Goal: Task Accomplishment & Management: Use online tool/utility

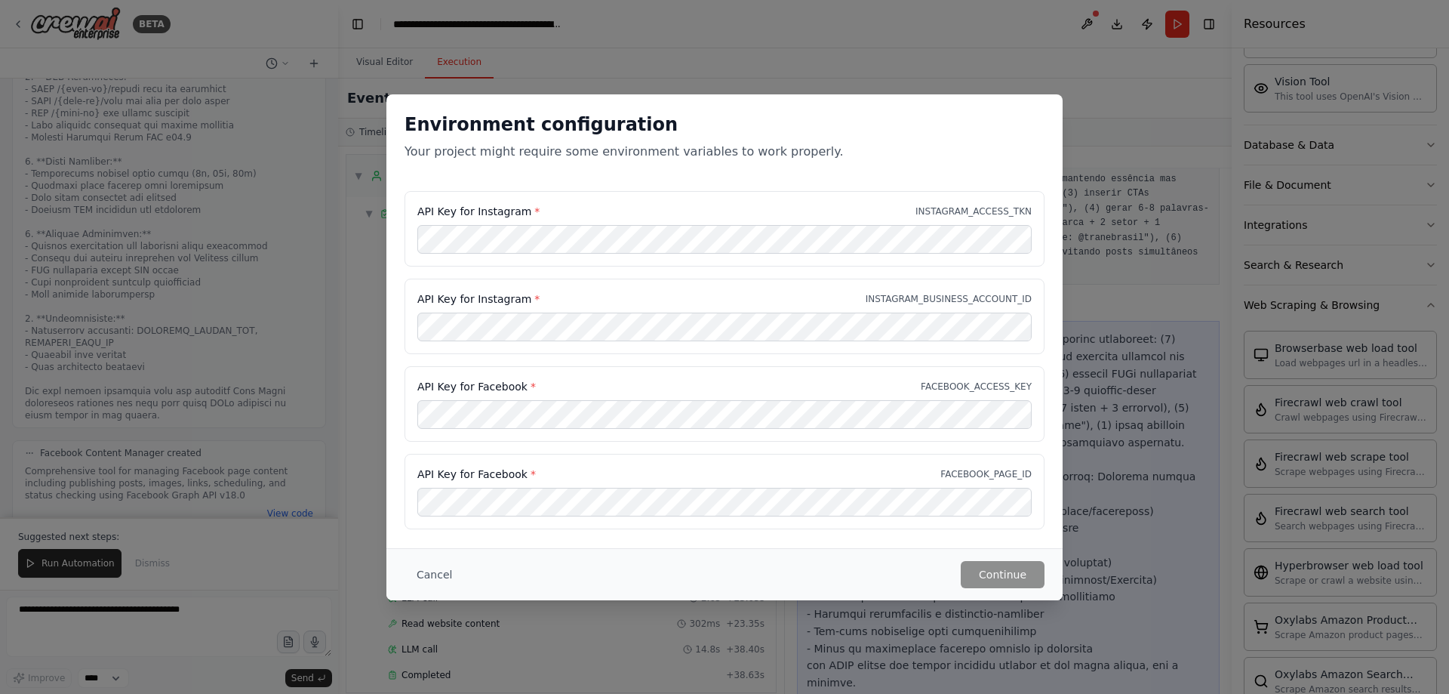
click at [534, 210] on span "*" at bounding box center [536, 211] width 5 height 12
drag, startPoint x: 522, startPoint y: 213, endPoint x: 416, endPoint y: 214, distance: 105.7
click at [416, 214] on div "API Key for Instagram * INSTAGRAM_ACCESS_TKN" at bounding box center [725, 228] width 640 height 75
copy label "API Key for Instagram"
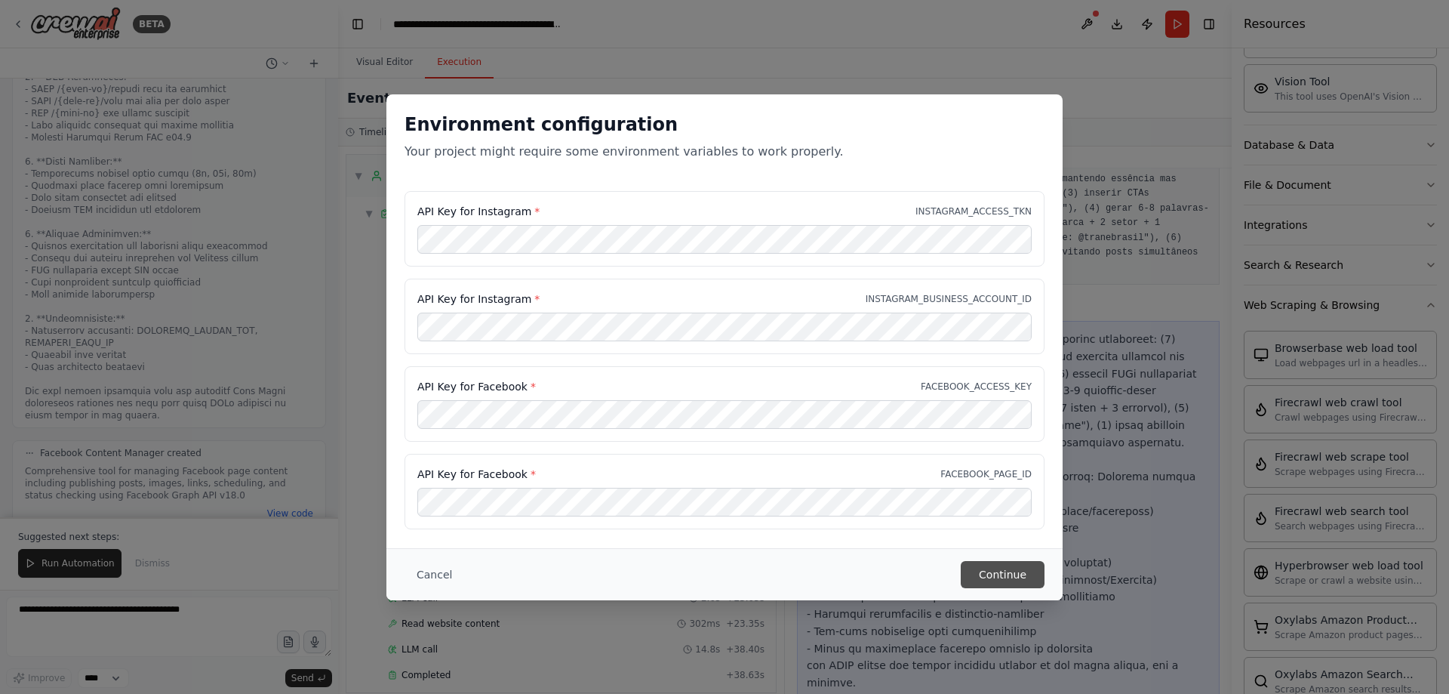
click at [1021, 585] on button "Continue" at bounding box center [1003, 574] width 84 height 27
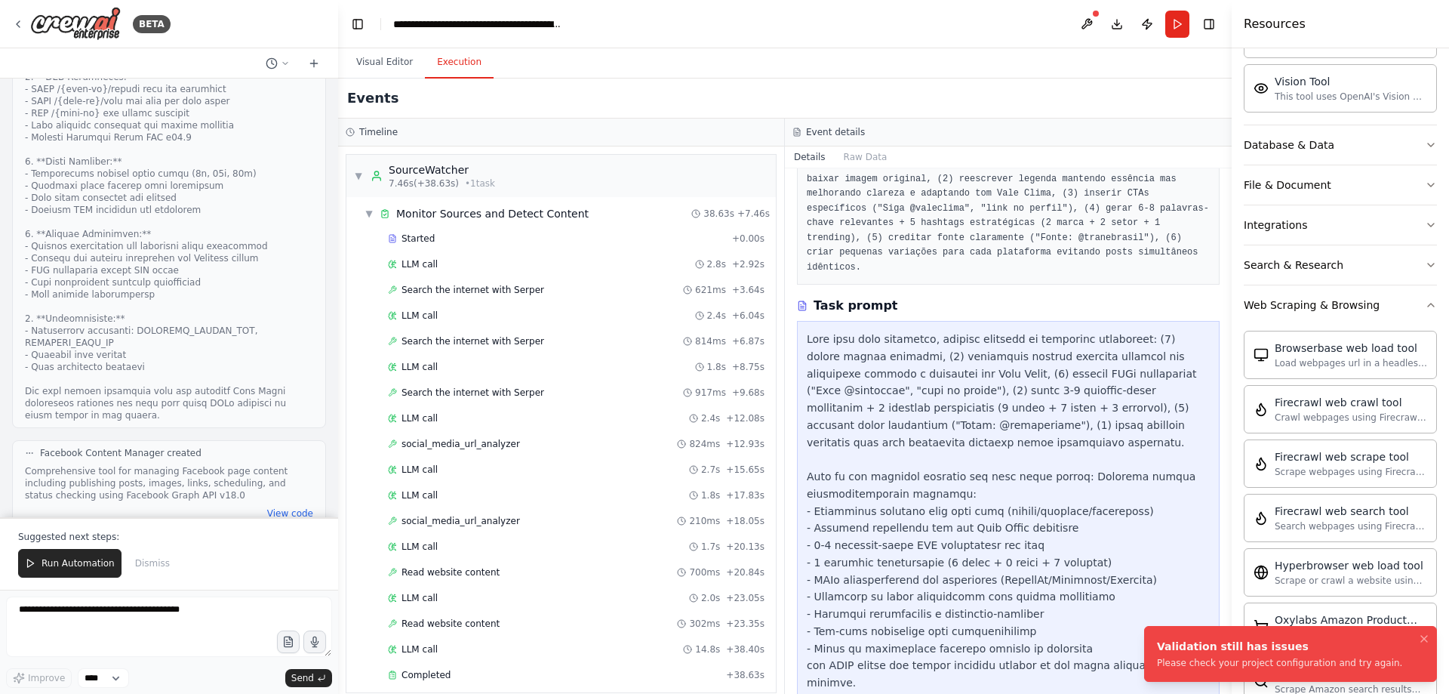
click at [1291, 647] on div "Validation still has issues" at bounding box center [1279, 646] width 245 height 15
click at [95, 565] on span "Run Automation" at bounding box center [78, 563] width 73 height 12
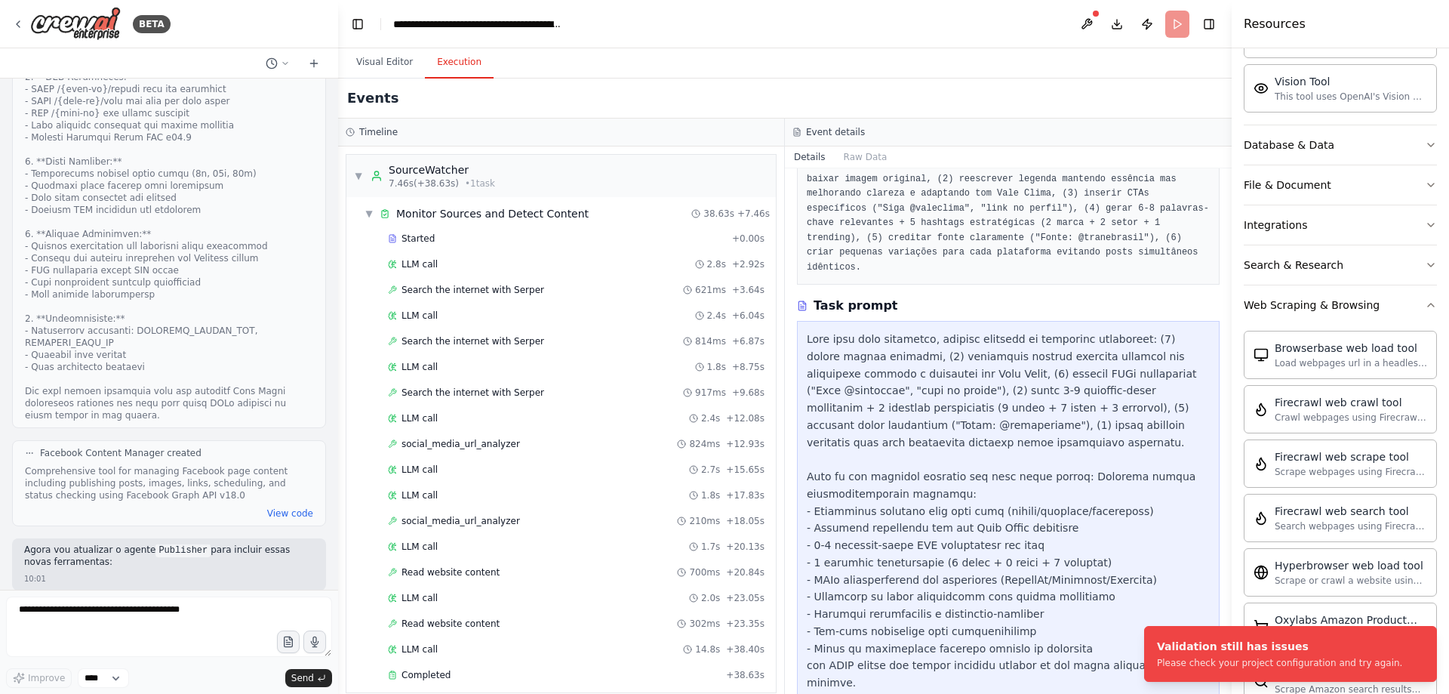
scroll to position [28523, 0]
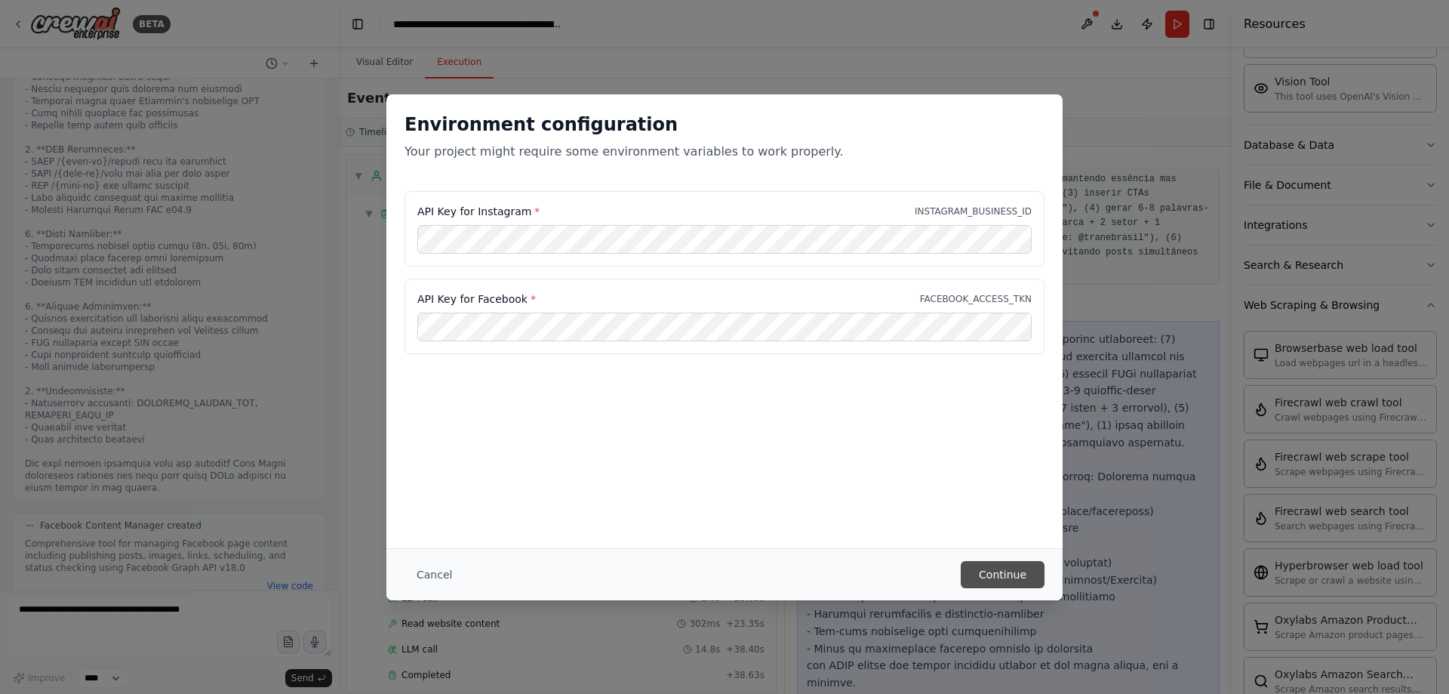
click at [998, 566] on button "Continue" at bounding box center [1003, 574] width 84 height 27
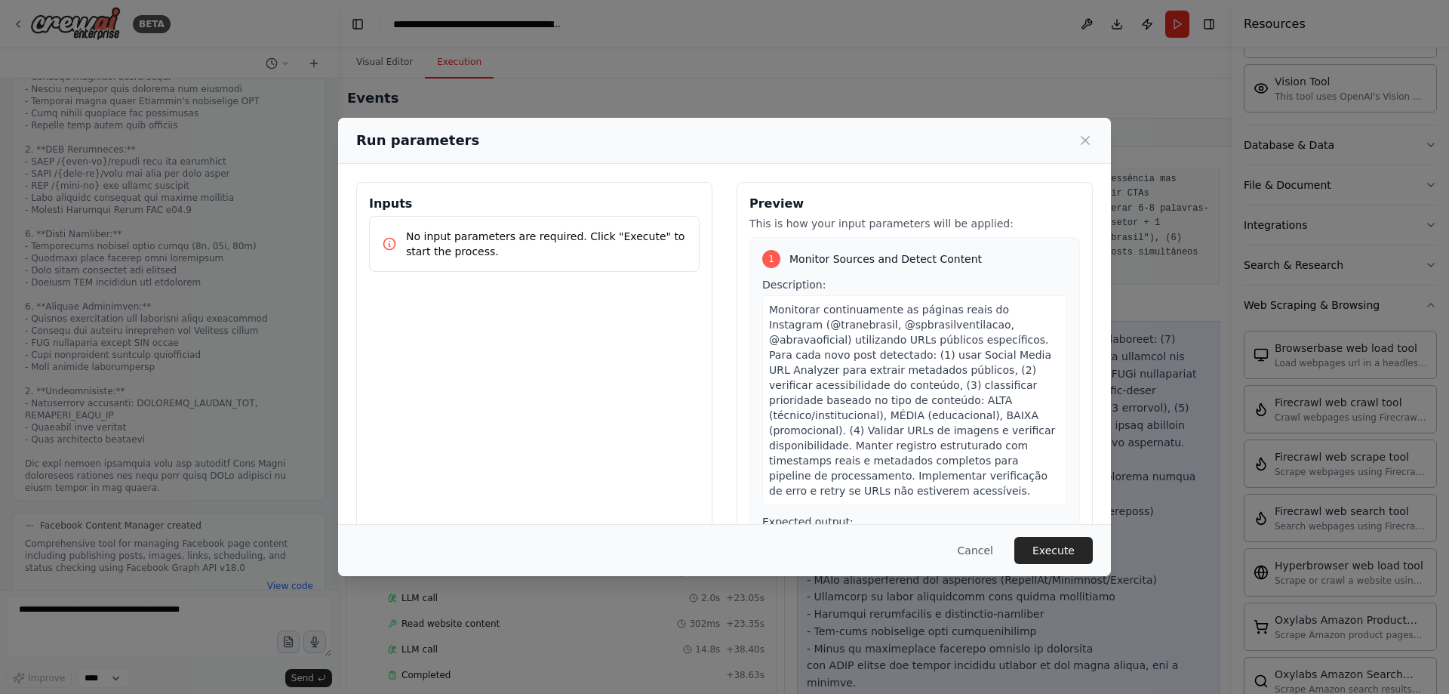
scroll to position [302, 0]
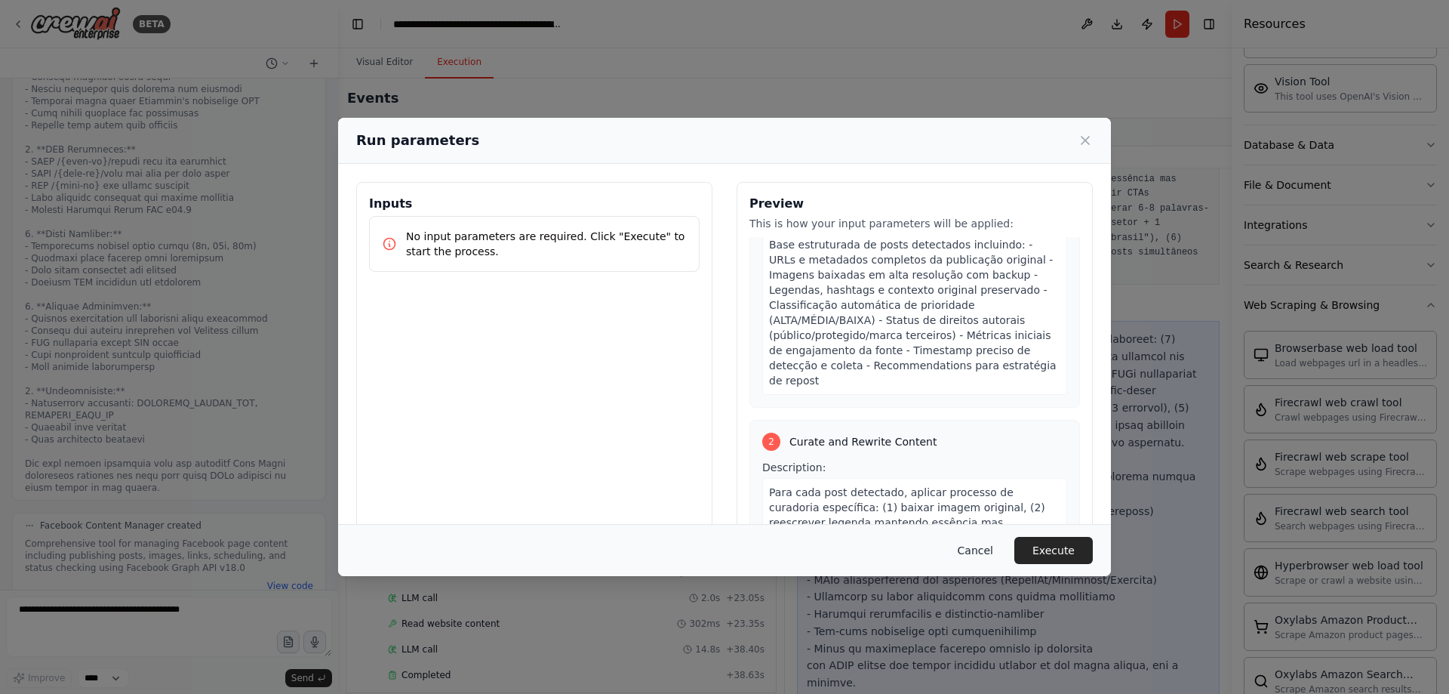
click at [988, 550] on button "Cancel" at bounding box center [976, 550] width 60 height 27
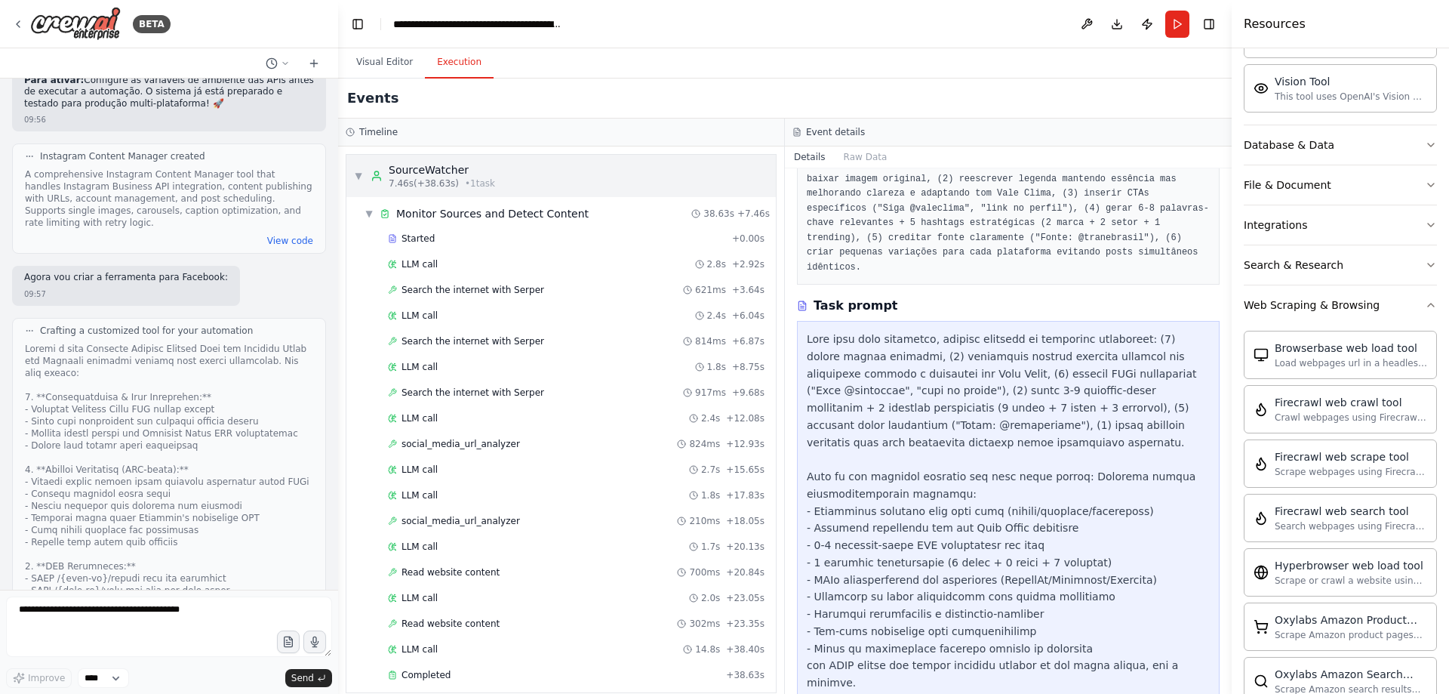
scroll to position [28070, 0]
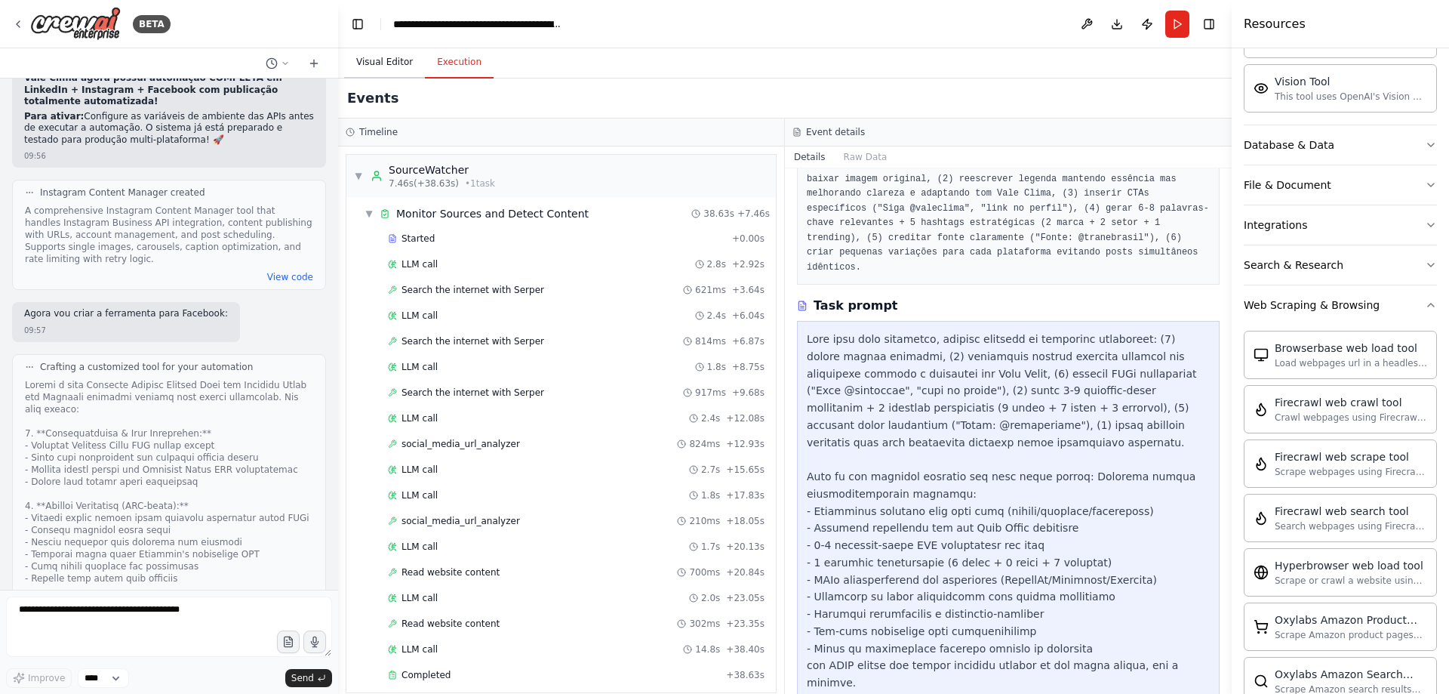
click at [387, 63] on button "Visual Editor" at bounding box center [384, 63] width 81 height 32
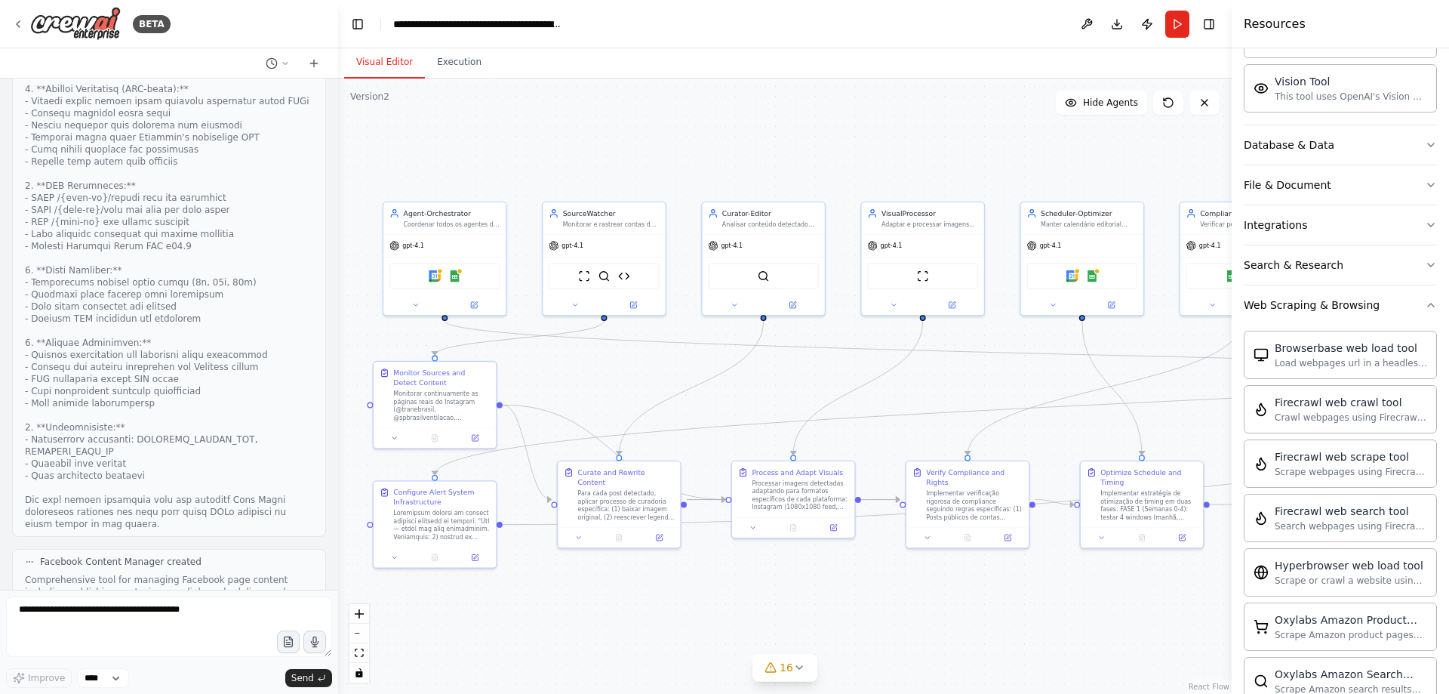
scroll to position [28523, 0]
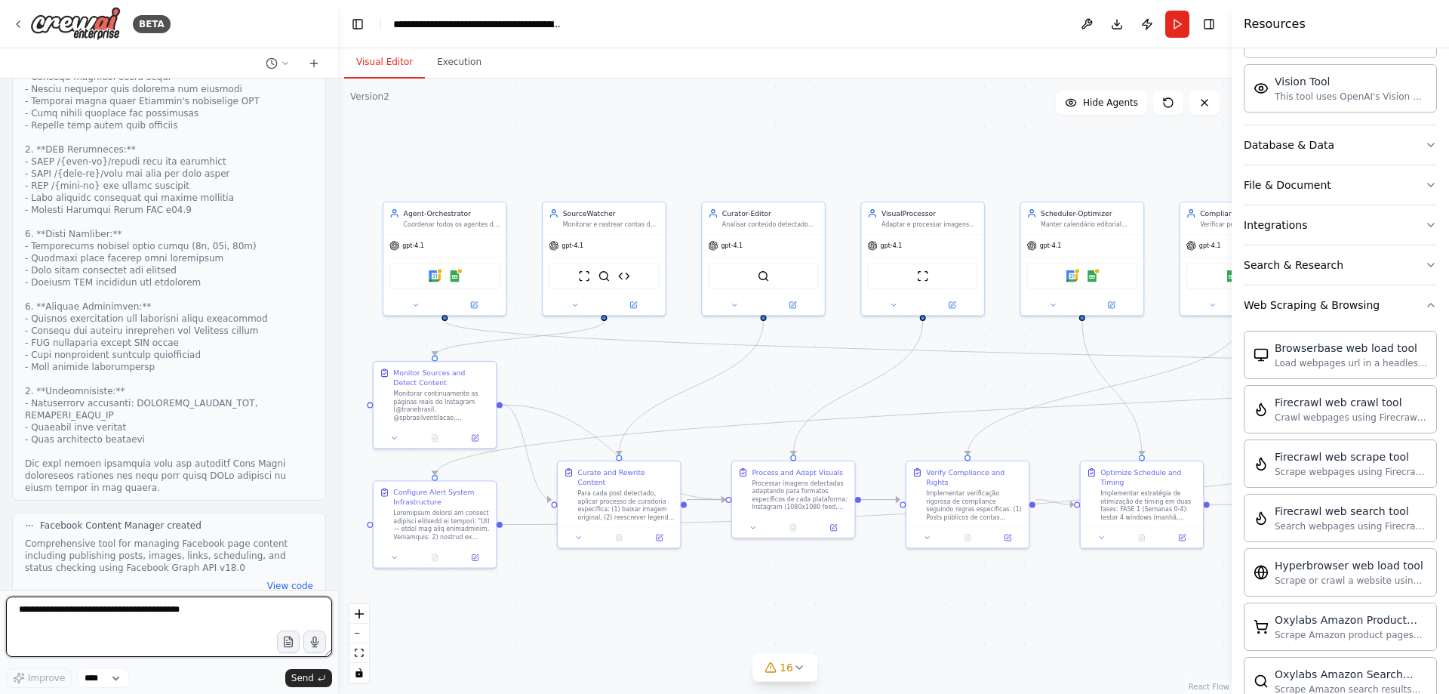
click at [128, 627] on textarea at bounding box center [169, 626] width 326 height 60
type textarea "**********"
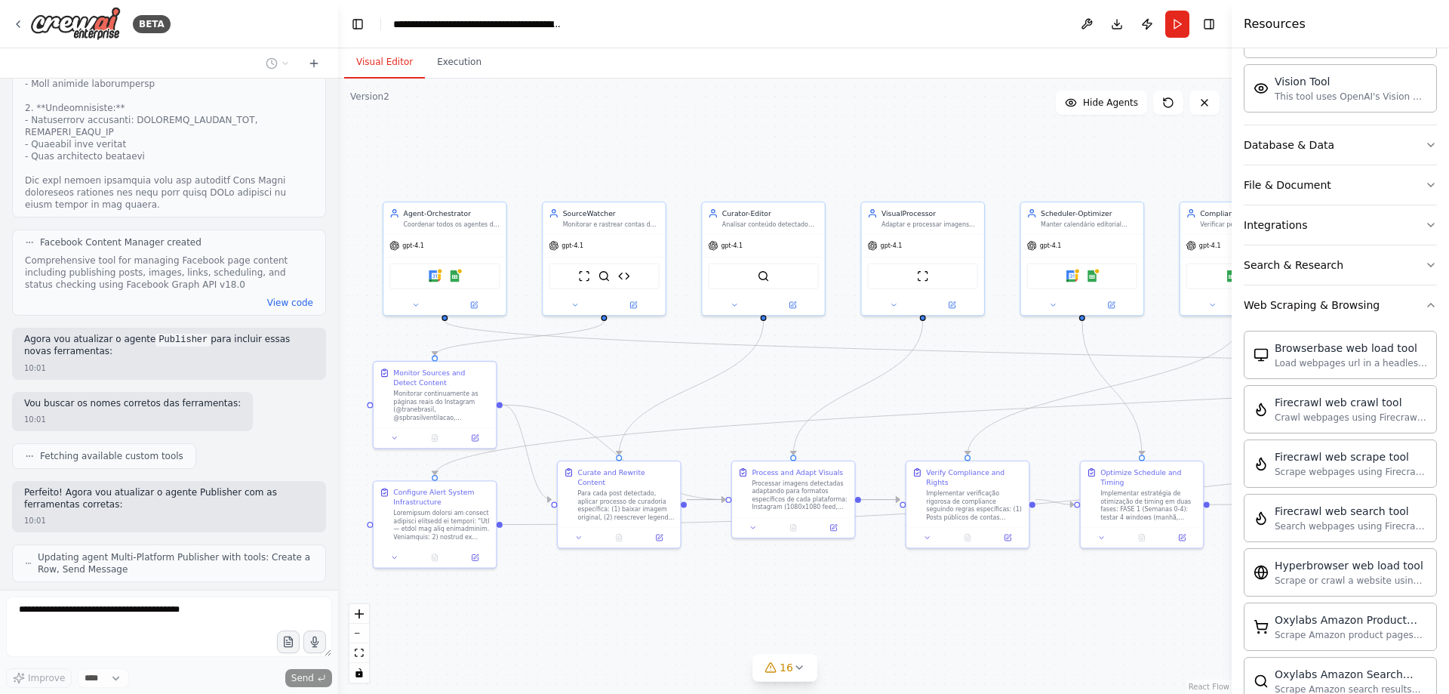
scroll to position [28844, 0]
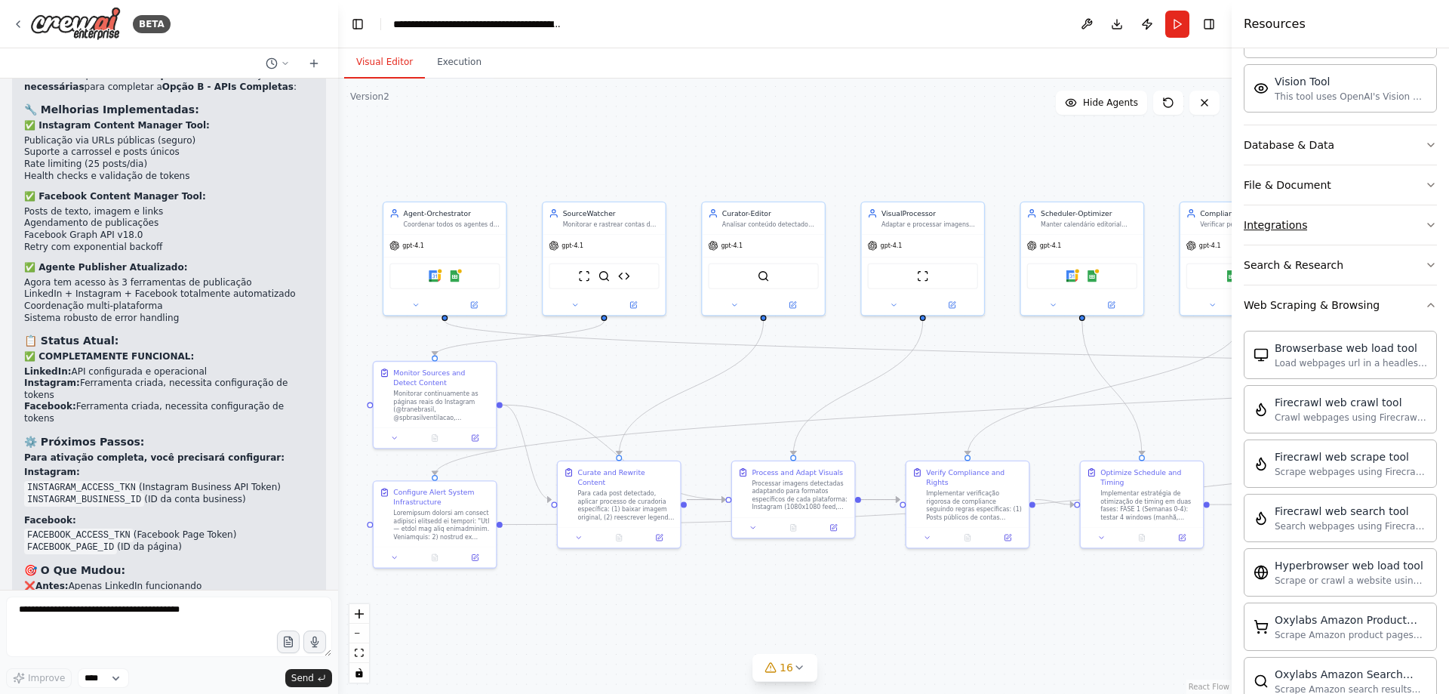
click at [1297, 226] on div "Integrations" at bounding box center [1275, 224] width 63 height 15
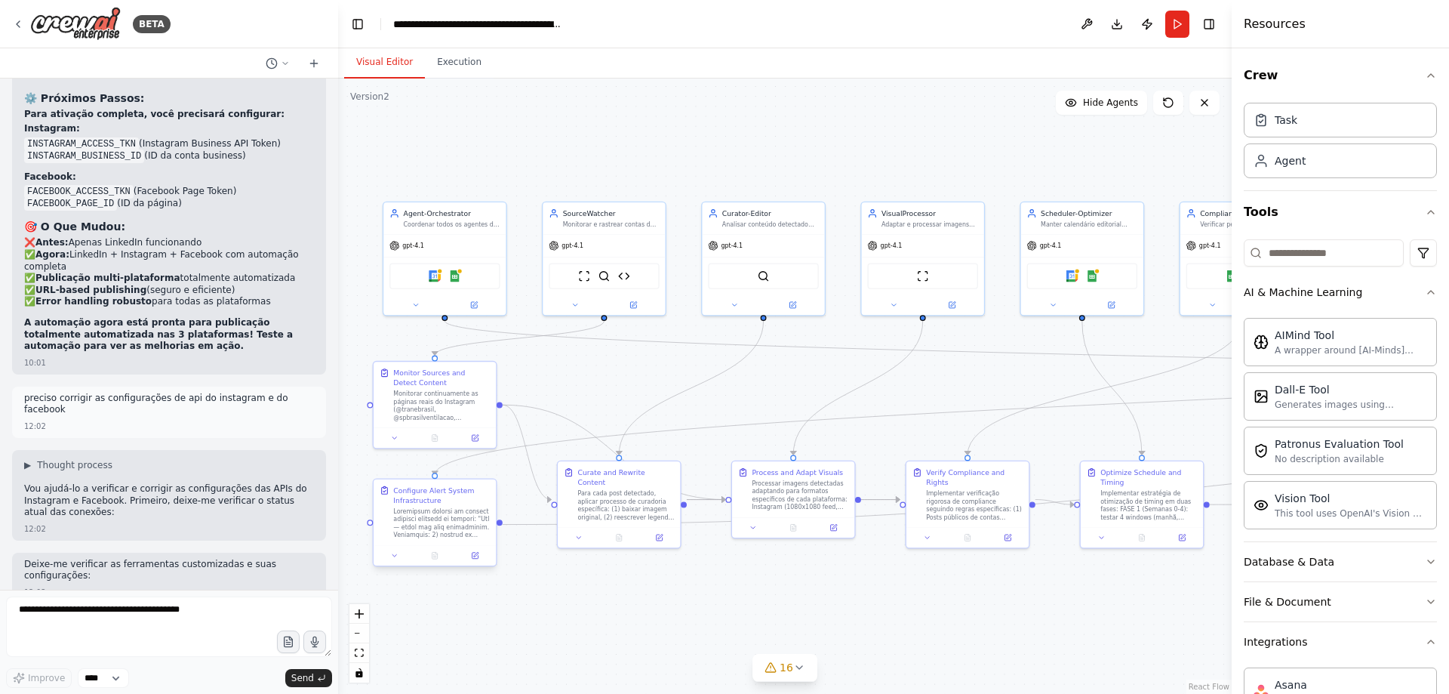
scroll to position [29968, 0]
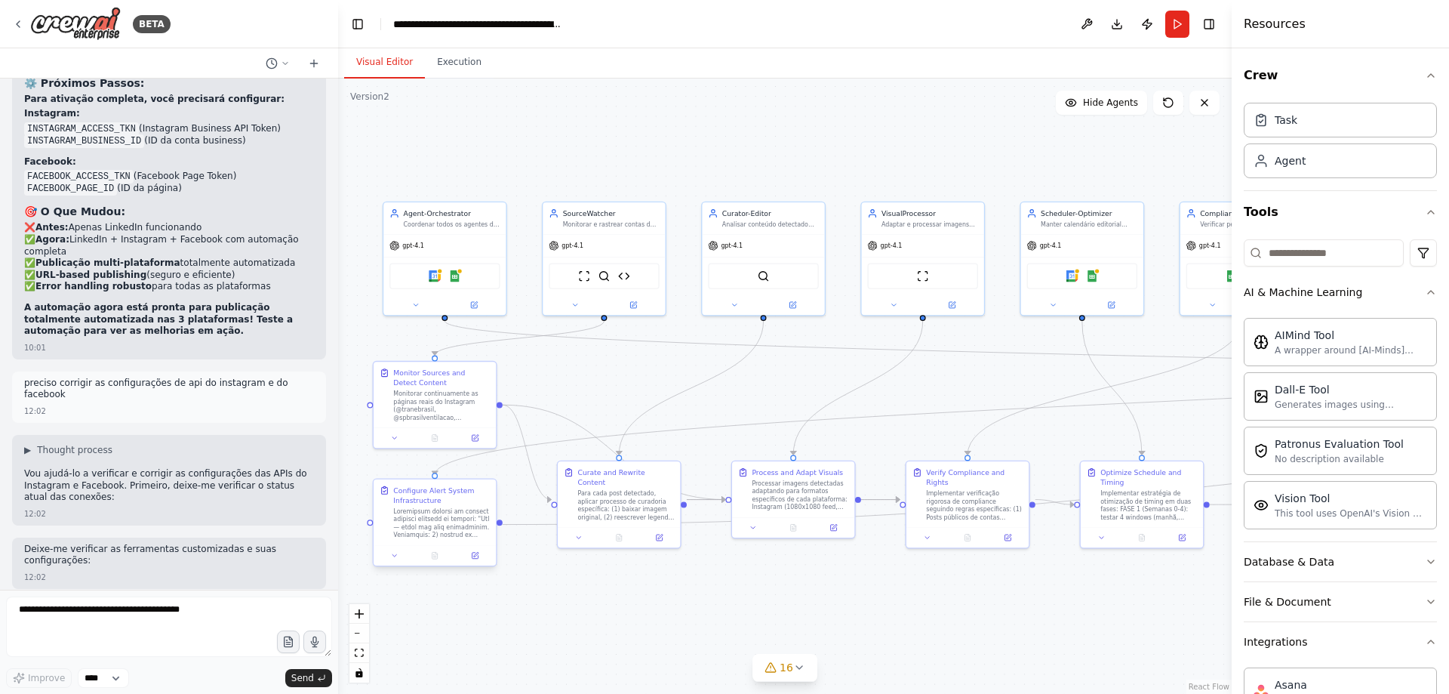
click at [477, 565] on div "Configure Alert System Infrastructure" at bounding box center [435, 523] width 125 height 88
click at [477, 558] on icon at bounding box center [475, 556] width 6 height 6
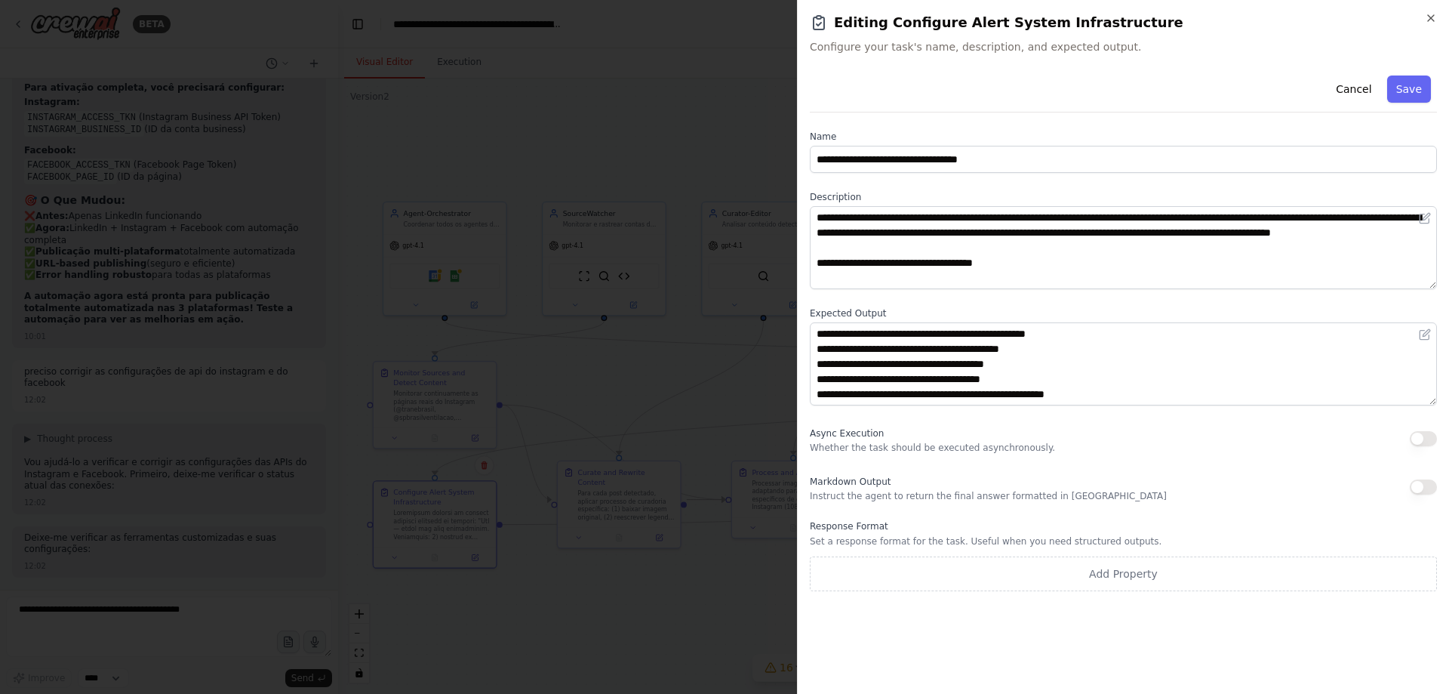
scroll to position [0, 0]
click at [534, 385] on div at bounding box center [724, 347] width 1449 height 694
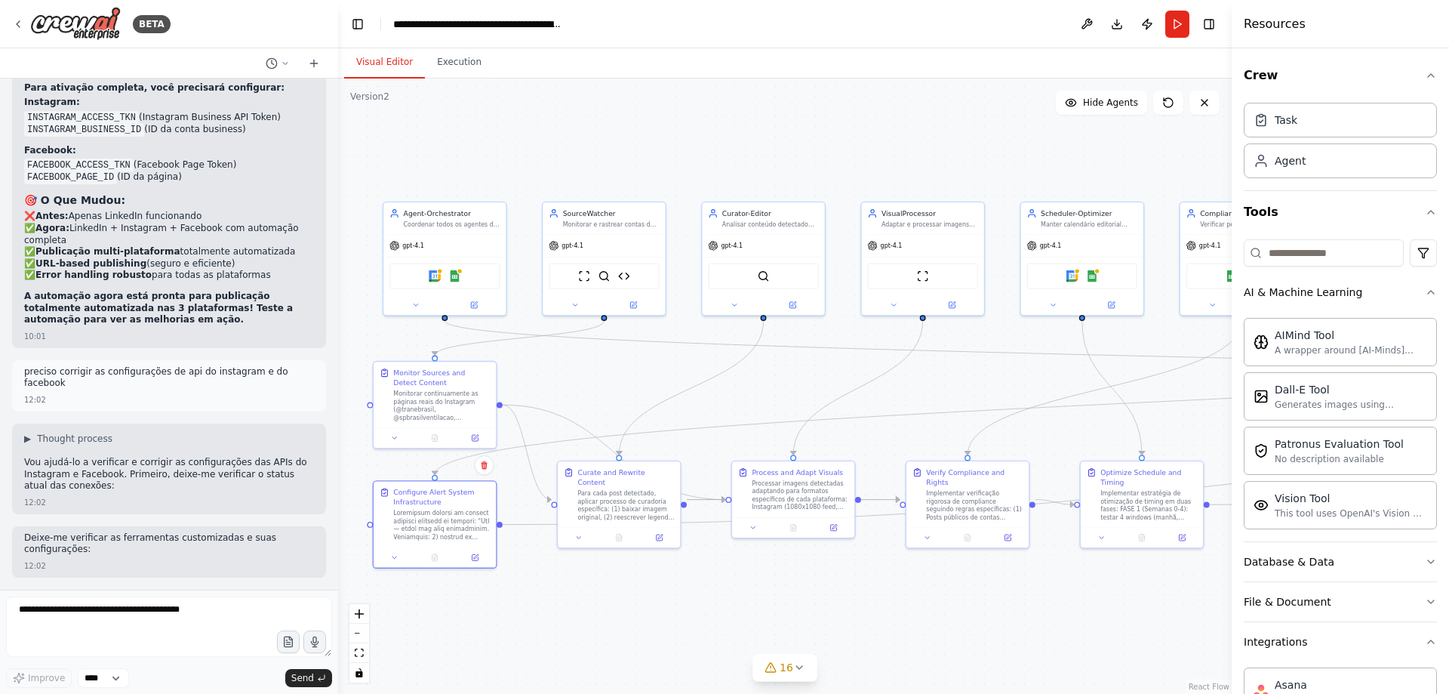
click at [1146, 620] on div ".deletable-edge-delete-btn { width: 20px; height: 20px; border: 0px solid #ffff…" at bounding box center [785, 386] width 894 height 615
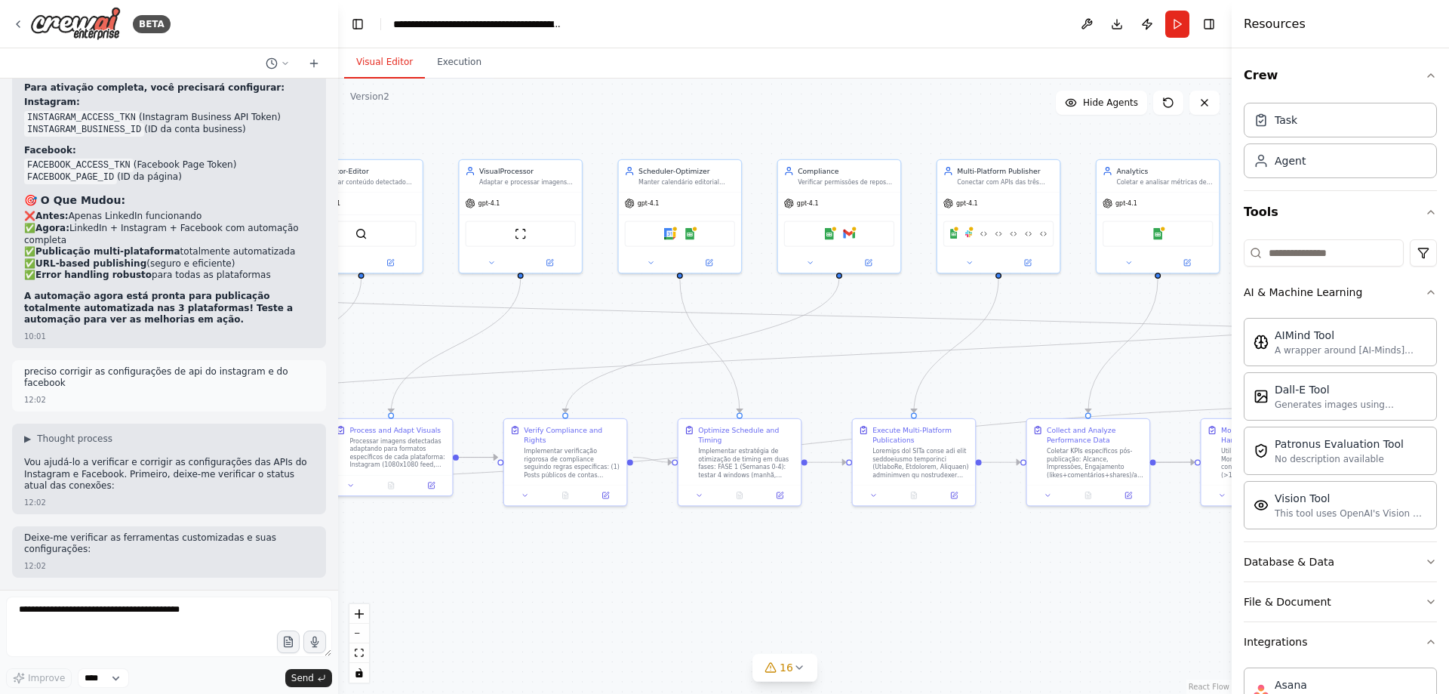
drag, startPoint x: 1055, startPoint y: 652, endPoint x: 644, endPoint y: 608, distance: 413.1
click at [644, 608] on div ".deletable-edge-delete-btn { width: 20px; height: 20px; border: 0px solid #ffff…" at bounding box center [785, 386] width 894 height 615
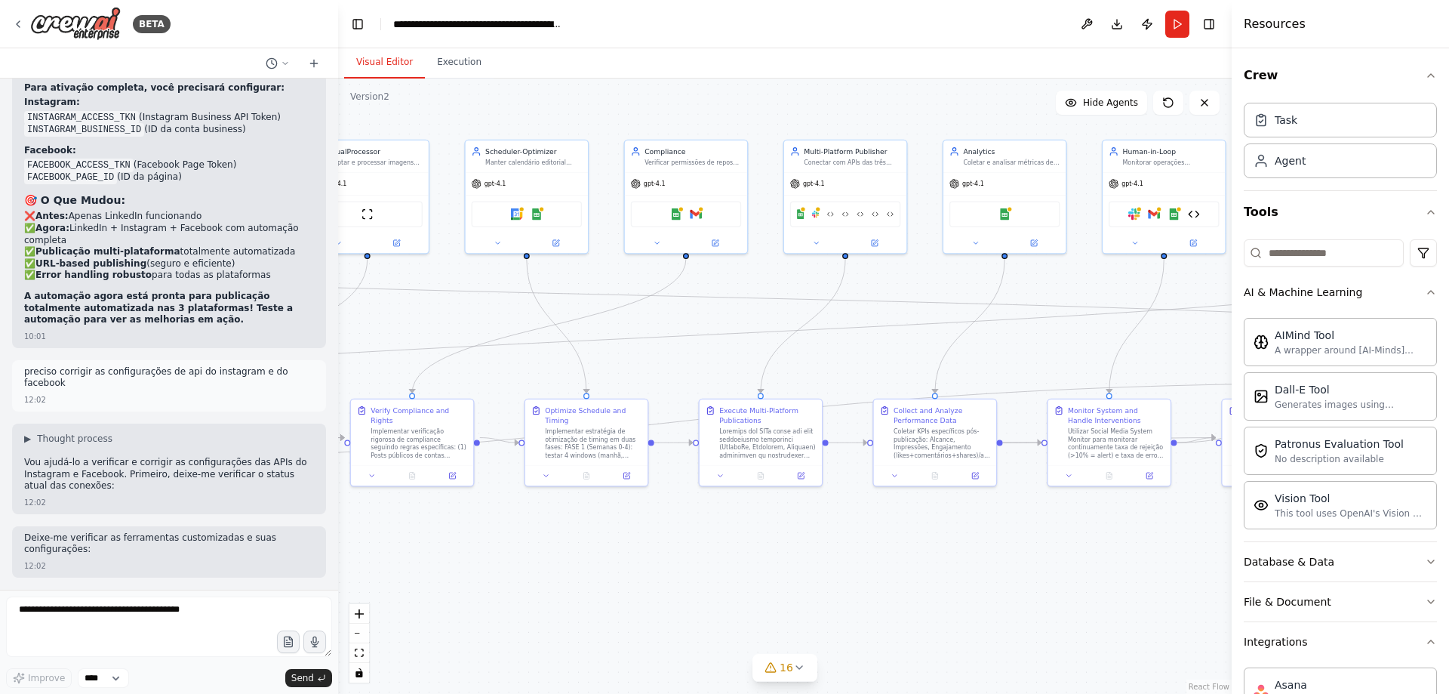
drag, startPoint x: 962, startPoint y: 605, endPoint x: 817, endPoint y: 587, distance: 146.1
click at [817, 587] on div ".deletable-edge-delete-btn { width: 20px; height: 20px; border: 0px solid #ffff…" at bounding box center [785, 386] width 894 height 615
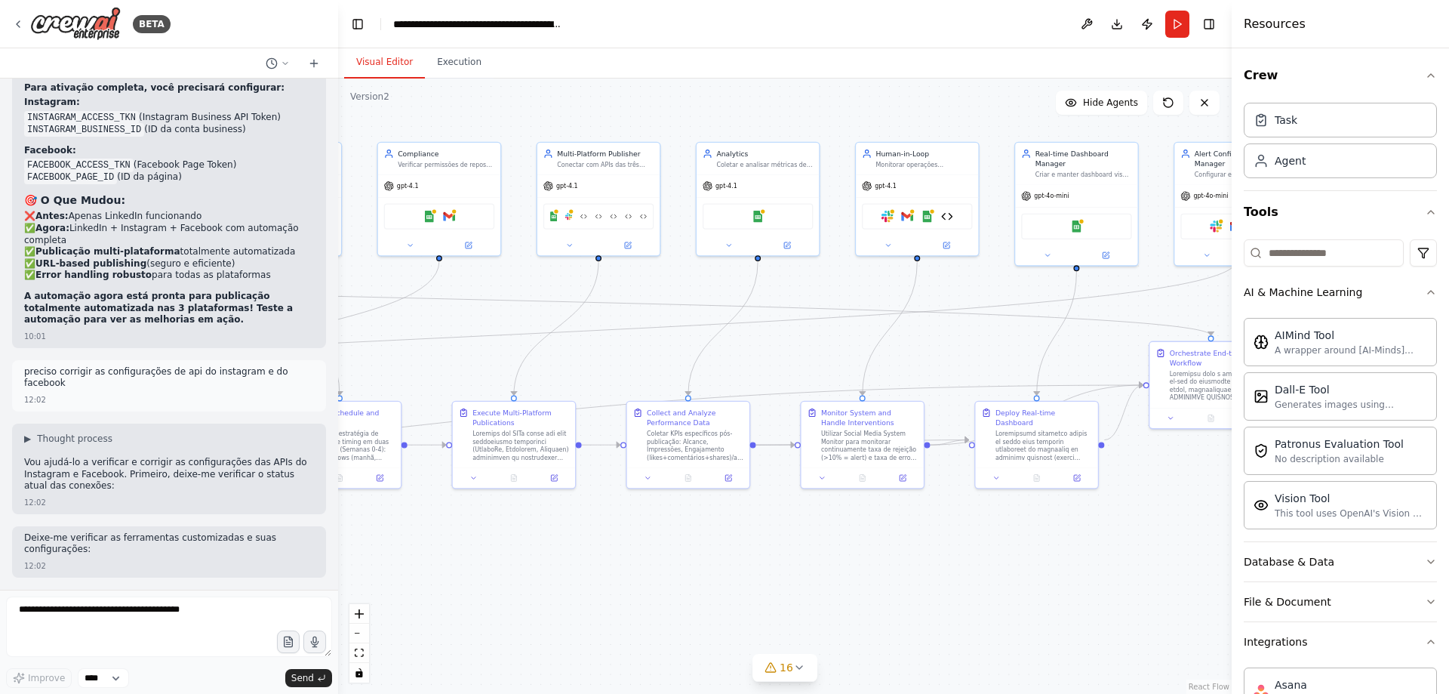
drag, startPoint x: 959, startPoint y: 577, endPoint x: 725, endPoint y: 578, distance: 234.8
click at [725, 578] on div ".deletable-edge-delete-btn { width: 20px; height: 20px; border: 0px solid #ffff…" at bounding box center [785, 386] width 894 height 615
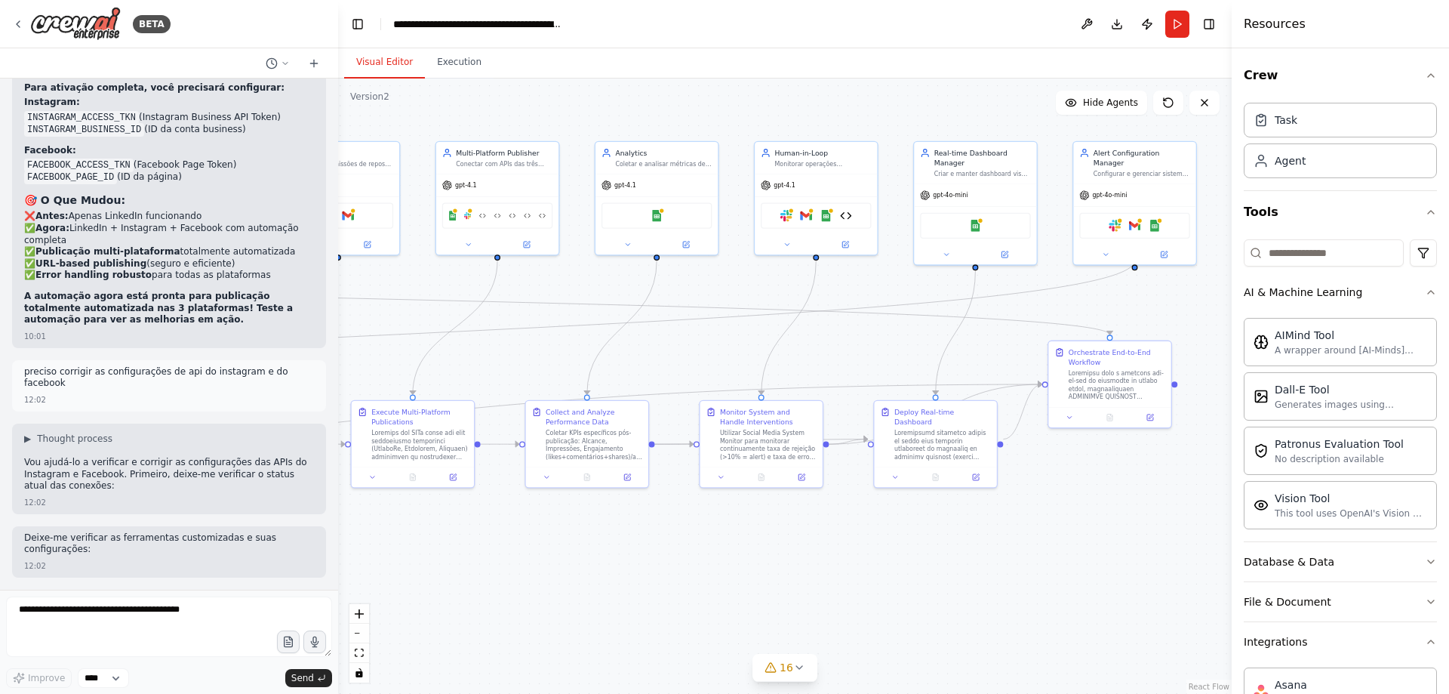
drag, startPoint x: 970, startPoint y: 565, endPoint x: 857, endPoint y: 565, distance: 113.2
click at [857, 565] on div ".deletable-edge-delete-btn { width: 20px; height: 20px; border: 0px solid #ffff…" at bounding box center [785, 386] width 894 height 615
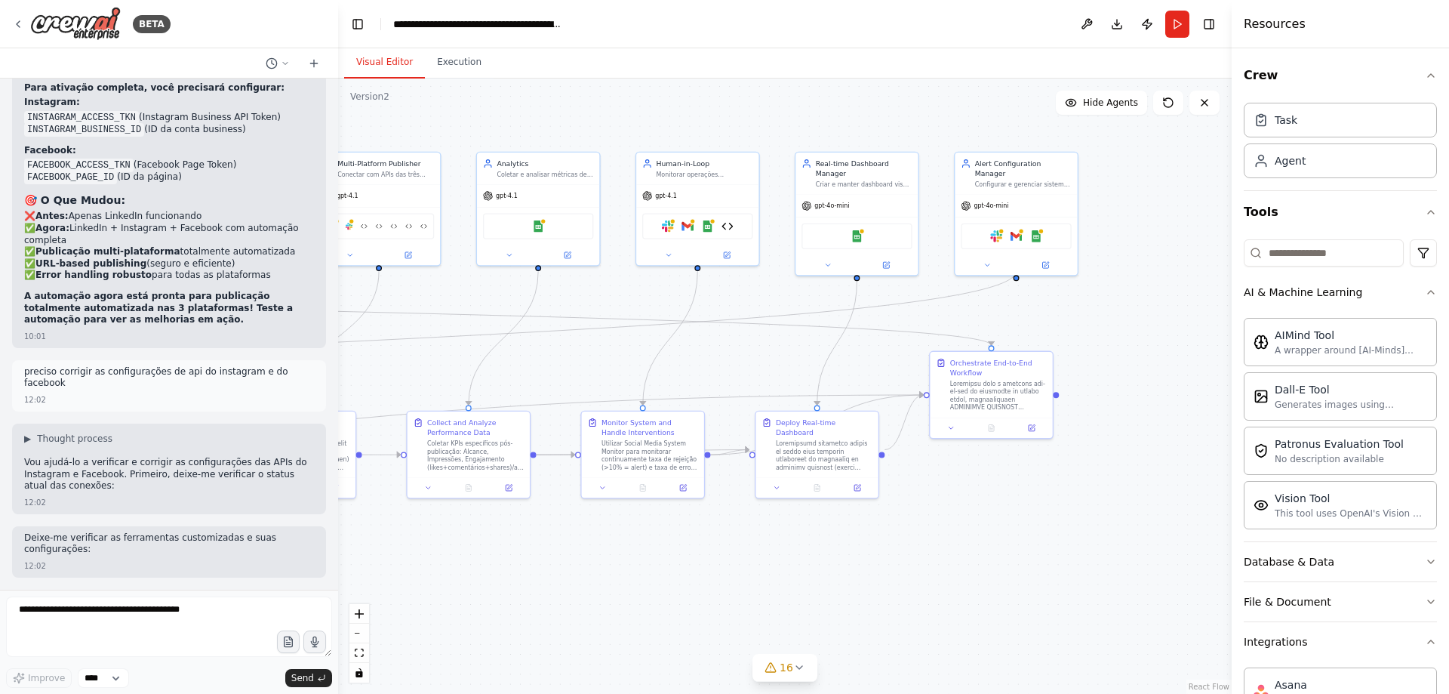
drag, startPoint x: 999, startPoint y: 559, endPoint x: 861, endPoint y: 570, distance: 137.8
click at [861, 570] on div ".deletable-edge-delete-btn { width: 20px; height: 20px; border: 0px solid #ffff…" at bounding box center [785, 386] width 894 height 615
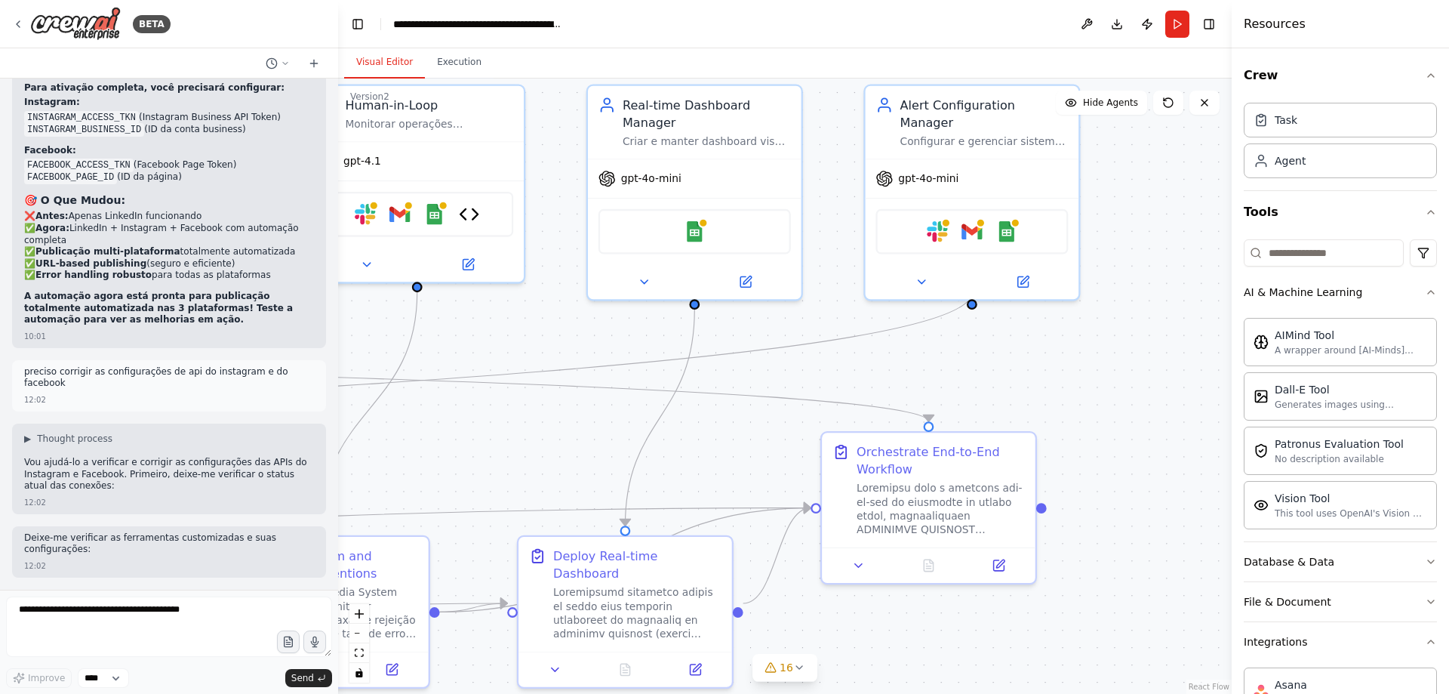
drag, startPoint x: 963, startPoint y: 535, endPoint x: 1083, endPoint y: 695, distance: 200.5
click at [1083, 693] on html "BETA Create a crew that schedules and publishes social media content across mul…" at bounding box center [724, 347] width 1449 height 694
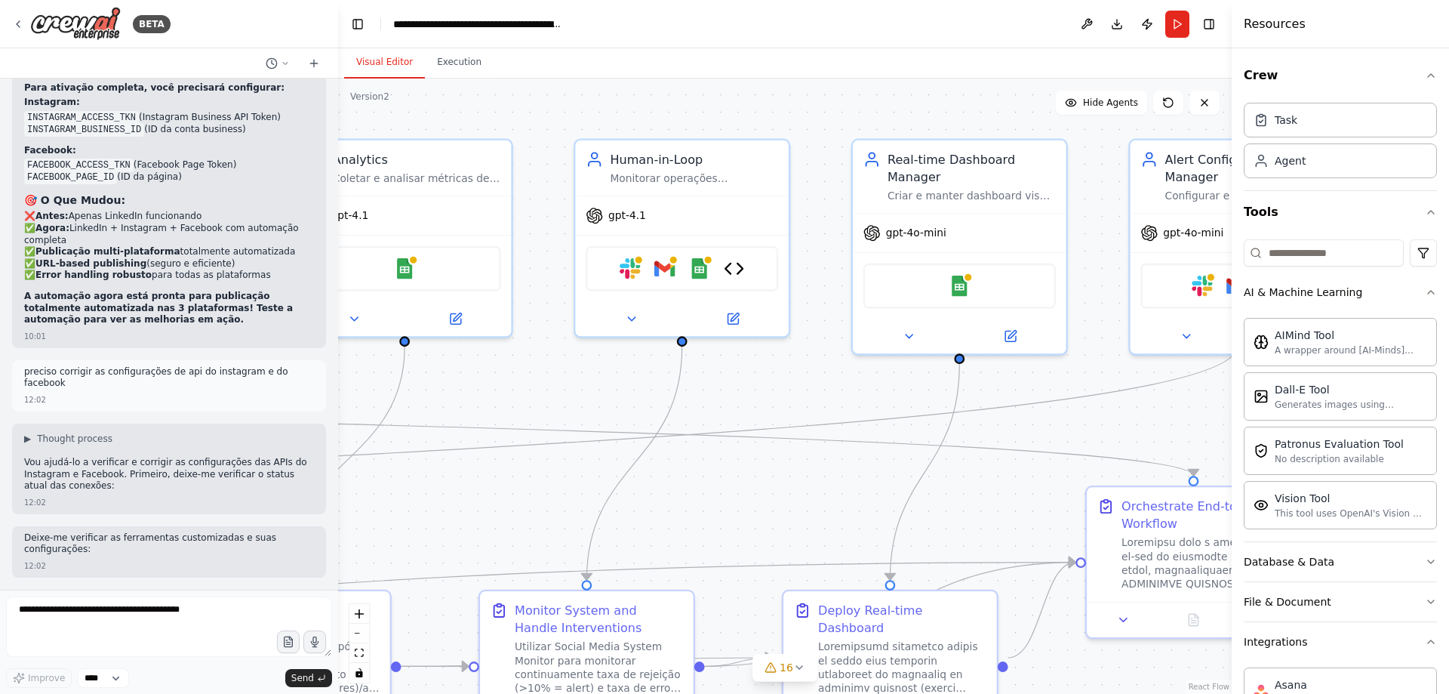
drag, startPoint x: 550, startPoint y: 449, endPoint x: 1094, endPoint y: 568, distance: 556.5
click at [1092, 568] on div ".deletable-edge-delete-btn { width: 20px; height: 20px; border: 0px solid #ffff…" at bounding box center [785, 386] width 894 height 615
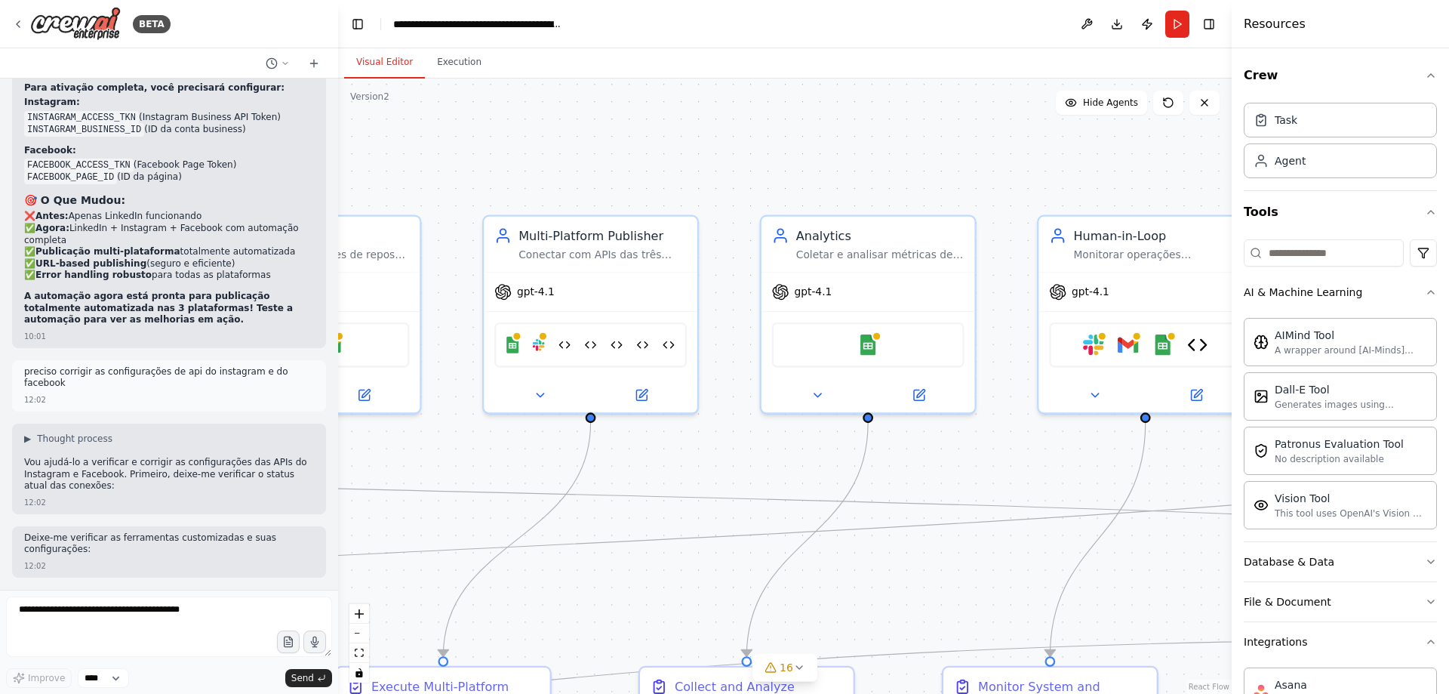
drag, startPoint x: 574, startPoint y: 478, endPoint x: 1066, endPoint y: 476, distance: 492.2
click at [1063, 476] on div ".deletable-edge-delete-btn { width: 20px; height: 20px; border: 0px solid #ffff…" at bounding box center [785, 386] width 894 height 615
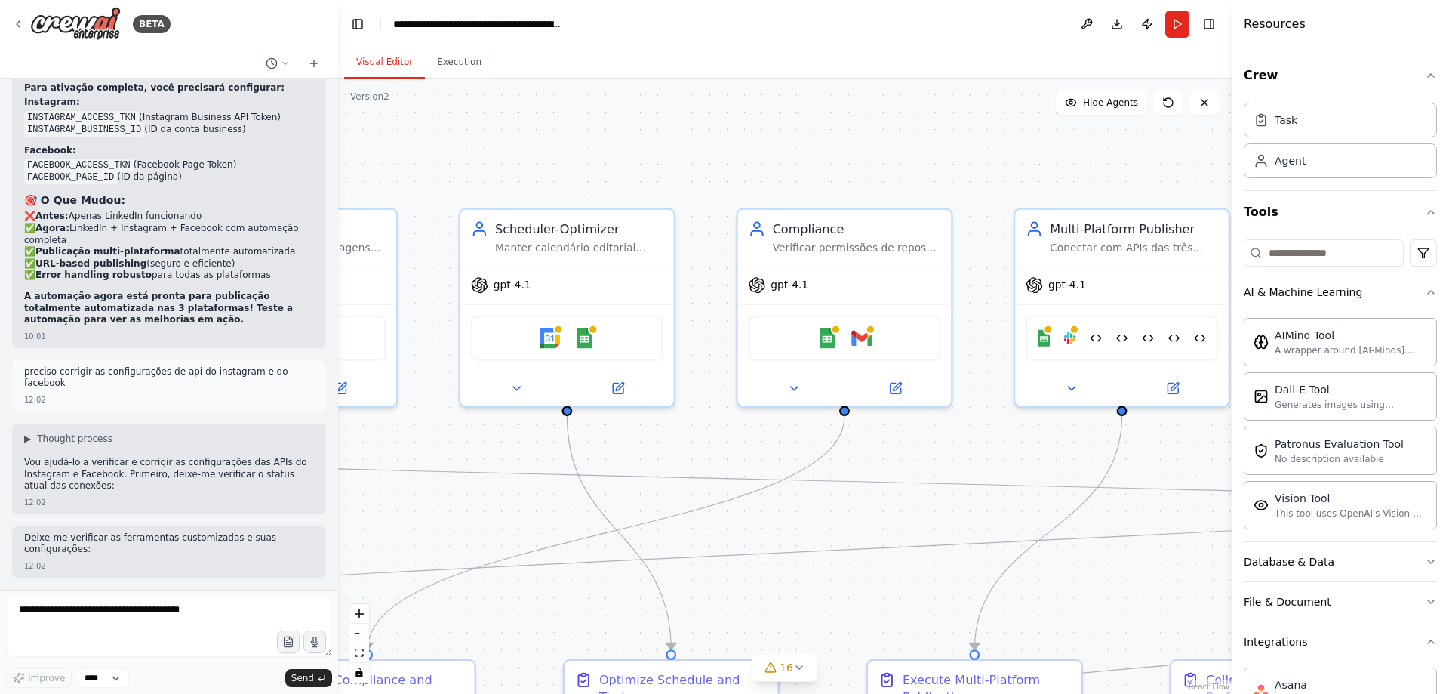
drag, startPoint x: 632, startPoint y: 488, endPoint x: 849, endPoint y: 486, distance: 217.4
click at [819, 488] on div ".deletable-edge-delete-btn { width: 20px; height: 20px; border: 0px solid #ffff…" at bounding box center [785, 386] width 894 height 615
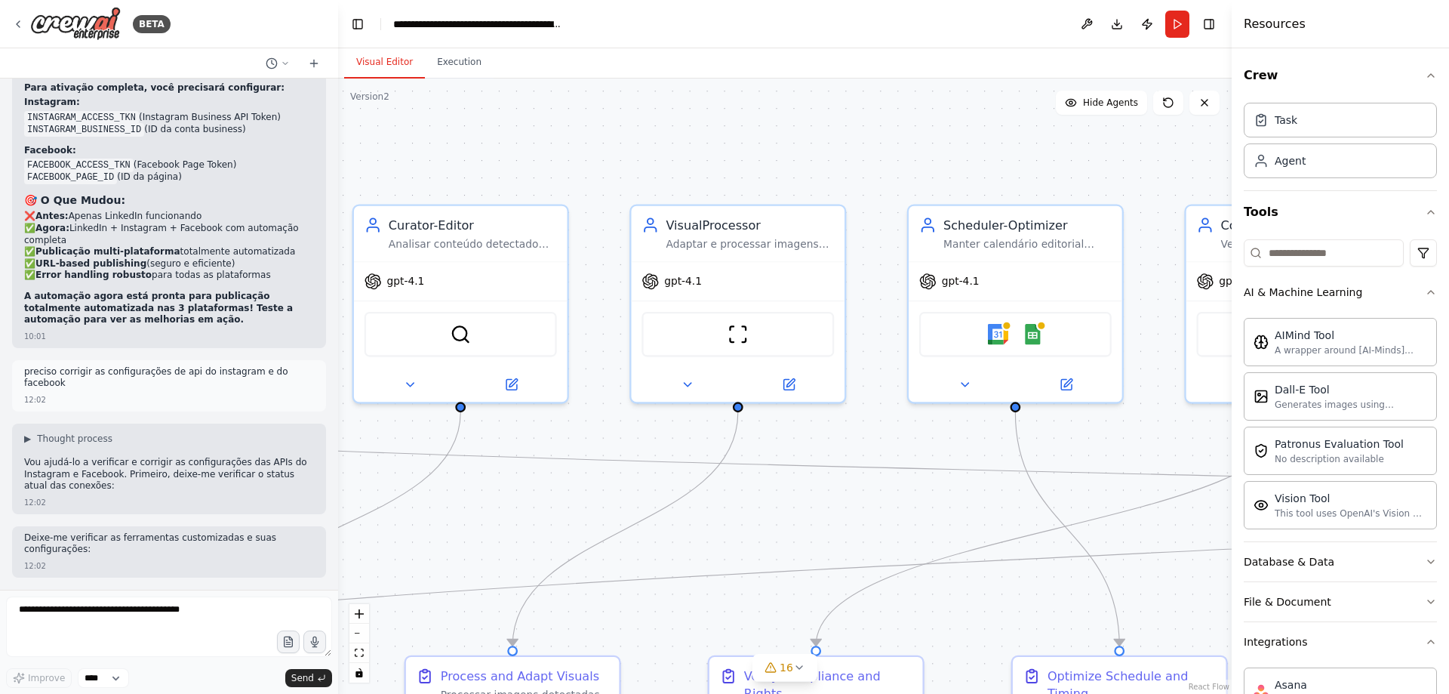
drag, startPoint x: 590, startPoint y: 493, endPoint x: 1049, endPoint y: 487, distance: 459.0
click at [1008, 489] on div ".deletable-edge-delete-btn { width: 20px; height: 20px; border: 0px solid #ffff…" at bounding box center [785, 386] width 894 height 615
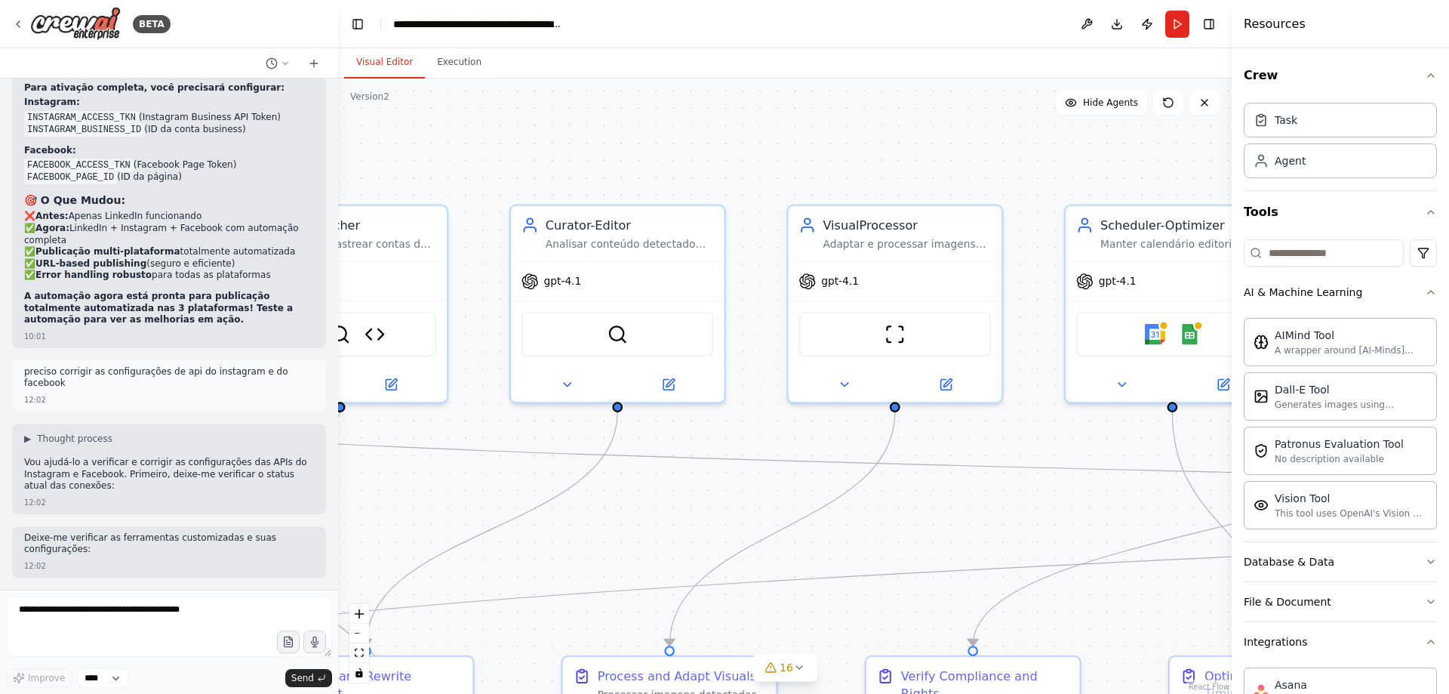
drag, startPoint x: 897, startPoint y: 479, endPoint x: 1040, endPoint y: 479, distance: 142.7
click at [1014, 479] on div ".deletable-edge-delete-btn { width: 20px; height: 20px; border: 0px solid #ffff…" at bounding box center [785, 386] width 894 height 615
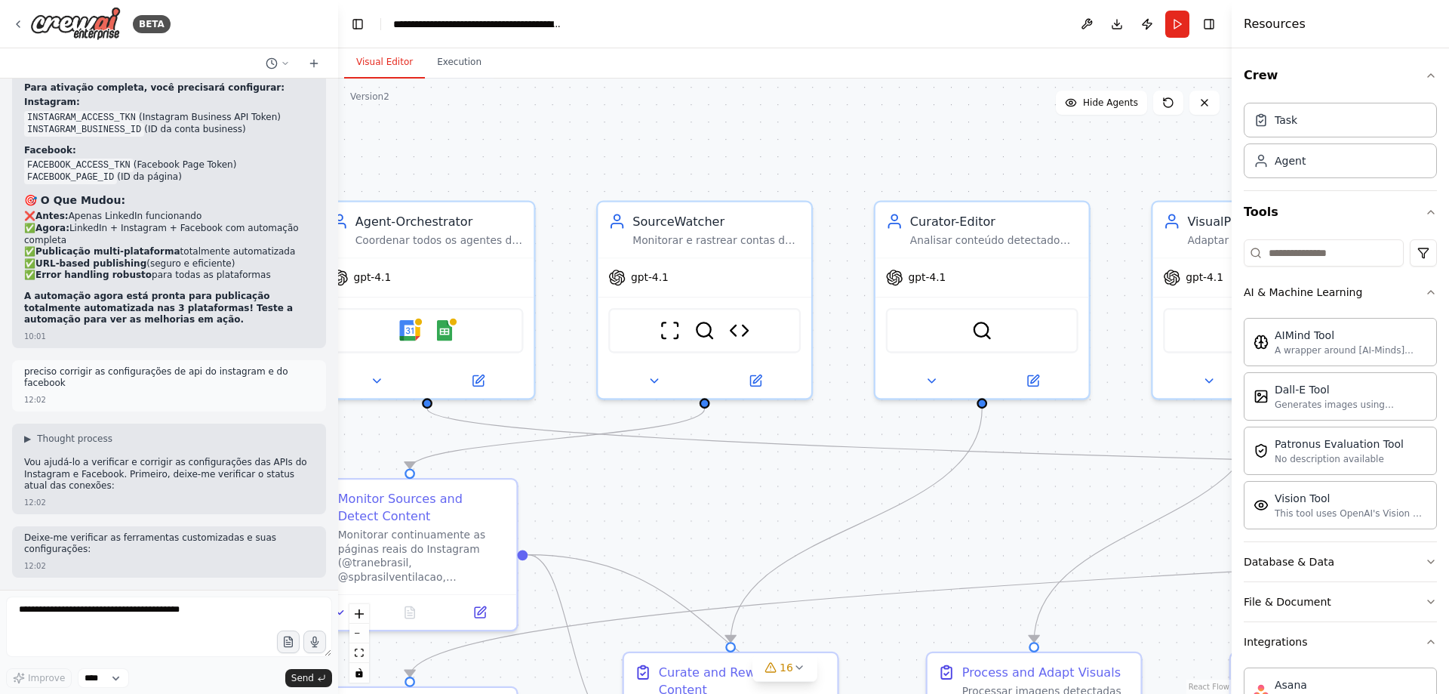
drag, startPoint x: 768, startPoint y: 479, endPoint x: 864, endPoint y: 460, distance: 97.7
click at [852, 462] on div ".deletable-edge-delete-btn { width: 20px; height: 20px; border: 0px solid #ffff…" at bounding box center [785, 386] width 894 height 615
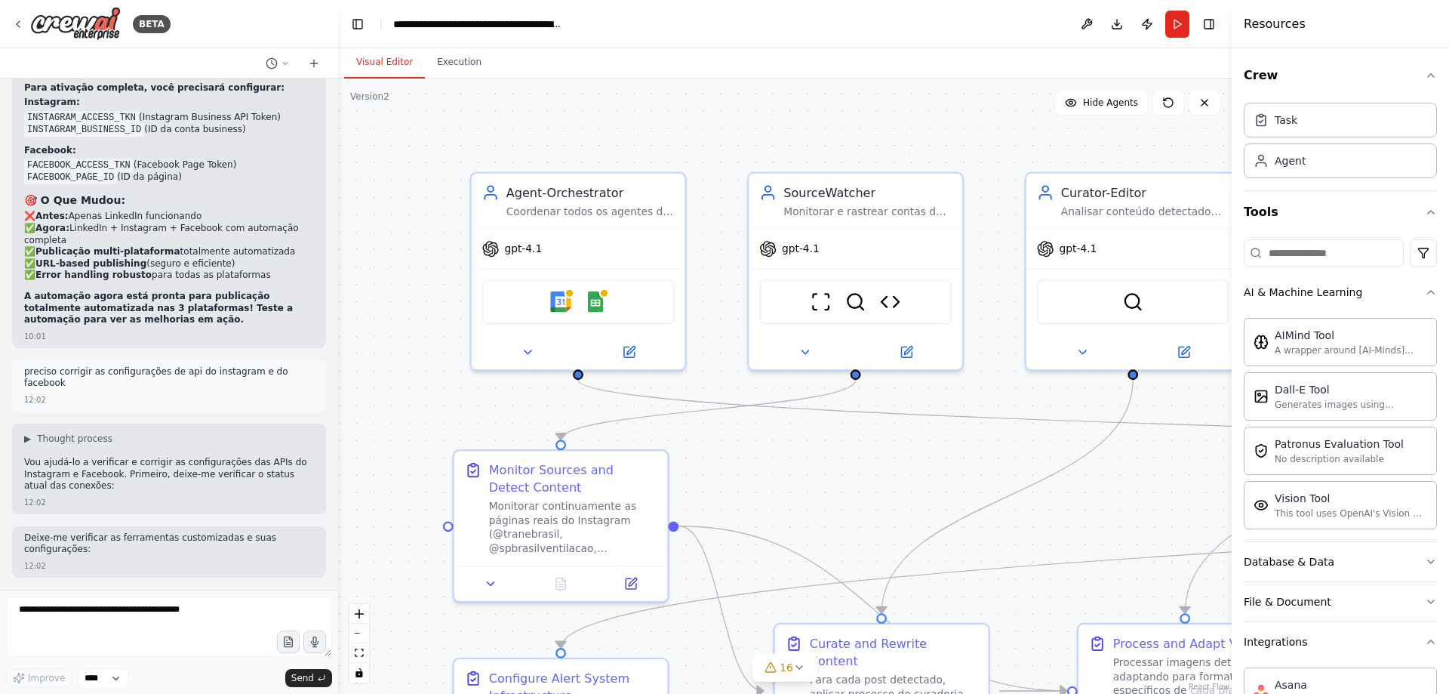
drag, startPoint x: 765, startPoint y: 504, endPoint x: 808, endPoint y: 486, distance: 46.7
click at [808, 486] on div ".deletable-edge-delete-btn { width: 20px; height: 20px; border: 0px solid #ffff…" at bounding box center [785, 386] width 894 height 615
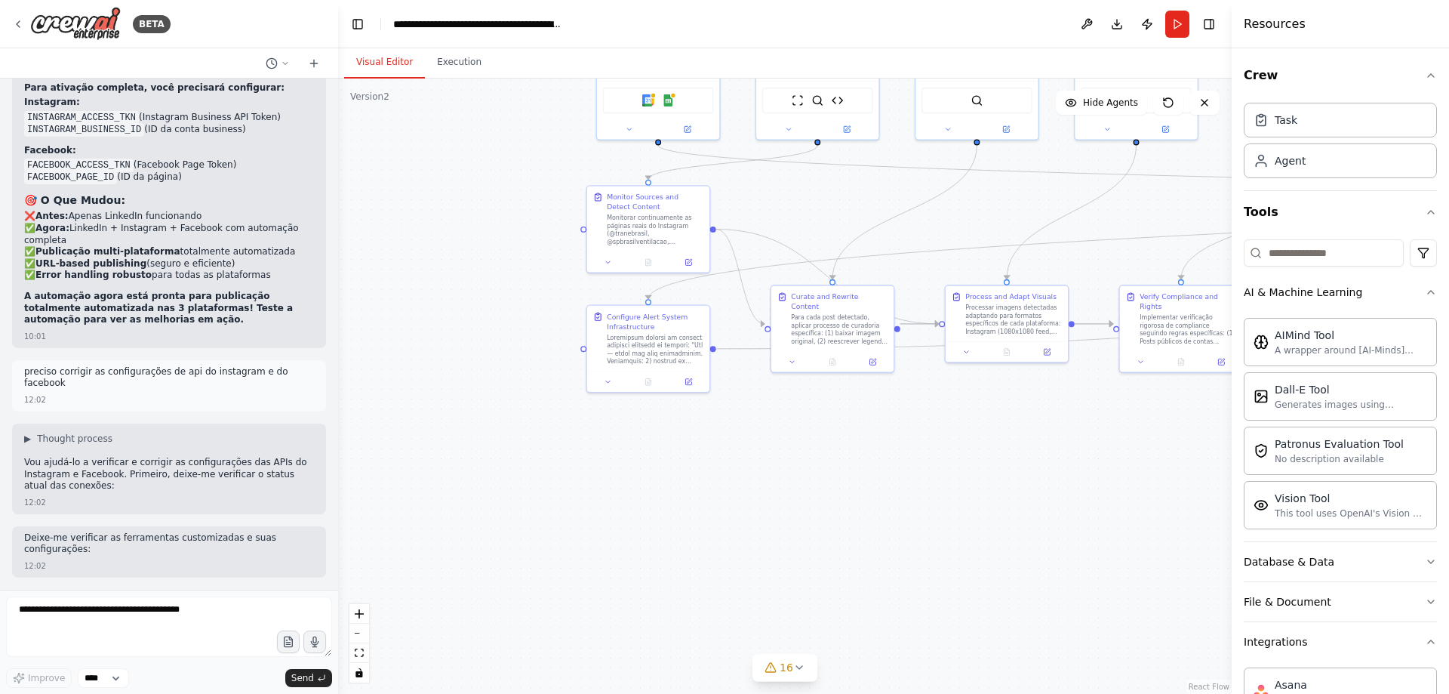
drag, startPoint x: 745, startPoint y: 541, endPoint x: 727, endPoint y: 302, distance: 239.2
click at [727, 302] on div ".deletable-edge-delete-btn { width: 20px; height: 20px; border: 0px solid #ffff…" at bounding box center [785, 386] width 894 height 615
click at [686, 381] on icon at bounding box center [688, 380] width 6 height 6
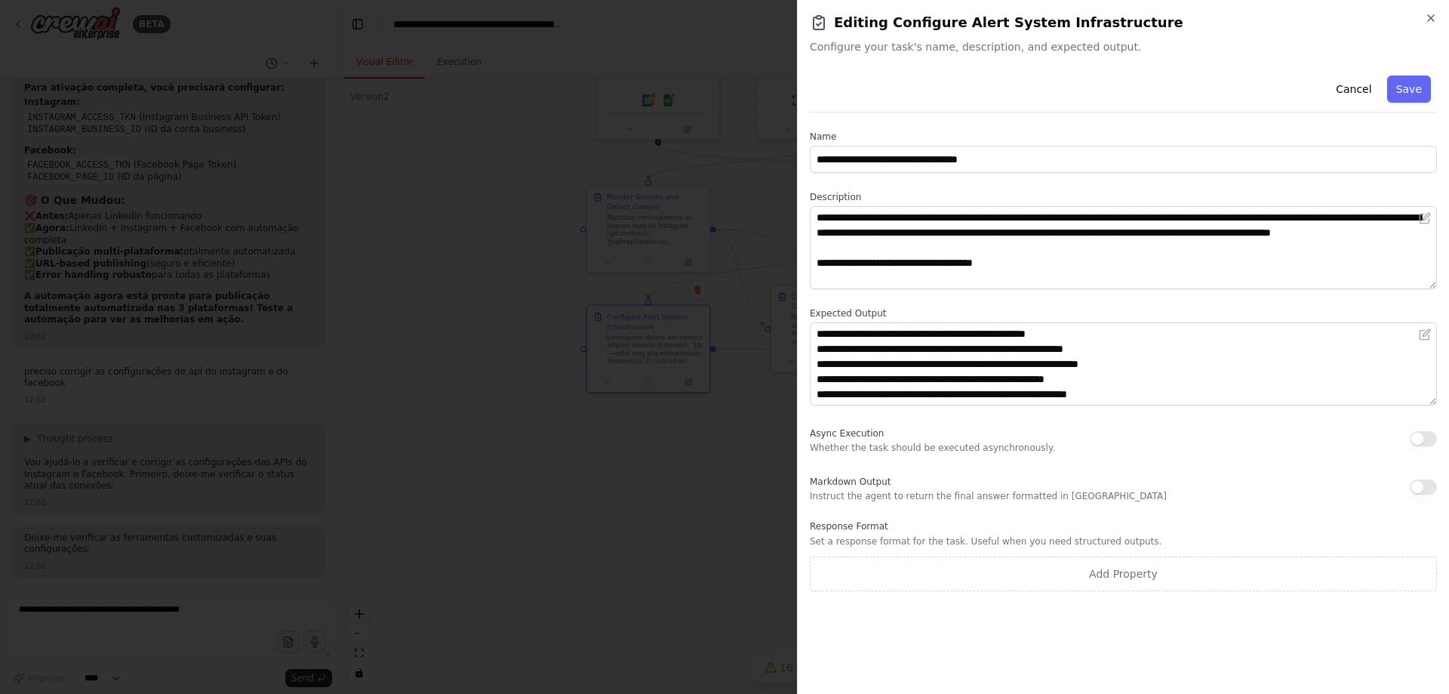
click at [512, 270] on div at bounding box center [724, 347] width 1449 height 694
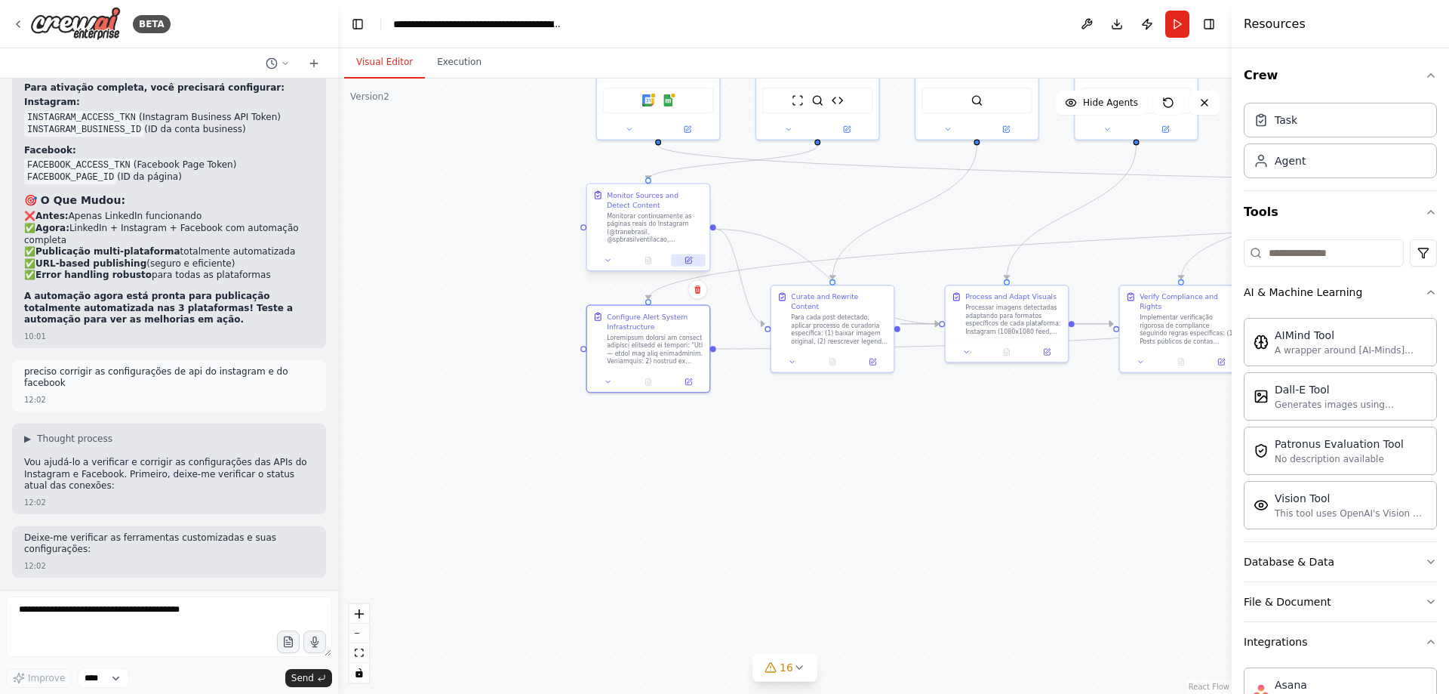
click at [686, 262] on icon at bounding box center [688, 260] width 6 height 6
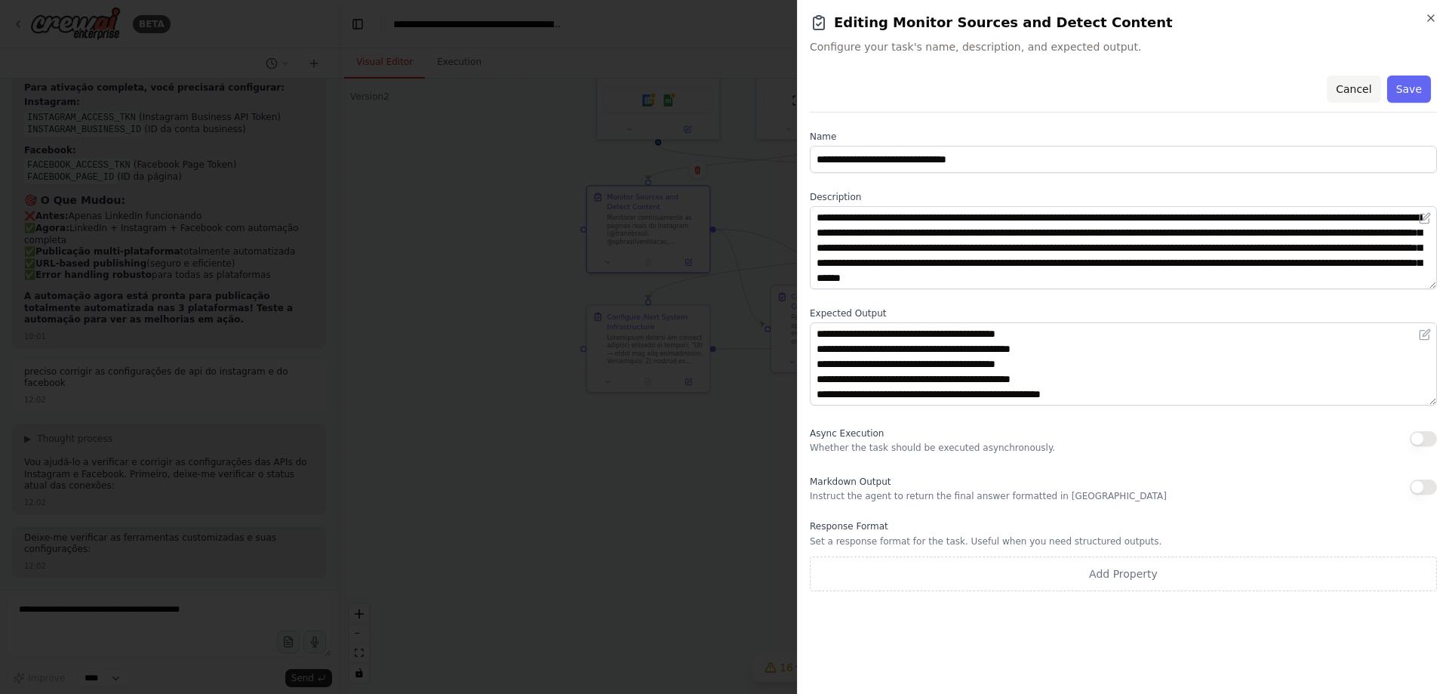
click at [1375, 75] on button "Cancel" at bounding box center [1354, 88] width 54 height 27
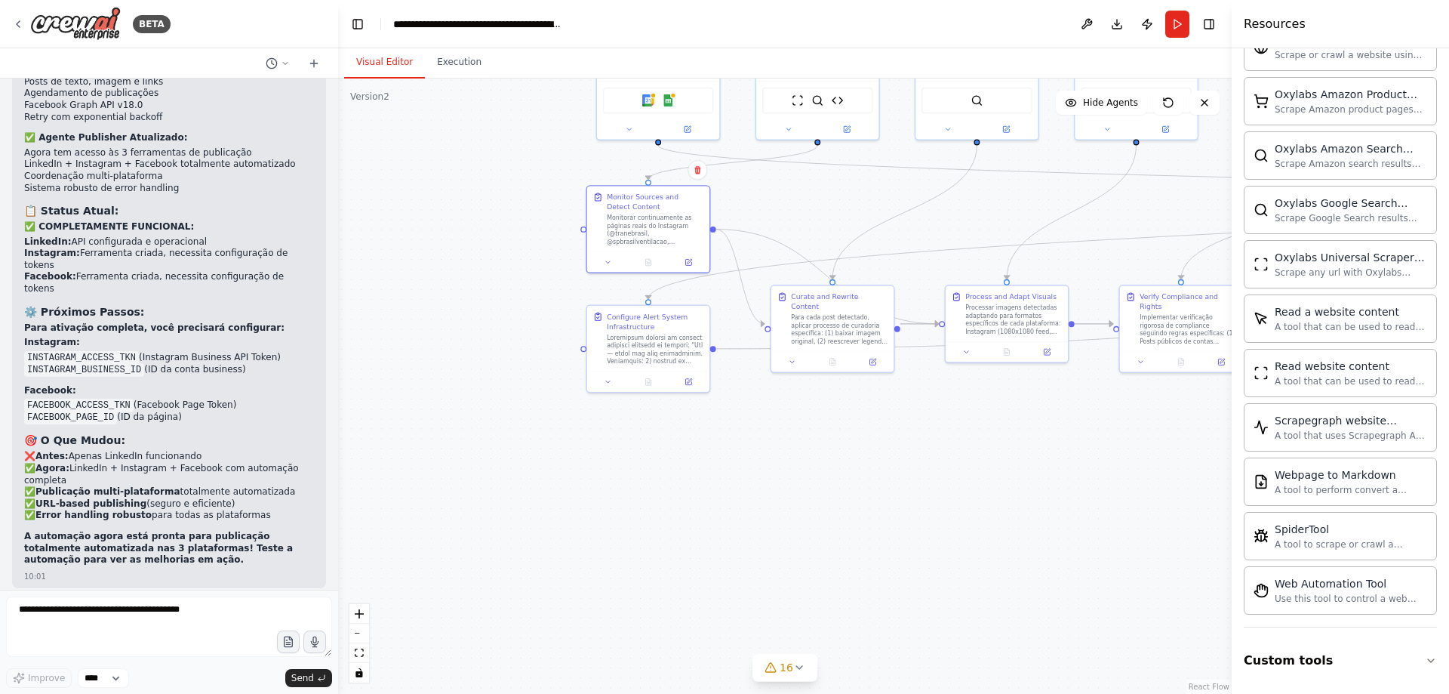
scroll to position [29980, 0]
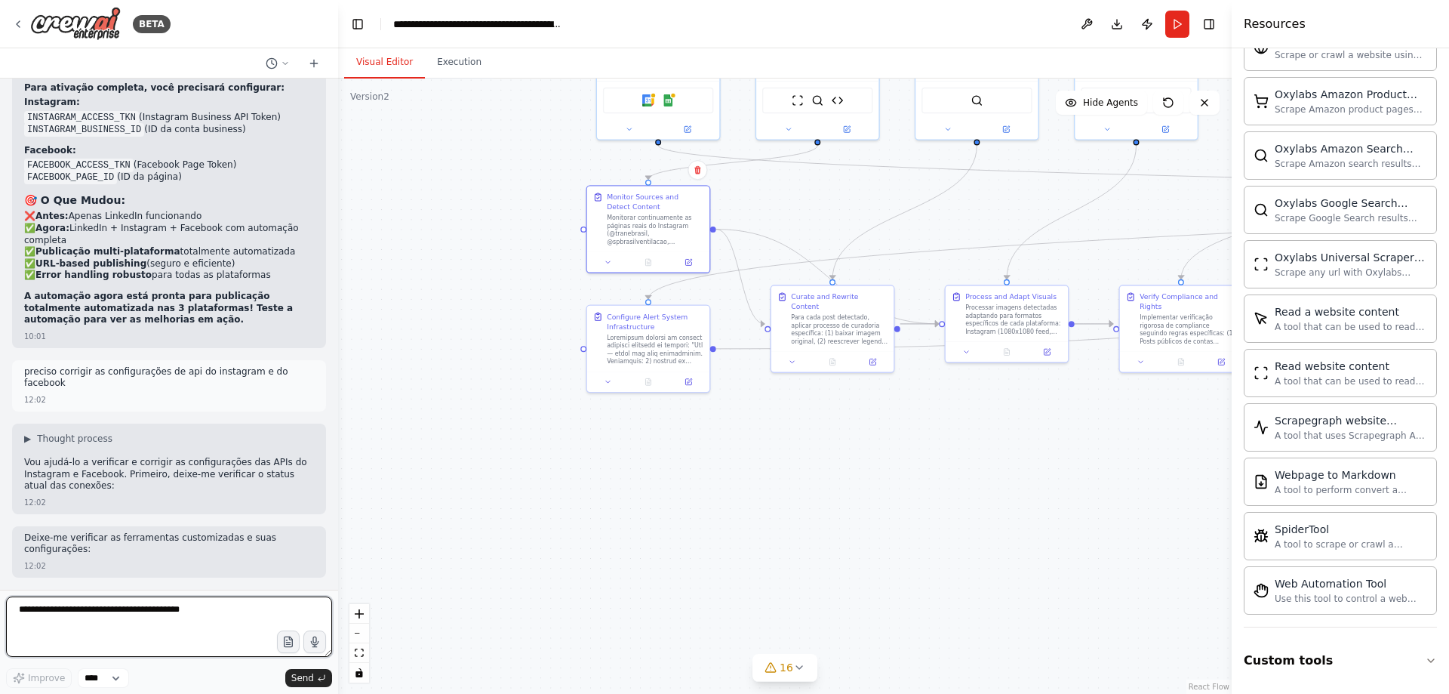
click at [179, 617] on textarea at bounding box center [169, 626] width 326 height 60
type textarea "**********"
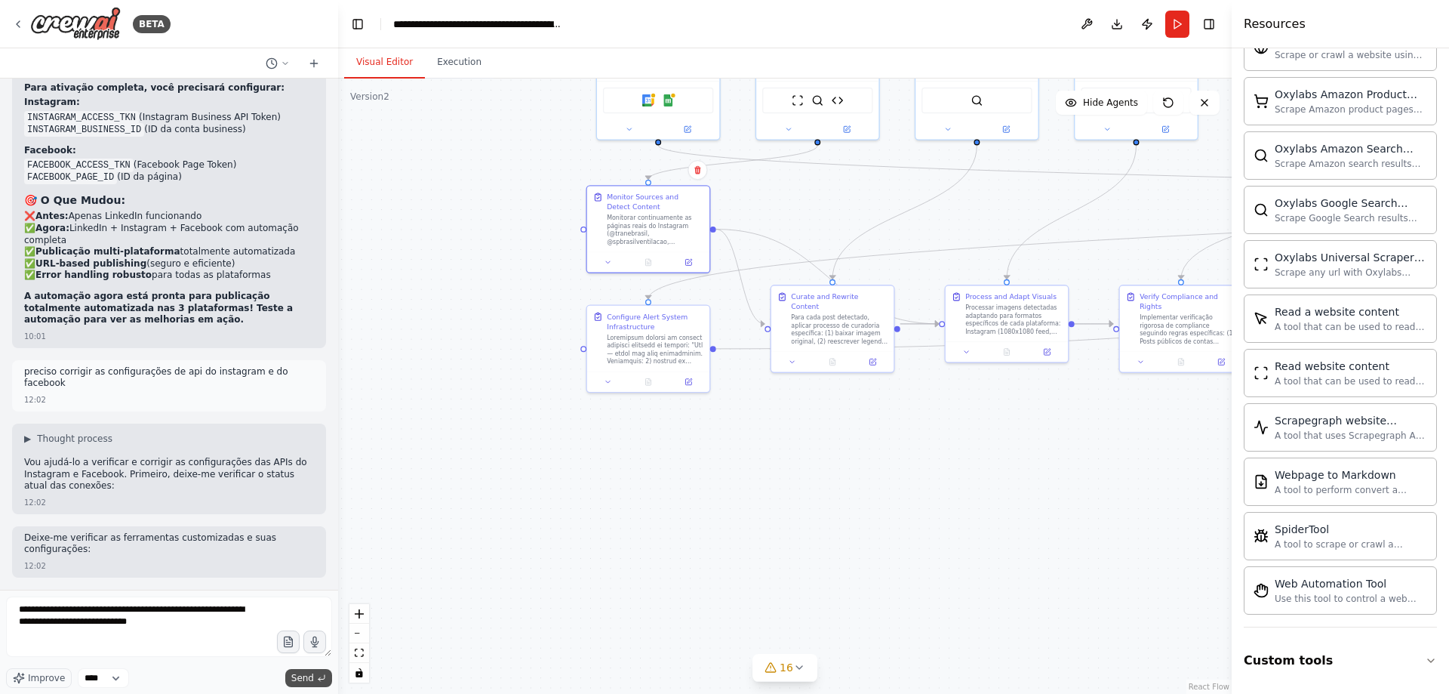
click at [300, 671] on button "Send" at bounding box center [308, 678] width 47 height 18
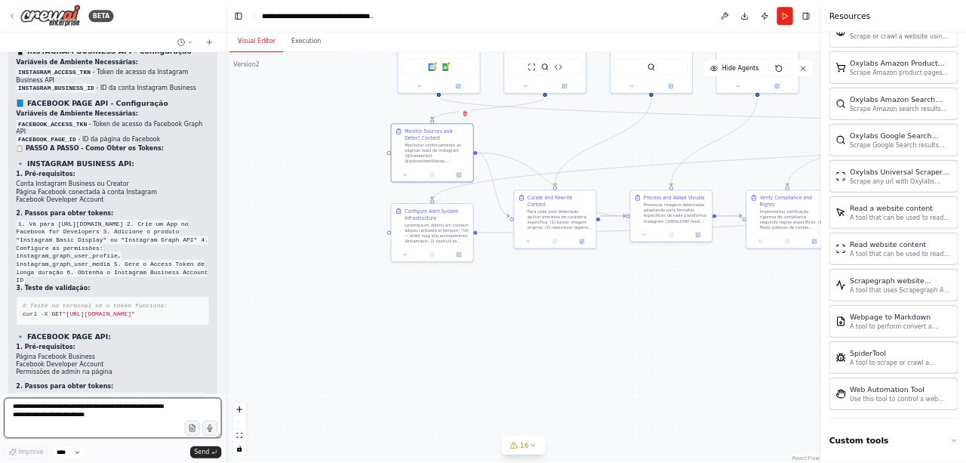
scroll to position [30688, 0]
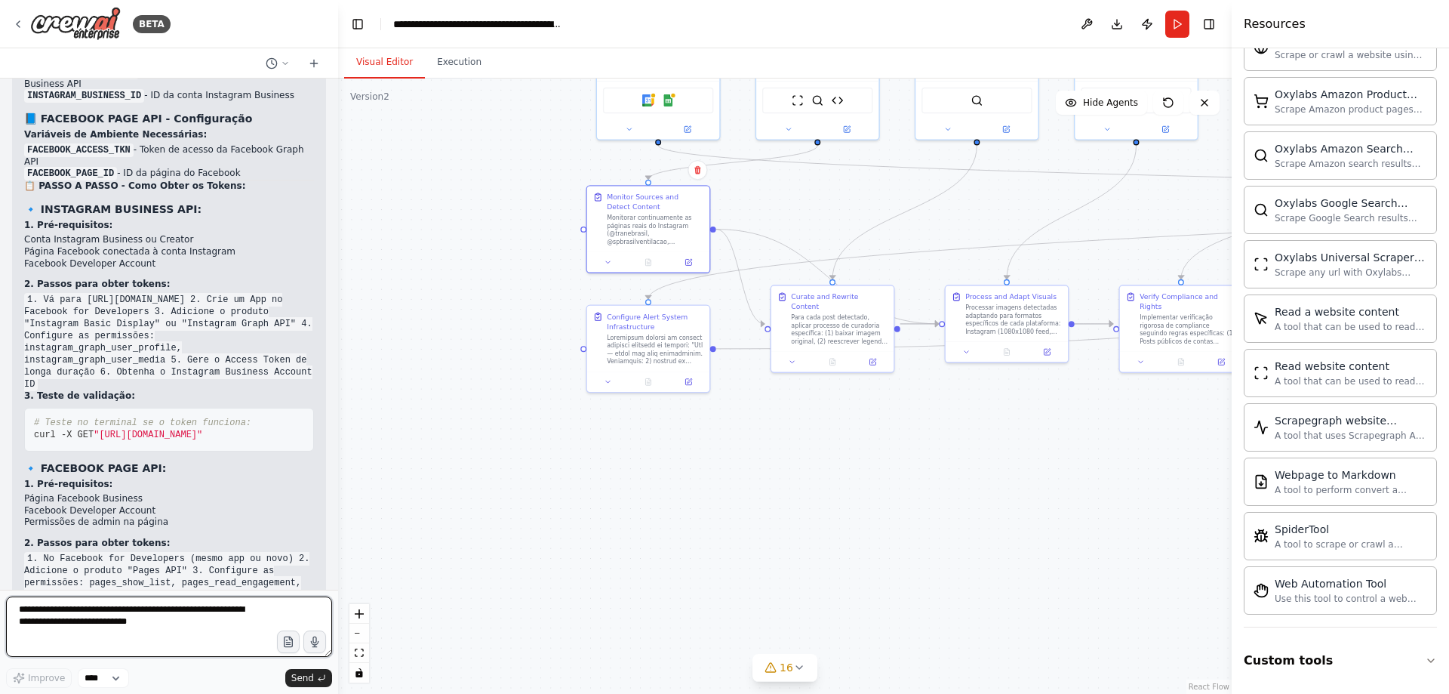
click at [173, 626] on textarea "**********" at bounding box center [169, 626] width 326 height 60
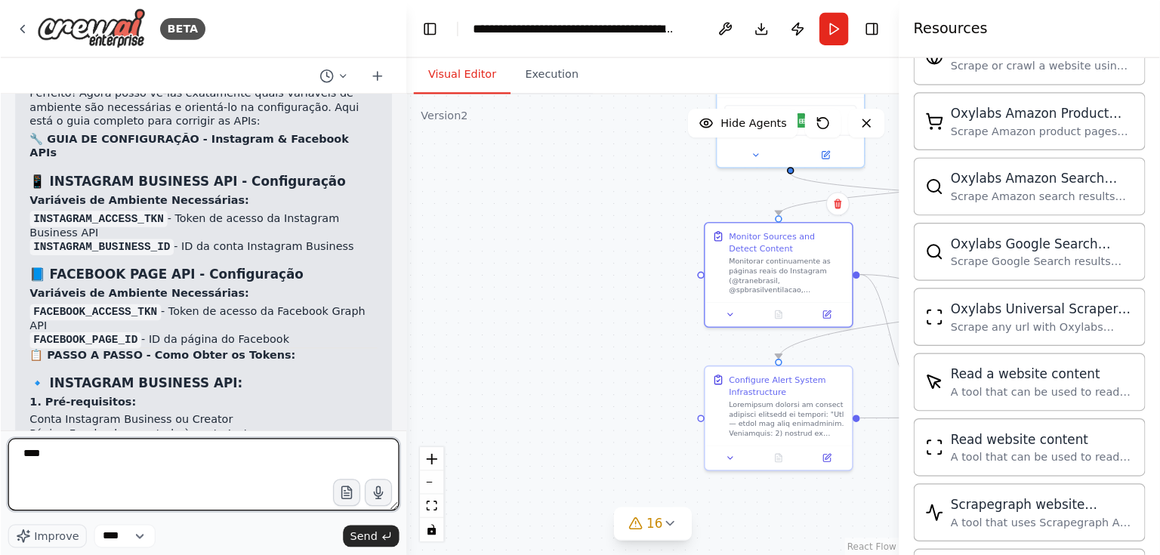
scroll to position [2150, 0]
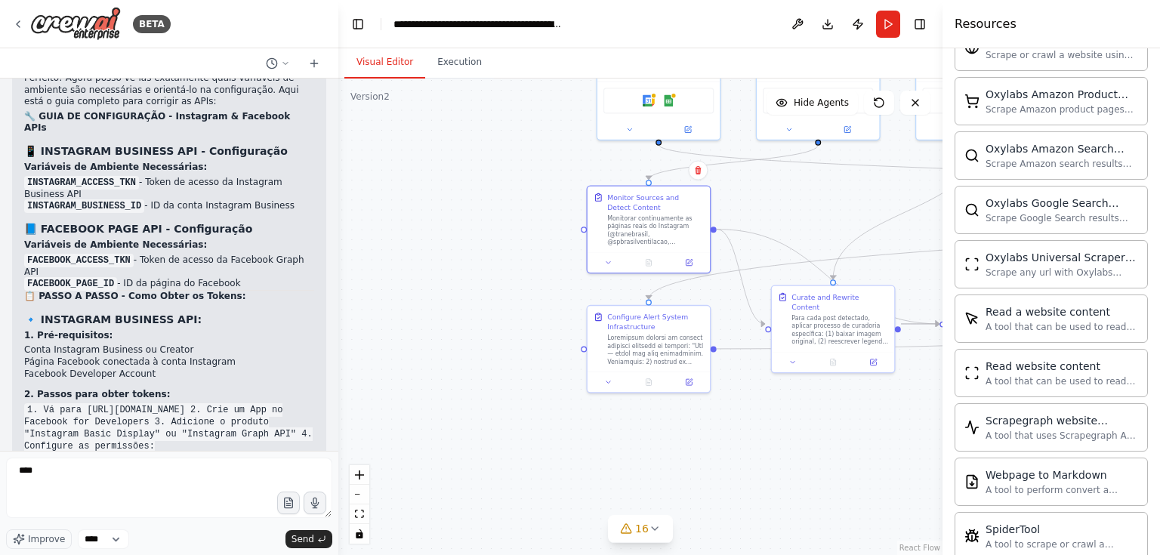
click at [516, 269] on div ".deletable-edge-delete-btn { width: 20px; height: 20px; border: 0px solid #ffff…" at bounding box center [640, 317] width 604 height 476
click at [691, 382] on icon at bounding box center [689, 380] width 8 height 8
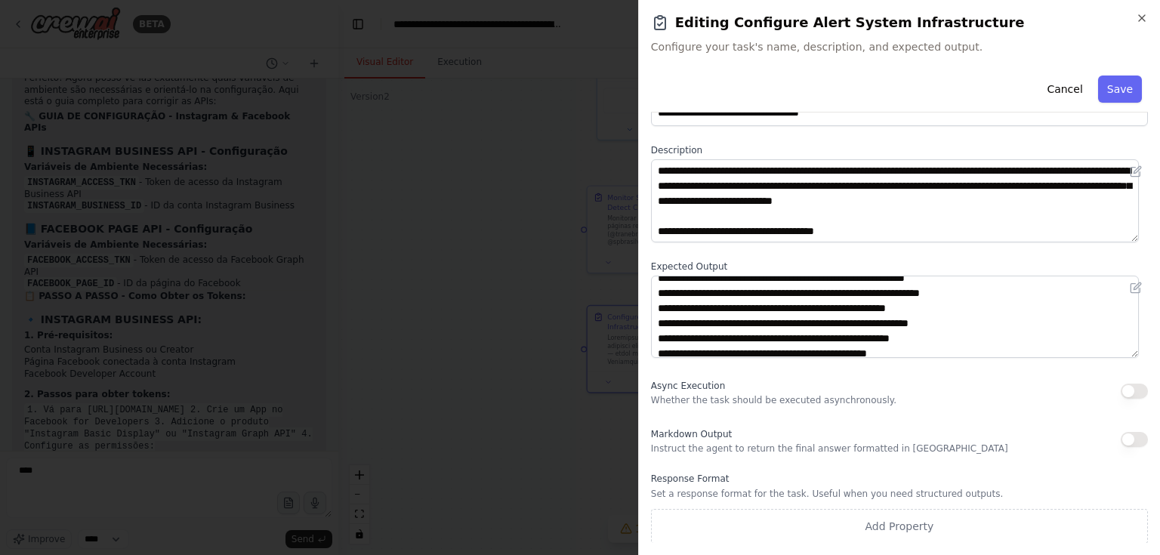
scroll to position [91, 0]
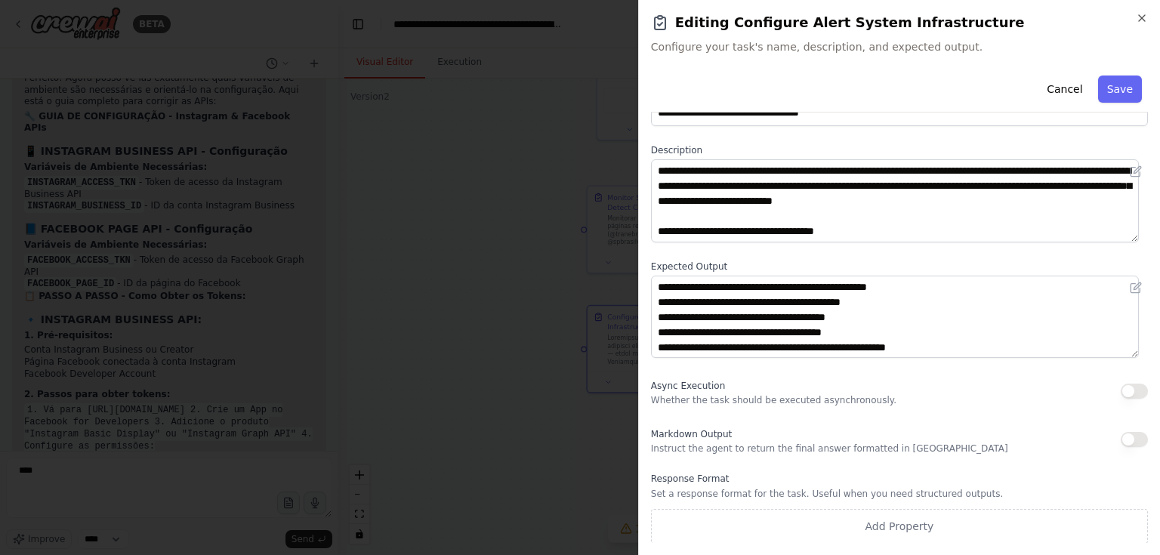
click at [504, 227] on div at bounding box center [580, 277] width 1160 height 555
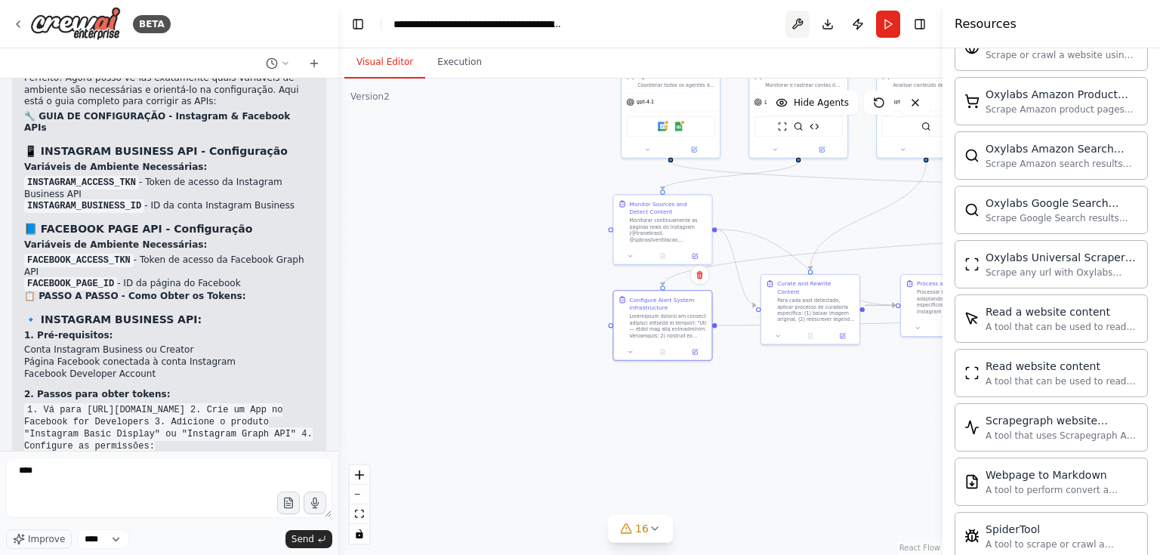
click at [802, 21] on button at bounding box center [797, 24] width 24 height 27
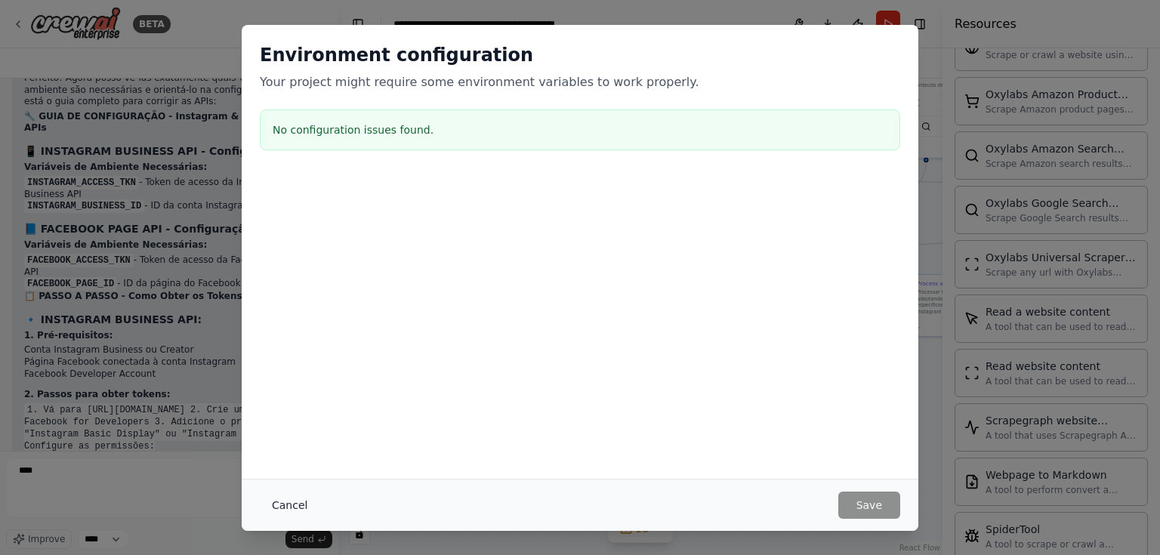
click at [288, 505] on button "Cancel" at bounding box center [290, 504] width 60 height 27
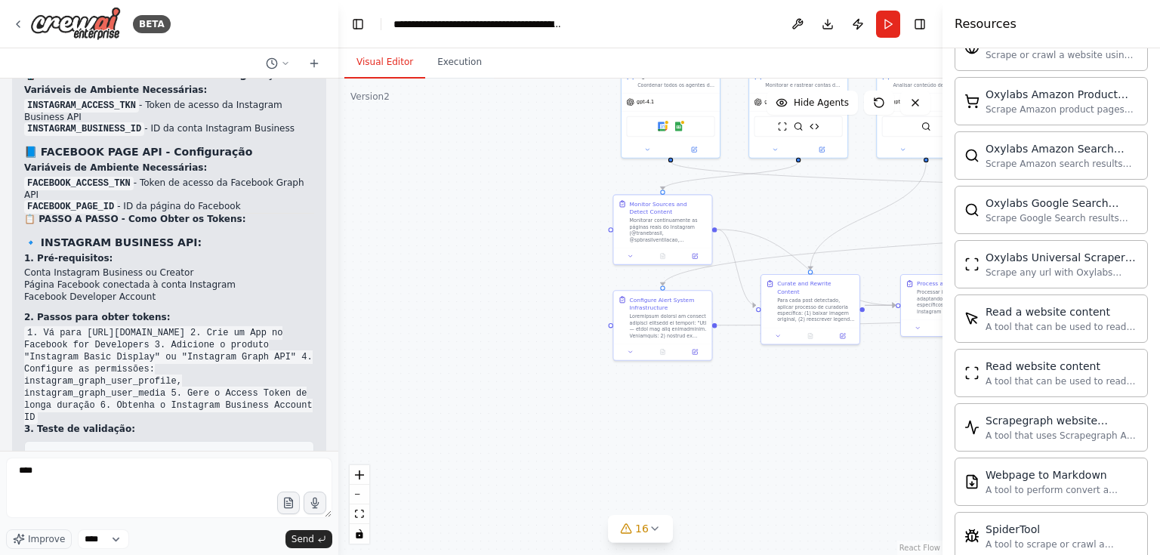
scroll to position [30685, 0]
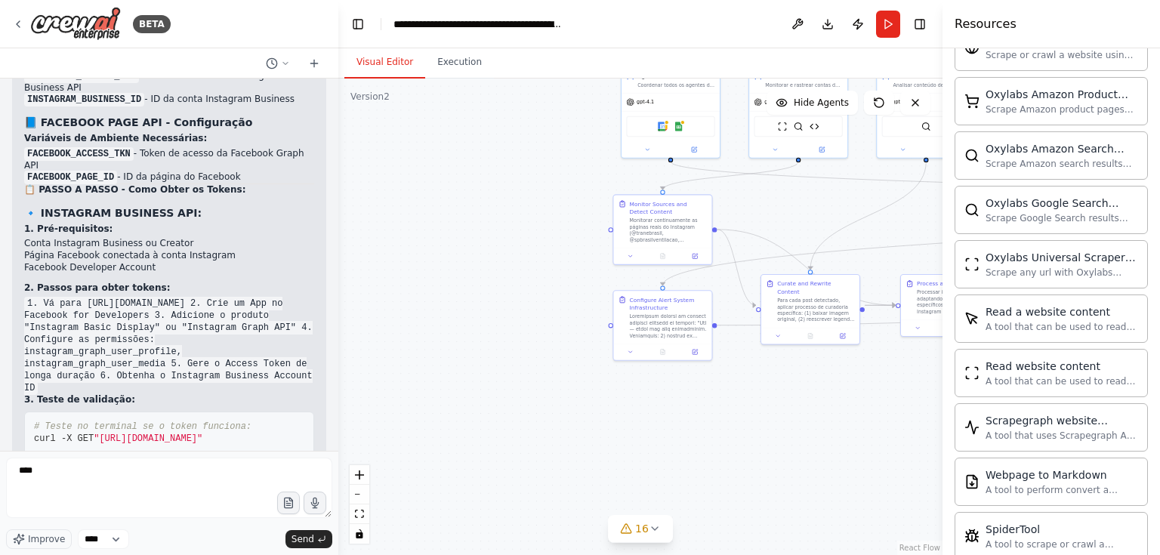
drag, startPoint x: 60, startPoint y: 362, endPoint x: 190, endPoint y: 371, distance: 130.2
click at [200, 470] on textarea "***" at bounding box center [169, 487] width 326 height 60
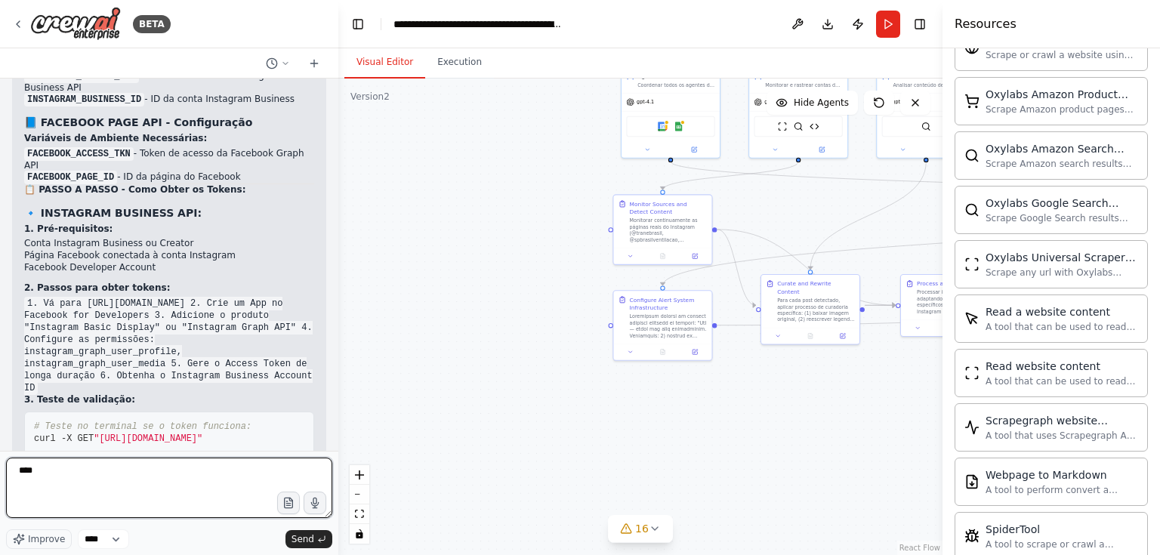
click at [203, 468] on textarea "***" at bounding box center [169, 487] width 326 height 60
drag, startPoint x: 155, startPoint y: 473, endPoint x: 0, endPoint y: 450, distance: 156.5
click at [0, 450] on div "BETA Create a crew that schedules and publishes social media content across mul…" at bounding box center [169, 277] width 338 height 555
type textarea "**********"
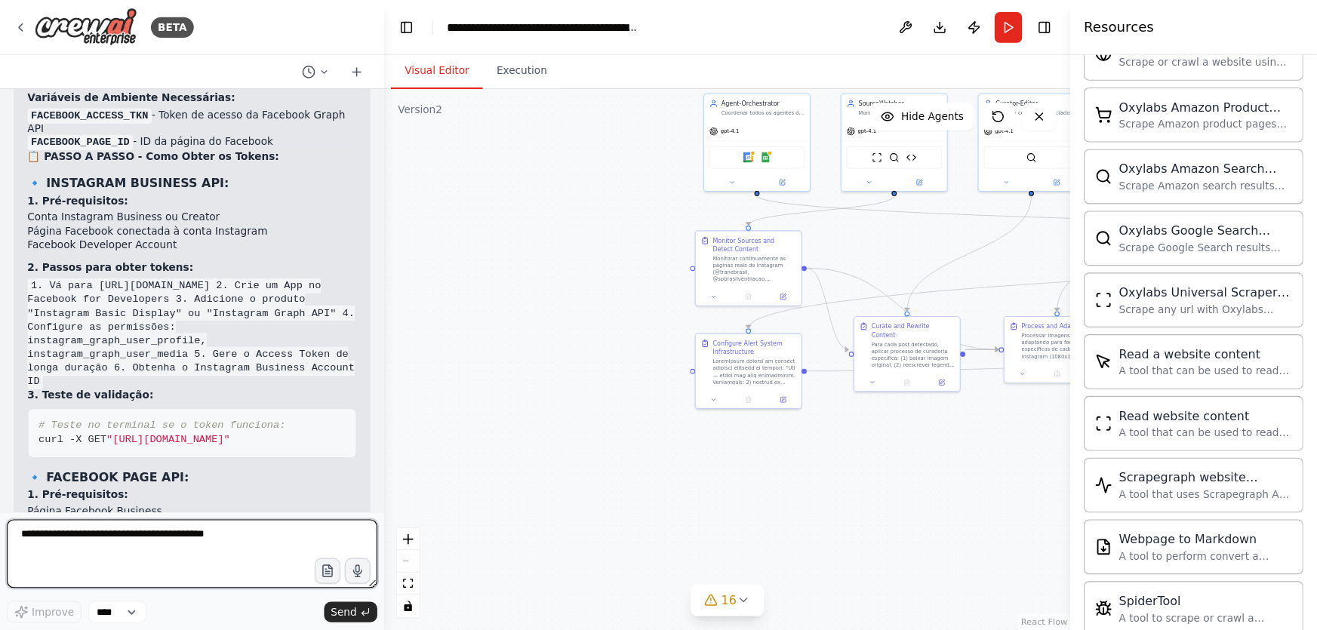
scroll to position [2150, 0]
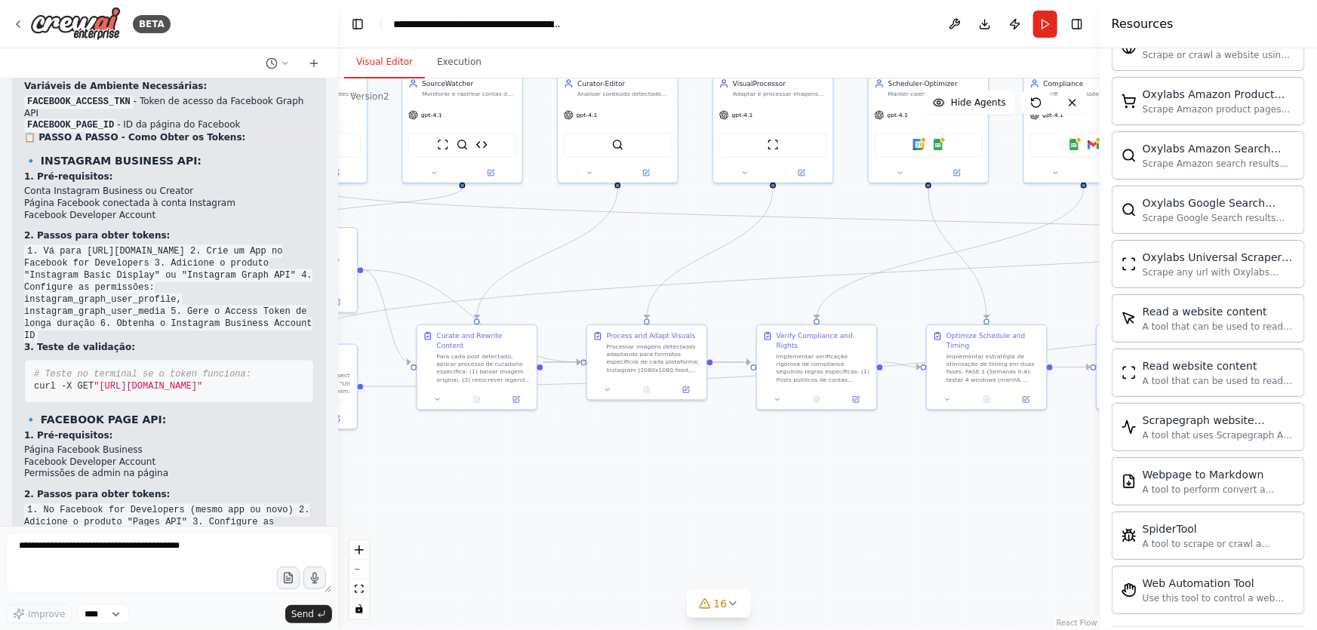
drag, startPoint x: 927, startPoint y: 421, endPoint x: 646, endPoint y: 502, distance: 292.2
click at [646, 502] on div ".deletable-edge-delete-btn { width: 20px; height: 20px; border: 0px solid #ffff…" at bounding box center [719, 355] width 762 height 552
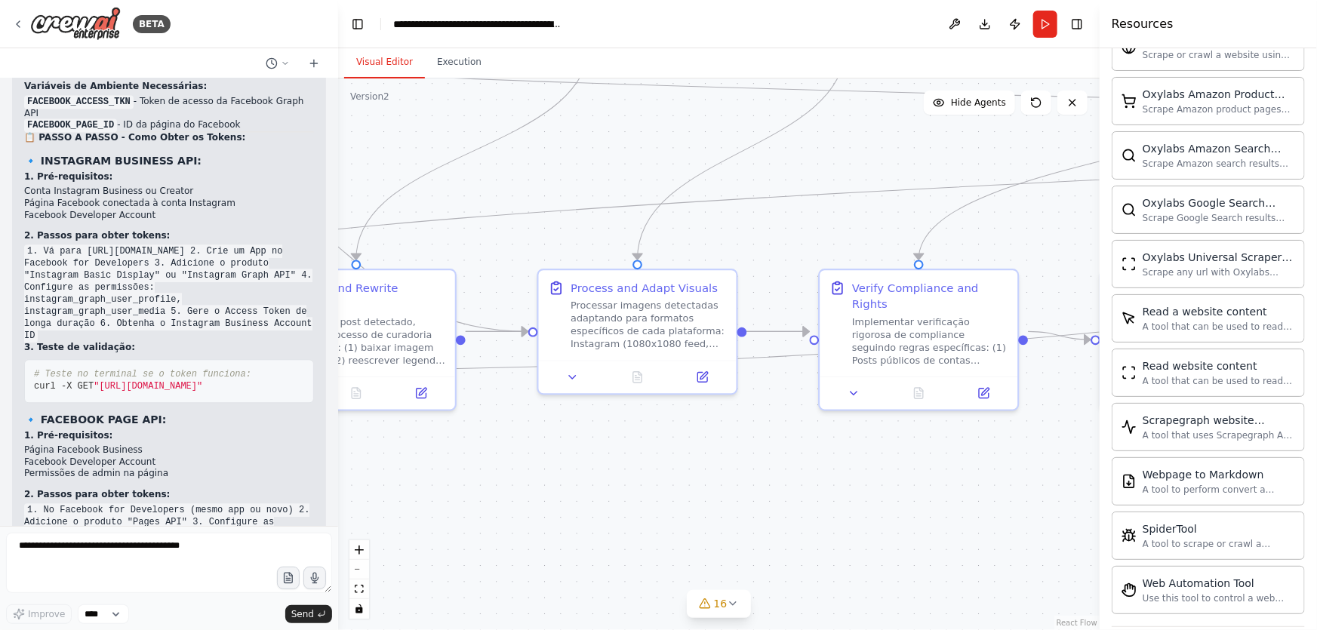
drag, startPoint x: 832, startPoint y: 497, endPoint x: 701, endPoint y: 515, distance: 131.8
click at [701, 515] on div ".deletable-edge-delete-btn { width: 20px; height: 20px; border: 0px solid #ffff…" at bounding box center [719, 355] width 762 height 552
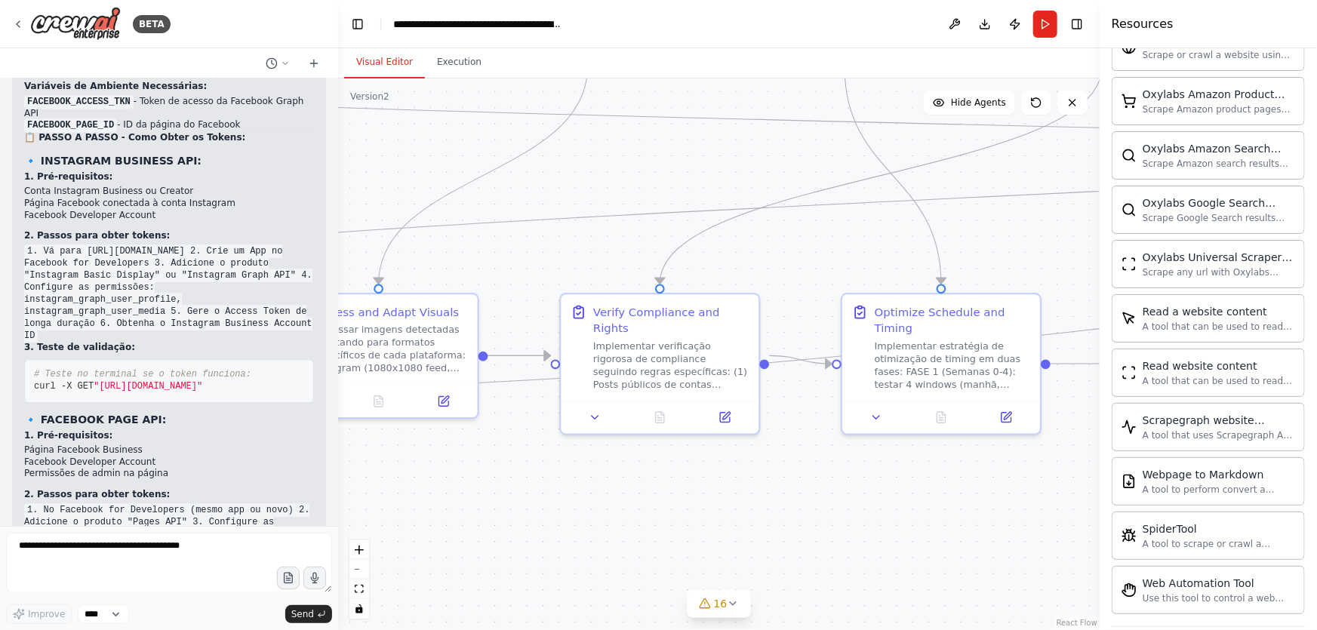
click at [699, 518] on div ".deletable-edge-delete-btn { width: 20px; height: 20px; border: 0px solid #ffff…" at bounding box center [719, 355] width 762 height 552
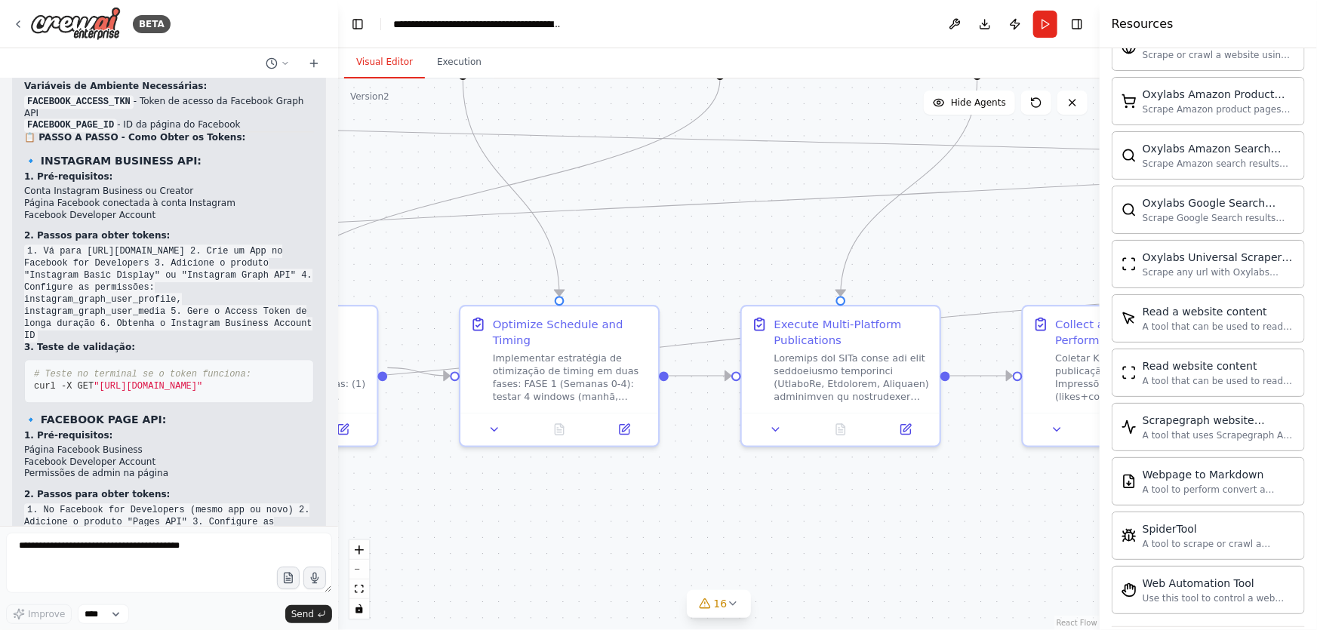
drag, startPoint x: 739, startPoint y: 510, endPoint x: 709, endPoint y: 510, distance: 30.2
click at [709, 510] on div ".deletable-edge-delete-btn { width: 20px; height: 20px; border: 0px solid #ffff…" at bounding box center [719, 355] width 762 height 552
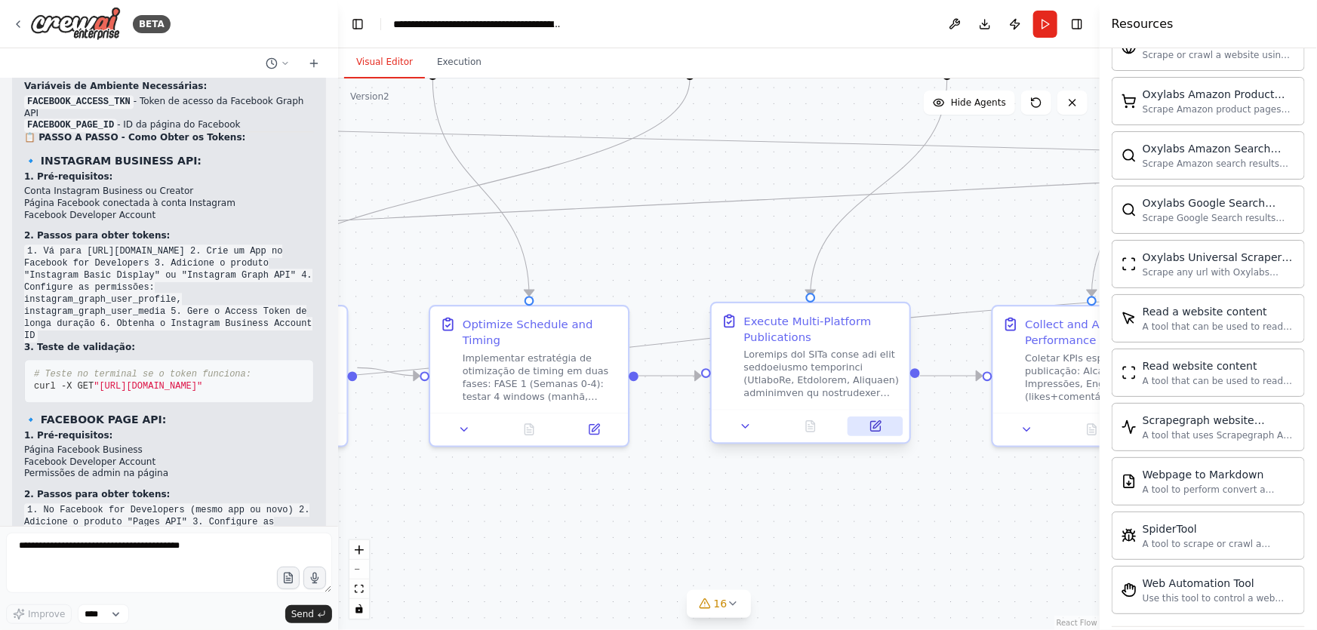
click at [876, 427] on icon at bounding box center [877, 425] width 8 height 8
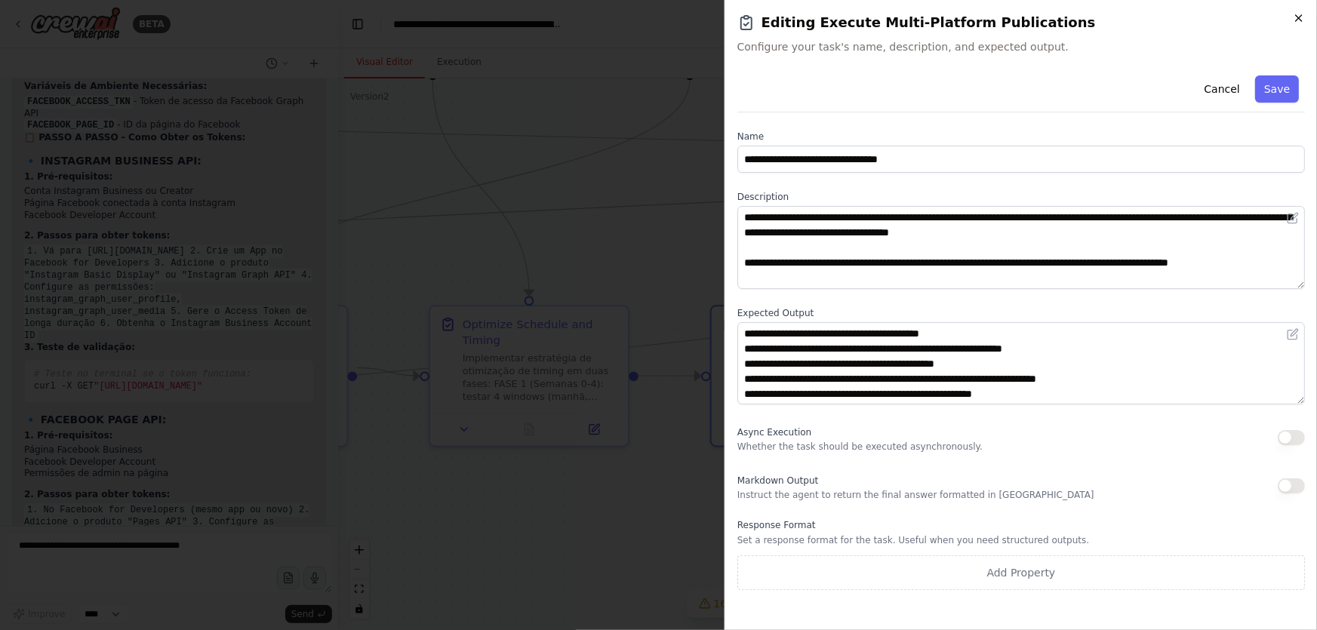
click at [1296, 22] on icon "button" at bounding box center [1299, 18] width 12 height 12
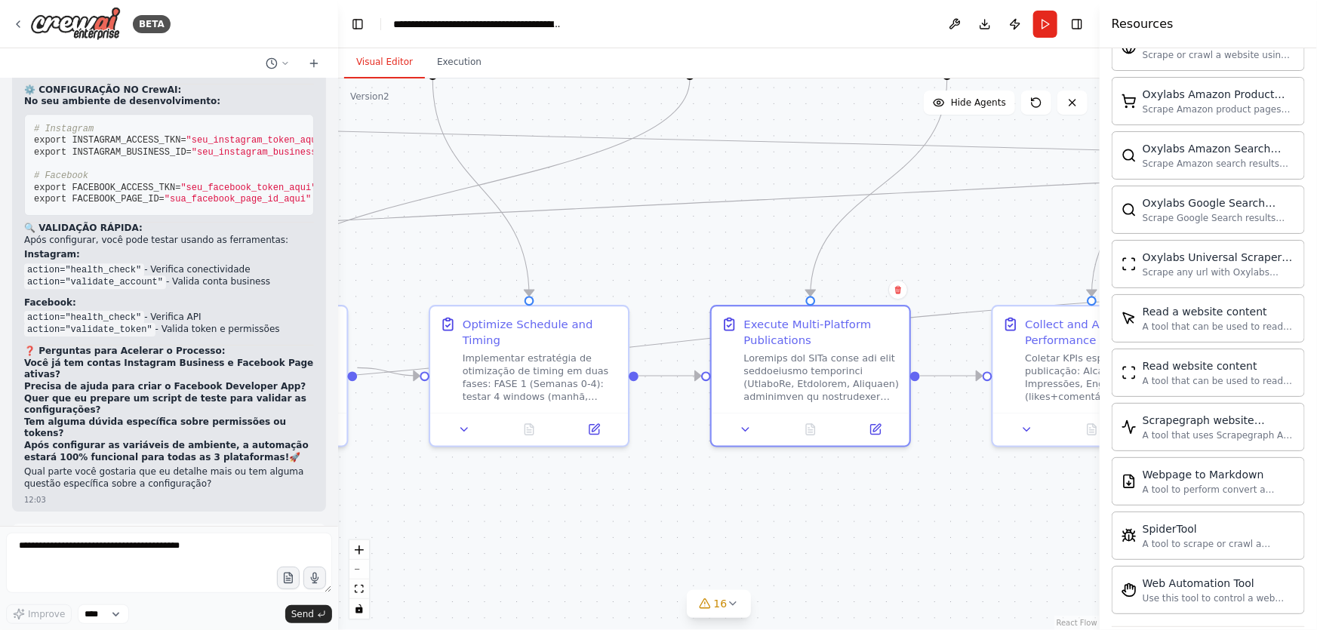
scroll to position [31332, 0]
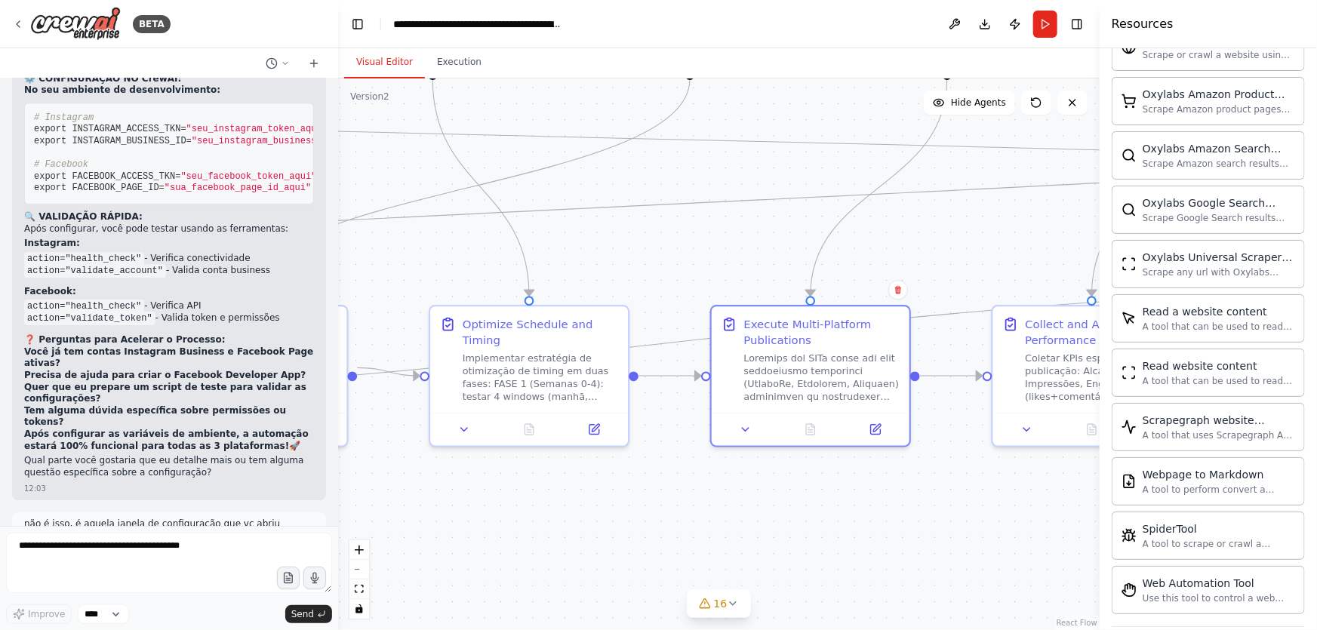
click at [397, 262] on div ".deletable-edge-delete-btn { width: 20px; height: 20px; border: 0px solid #ffff…" at bounding box center [719, 355] width 762 height 552
click at [785, 245] on div ".deletable-edge-delete-btn { width: 20px; height: 20px; border: 0px solid #ffff…" at bounding box center [719, 355] width 762 height 552
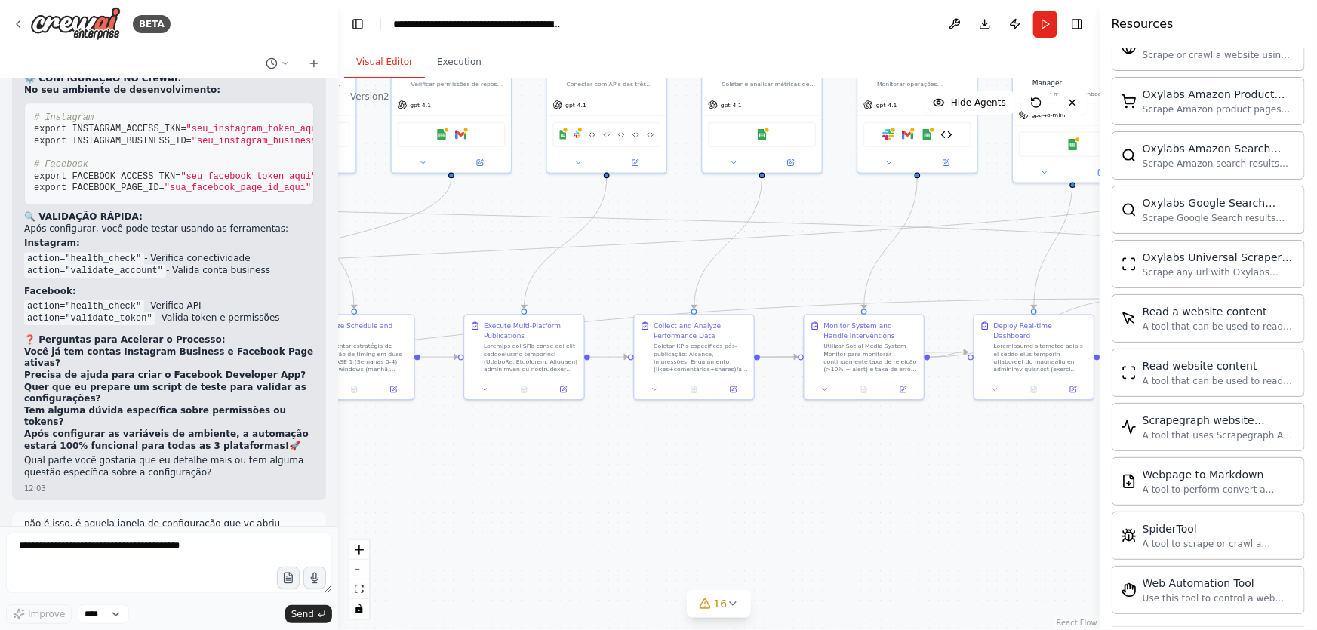
drag, startPoint x: 831, startPoint y: 220, endPoint x: 599, endPoint y: 240, distance: 233.3
click at [599, 240] on div ".deletable-edge-delete-btn { width: 20px; height: 20px; border: 0px solid #ffff…" at bounding box center [719, 355] width 762 height 552
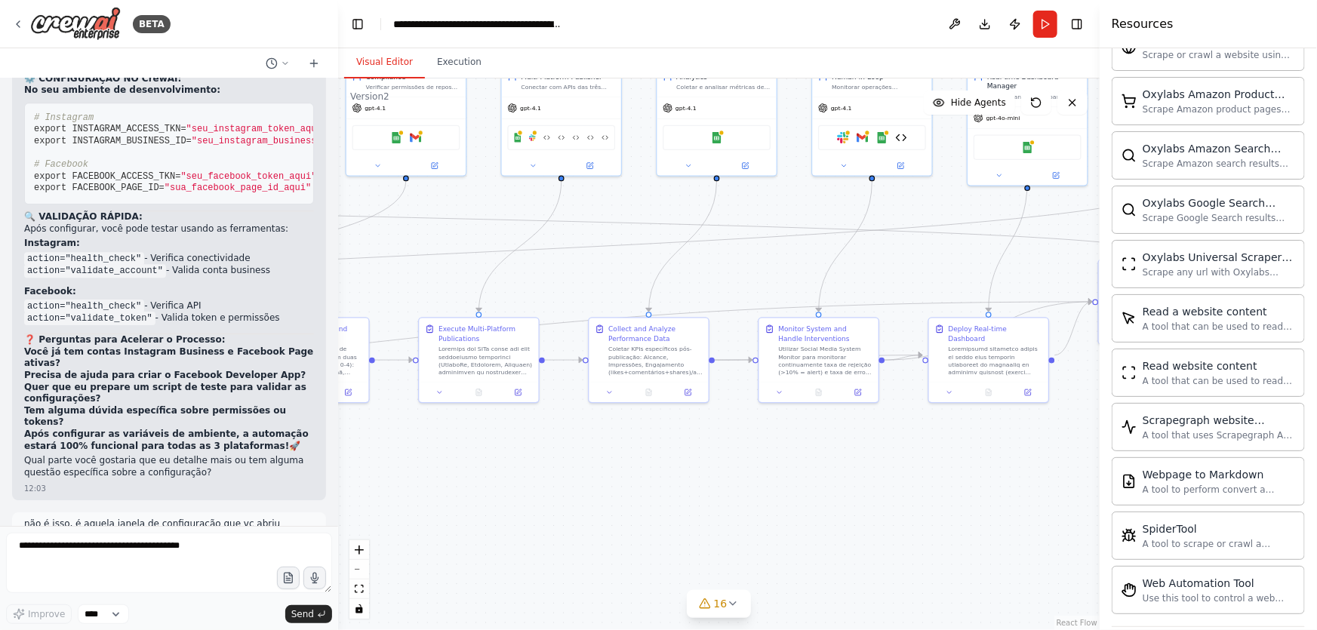
drag, startPoint x: 759, startPoint y: 245, endPoint x: 599, endPoint y: 248, distance: 160.1
click at [599, 248] on div ".deletable-edge-delete-btn { width: 20px; height: 20px; border: 0px solid #ffff…" at bounding box center [719, 355] width 762 height 552
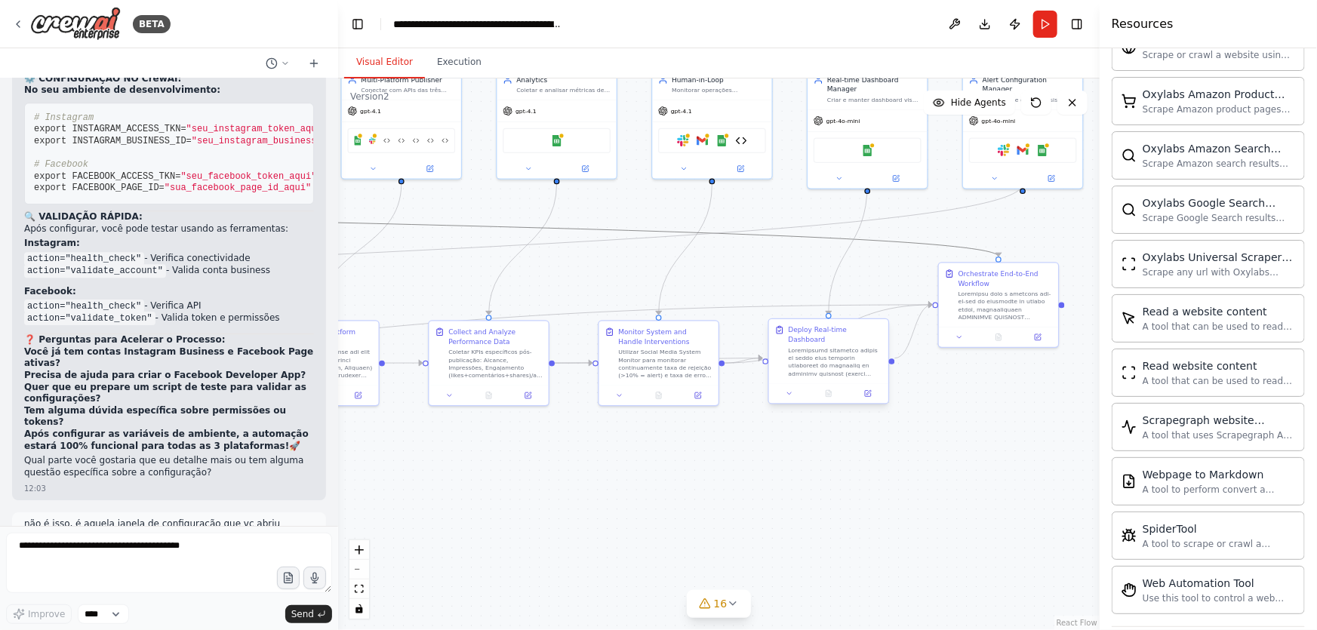
drag, startPoint x: 893, startPoint y: 246, endPoint x: 796, endPoint y: 327, distance: 125.9
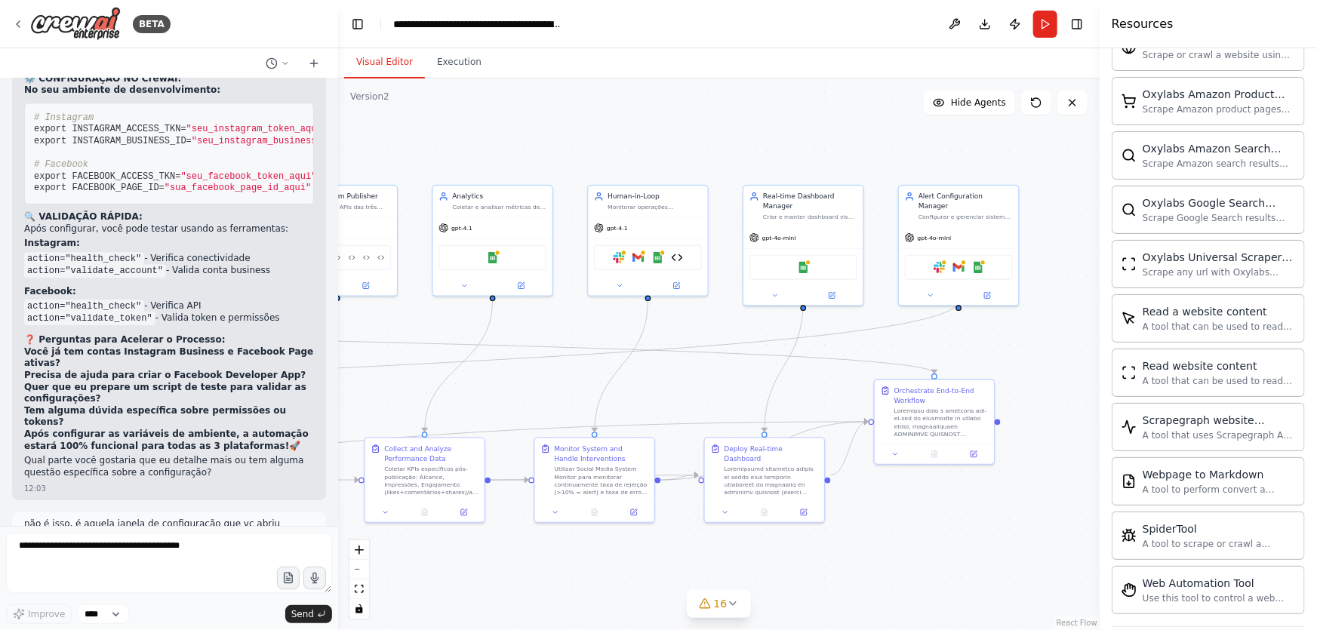
drag, startPoint x: 785, startPoint y: 224, endPoint x: 1020, endPoint y: 251, distance: 236.3
click at [1020, 251] on div ".deletable-edge-delete-btn { width: 20px; height: 20px; border: 0px solid #ffff…" at bounding box center [719, 355] width 762 height 552
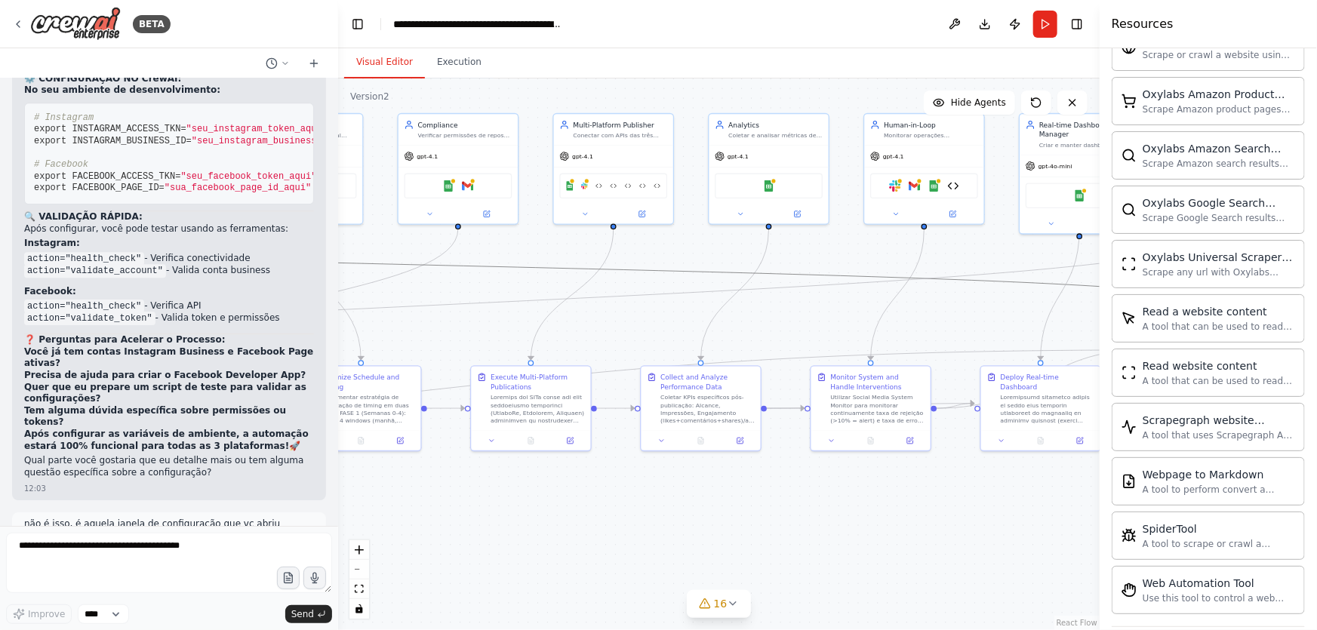
drag, startPoint x: 668, startPoint y: 270, endPoint x: 881, endPoint y: 309, distance: 216.3
drag, startPoint x: 499, startPoint y: 263, endPoint x: 643, endPoint y: 262, distance: 144.2
click at [643, 262] on div ".deletable-edge-delete-btn { width: 20px; height: 20px; border: 0px solid #ffff…" at bounding box center [719, 355] width 762 height 552
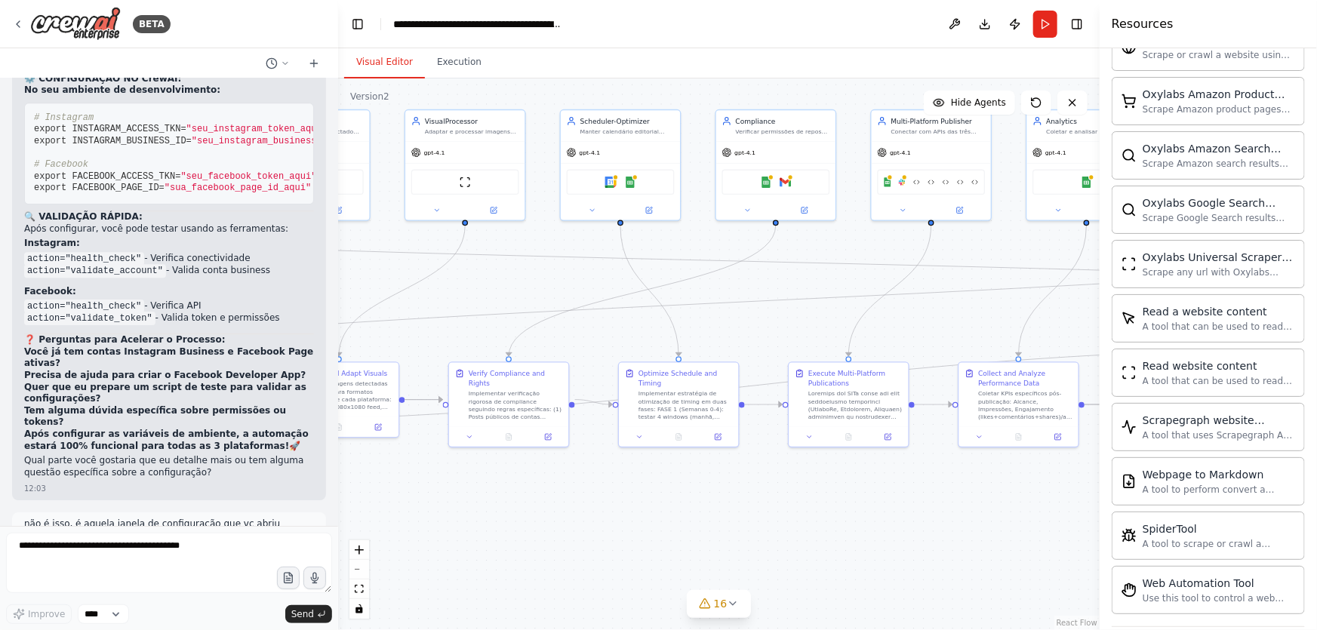
drag, startPoint x: 448, startPoint y: 328, endPoint x: 833, endPoint y: 324, distance: 385.0
click at [833, 324] on div ".deletable-edge-delete-btn { width: 20px; height: 20px; border: 0px solid #ffff…" at bounding box center [719, 355] width 762 height 552
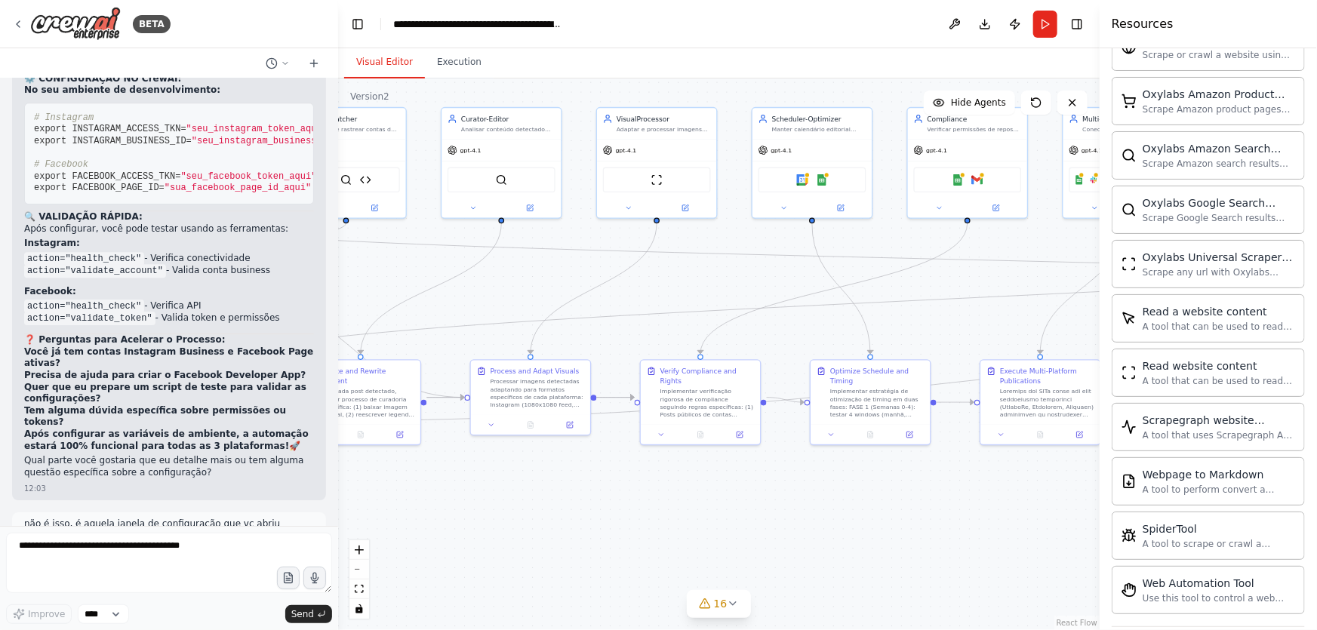
drag, startPoint x: 612, startPoint y: 325, endPoint x: 772, endPoint y: 319, distance: 159.4
click at [772, 319] on div ".deletable-edge-delete-btn { width: 20px; height: 20px; border: 0px solid #ffff…" at bounding box center [719, 355] width 762 height 552
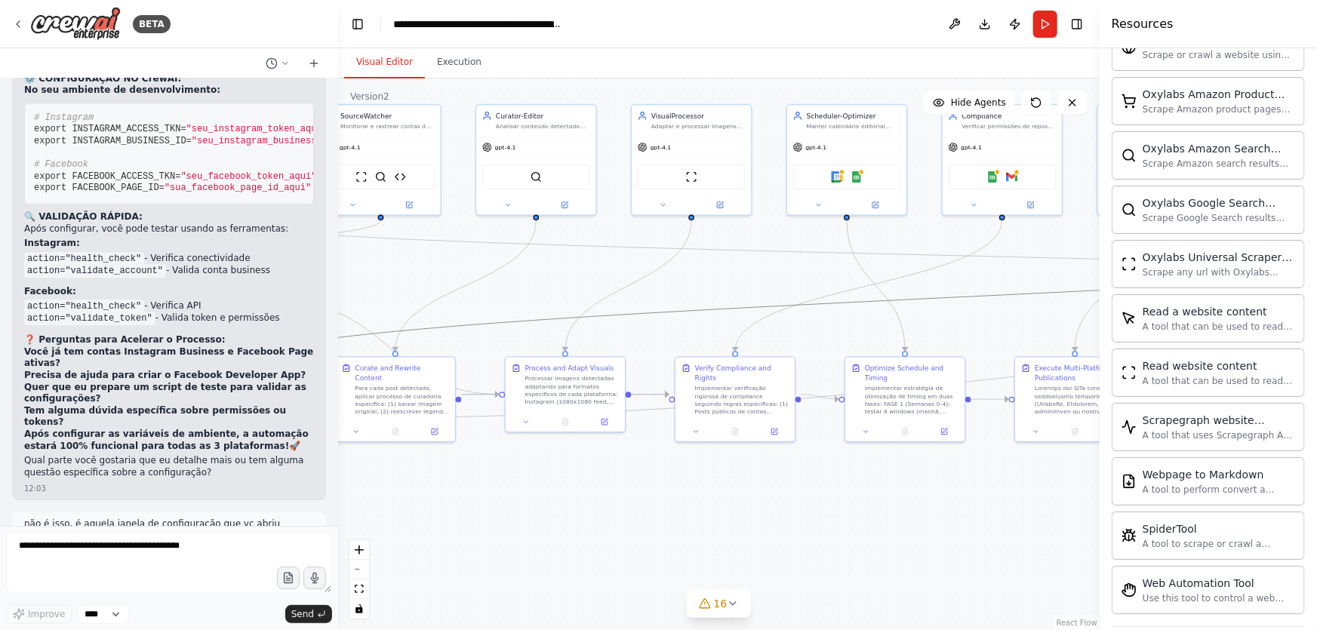
drag, startPoint x: 534, startPoint y: 320, endPoint x: 722, endPoint y: 316, distance: 188.8
click at [722, 316] on div ".deletable-edge-delete-btn { width: 20px; height: 20px; border: 0px solid #ffff…" at bounding box center [719, 355] width 762 height 552
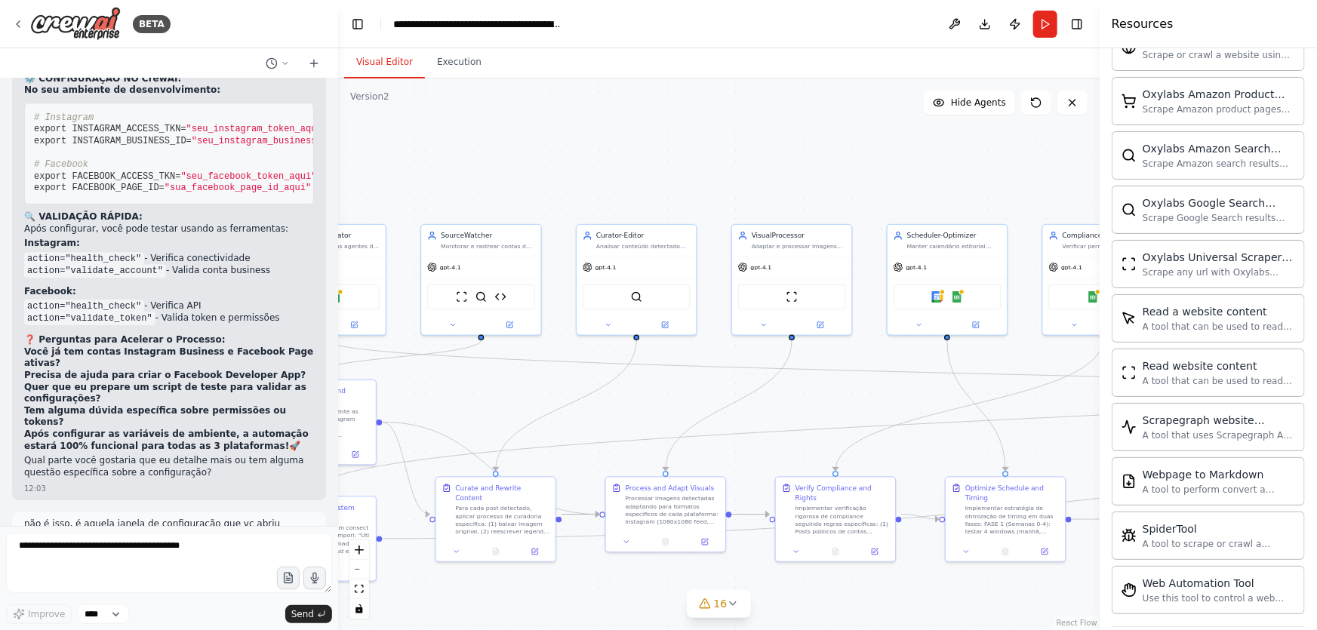
drag, startPoint x: 541, startPoint y: 280, endPoint x: 634, endPoint y: 400, distance: 152.2
click at [635, 400] on div ".deletable-edge-delete-btn { width: 20px; height: 20px; border: 0px solid #ffff…" at bounding box center [719, 355] width 762 height 552
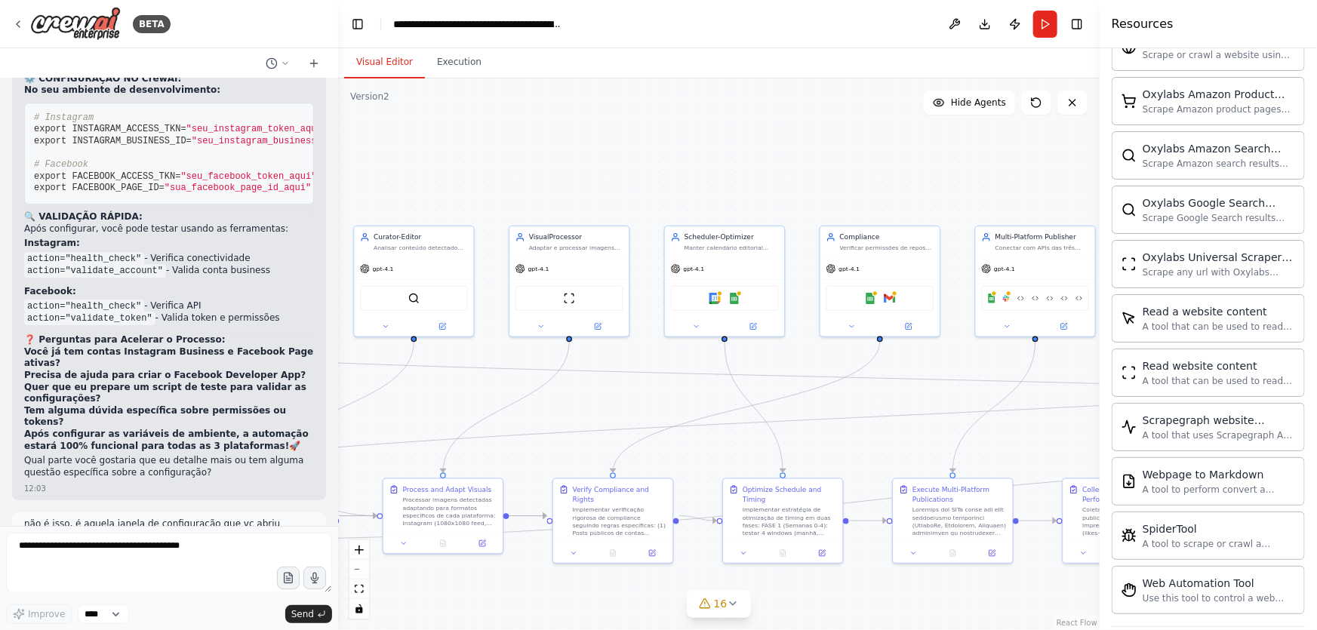
drag, startPoint x: 842, startPoint y: 411, endPoint x: 626, endPoint y: 412, distance: 216.7
click at [626, 412] on div ".deletable-edge-delete-btn { width: 20px; height: 20px; border: 0px solid #ffff…" at bounding box center [719, 355] width 762 height 552
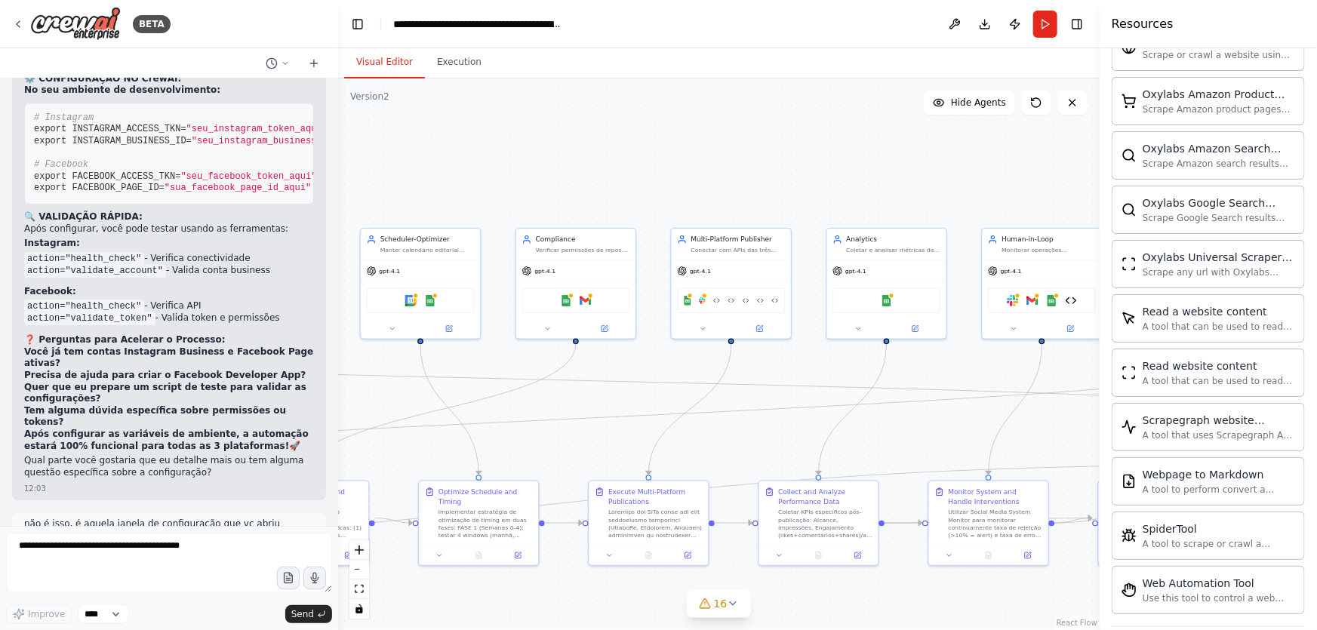
drag, startPoint x: 907, startPoint y: 405, endPoint x: 578, endPoint y: 408, distance: 329.9
click at [578, 408] on div ".deletable-edge-delete-btn { width: 20px; height: 20px; border: 0px solid #ffff…" at bounding box center [719, 355] width 762 height 552
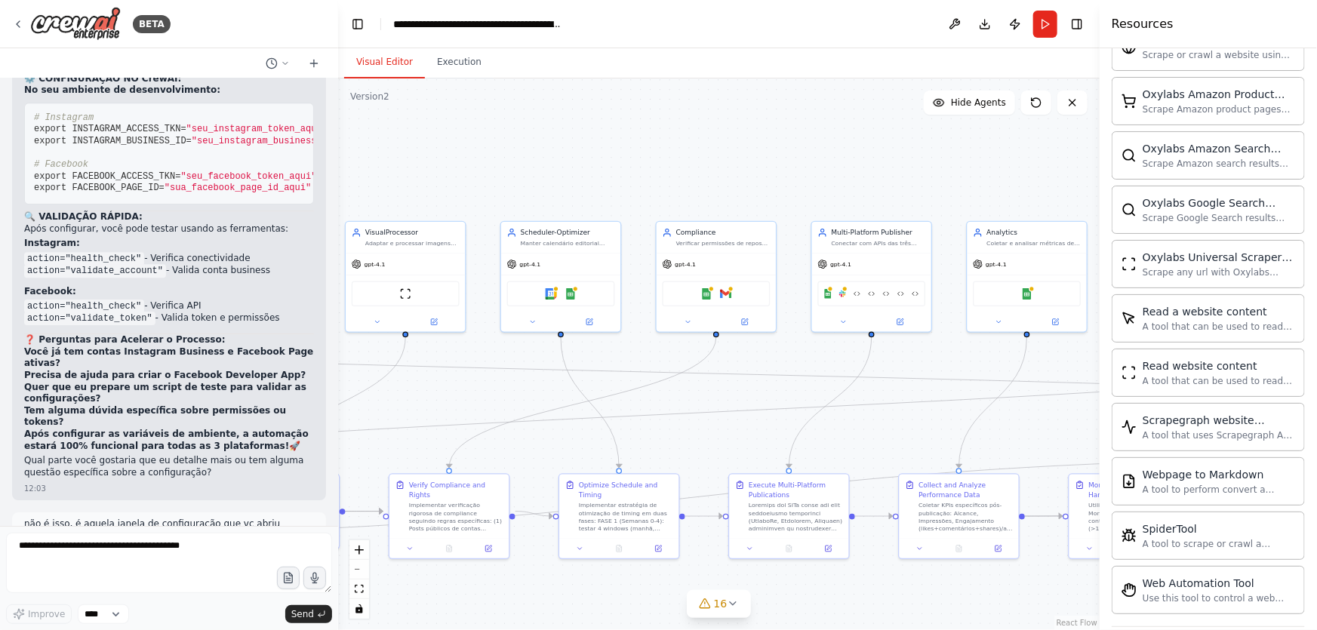
drag, startPoint x: 605, startPoint y: 402, endPoint x: 775, endPoint y: 395, distance: 170.0
click at [776, 395] on div ".deletable-edge-delete-btn { width: 20px; height: 20px; border: 0px solid #ffff…" at bounding box center [719, 355] width 762 height 552
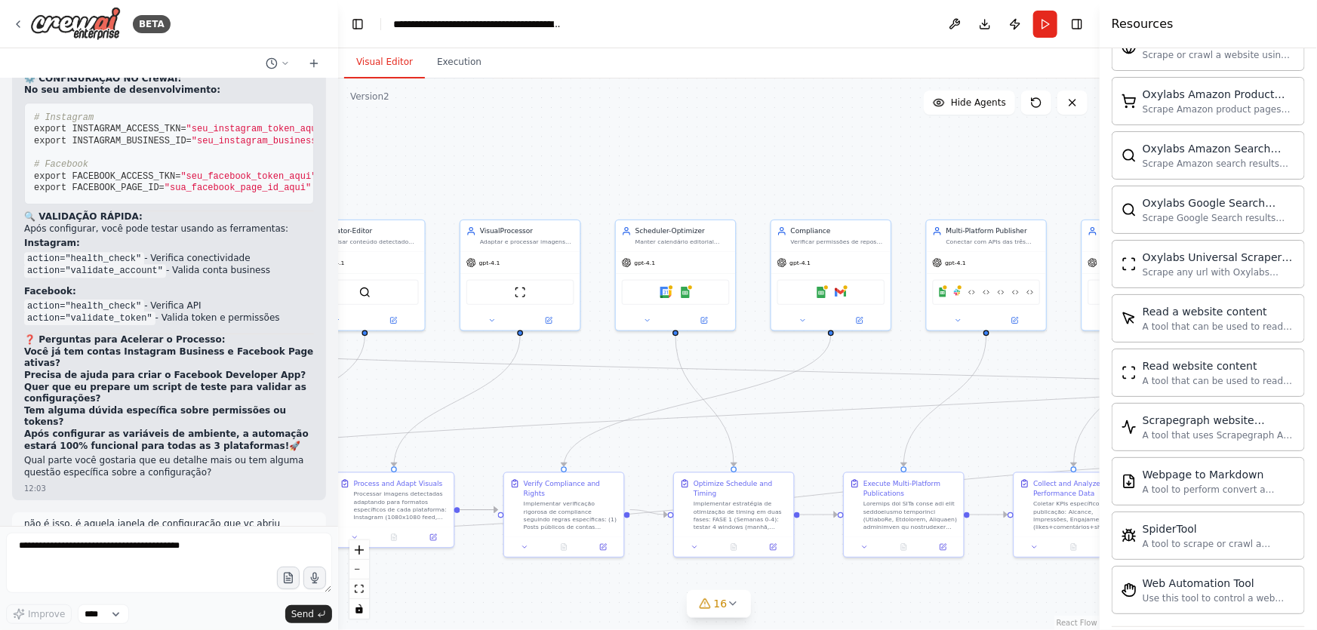
drag, startPoint x: 598, startPoint y: 396, endPoint x: 698, endPoint y: 396, distance: 99.6
click at [698, 396] on div ".deletable-edge-delete-btn { width: 20px; height: 20px; border: 0px solid #ffff…" at bounding box center [719, 355] width 762 height 552
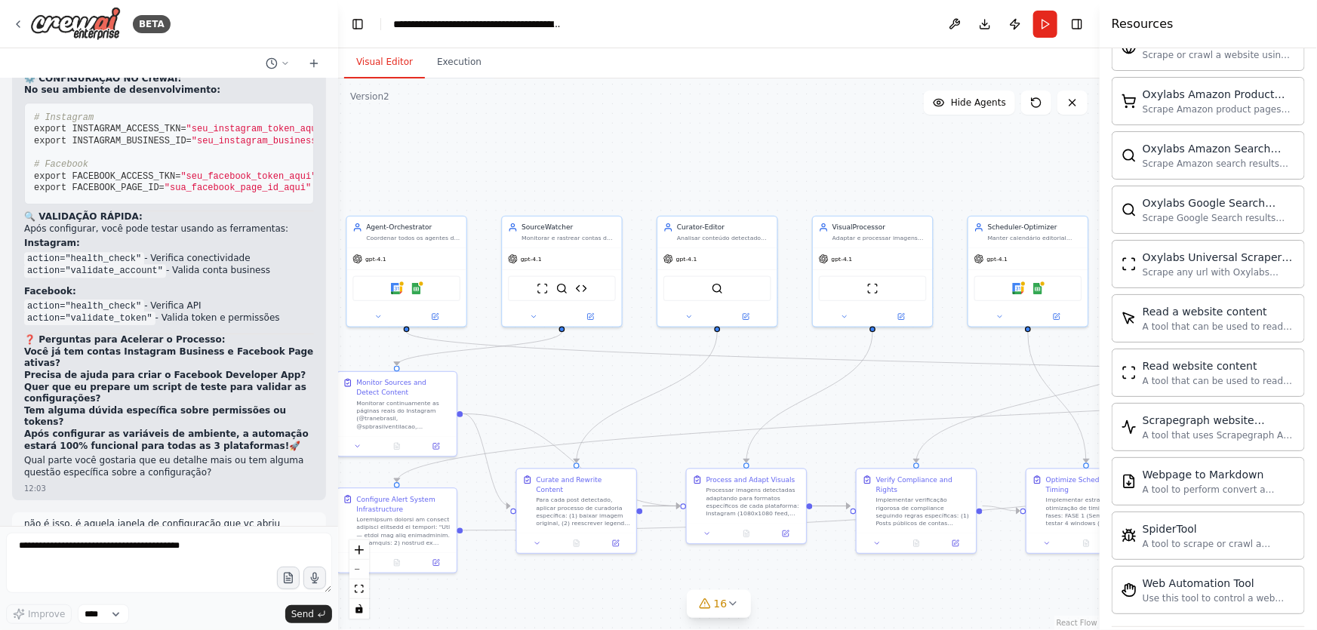
drag, startPoint x: 485, startPoint y: 384, endPoint x: 738, endPoint y: 380, distance: 252.9
click at [738, 380] on div ".deletable-edge-delete-btn { width: 20px; height: 20px; border: 0px solid #ffff…" at bounding box center [719, 355] width 762 height 552
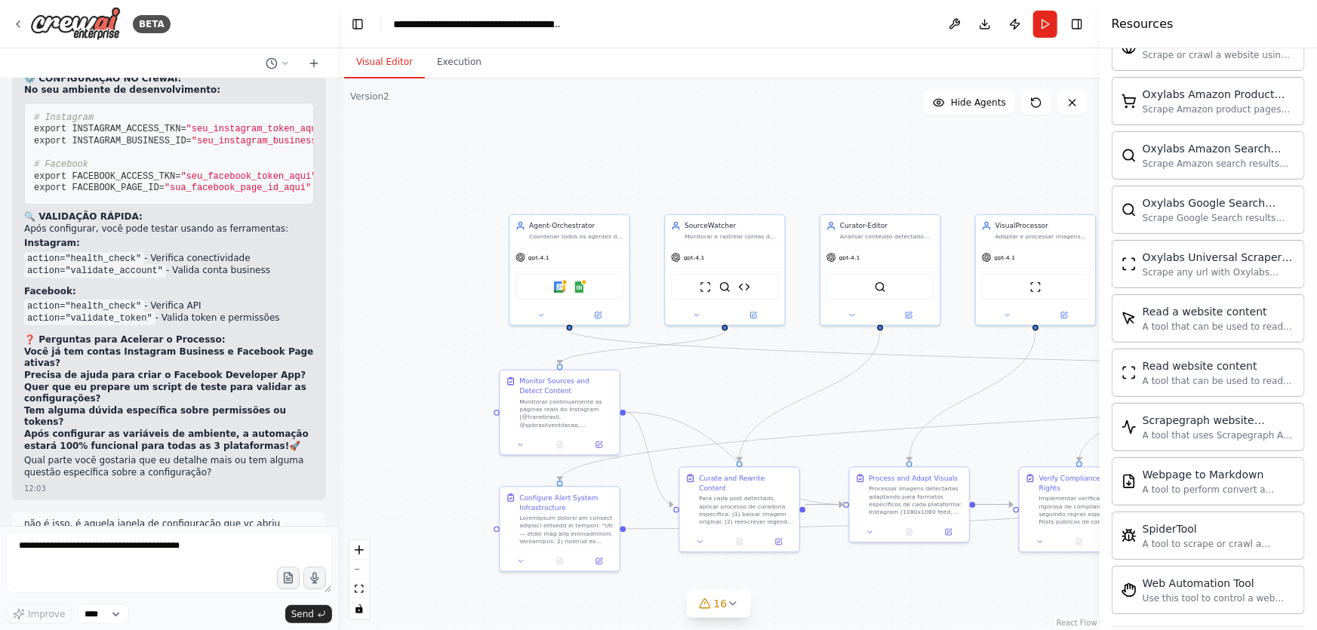
drag, startPoint x: 581, startPoint y: 385, endPoint x: 744, endPoint y: 383, distance: 163.1
click at [744, 383] on div ".deletable-edge-delete-btn { width: 20px; height: 20px; border: 0px solid #ffff…" at bounding box center [719, 355] width 762 height 552
drag, startPoint x: 772, startPoint y: 375, endPoint x: 616, endPoint y: 394, distance: 156.7
click at [616, 393] on div ".deletable-edge-delete-btn { width: 20px; height: 20px; border: 0px solid #ffff…" at bounding box center [719, 355] width 762 height 552
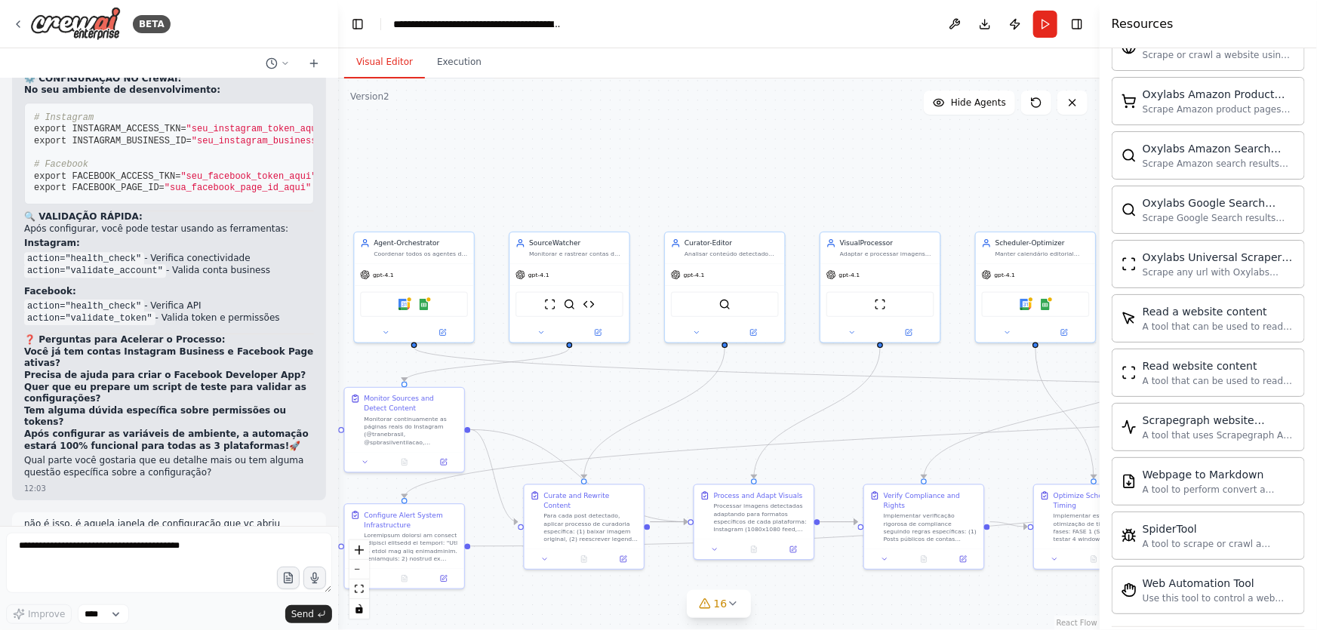
drag, startPoint x: 952, startPoint y: 406, endPoint x: 710, endPoint y: 390, distance: 242.1
click at [710, 390] on div ".deletable-edge-delete-btn { width: 20px; height: 20px; border: 0px solid #ffff…" at bounding box center [719, 355] width 762 height 552
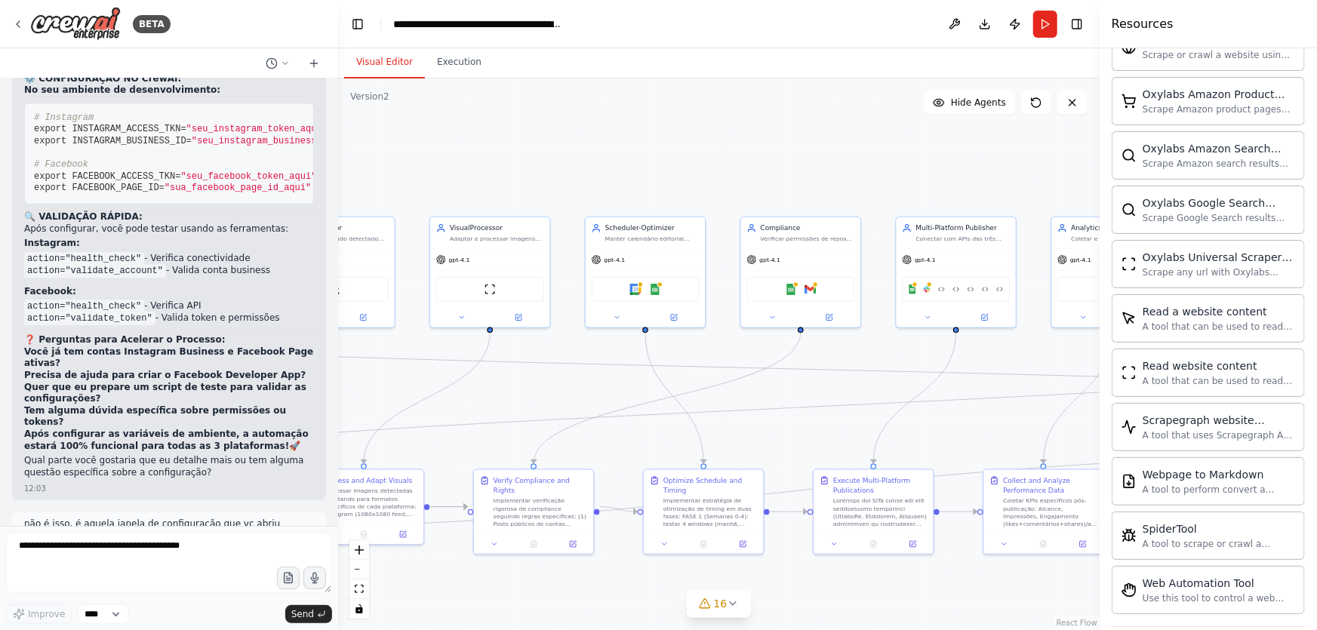
drag, startPoint x: 944, startPoint y: 386, endPoint x: 796, endPoint y: 387, distance: 148.7
click at [796, 387] on div ".deletable-edge-delete-btn { width: 20px; height: 20px; border: 0px solid #ffff…" at bounding box center [719, 355] width 762 height 552
drag, startPoint x: 985, startPoint y: 398, endPoint x: 802, endPoint y: 398, distance: 183.4
click at [802, 398] on div ".deletable-edge-delete-btn { width: 20px; height: 20px; border: 0px solid #ffff…" at bounding box center [719, 355] width 762 height 552
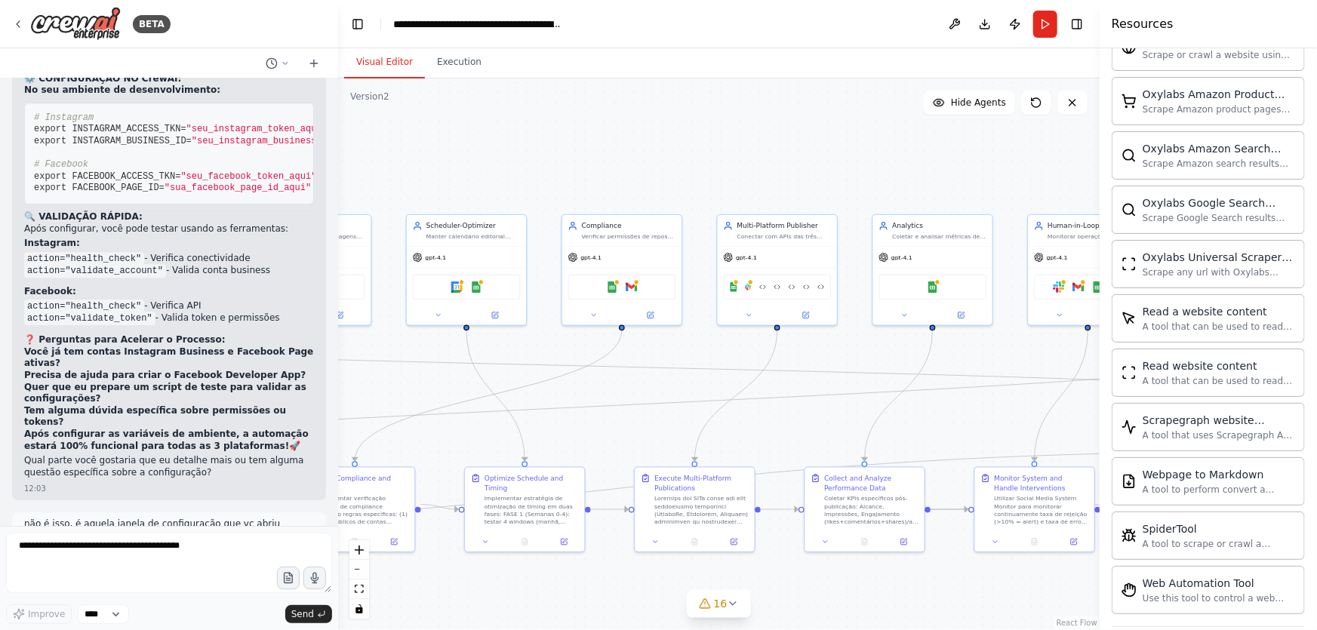
drag, startPoint x: 769, startPoint y: 390, endPoint x: 590, endPoint y: 387, distance: 178.9
click at [590, 387] on div ".deletable-edge-delete-btn { width: 20px; height: 20px; border: 0px solid #ffff…" at bounding box center [719, 355] width 762 height 552
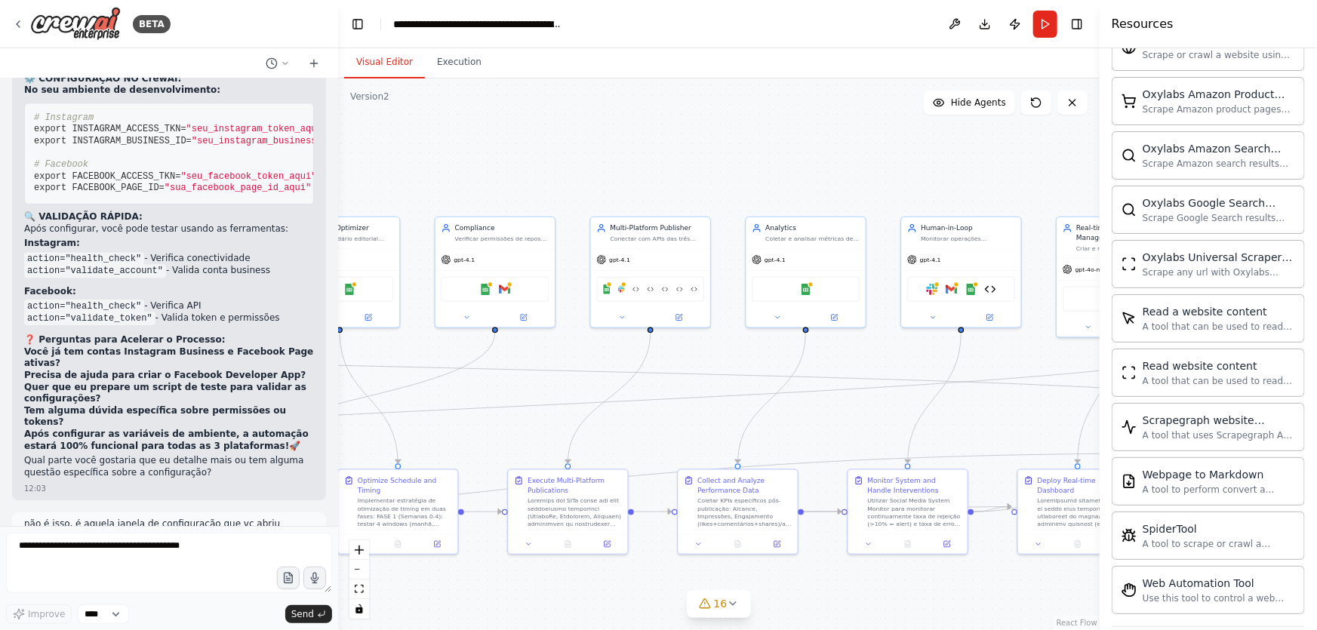
drag, startPoint x: 891, startPoint y: 383, endPoint x: 764, endPoint y: 385, distance: 126.8
click at [764, 385] on div ".deletable-edge-delete-btn { width: 20px; height: 20px; border: 0px solid #ffff…" at bounding box center [719, 355] width 762 height 552
drag, startPoint x: 902, startPoint y: 383, endPoint x: 832, endPoint y: 384, distance: 70.2
click at [832, 384] on div ".deletable-edge-delete-btn { width: 20px; height: 20px; border: 0px solid #ffff…" at bounding box center [719, 355] width 762 height 552
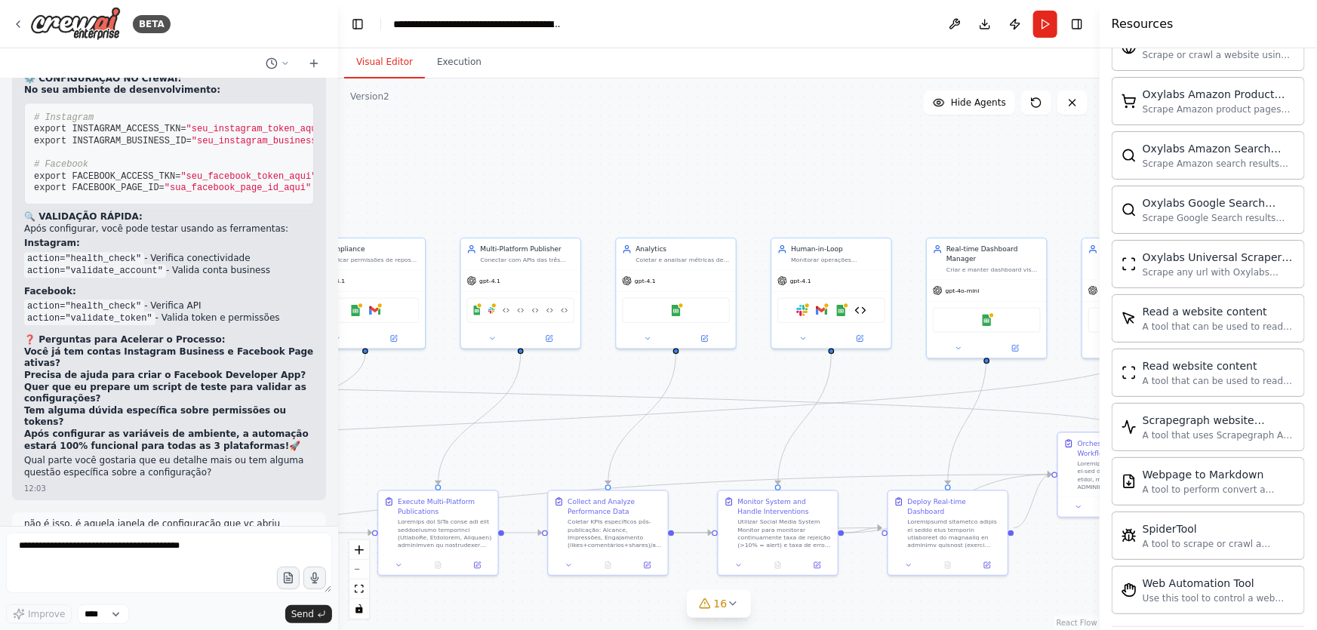
drag, startPoint x: 762, startPoint y: 364, endPoint x: 631, endPoint y: 385, distance: 133.0
click at [631, 385] on div ".deletable-edge-delete-btn { width: 20px; height: 20px; border: 0px solid #ffff…" at bounding box center [719, 355] width 762 height 552
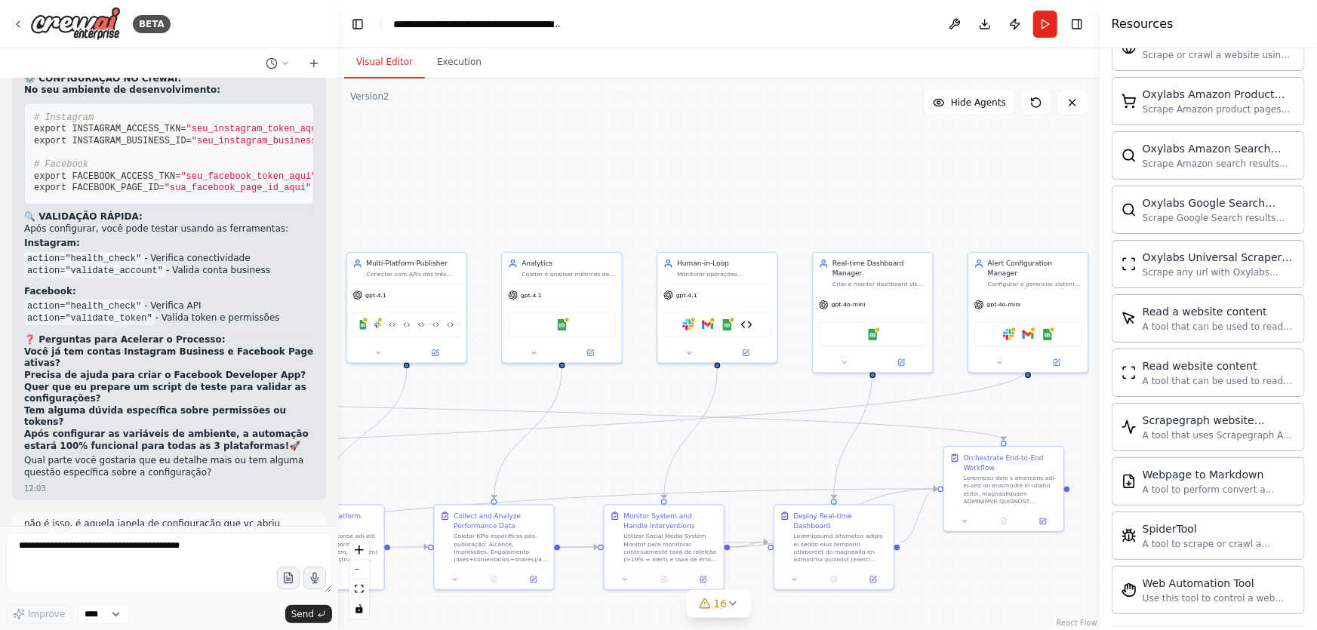
drag, startPoint x: 720, startPoint y: 378, endPoint x: 685, endPoint y: 382, distance: 34.9
click at [685, 382] on div ".deletable-edge-delete-btn { width: 20px; height: 20px; border: 0px solid #ffff…" at bounding box center [719, 355] width 762 height 552
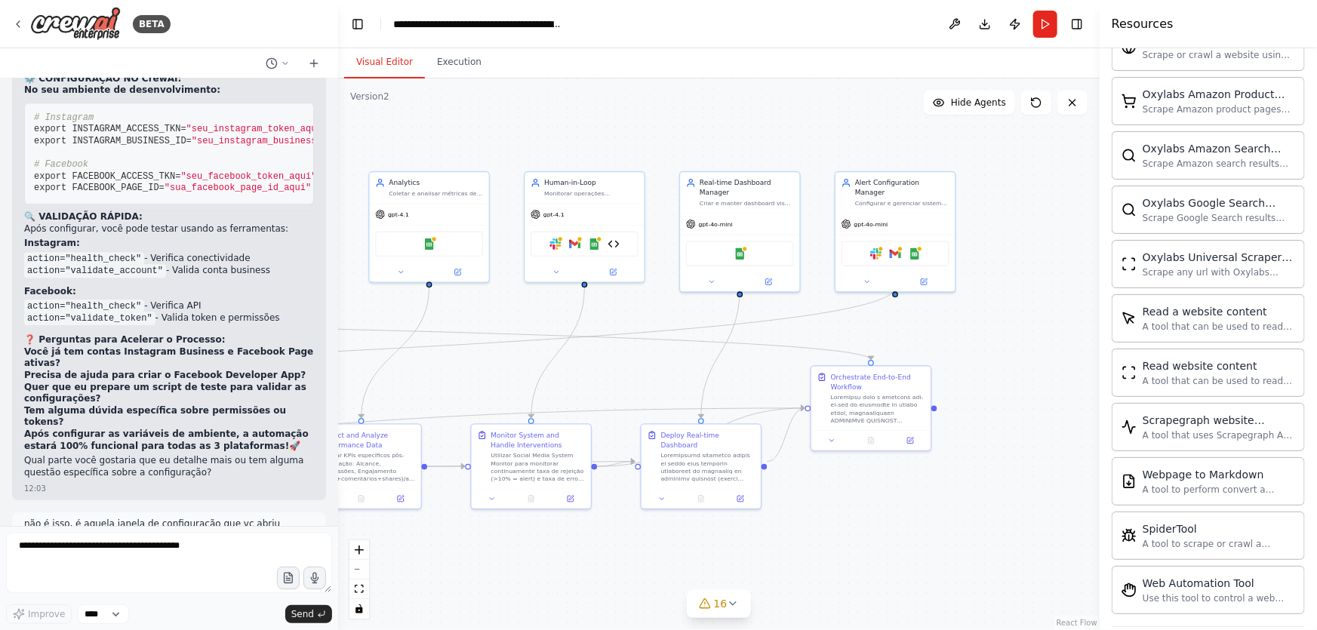
drag, startPoint x: 928, startPoint y: 390, endPoint x: 795, endPoint y: 309, distance: 155.9
click at [795, 309] on div ".deletable-edge-delete-btn { width: 20px; height: 20px; border: 0px solid #ffff…" at bounding box center [719, 355] width 762 height 552
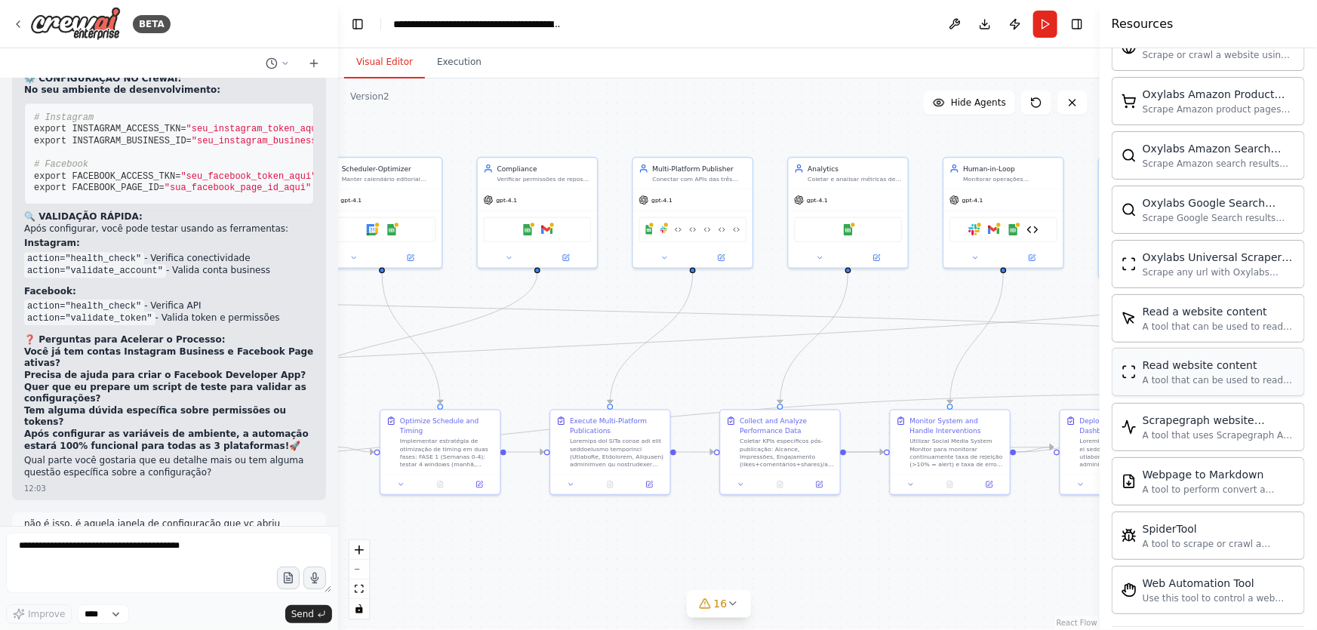
drag, startPoint x: 1048, startPoint y: 371, endPoint x: 1206, endPoint y: 371, distance: 158.5
click at [1206, 372] on div "BETA Create a crew that schedules and publishes social media content across mul…" at bounding box center [658, 315] width 1317 height 630
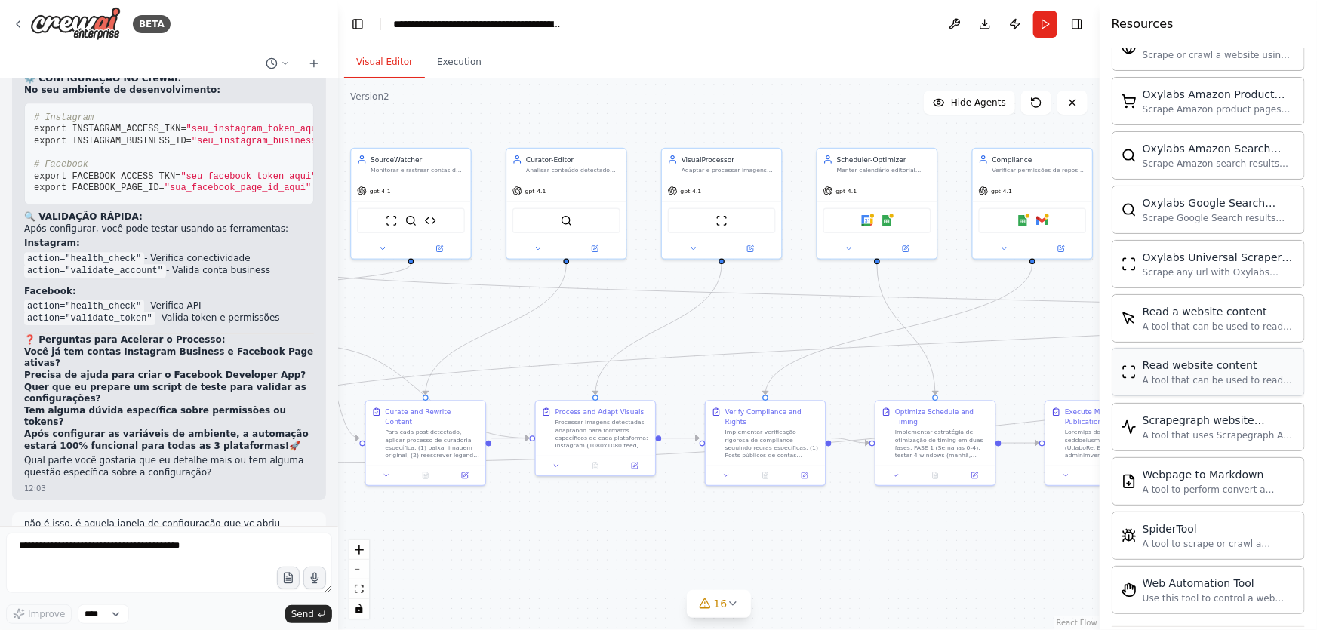
drag, startPoint x: 1006, startPoint y: 367, endPoint x: 1275, endPoint y: 365, distance: 269.5
click at [1275, 365] on div "BETA Create a crew that schedules and publishes social media content across mul…" at bounding box center [658, 315] width 1317 height 630
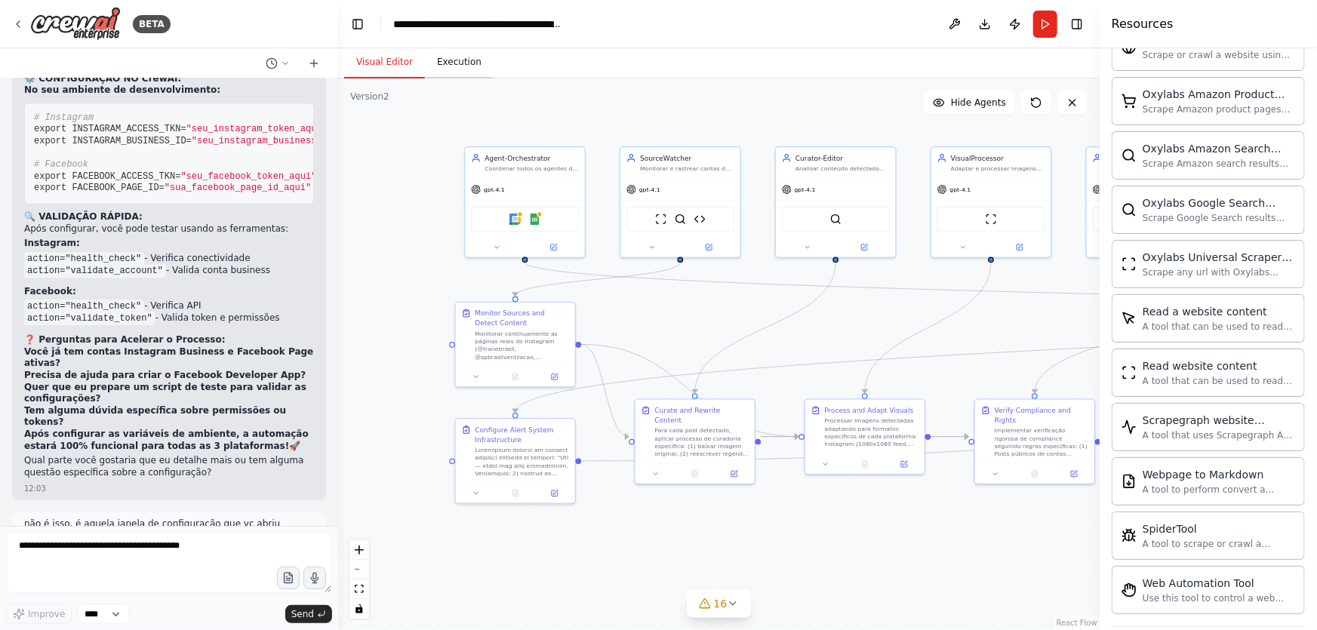
click at [453, 72] on button "Execution" at bounding box center [459, 63] width 69 height 32
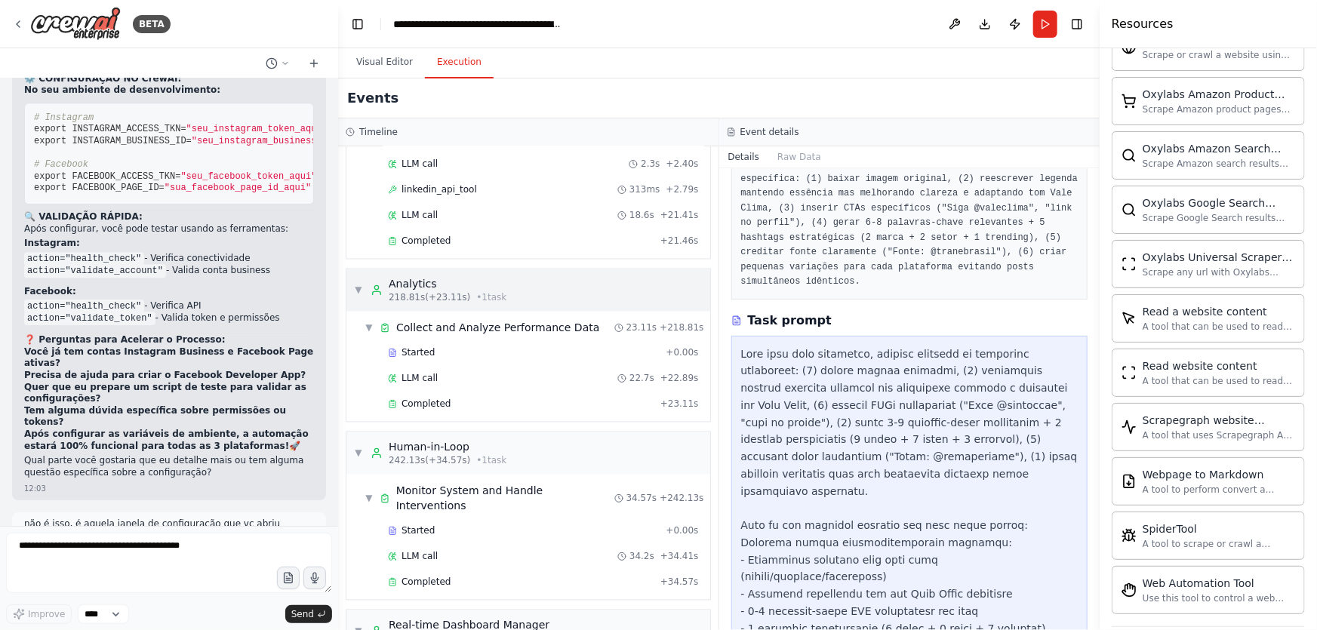
scroll to position [1201, 0]
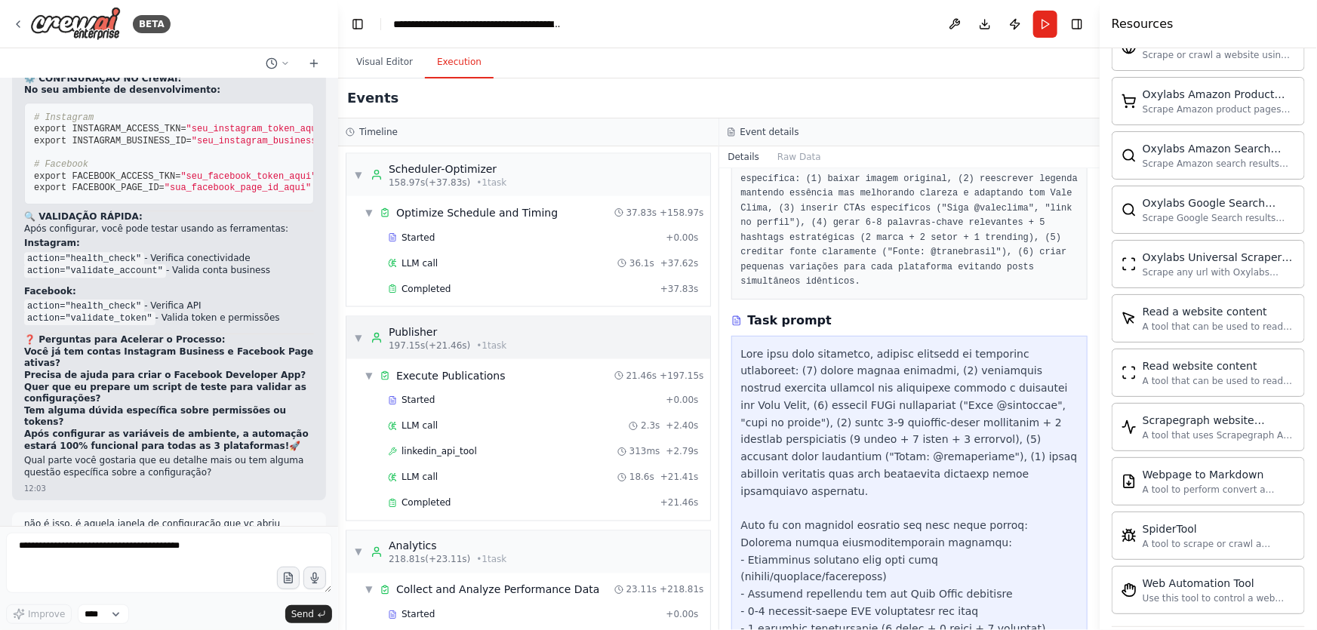
click at [415, 325] on div "Publisher" at bounding box center [448, 332] width 118 height 15
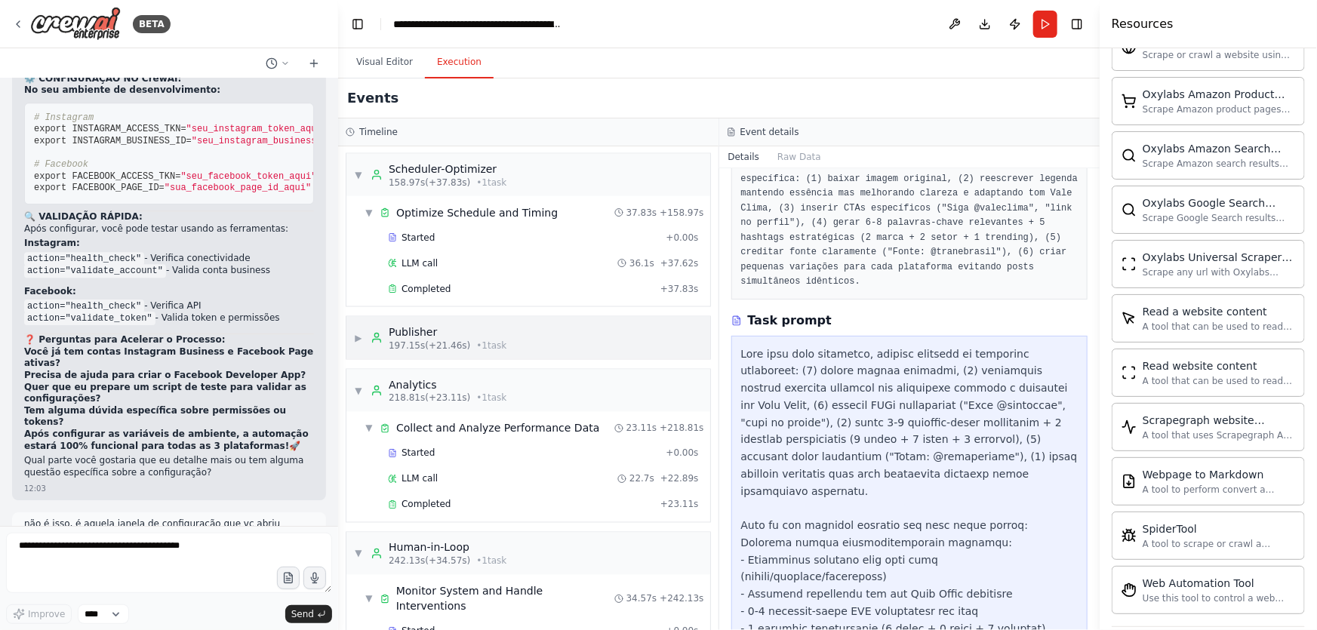
click at [426, 327] on div "Publisher" at bounding box center [448, 332] width 118 height 15
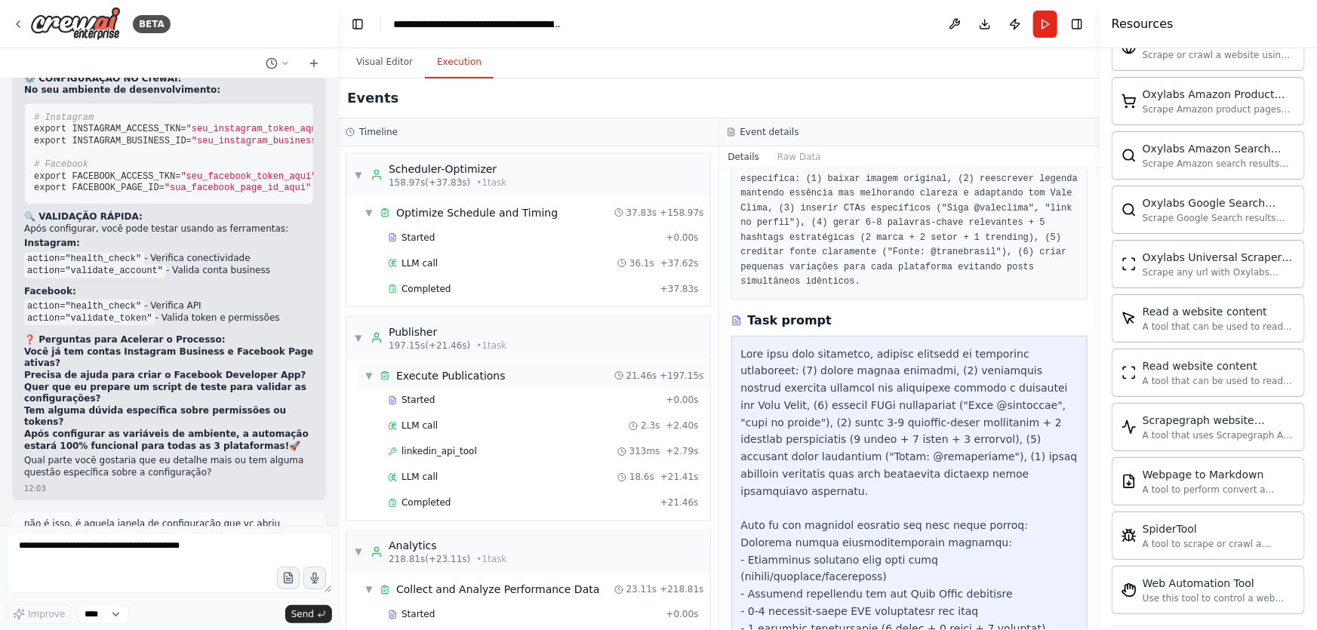
click at [470, 369] on div "Execute Publications" at bounding box center [450, 375] width 109 height 15
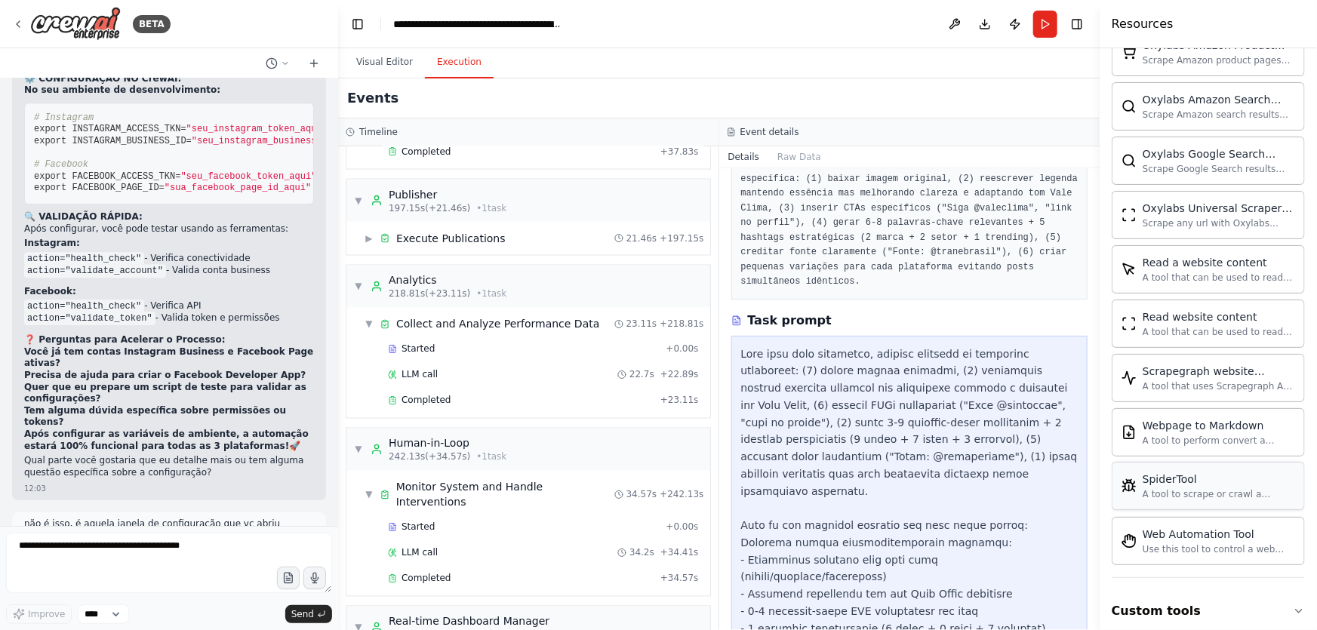
scroll to position [2204, 0]
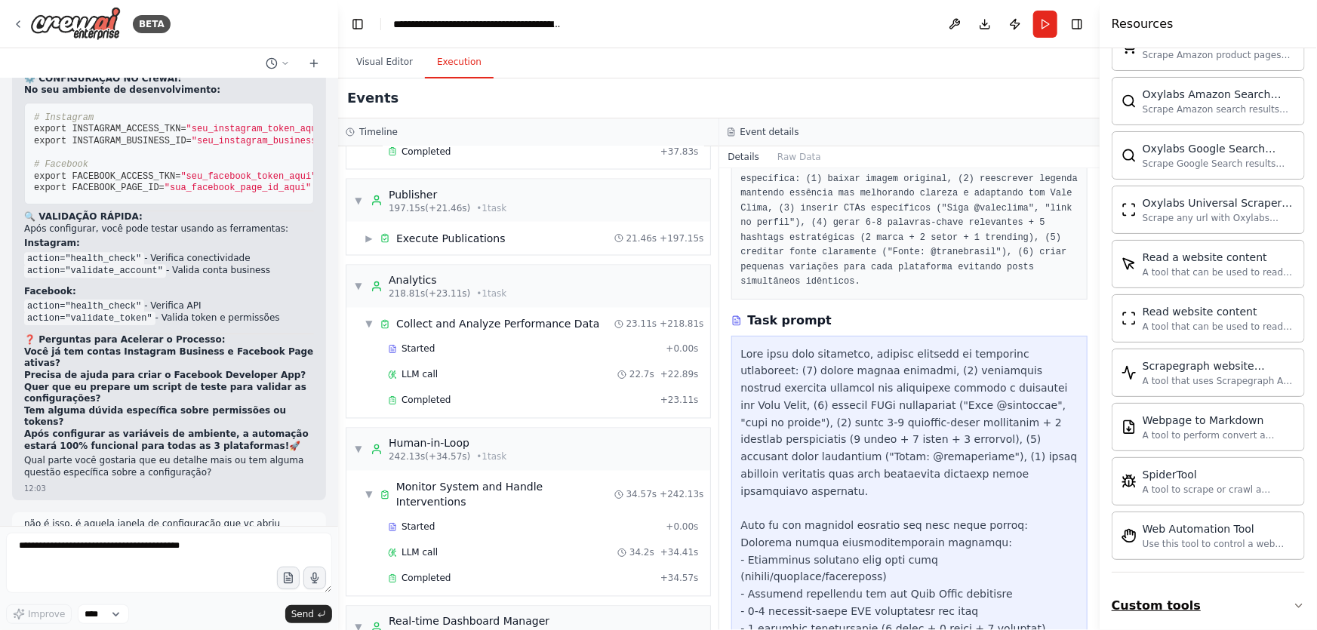
click at [1181, 596] on button "Custom tools" at bounding box center [1208, 606] width 193 height 42
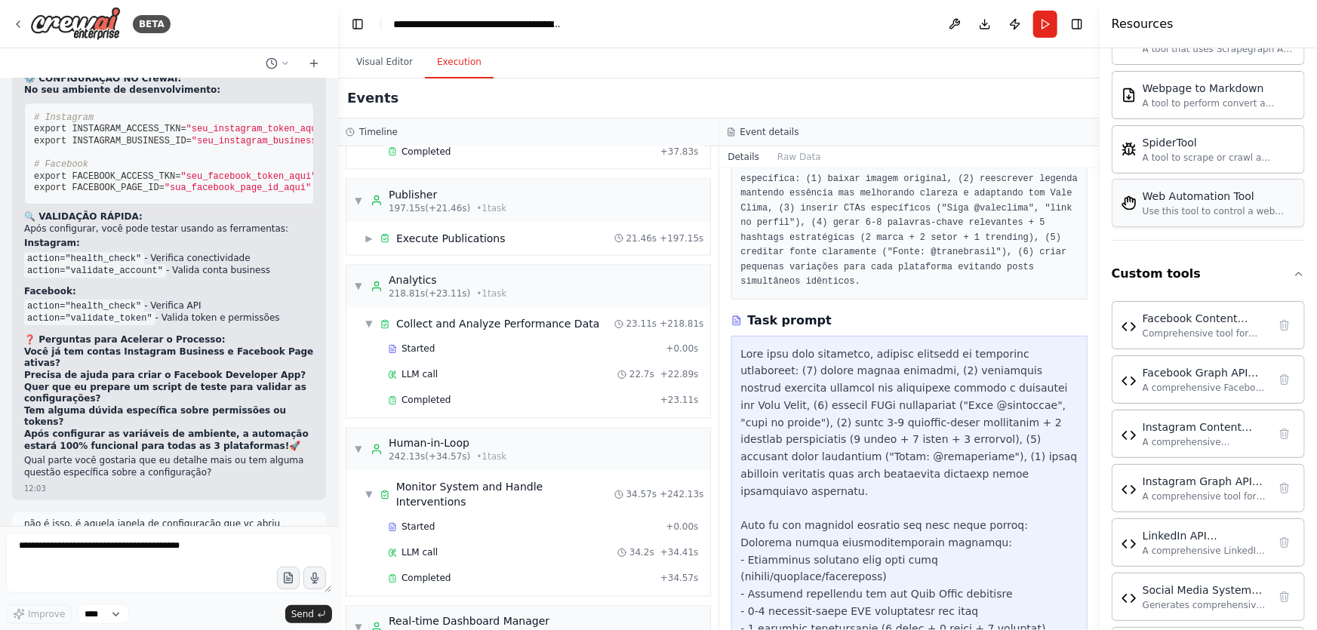
scroll to position [2596, 0]
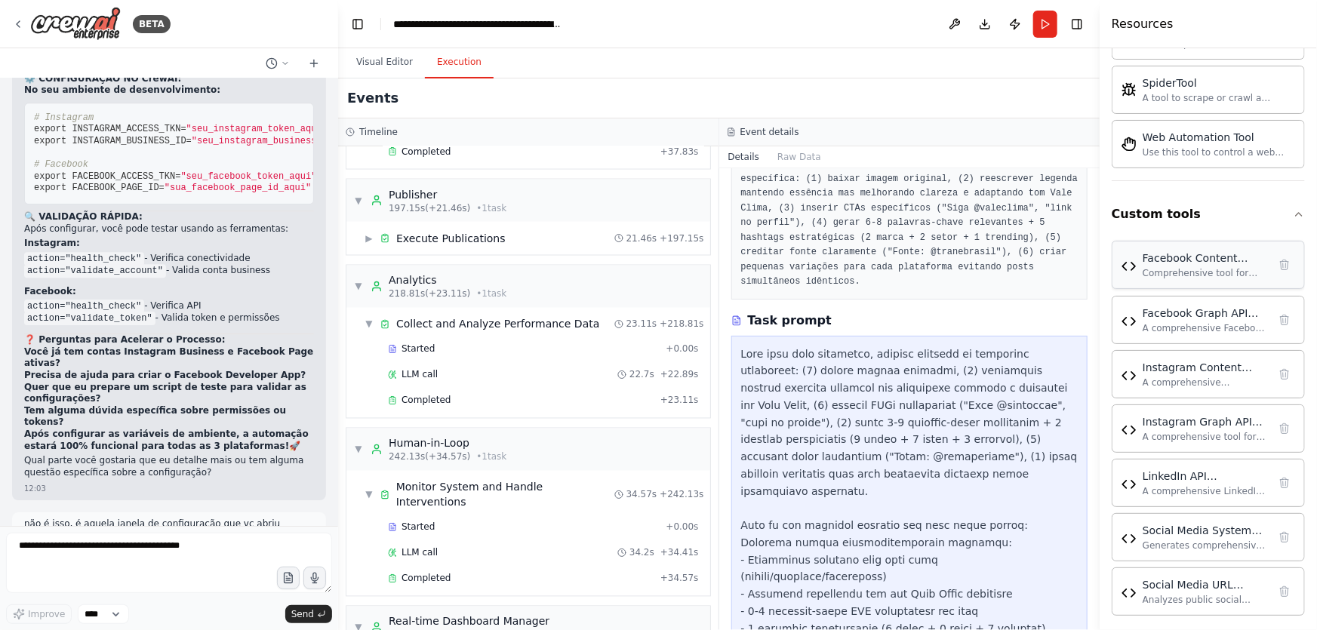
click at [1176, 272] on div "Facebook Content Manager Comprehensive tool for managing Facebook page content …" at bounding box center [1208, 265] width 193 height 48
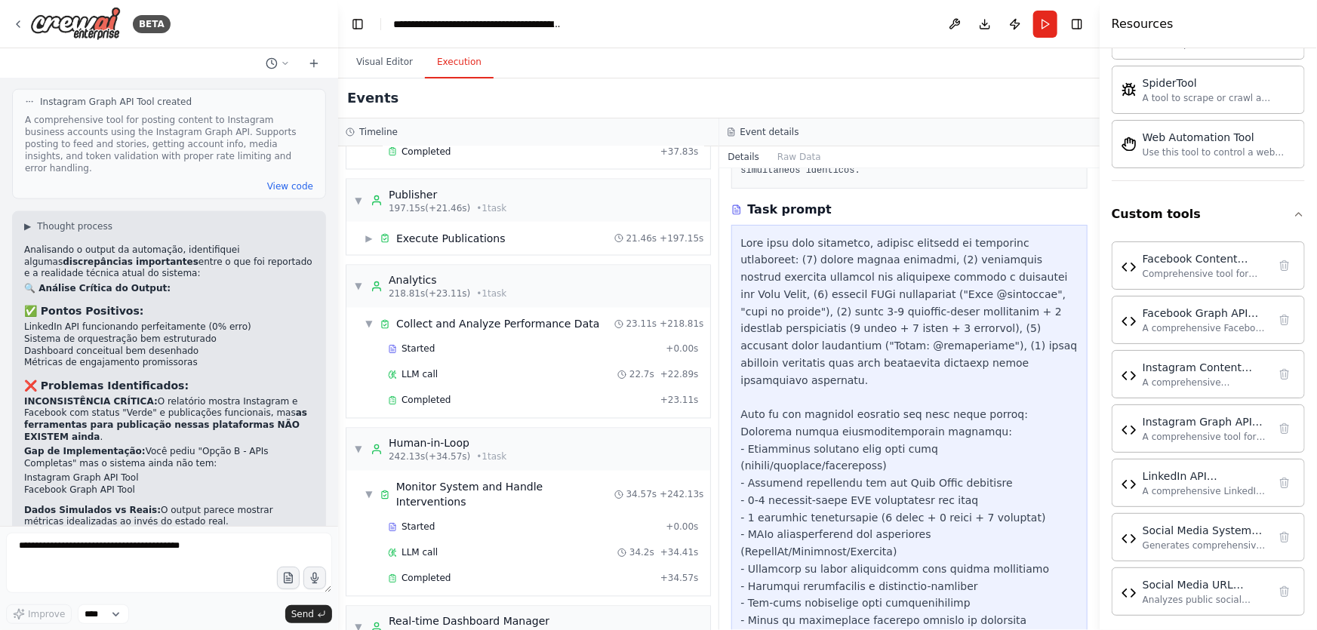
scroll to position [23920, 0]
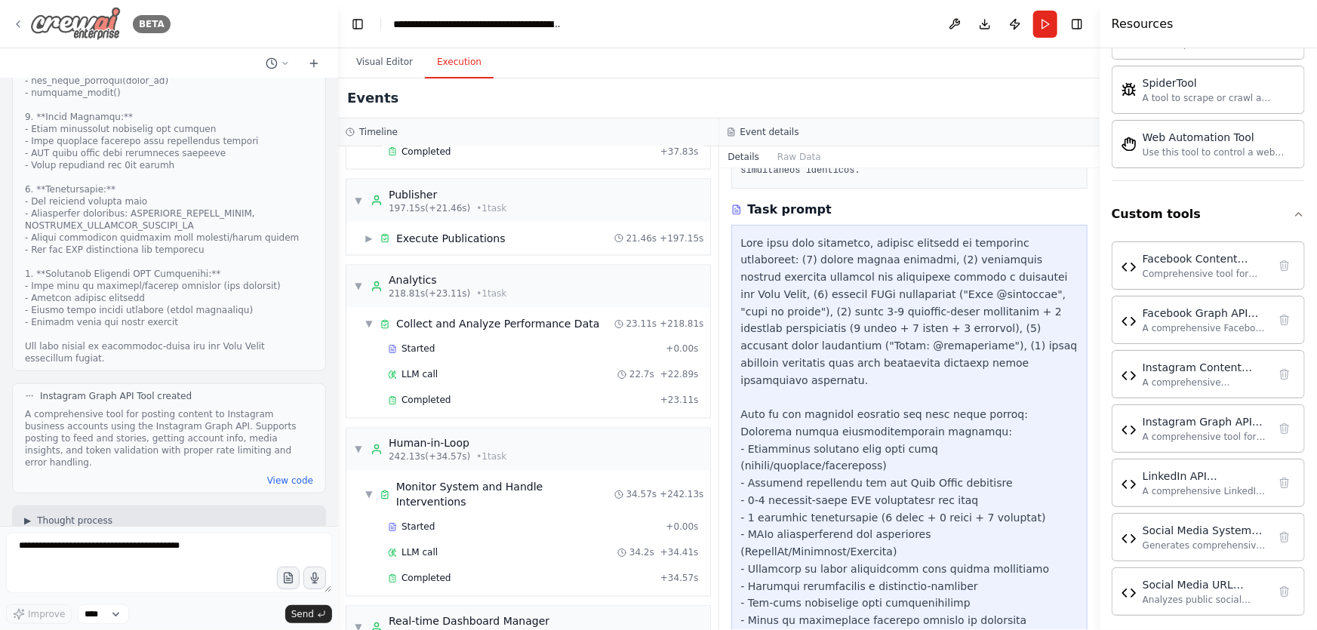
click at [26, 20] on div "BETA" at bounding box center [91, 24] width 159 height 34
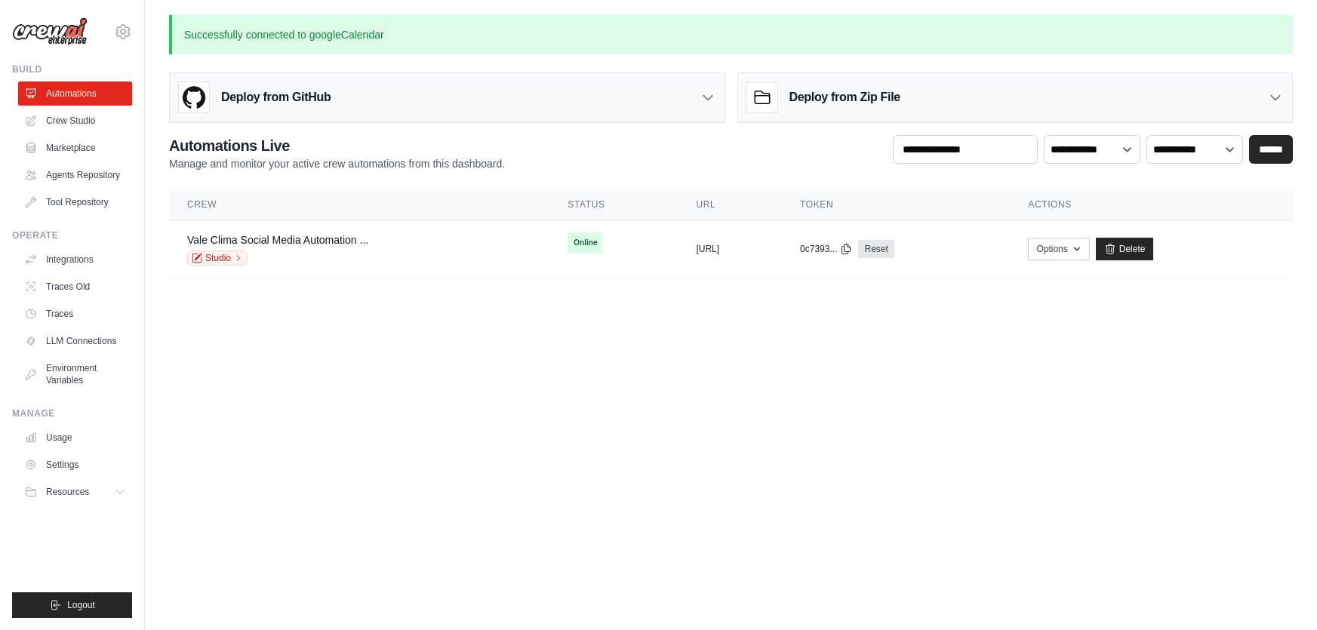
drag, startPoint x: 0, startPoint y: 0, endPoint x: 564, endPoint y: 378, distance: 679.0
click at [74, 464] on link "Settings" at bounding box center [75, 465] width 114 height 24
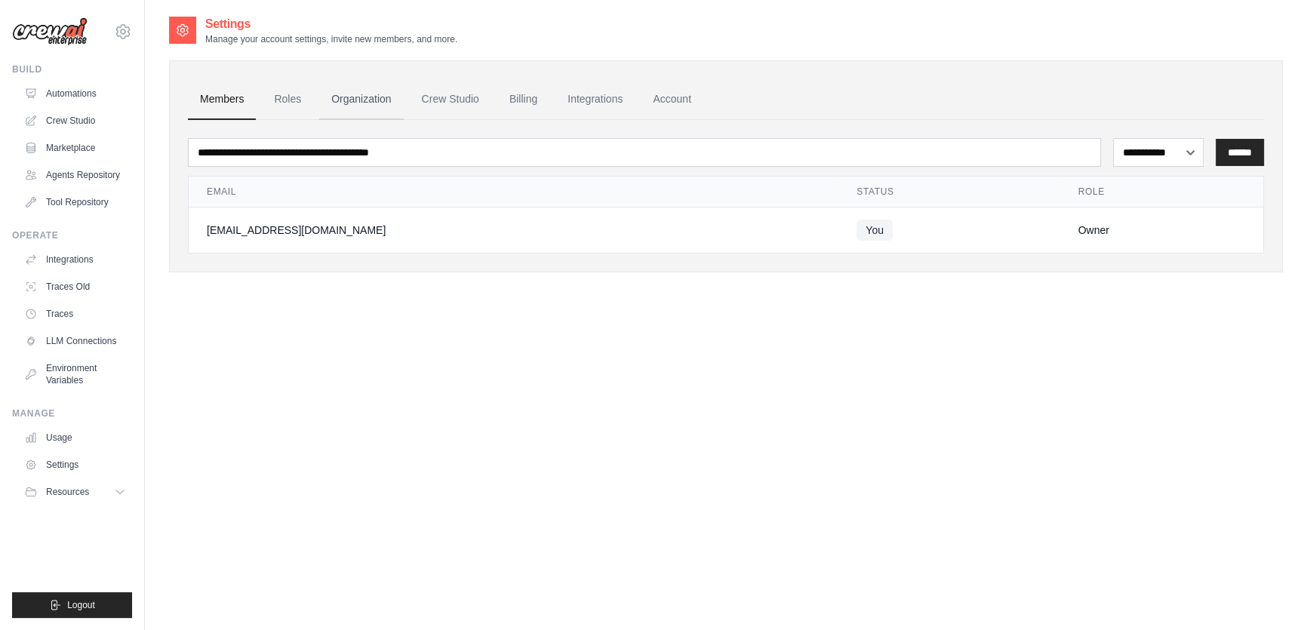
click at [365, 90] on link "Organization" at bounding box center [361, 99] width 84 height 41
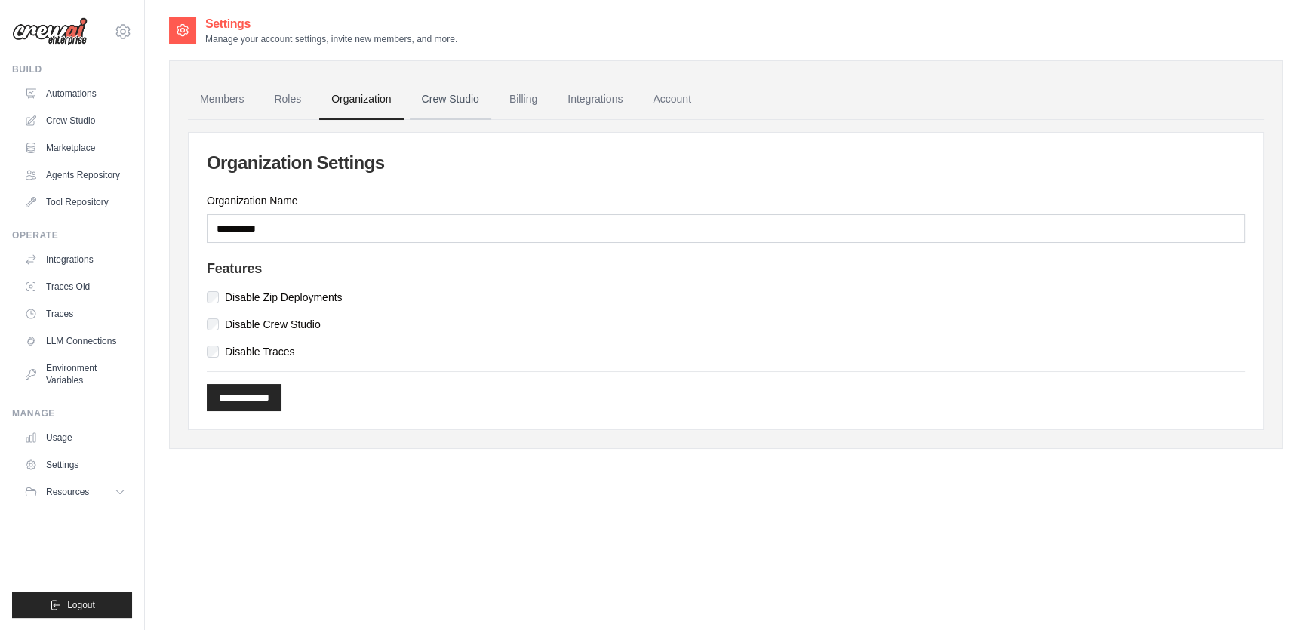
click at [489, 90] on link "Crew Studio" at bounding box center [451, 99] width 82 height 41
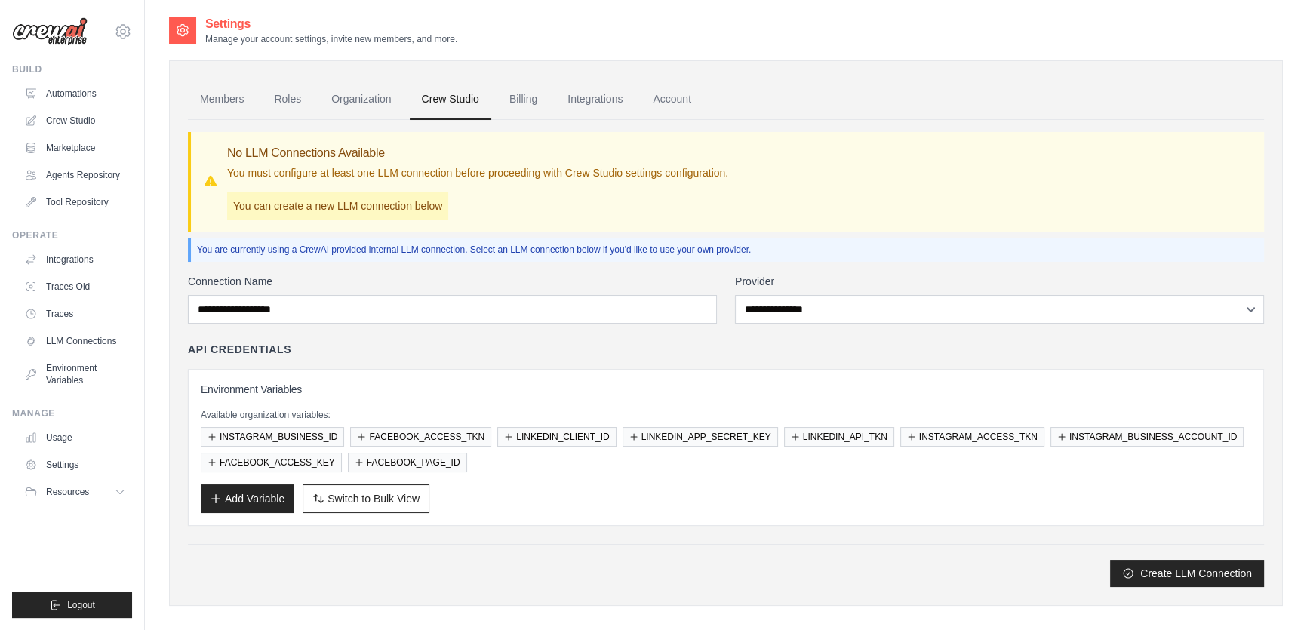
click at [589, 99] on link "Integrations" at bounding box center [595, 99] width 79 height 41
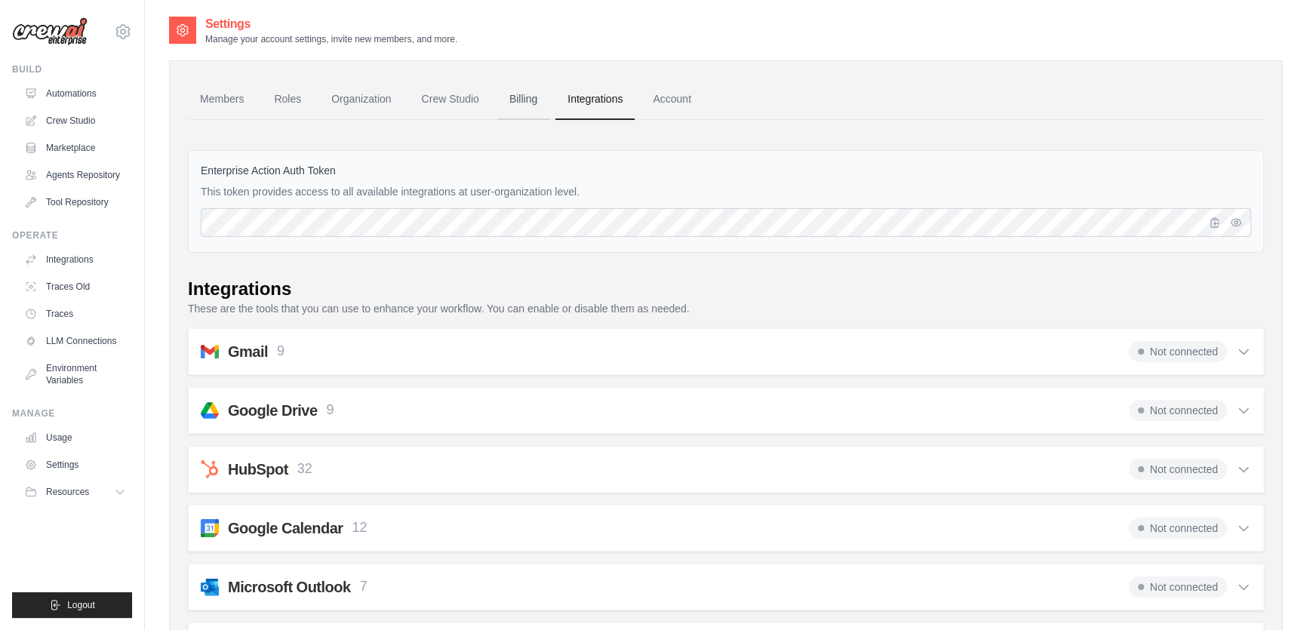
click at [515, 102] on link "Billing" at bounding box center [523, 99] width 52 height 41
click at [462, 98] on link "Crew Studio" at bounding box center [451, 99] width 82 height 41
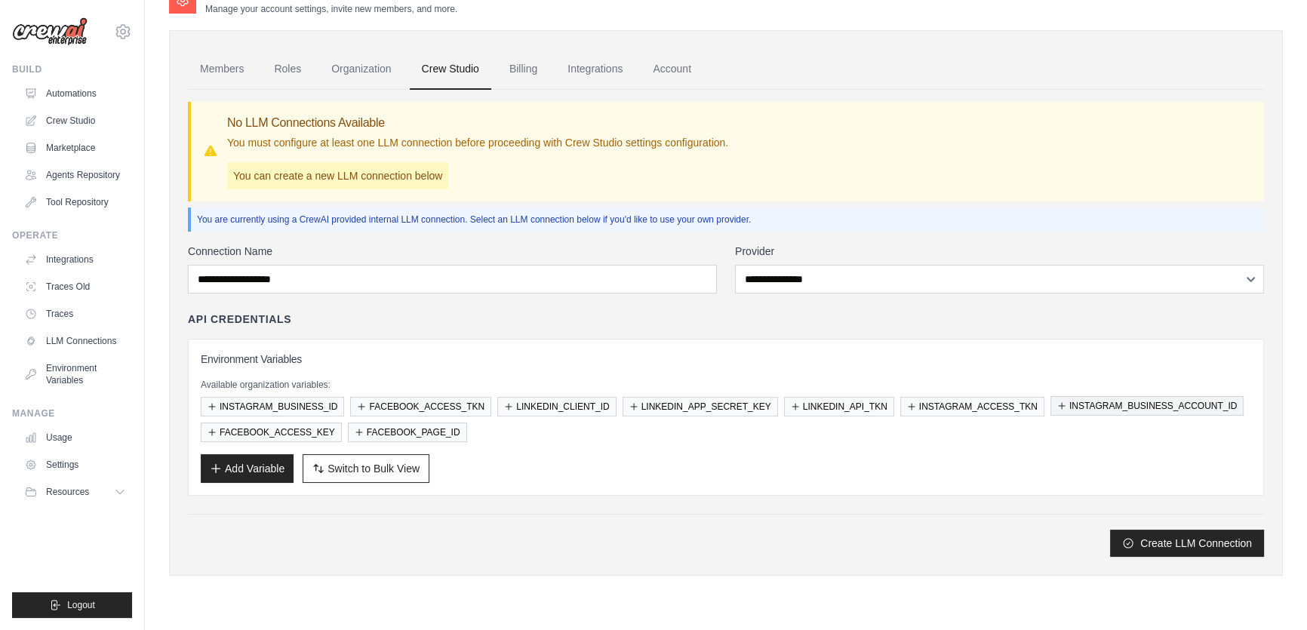
click at [1153, 410] on button "INSTAGRAM_BUSINESS_ACCOUNT_ID" at bounding box center [1148, 406] width 194 height 20
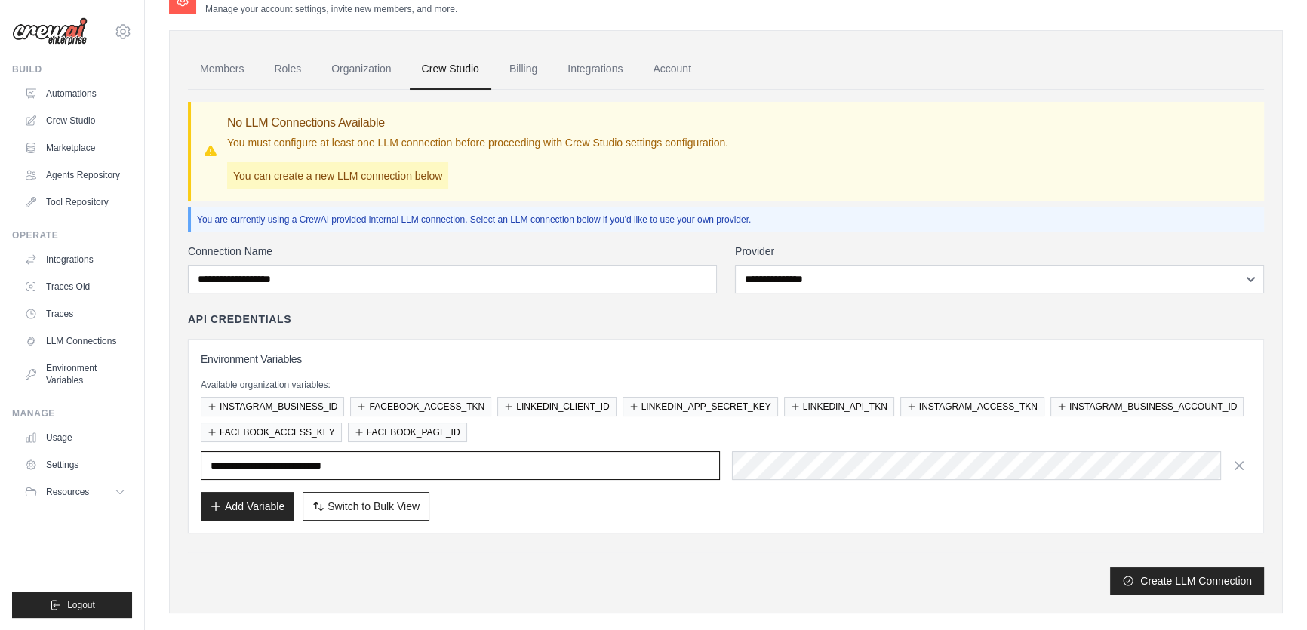
click at [453, 469] on input "**********" at bounding box center [460, 465] width 519 height 29
drag, startPoint x: 454, startPoint y: 468, endPoint x: 52, endPoint y: 438, distance: 402.7
click at [52, 438] on div "alexandreyukio@gmail.com Settings Build Automations" at bounding box center [653, 311] width 1307 height 683
drag, startPoint x: 362, startPoint y: 449, endPoint x: 362, endPoint y: 457, distance: 7.6
click at [362, 453] on div "Environment Variables Available organization variables: INSTAGRAM_BUSINESS_ID F…" at bounding box center [726, 436] width 1051 height 169
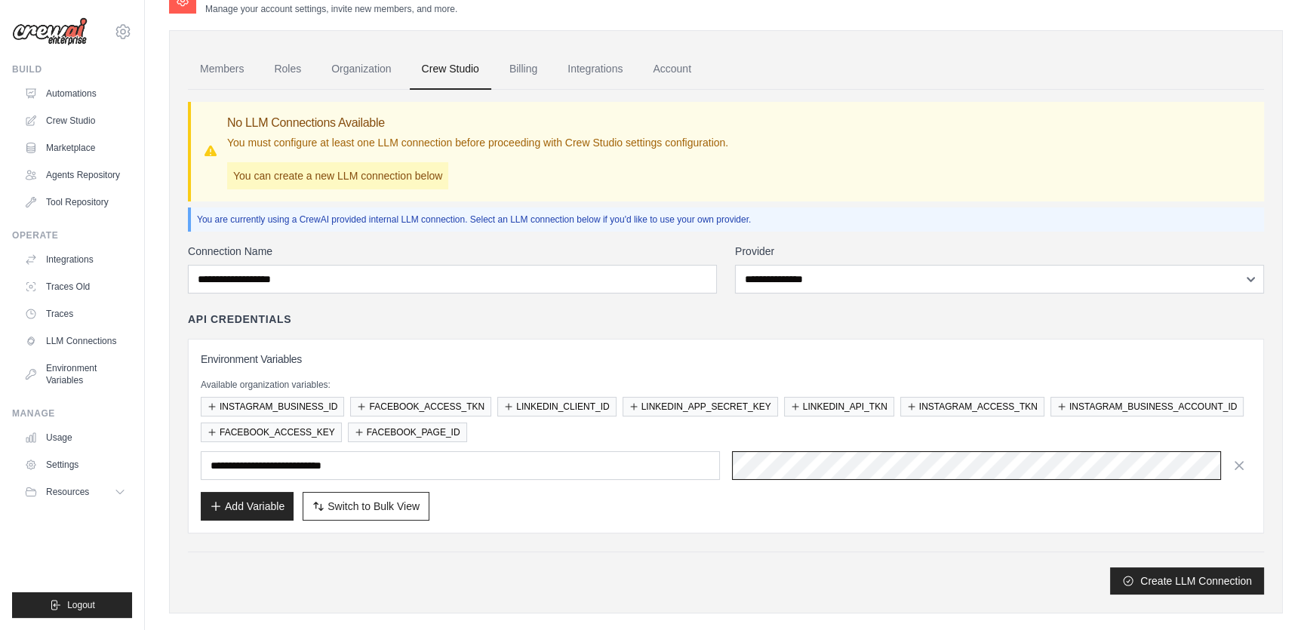
click at [668, 436] on div "Environment Variables Available organization variables: INSTAGRAM_BUSINESS_ID F…" at bounding box center [726, 436] width 1051 height 169
click at [744, 513] on div "Add Variable Switch to Bulk View Switch to Table View" at bounding box center [726, 506] width 1051 height 29
click at [276, 405] on button "INSTAGRAM_BUSINESS_ID" at bounding box center [272, 406] width 143 height 20
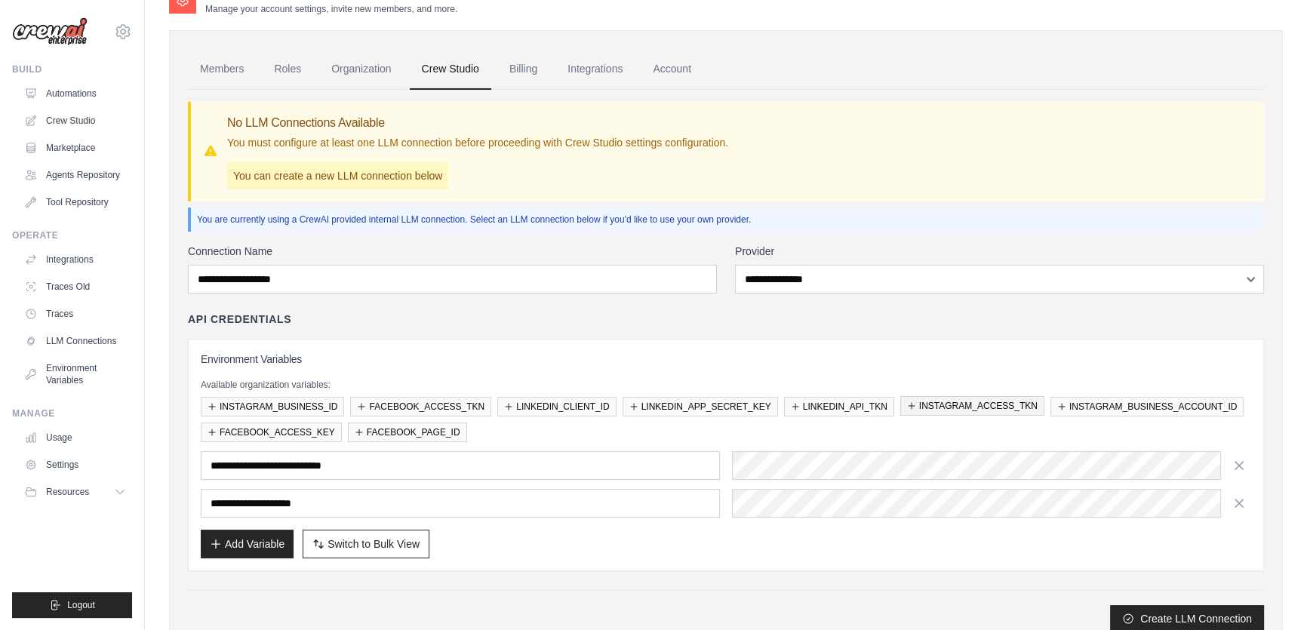
click at [1021, 408] on button "INSTAGRAM_ACCESS_TKN" at bounding box center [973, 406] width 144 height 20
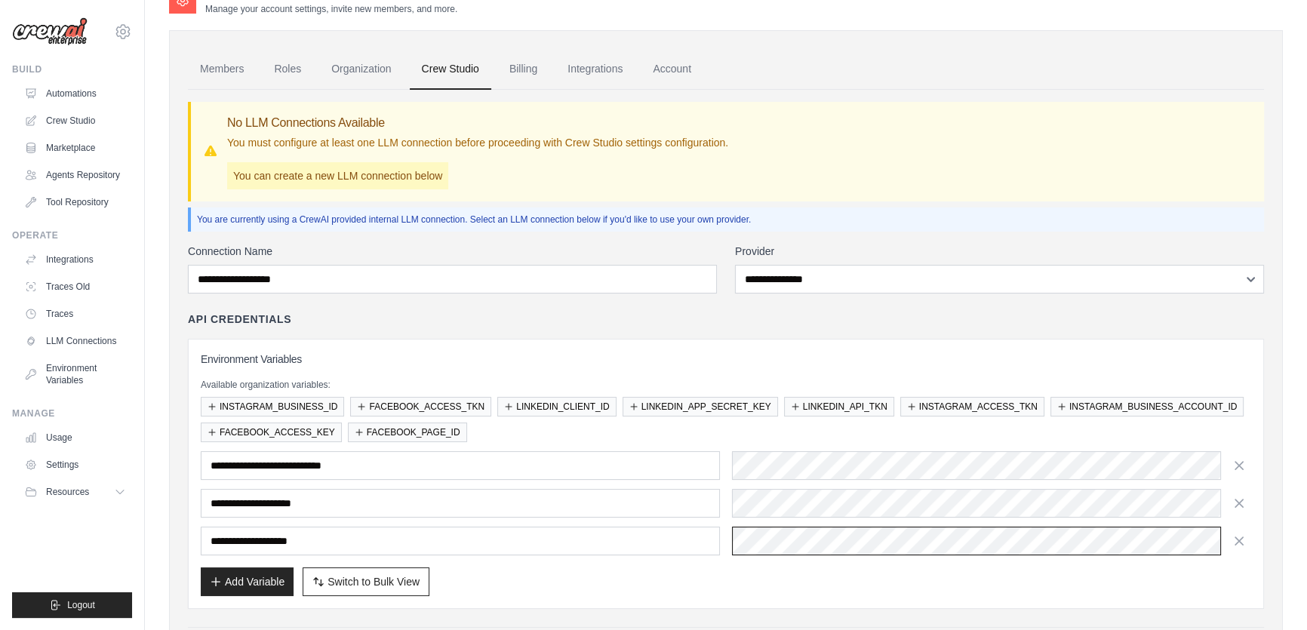
click at [631, 516] on div "**********" at bounding box center [726, 503] width 1051 height 104
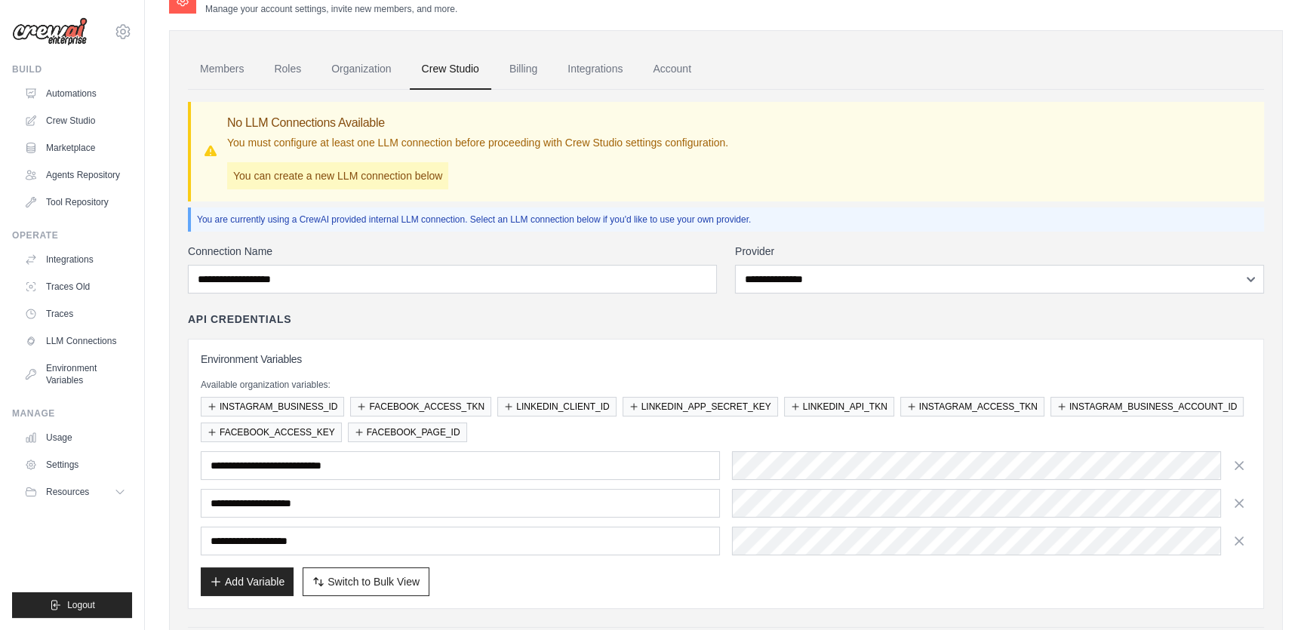
click at [846, 521] on div "**********" at bounding box center [726, 503] width 1051 height 104
drag, startPoint x: 876, startPoint y: 519, endPoint x: 699, endPoint y: 491, distance: 179.0
click at [699, 491] on div "**********" at bounding box center [726, 503] width 1051 height 104
click at [689, 432] on div "INSTAGRAM_BUSINESS_ID FACEBOOK_ACCESS_TKN LINKEDIN_CLIENT_ID LINKEDIN_APP_SECRE…" at bounding box center [726, 419] width 1051 height 45
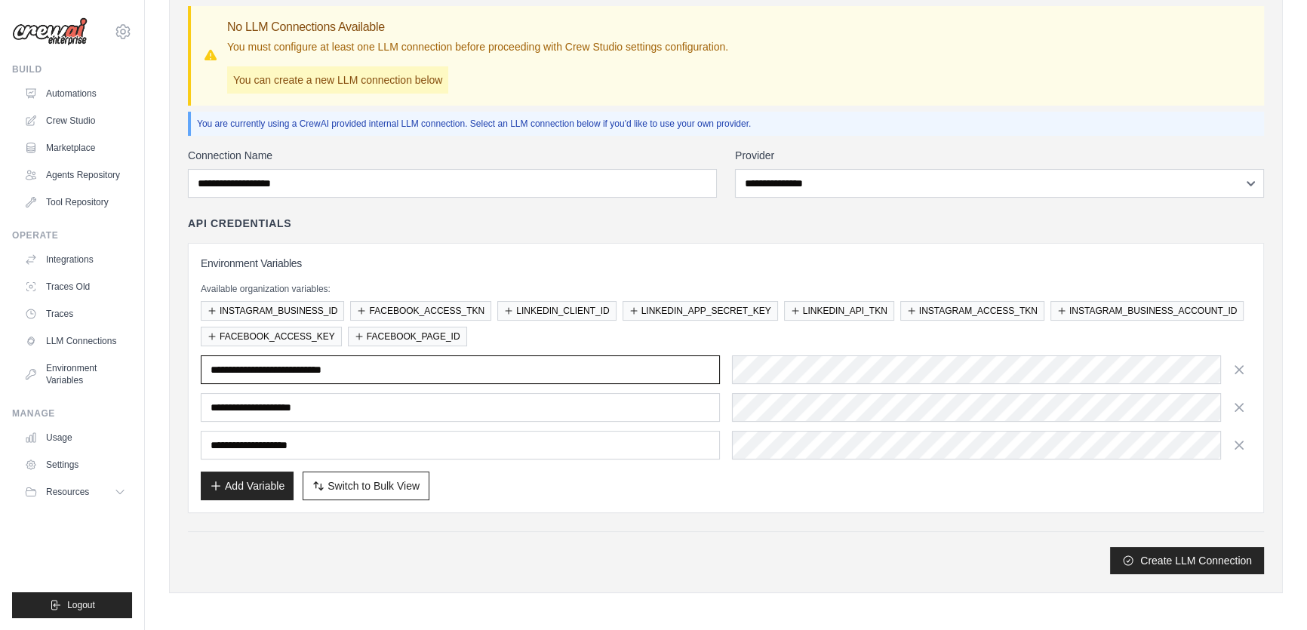
drag, startPoint x: 408, startPoint y: 365, endPoint x: 206, endPoint y: 362, distance: 202.3
click at [206, 362] on input "**********" at bounding box center [460, 370] width 519 height 29
drag, startPoint x: 349, startPoint y: 407, endPoint x: 182, endPoint y: 405, distance: 166.8
click at [182, 405] on div "Members Roles Organization Crew Studio Billing Integrations Account No LLM Conn…" at bounding box center [726, 263] width 1114 height 659
click at [572, 358] on div "**********" at bounding box center [726, 370] width 1051 height 29
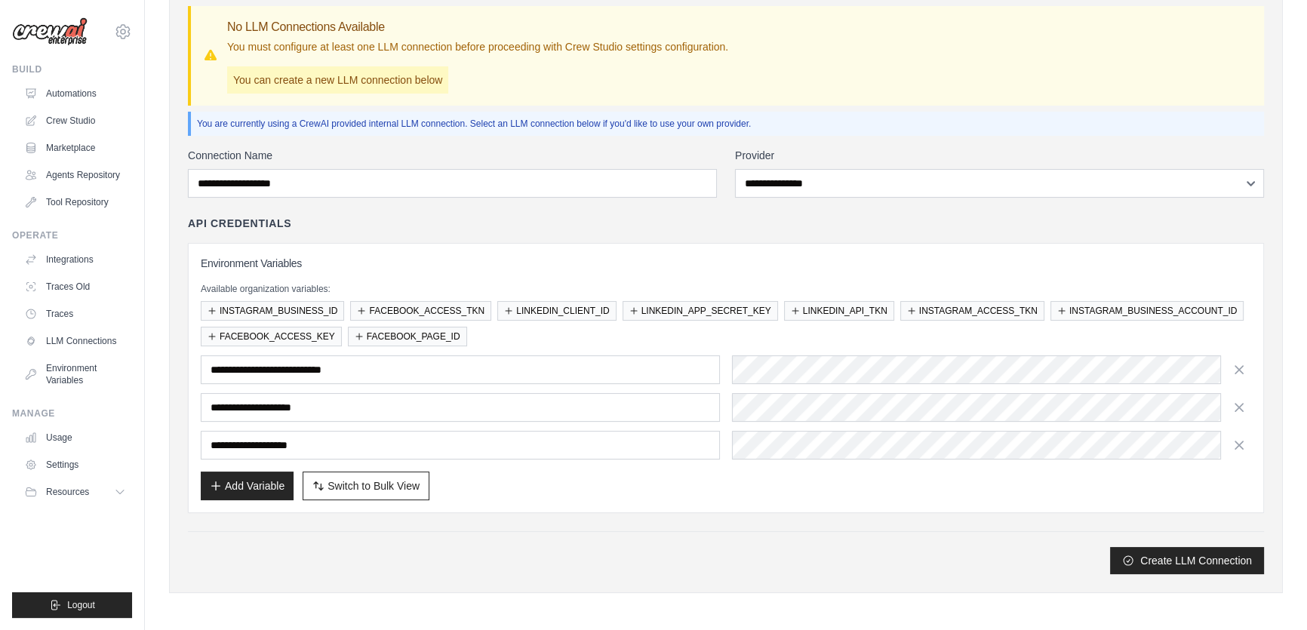
click at [614, 423] on div "**********" at bounding box center [726, 408] width 1051 height 104
click at [636, 374] on div "**********" at bounding box center [726, 408] width 1051 height 104
click at [739, 534] on div "Create LLM Connection" at bounding box center [726, 552] width 1076 height 43
click at [765, 476] on div "Add Variable Switch to Bulk View Switch to Table View" at bounding box center [726, 486] width 1051 height 29
click at [582, 312] on button "LINKEDIN_CLIENT_ID" at bounding box center [556, 310] width 119 height 20
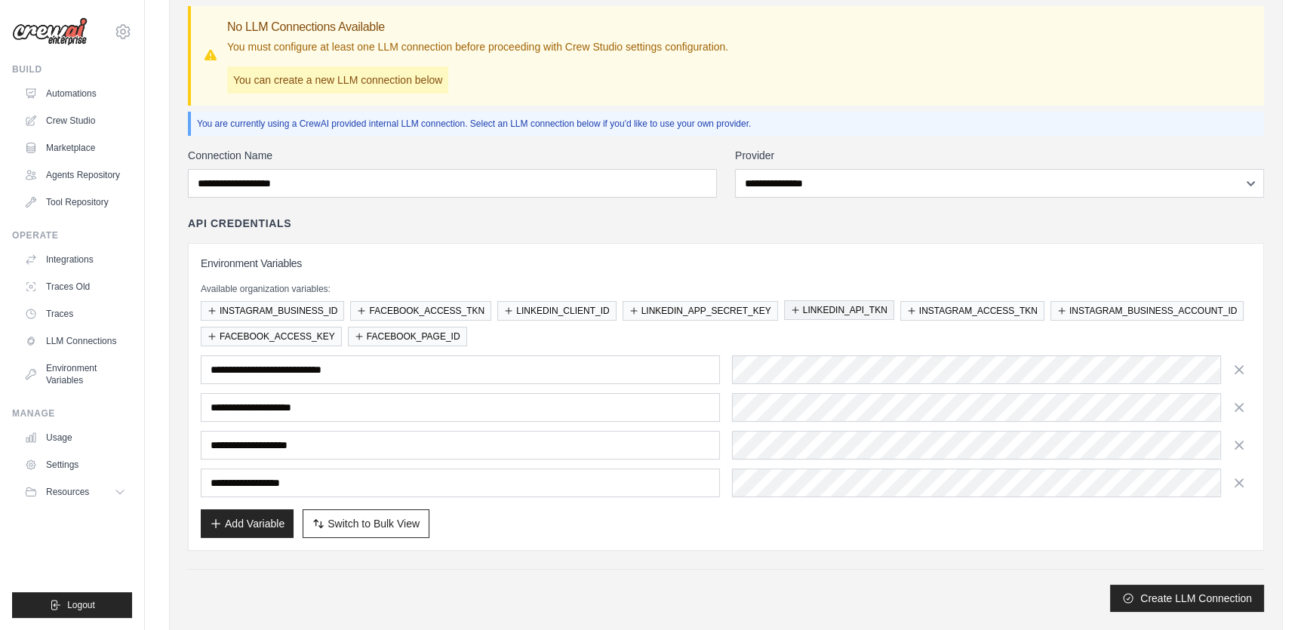
click at [877, 306] on button "LINKEDIN_API_TKN" at bounding box center [839, 310] width 110 height 20
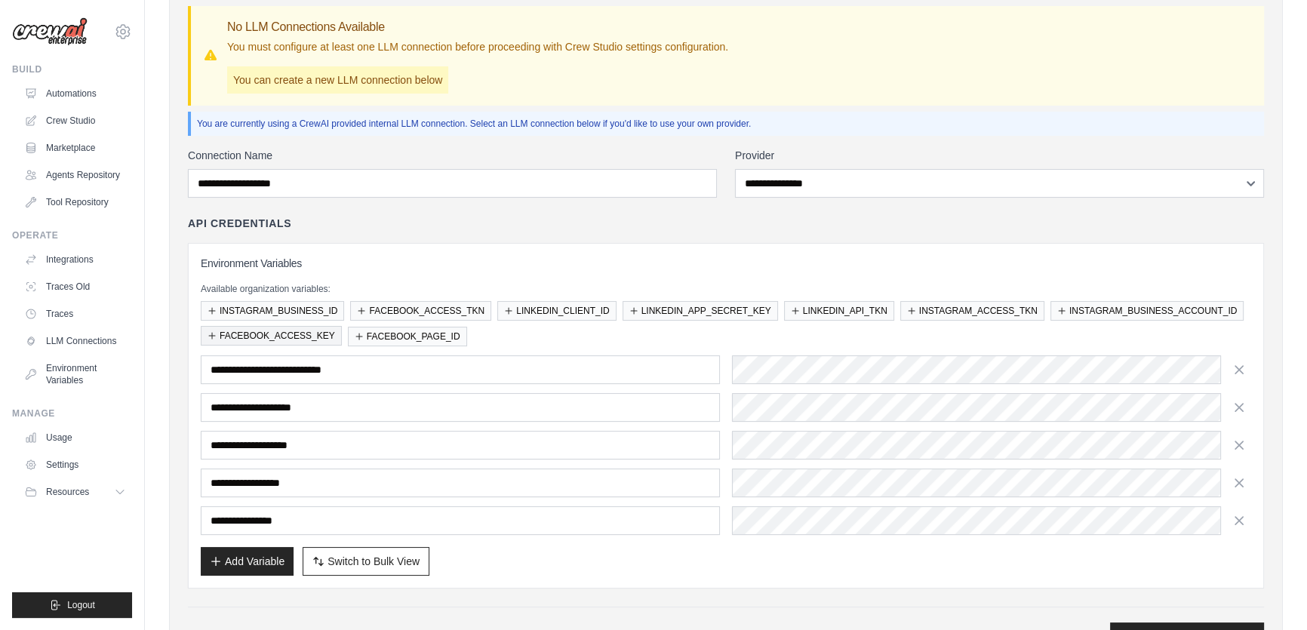
click at [296, 331] on button "FACEBOOK_ACCESS_KEY" at bounding box center [271, 336] width 141 height 20
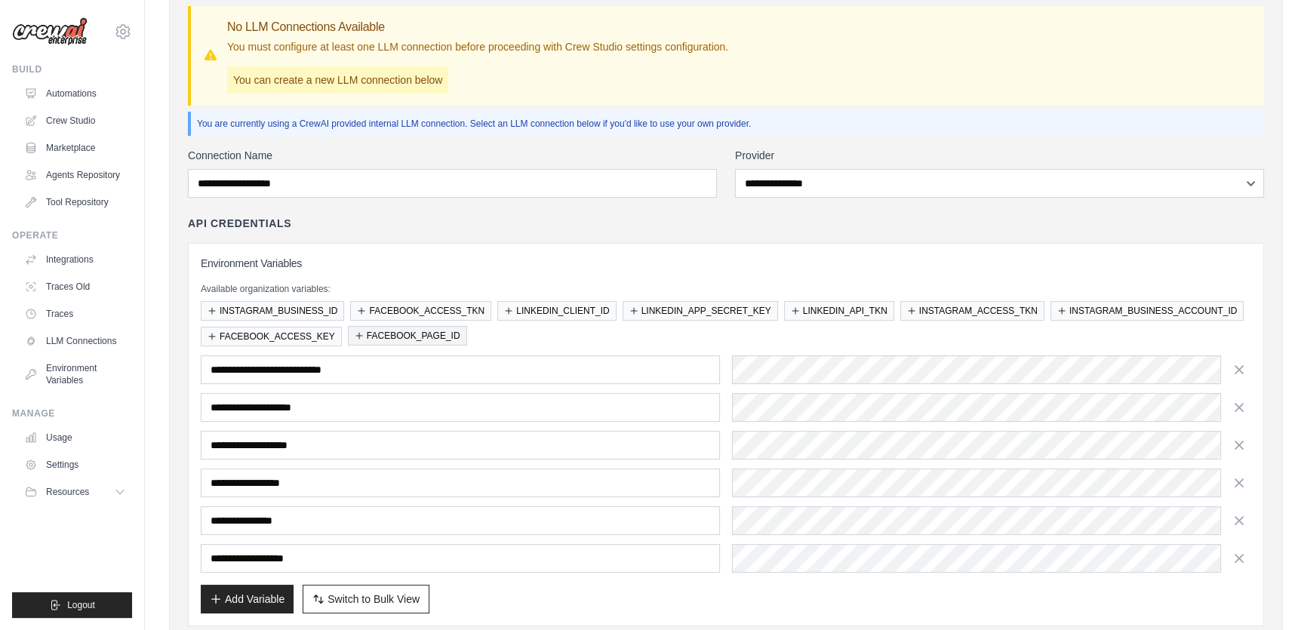
click at [374, 332] on button "FACEBOOK_PAGE_ID" at bounding box center [407, 336] width 119 height 20
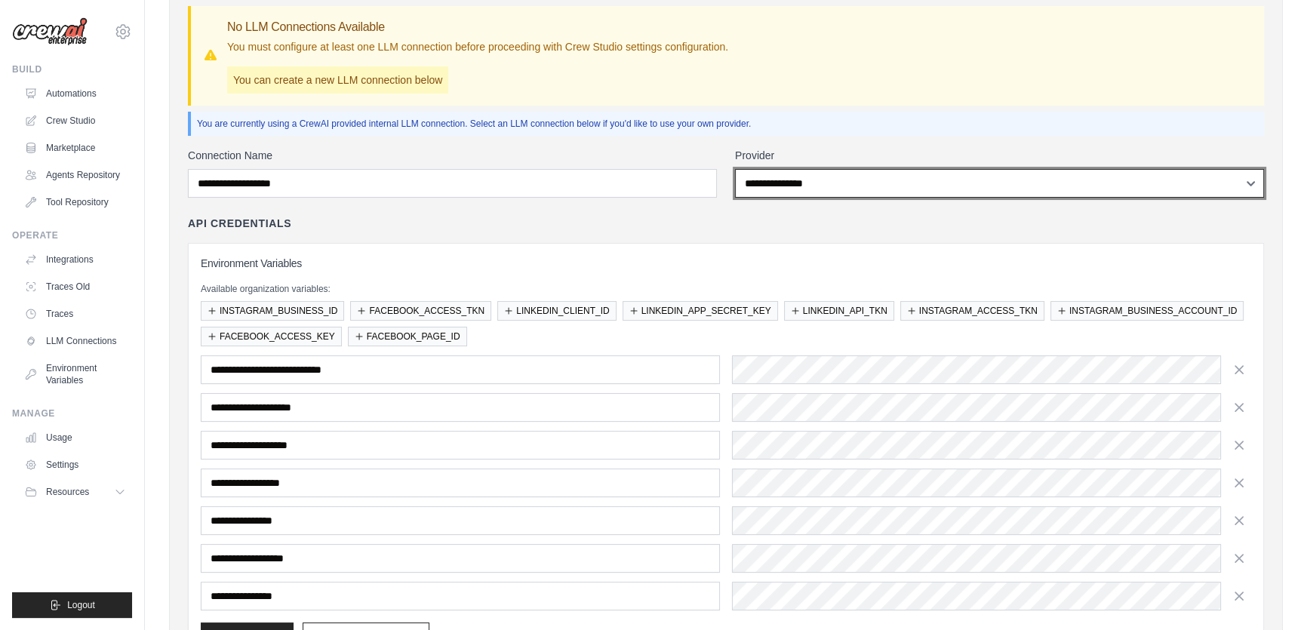
click at [931, 185] on select "**********" at bounding box center [999, 183] width 529 height 29
select select "******"
click at [735, 169] on select "**********" at bounding box center [999, 183] width 529 height 29
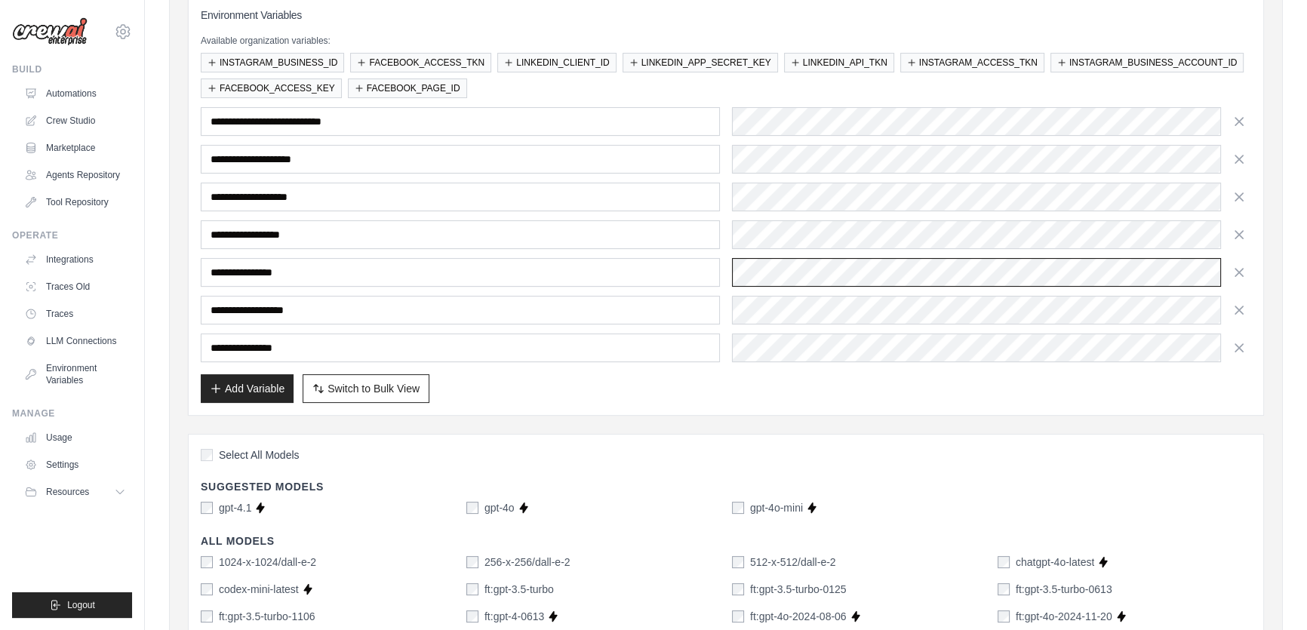
scroll to position [0, 1563]
click at [439, 58] on button "FACEBOOK_ACCESS_TKN" at bounding box center [420, 62] width 141 height 20
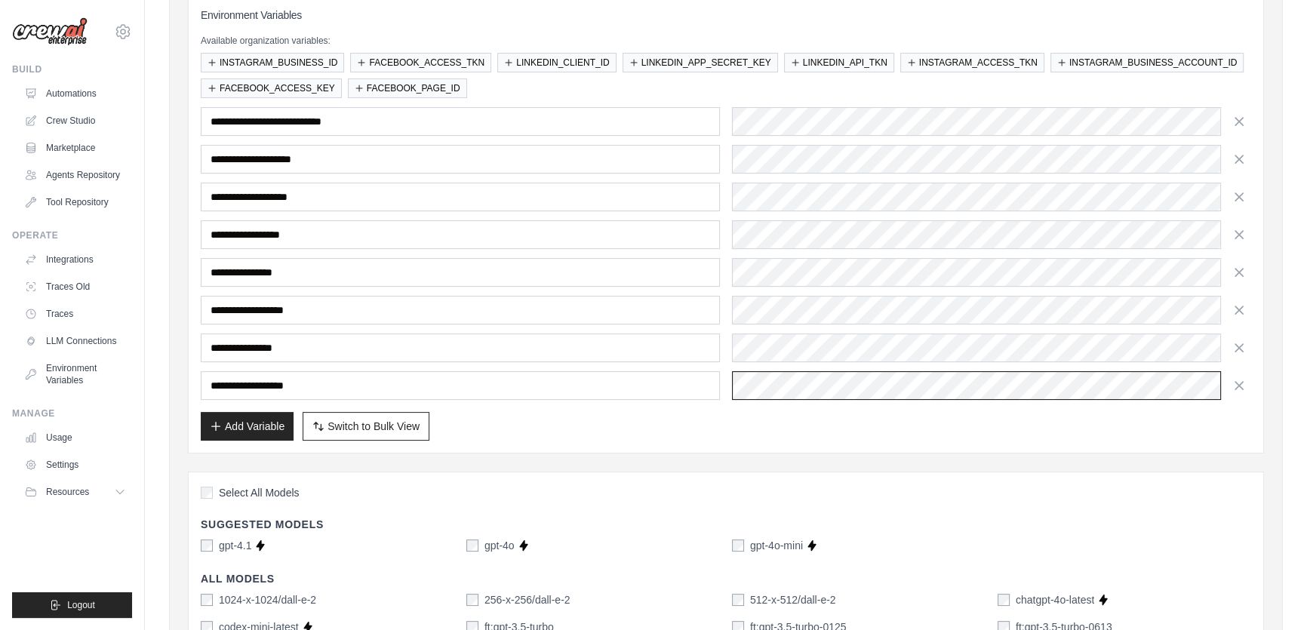
scroll to position [0, 698]
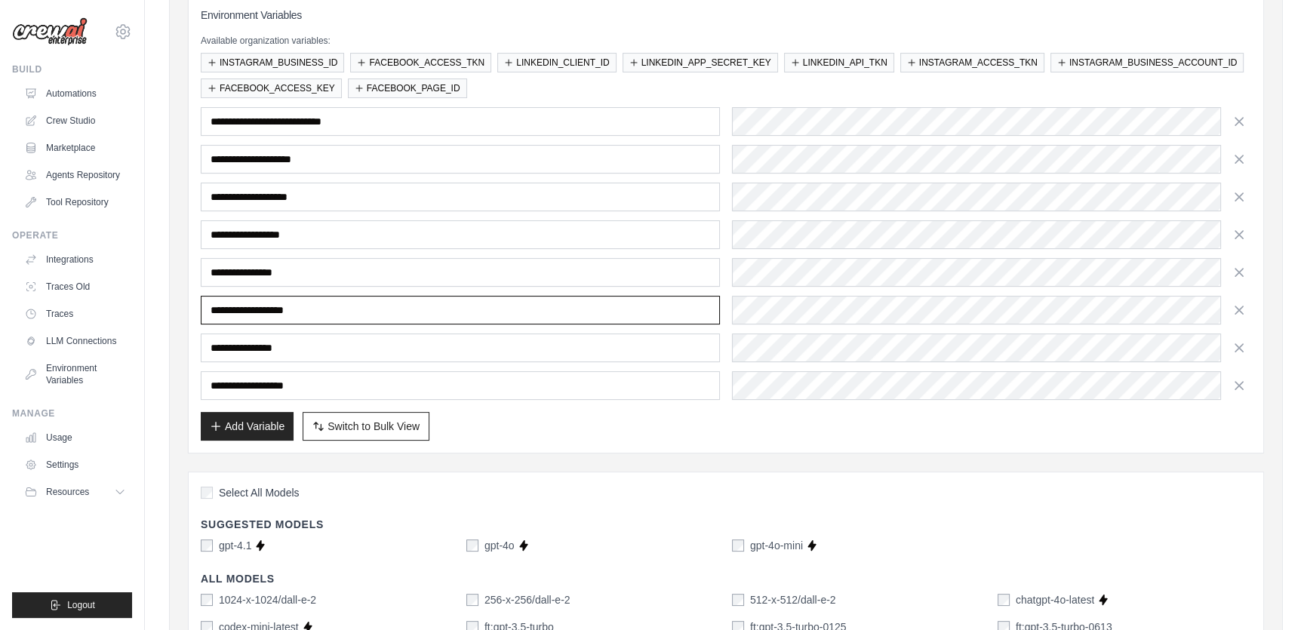
drag, startPoint x: 353, startPoint y: 311, endPoint x: 208, endPoint y: 310, distance: 144.9
click at [208, 310] on input "**********" at bounding box center [460, 310] width 519 height 29
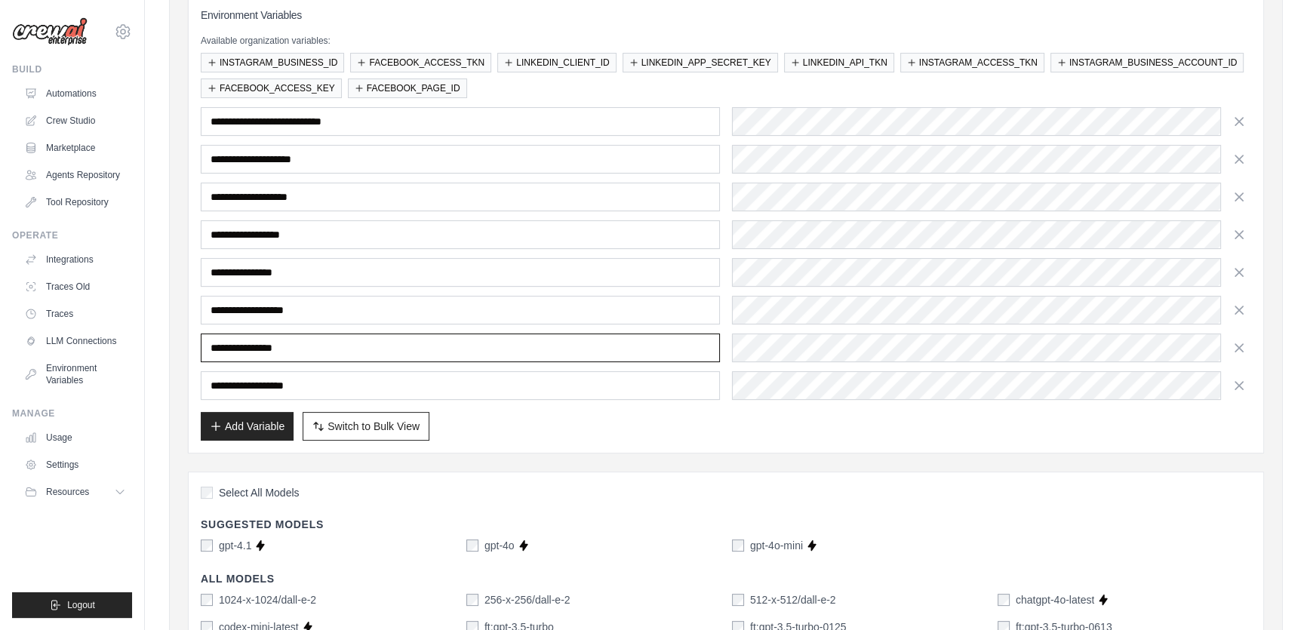
drag, startPoint x: 315, startPoint y: 350, endPoint x: 124, endPoint y: 325, distance: 192.6
click at [124, 325] on div "alexandreyukio@gmail.com Settings Build Automations" at bounding box center [653, 629] width 1307 height 2007
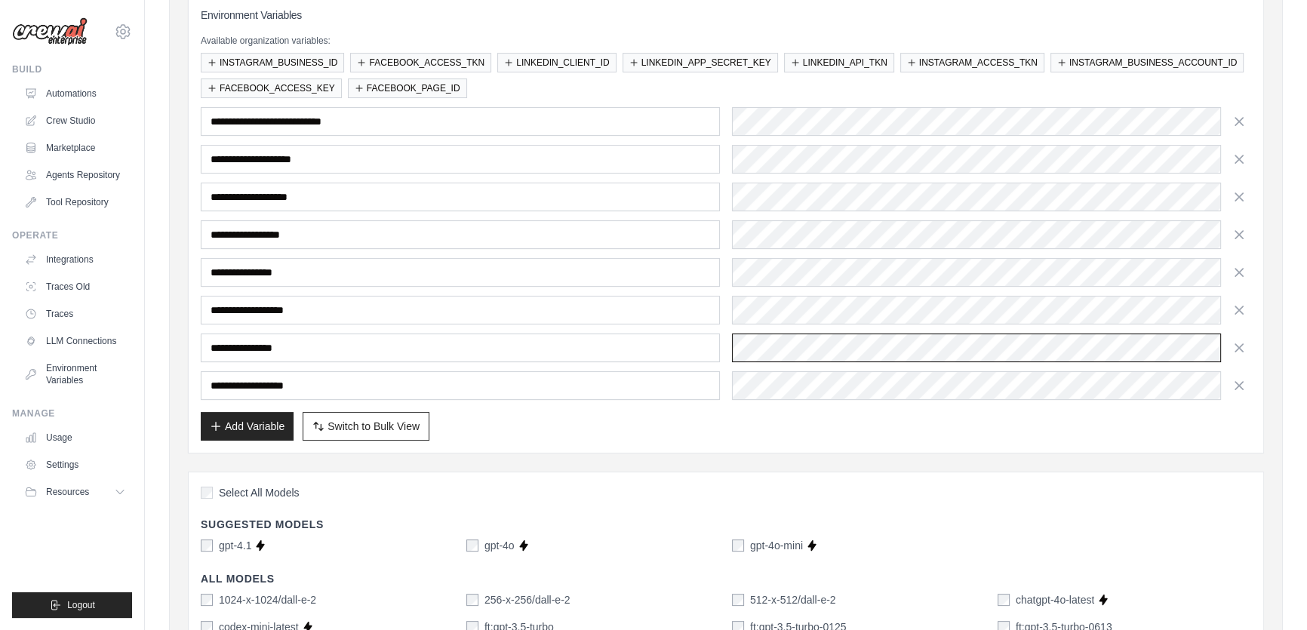
click at [714, 336] on div "**********" at bounding box center [726, 348] width 1051 height 29
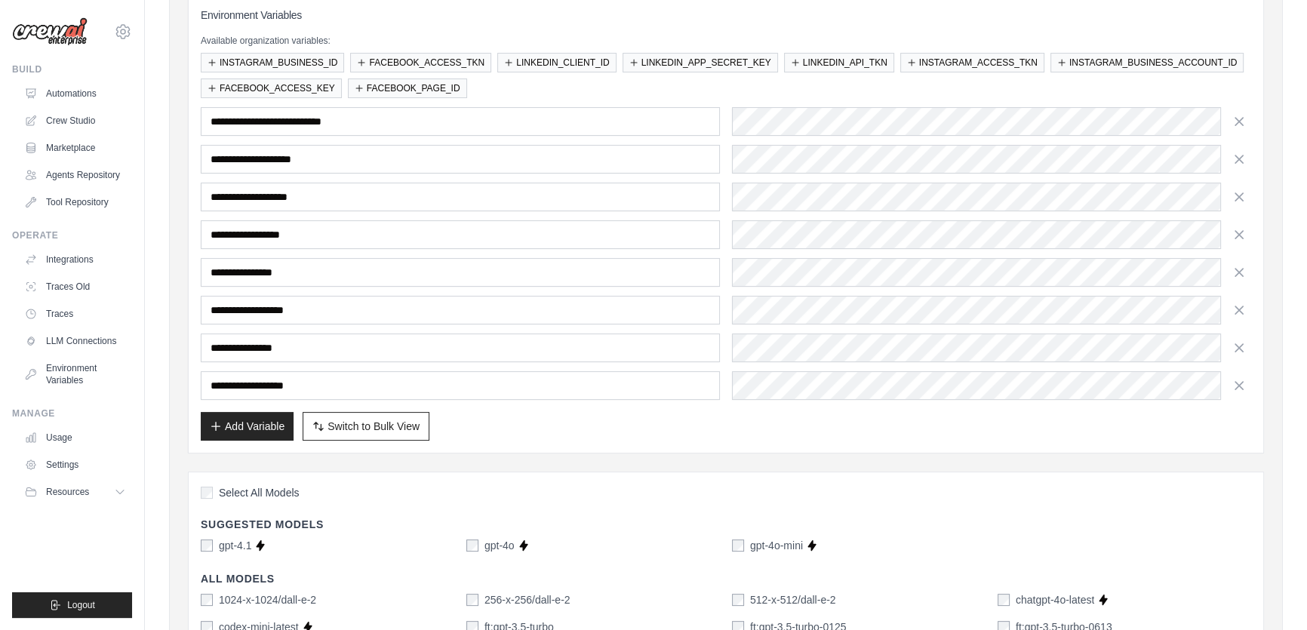
click at [950, 436] on div "Add Variable Switch to Bulk View Switch to Table View" at bounding box center [726, 426] width 1051 height 29
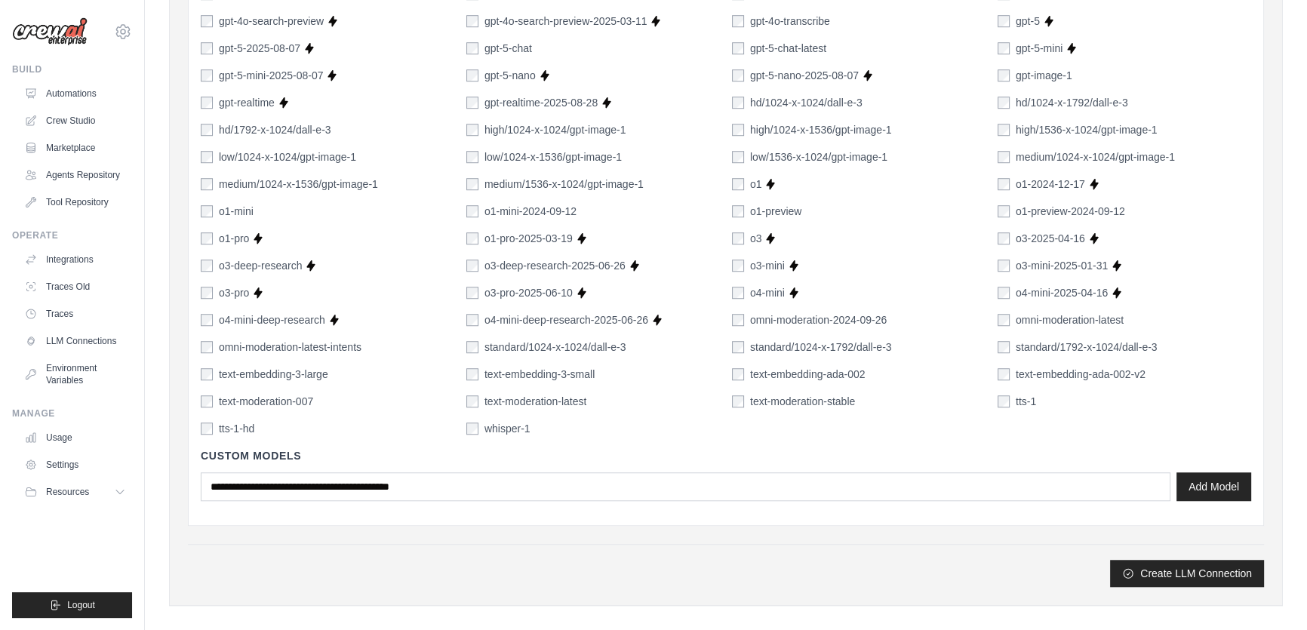
scroll to position [1373, 0]
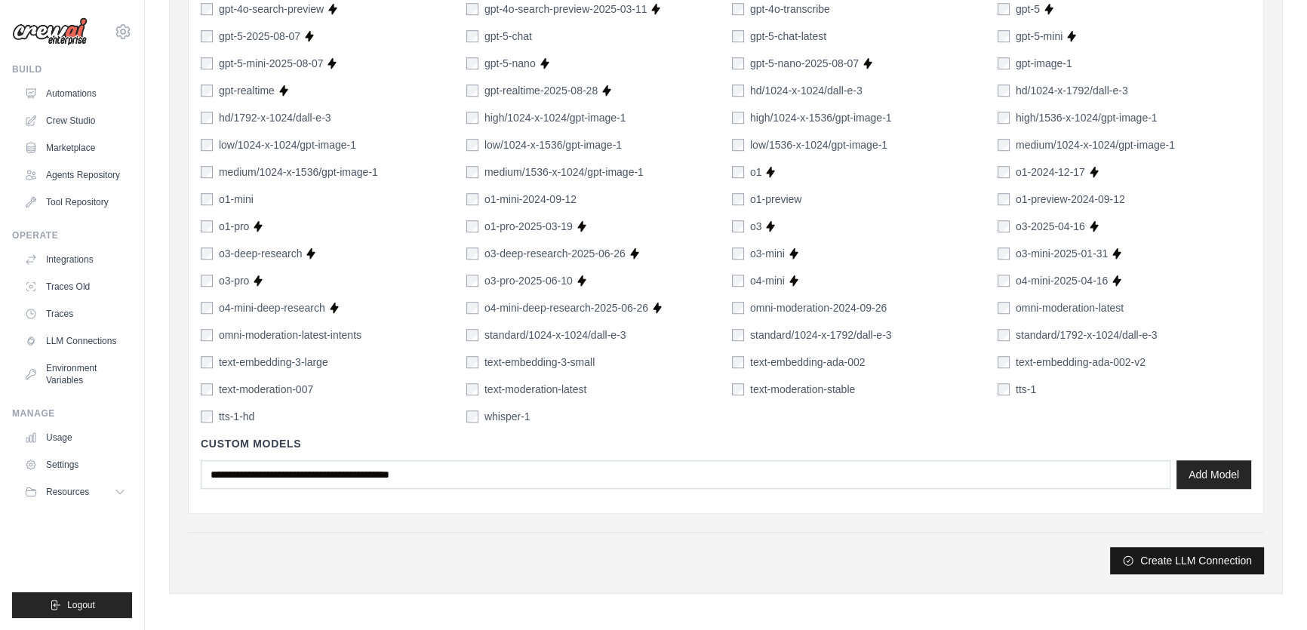
click at [1175, 557] on button "Create LLM Connection" at bounding box center [1187, 560] width 154 height 27
click at [1160, 559] on button "Create LLM Connection" at bounding box center [1187, 560] width 154 height 27
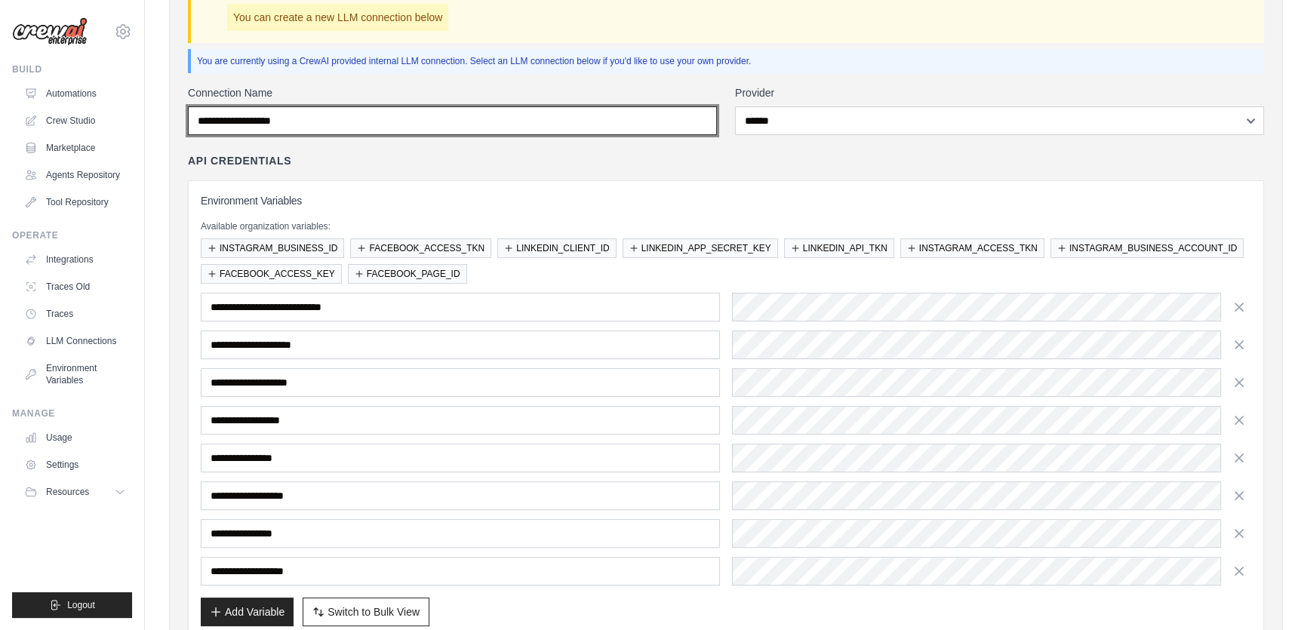
scroll to position [158, 0]
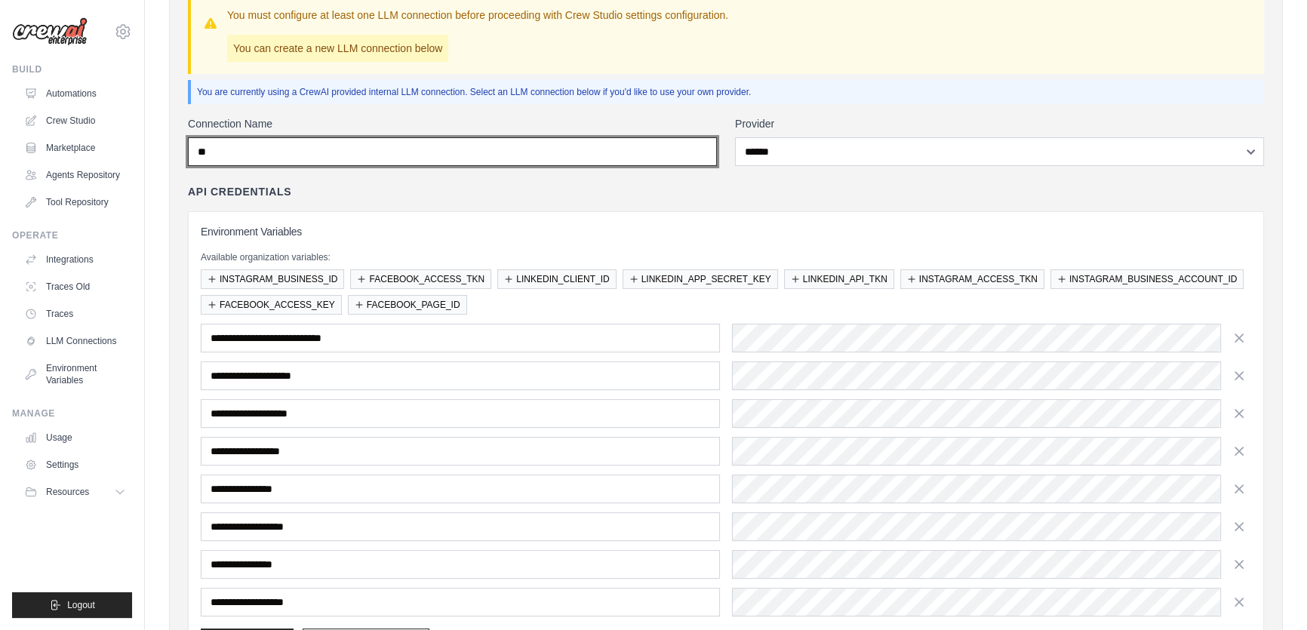
type input "*"
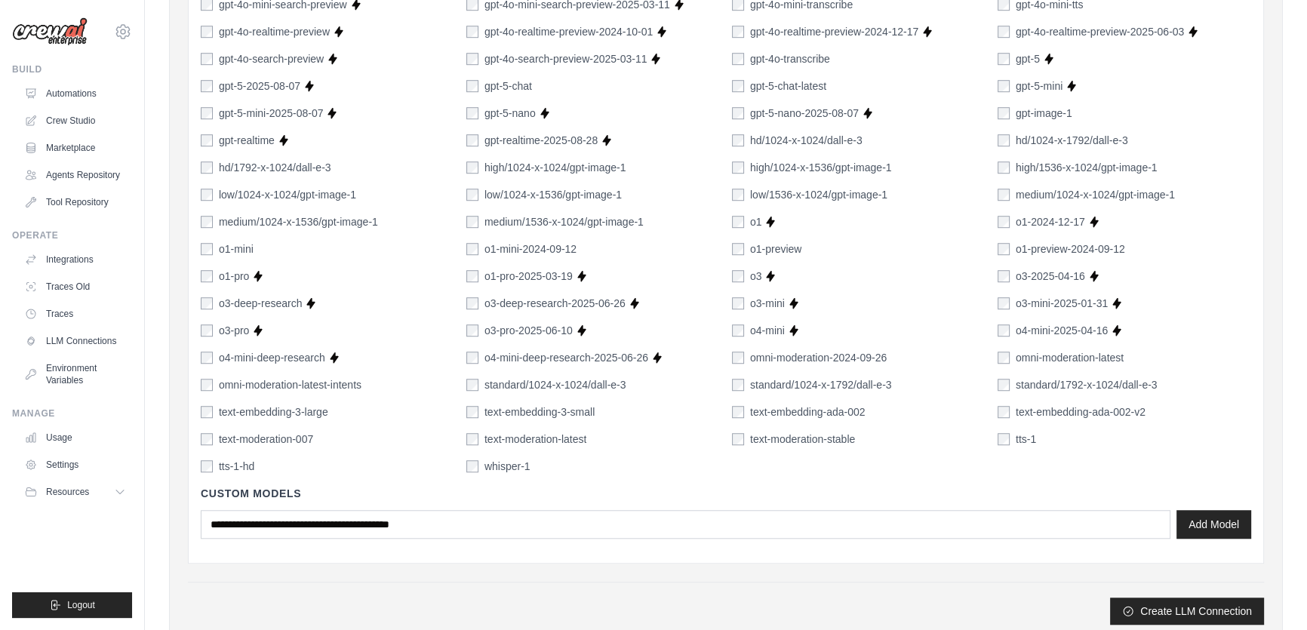
scroll to position [1373, 0]
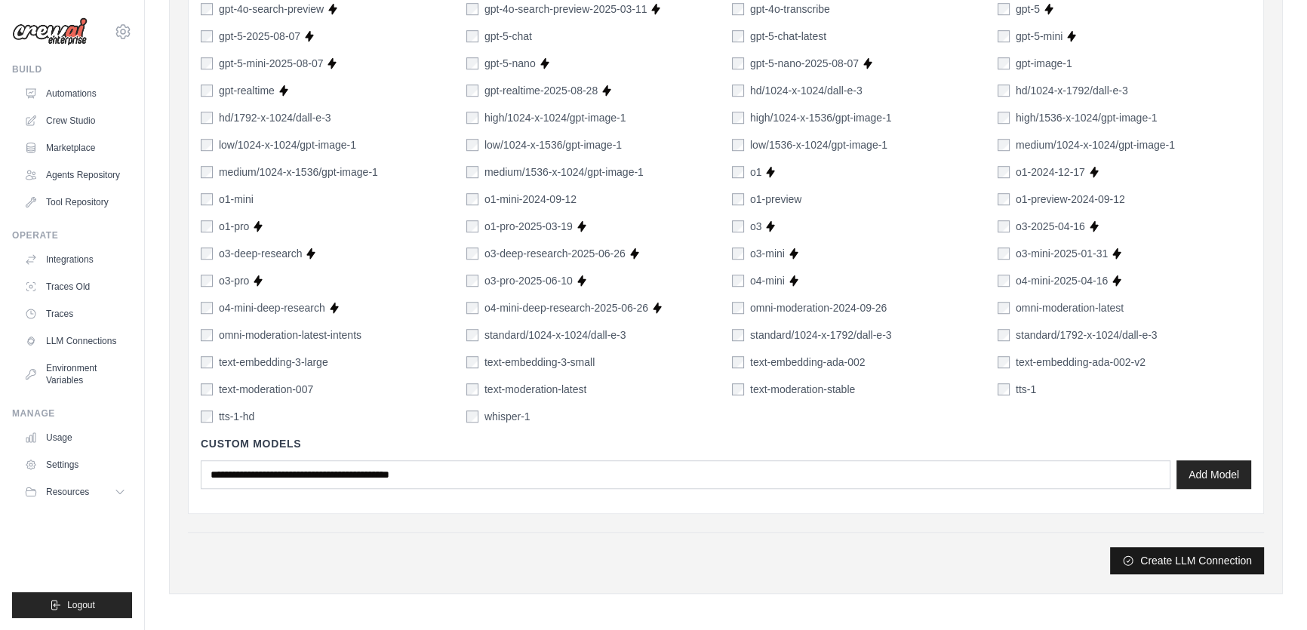
type input "**********"
click at [1218, 548] on button "Create LLM Connection" at bounding box center [1187, 560] width 154 height 27
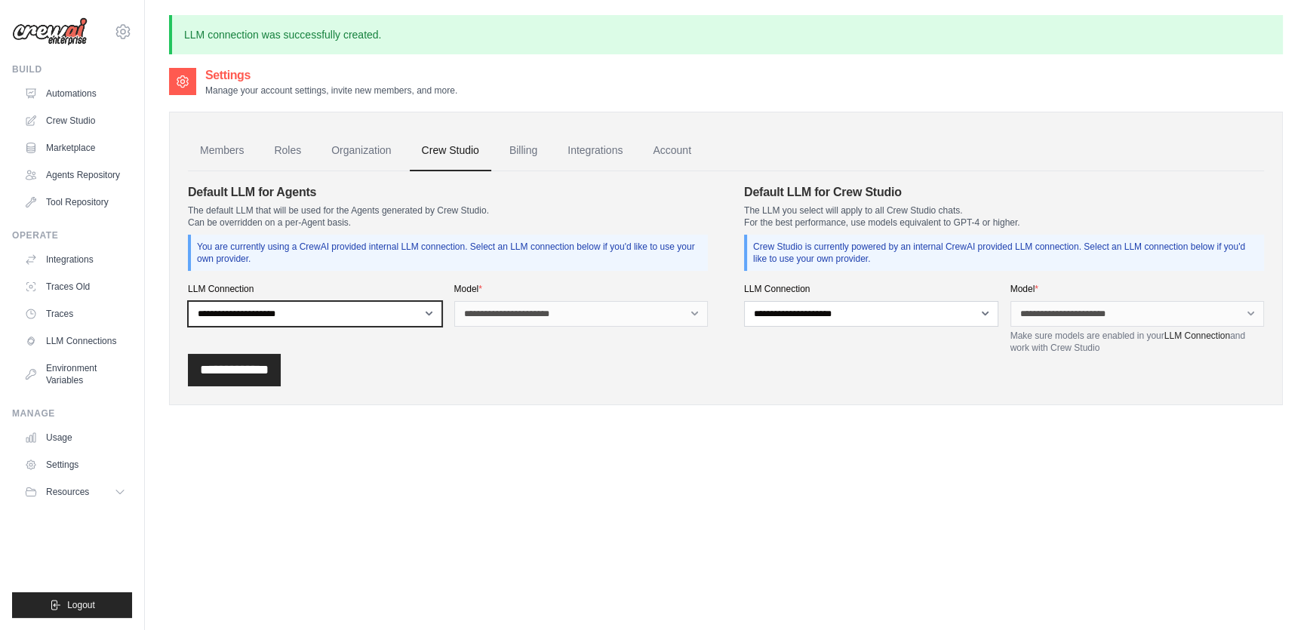
click at [436, 316] on select "**********" at bounding box center [315, 314] width 254 height 26
select select "******"
click at [188, 301] on select "**********" at bounding box center [315, 314] width 254 height 26
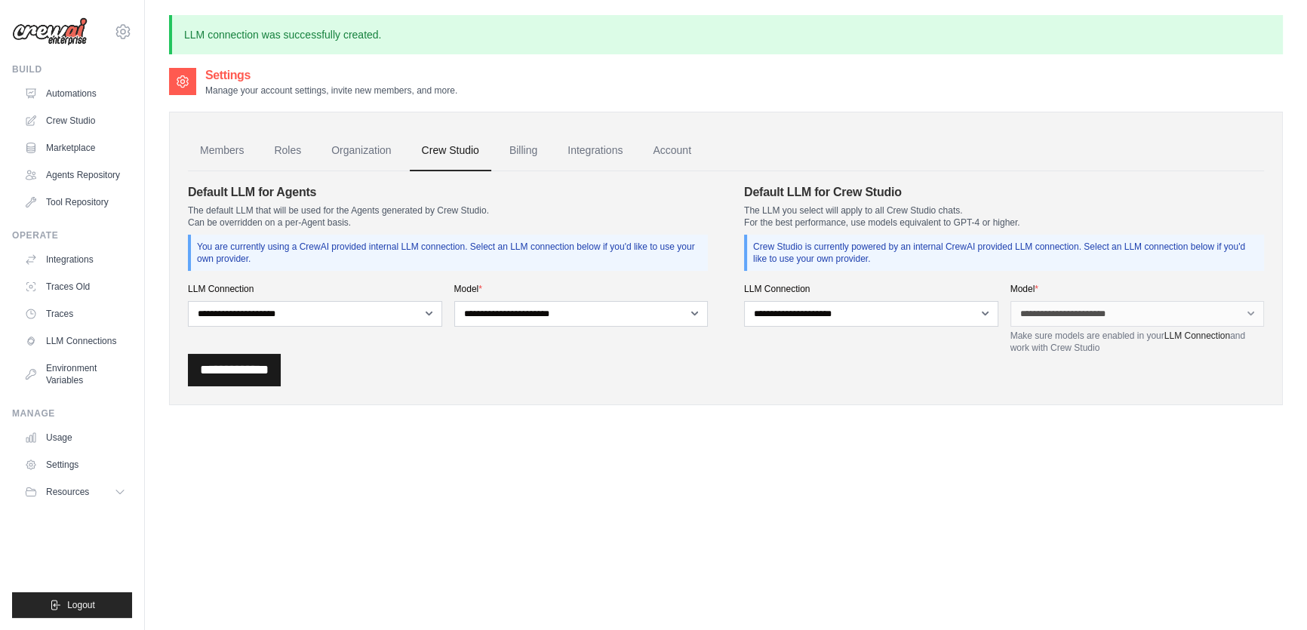
click at [270, 372] on input "**********" at bounding box center [234, 370] width 93 height 32
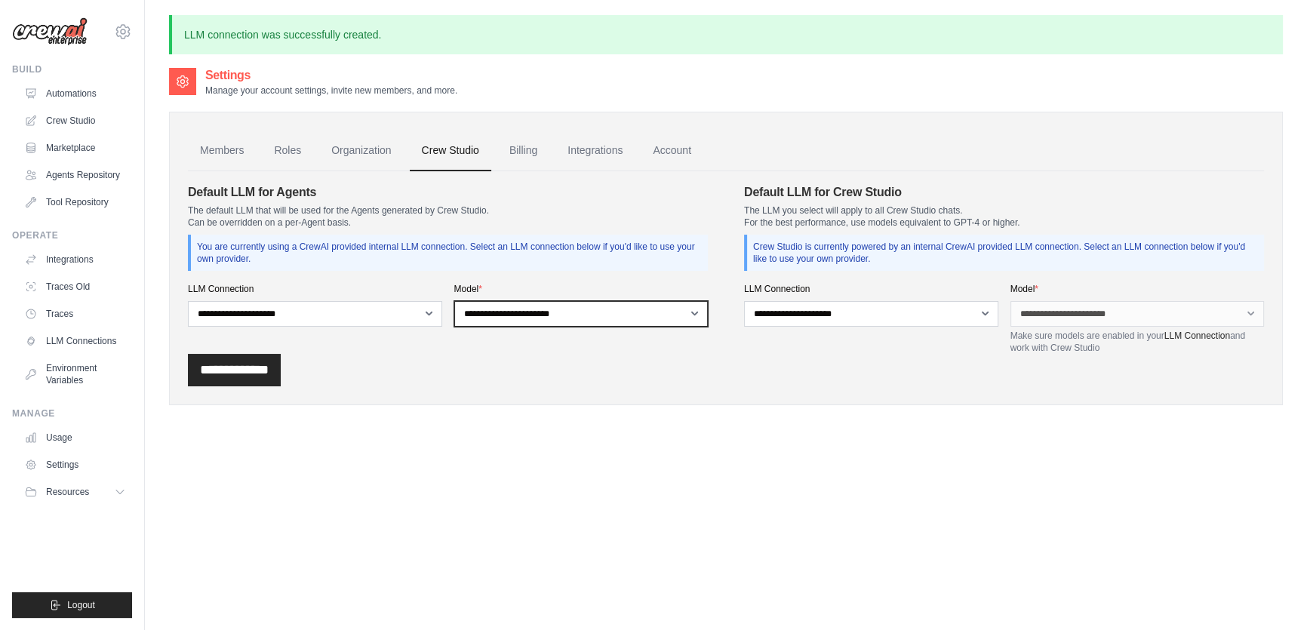
click at [581, 304] on select "**********" at bounding box center [581, 314] width 254 height 26
select select "*******"
click at [454, 301] on select "**********" at bounding box center [581, 314] width 254 height 26
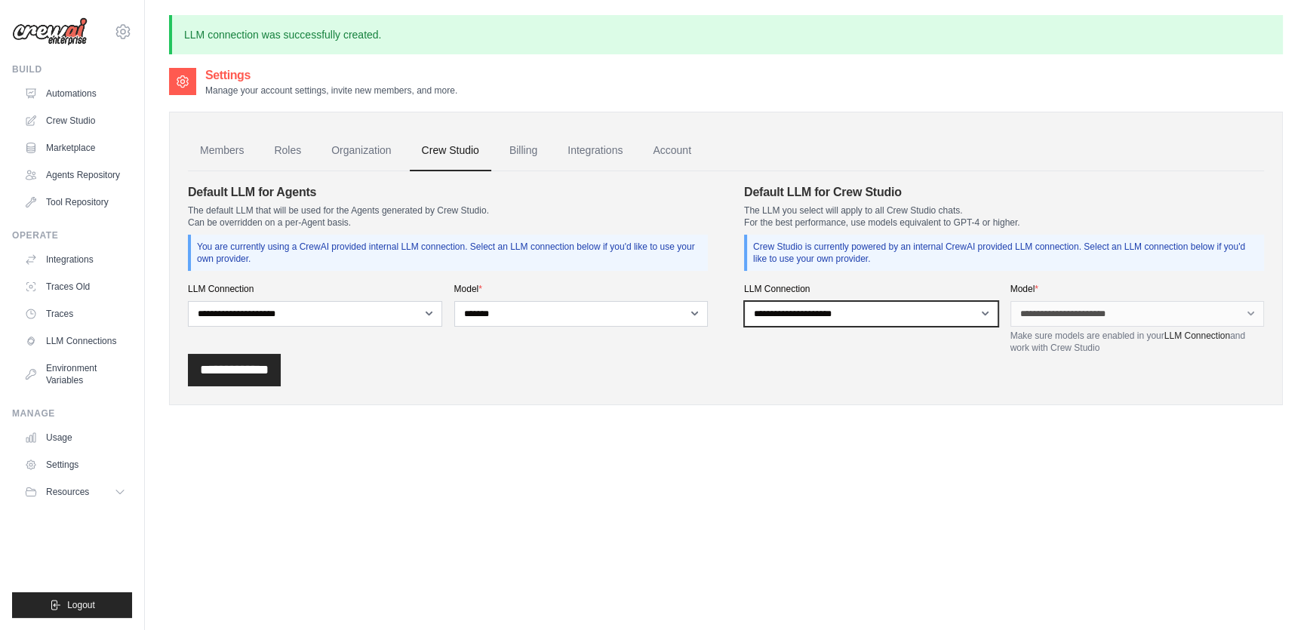
click at [807, 322] on select "**********" at bounding box center [871, 314] width 254 height 26
select select "******"
click at [744, 301] on select "**********" at bounding box center [871, 314] width 254 height 26
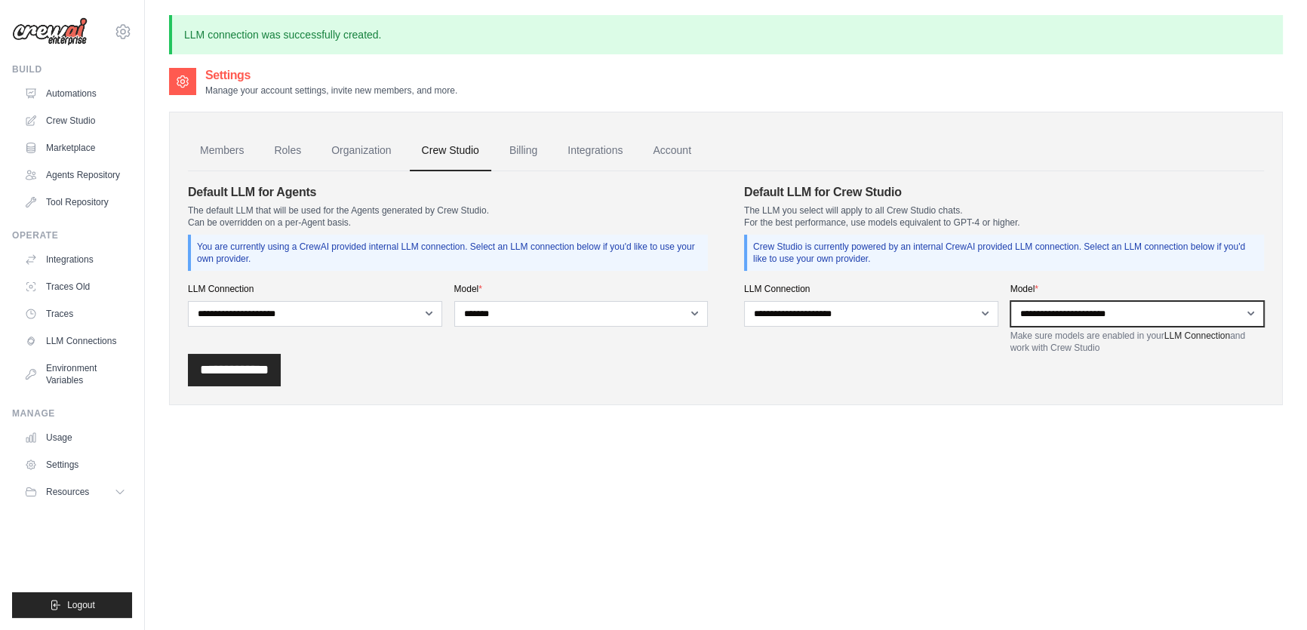
click at [1076, 322] on select "**********" at bounding box center [1138, 314] width 254 height 26
select select "*******"
click at [1011, 301] on select "**********" at bounding box center [1138, 314] width 254 height 26
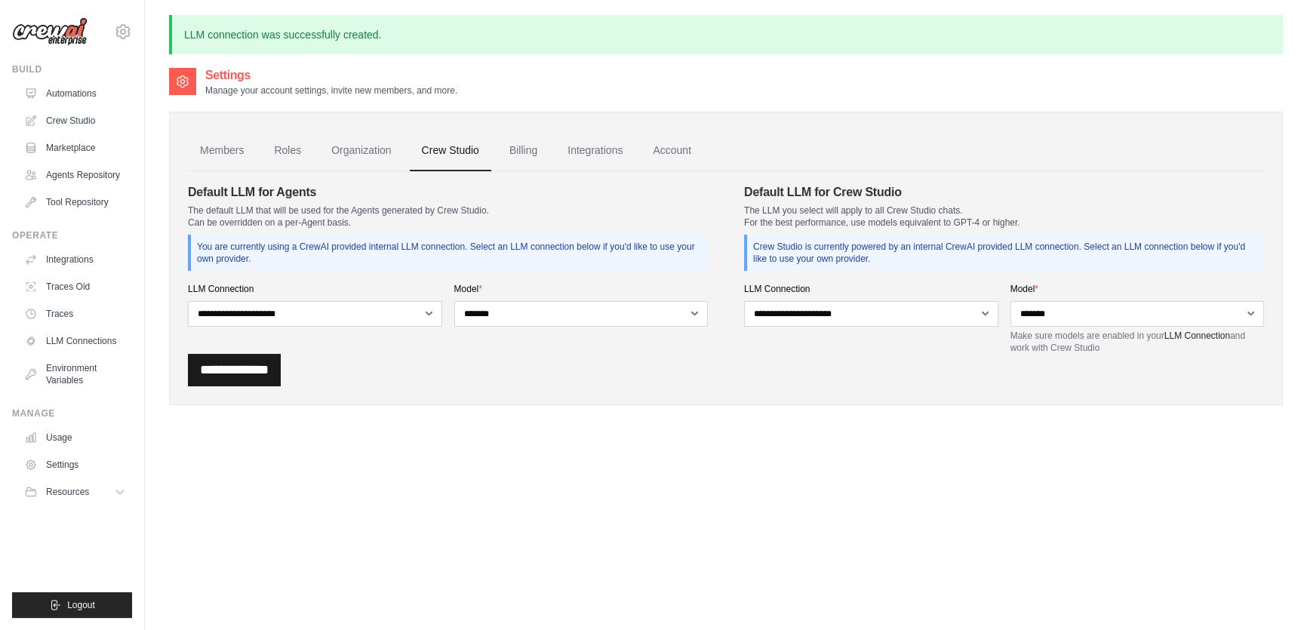
click at [248, 365] on input "**********" at bounding box center [234, 370] width 93 height 32
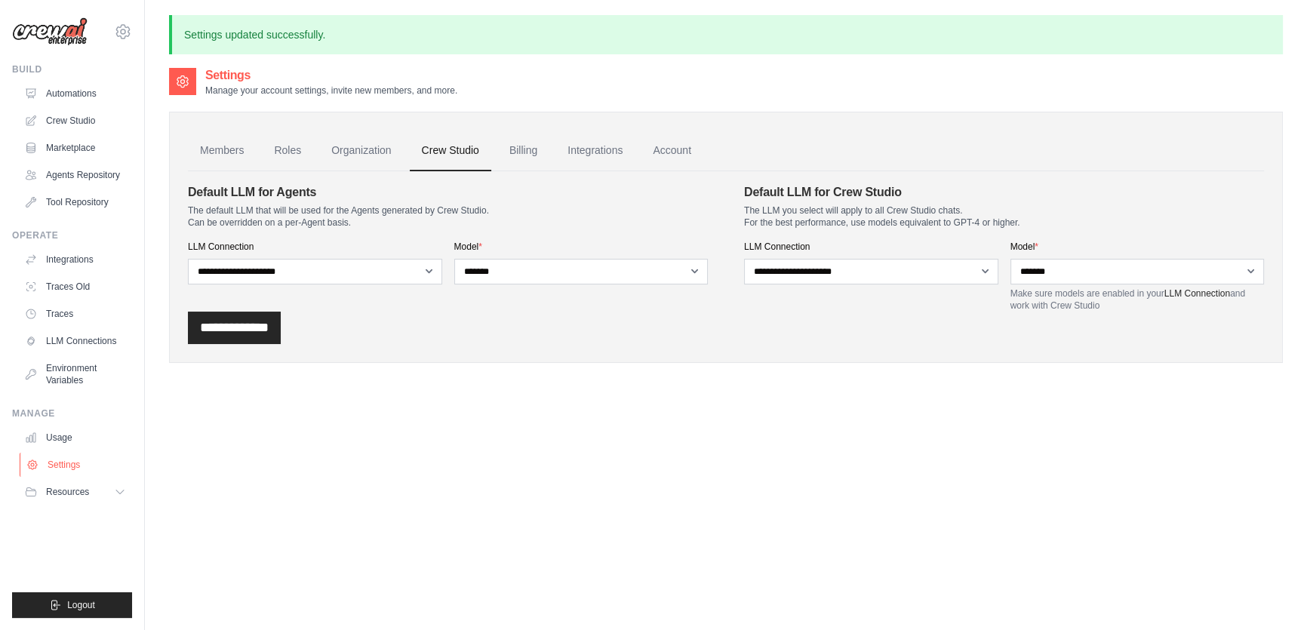
click at [60, 464] on link "Settings" at bounding box center [77, 465] width 114 height 24
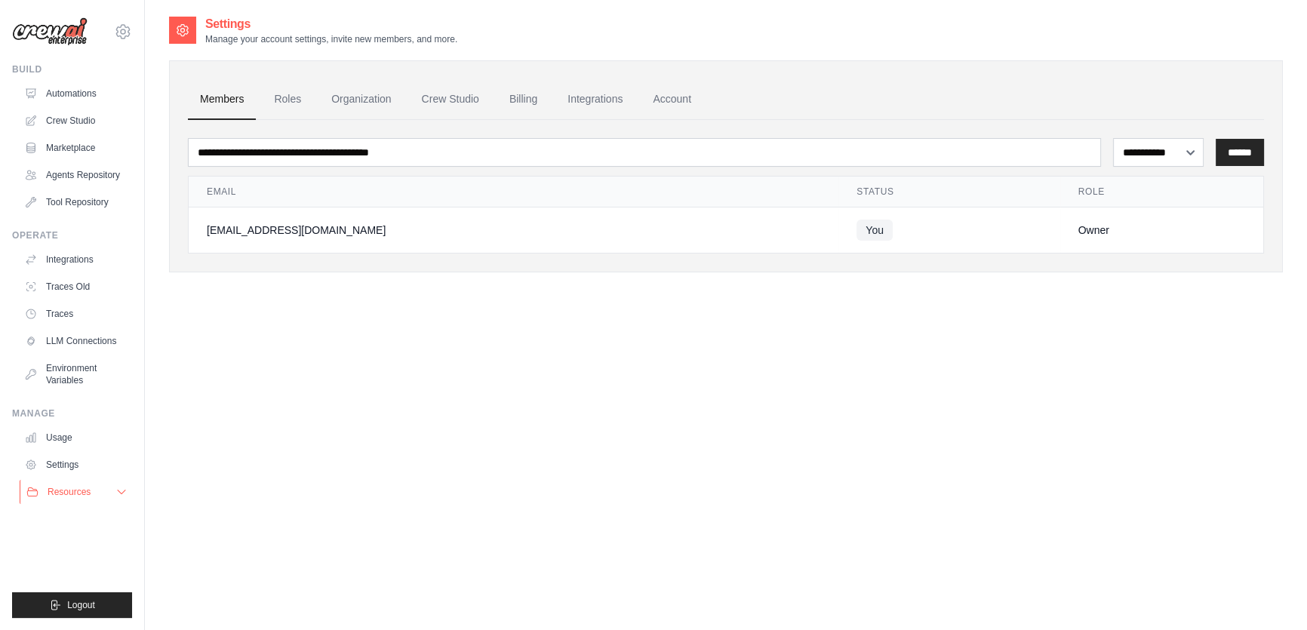
click at [74, 492] on span "Resources" at bounding box center [69, 492] width 43 height 12
click at [77, 95] on link "Automations" at bounding box center [77, 94] width 114 height 24
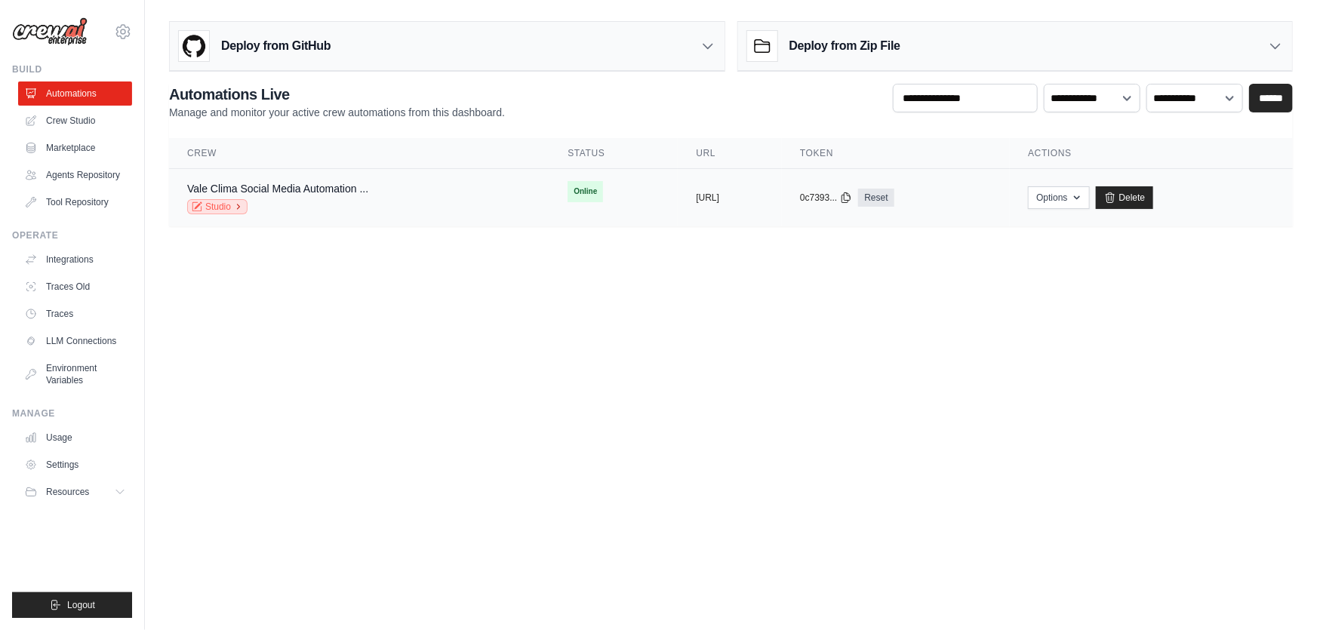
click at [225, 204] on link "Studio" at bounding box center [217, 206] width 60 height 15
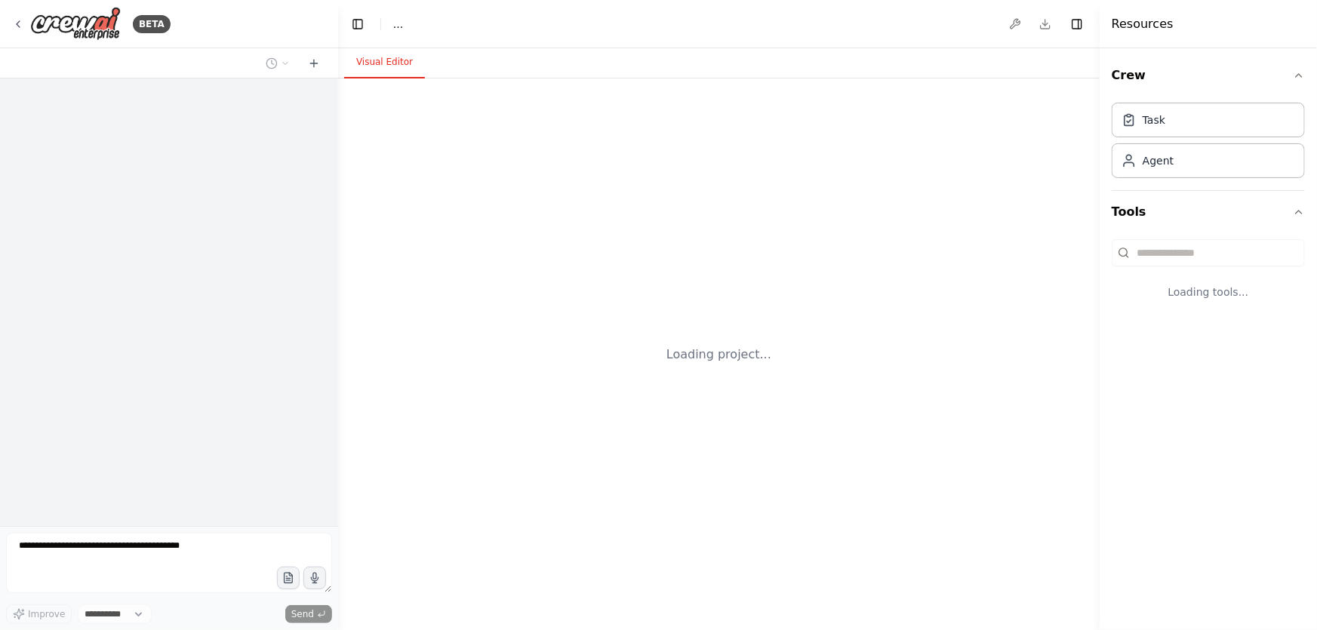
select select "****"
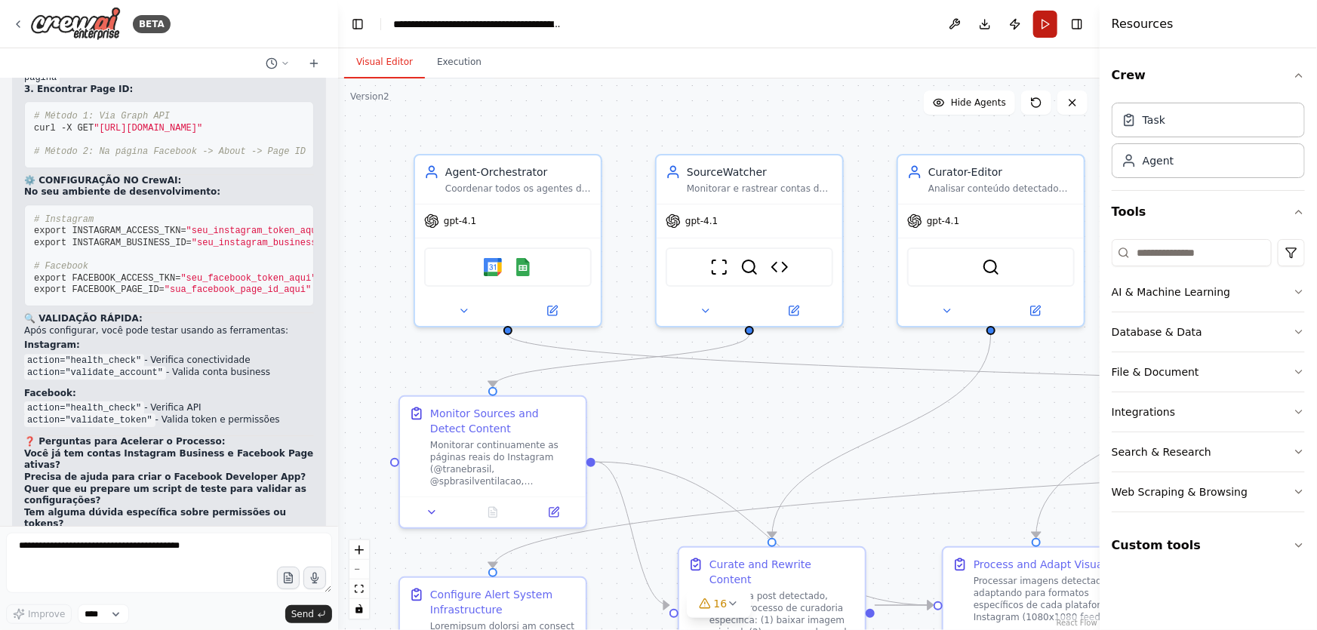
scroll to position [31332, 0]
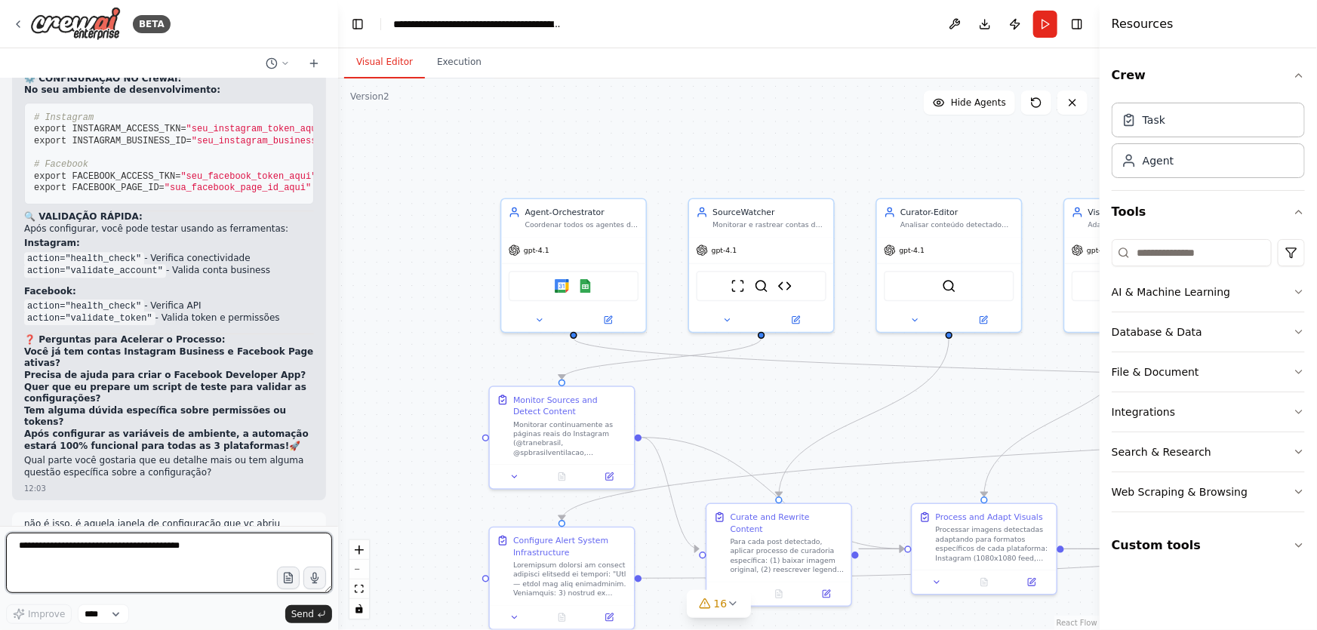
click at [67, 551] on textarea at bounding box center [169, 563] width 326 height 60
type textarea "*"
click at [164, 559] on textarea at bounding box center [169, 563] width 326 height 60
click at [212, 544] on textarea "**********" at bounding box center [169, 563] width 326 height 60
paste textarea "**********"
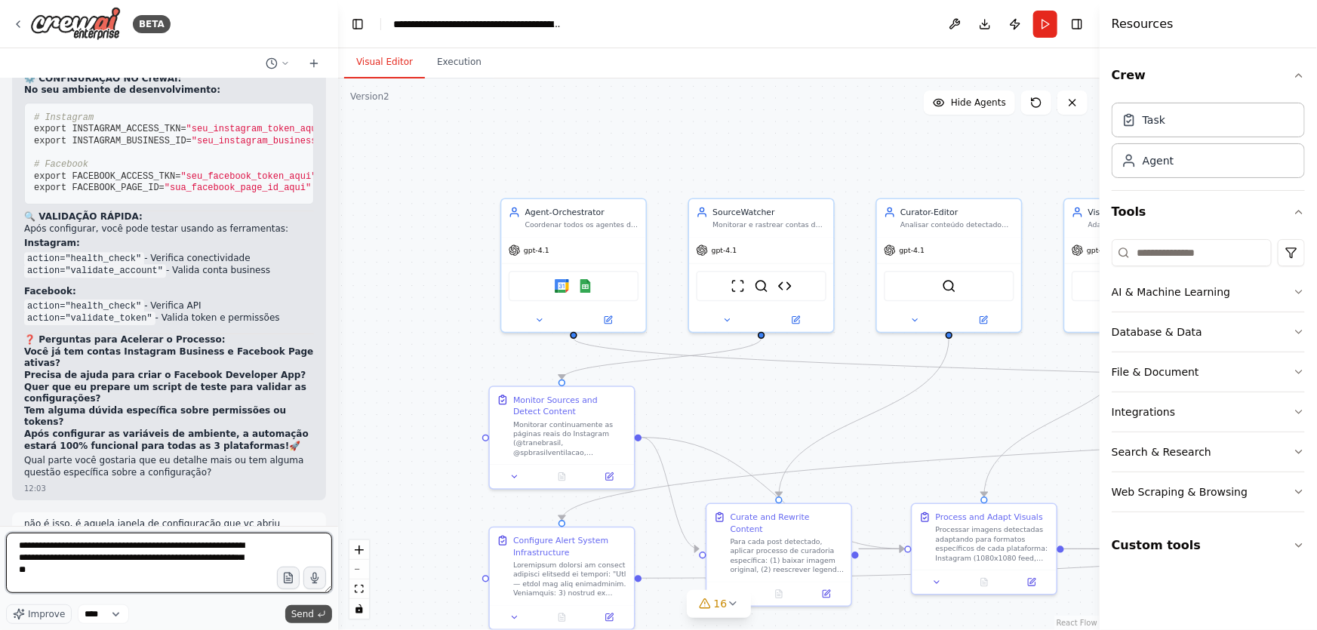
type textarea "**********"
drag, startPoint x: 313, startPoint y: 615, endPoint x: 543, endPoint y: 468, distance: 272.6
click at [313, 614] on span "Send" at bounding box center [302, 614] width 23 height 12
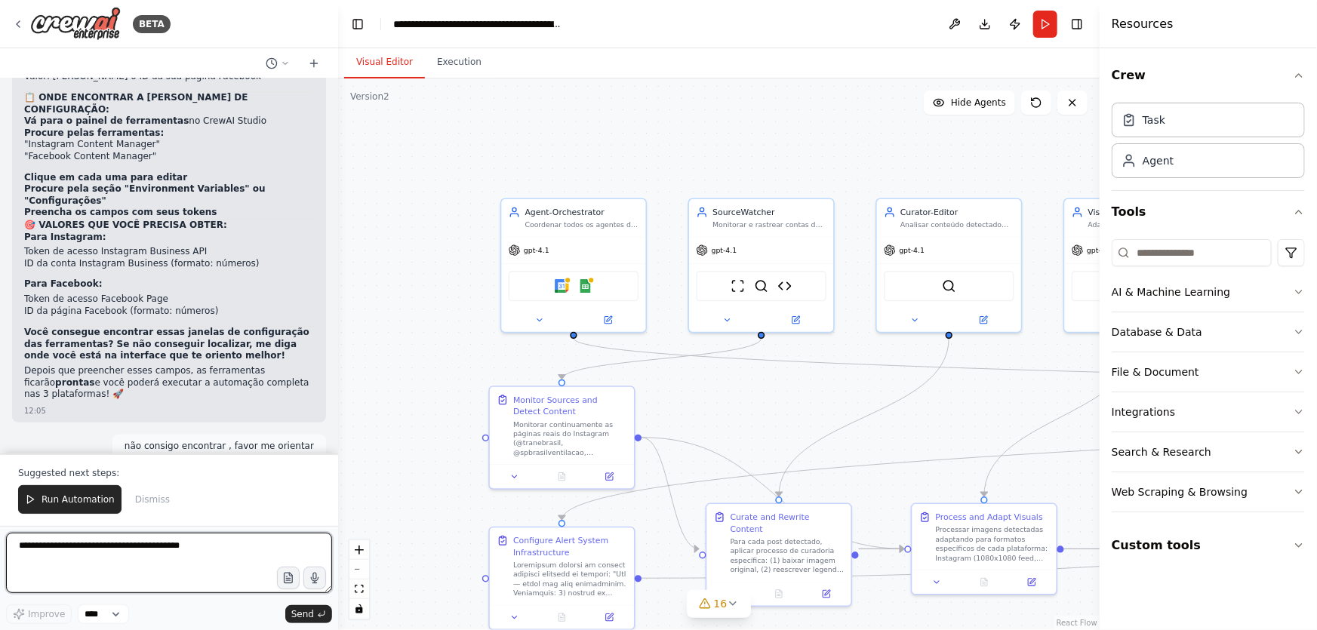
scroll to position [32201, 0]
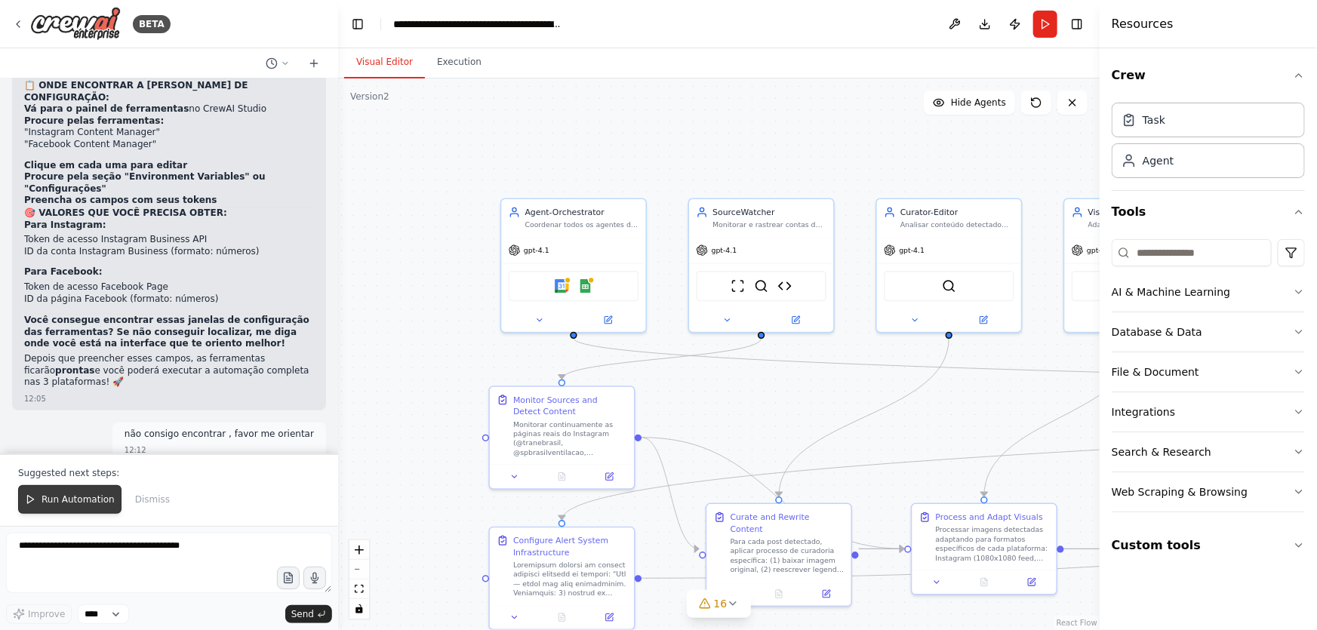
click at [98, 503] on span "Run Automation" at bounding box center [78, 500] width 73 height 12
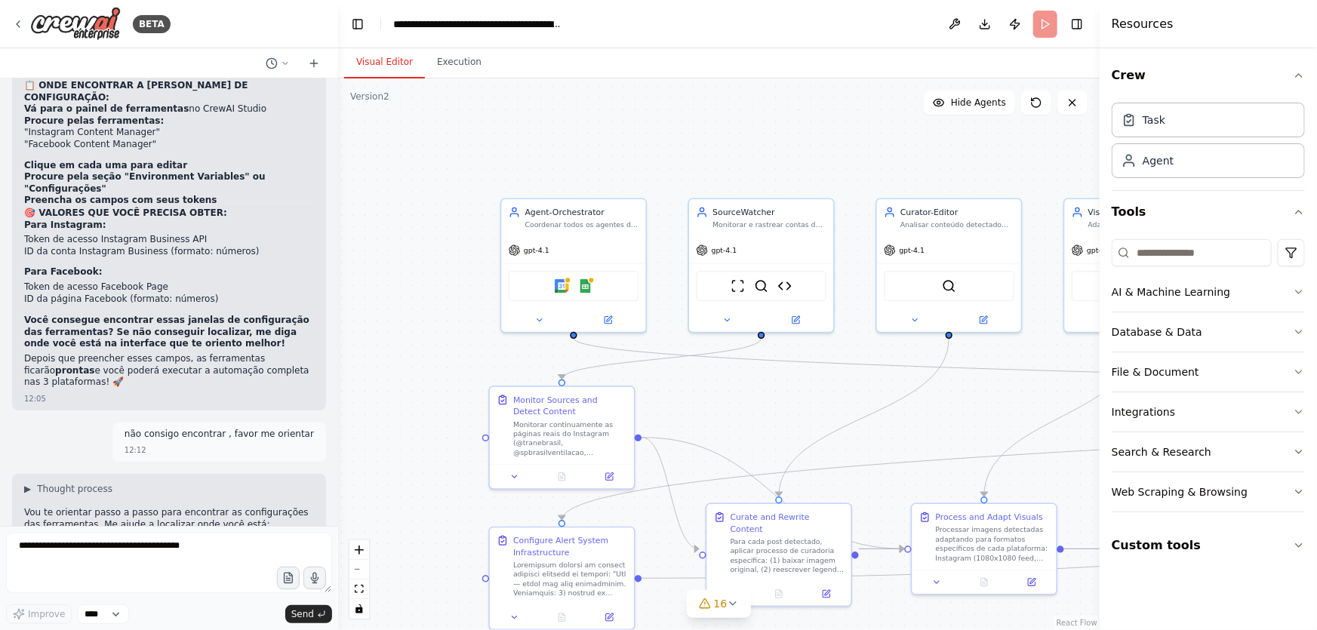
scroll to position [32129, 0]
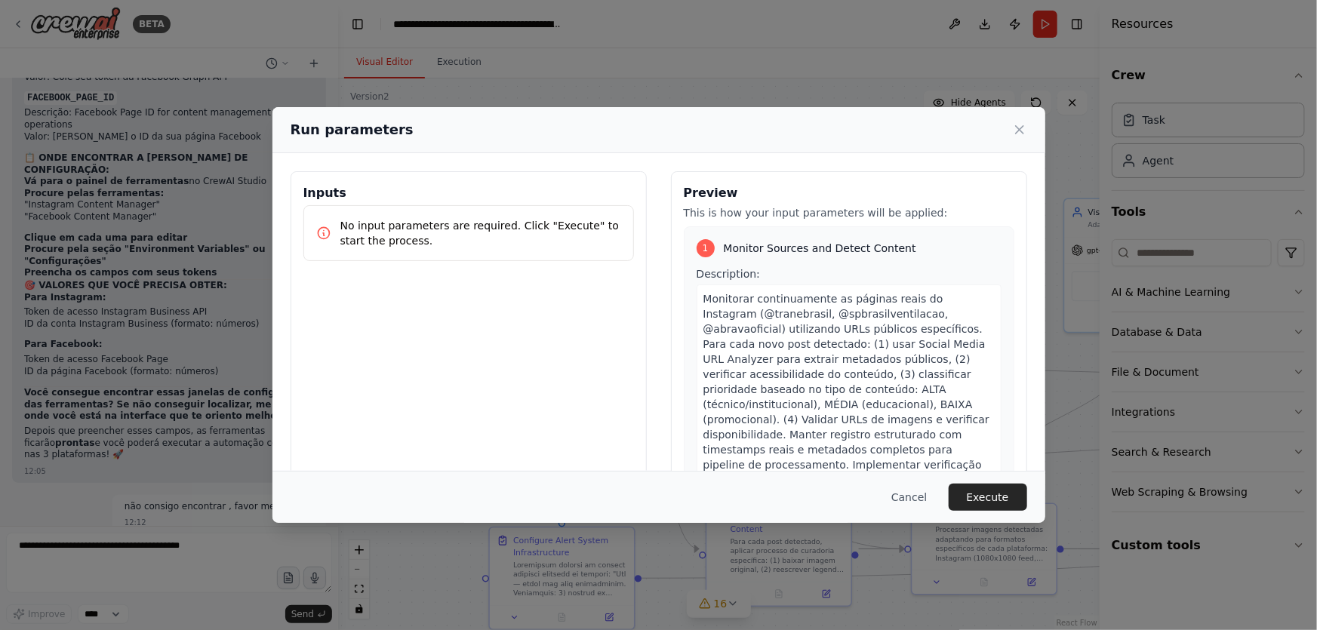
click at [1011, 513] on div "Cancel Execute" at bounding box center [659, 497] width 773 height 52
click at [1000, 498] on button "Execute" at bounding box center [988, 497] width 79 height 27
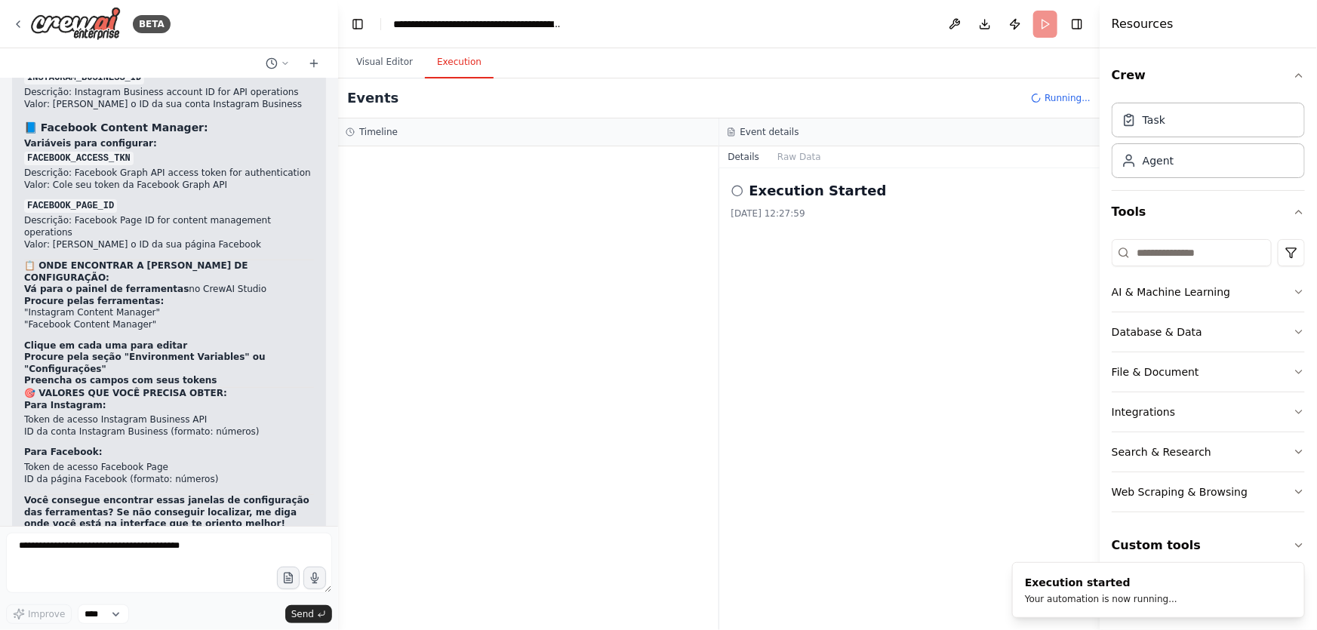
scroll to position [31991, 0]
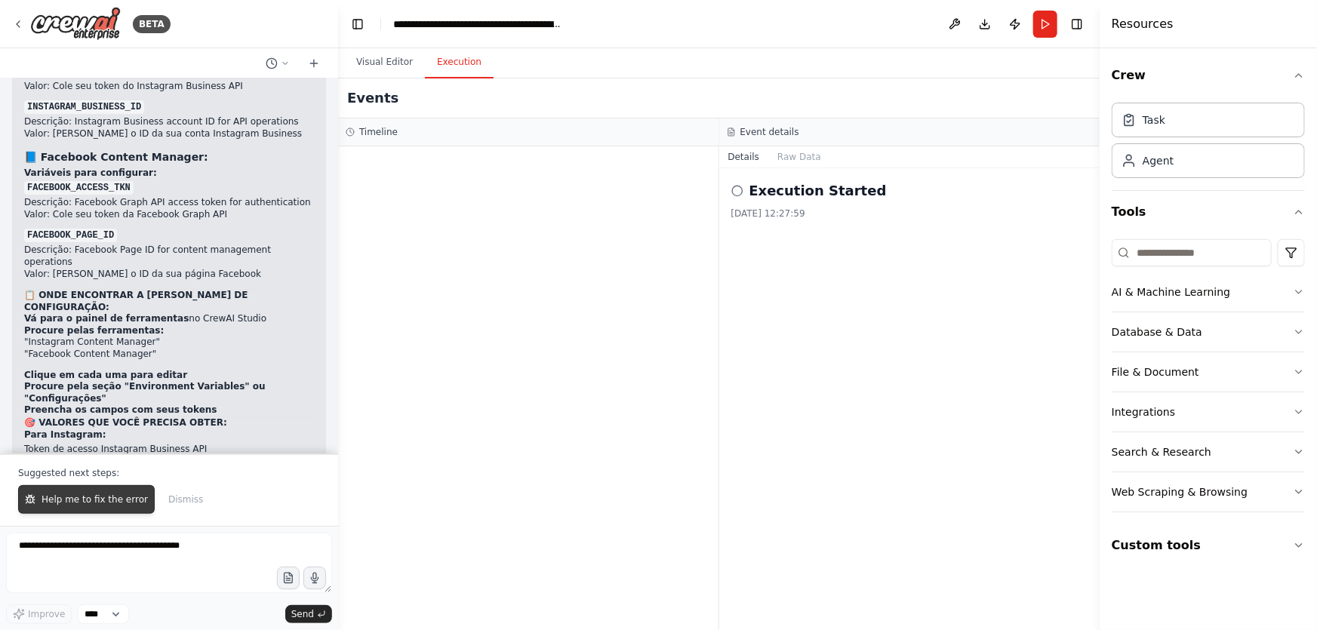
click at [90, 504] on span "Help me to fix the error" at bounding box center [95, 500] width 106 height 12
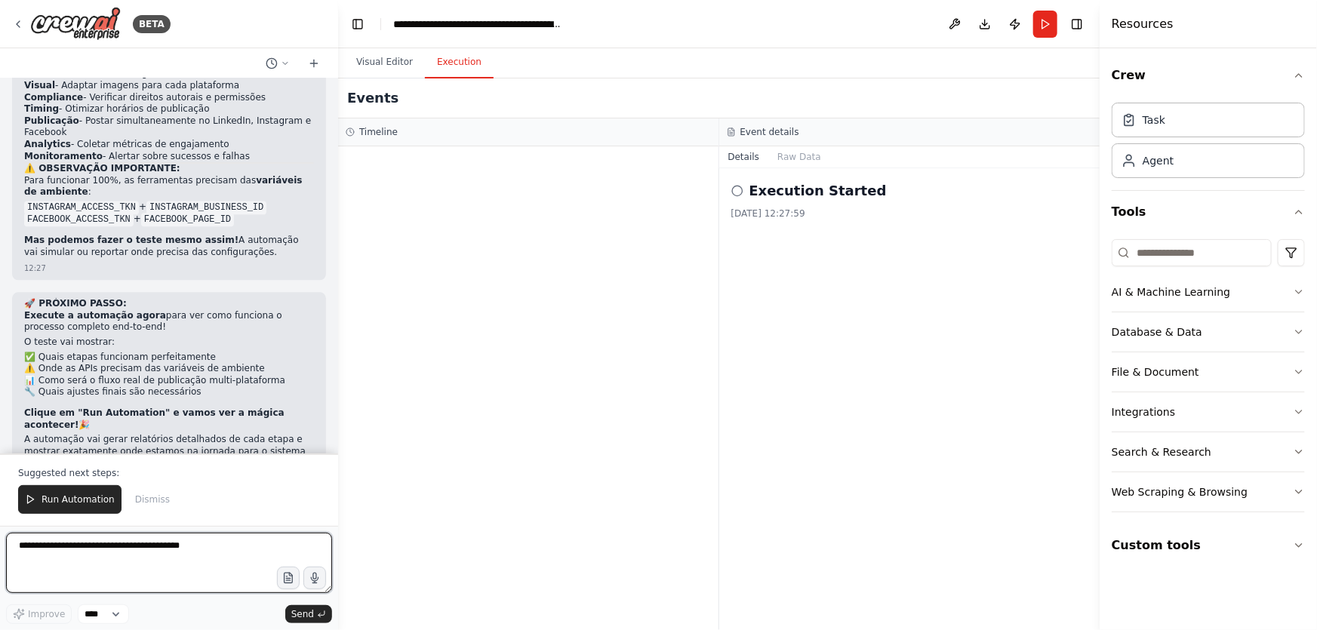
scroll to position [33592, 0]
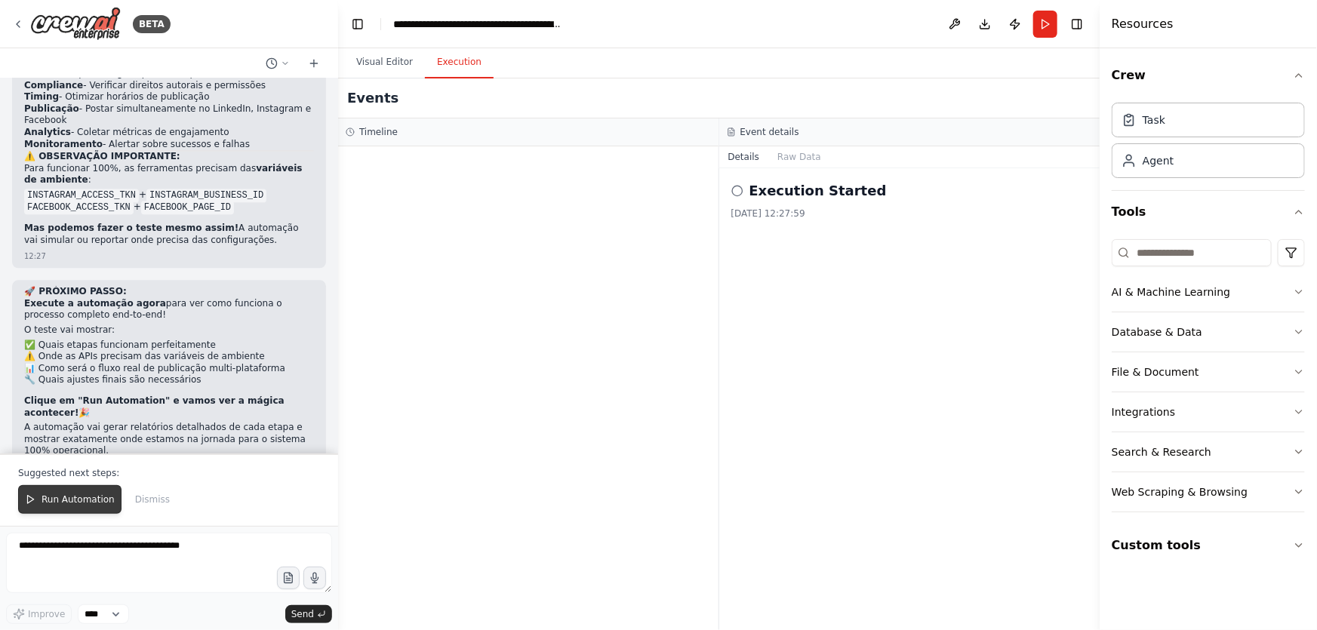
click at [97, 493] on button "Run Automation" at bounding box center [69, 499] width 103 height 29
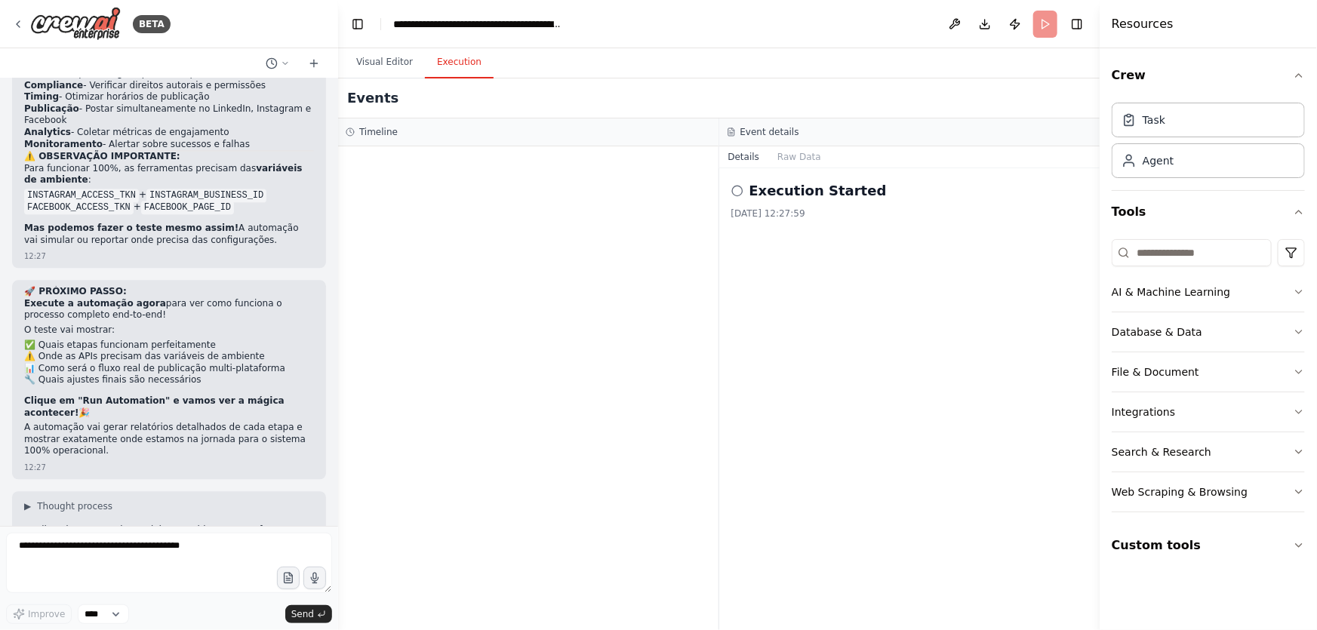
scroll to position [33519, 0]
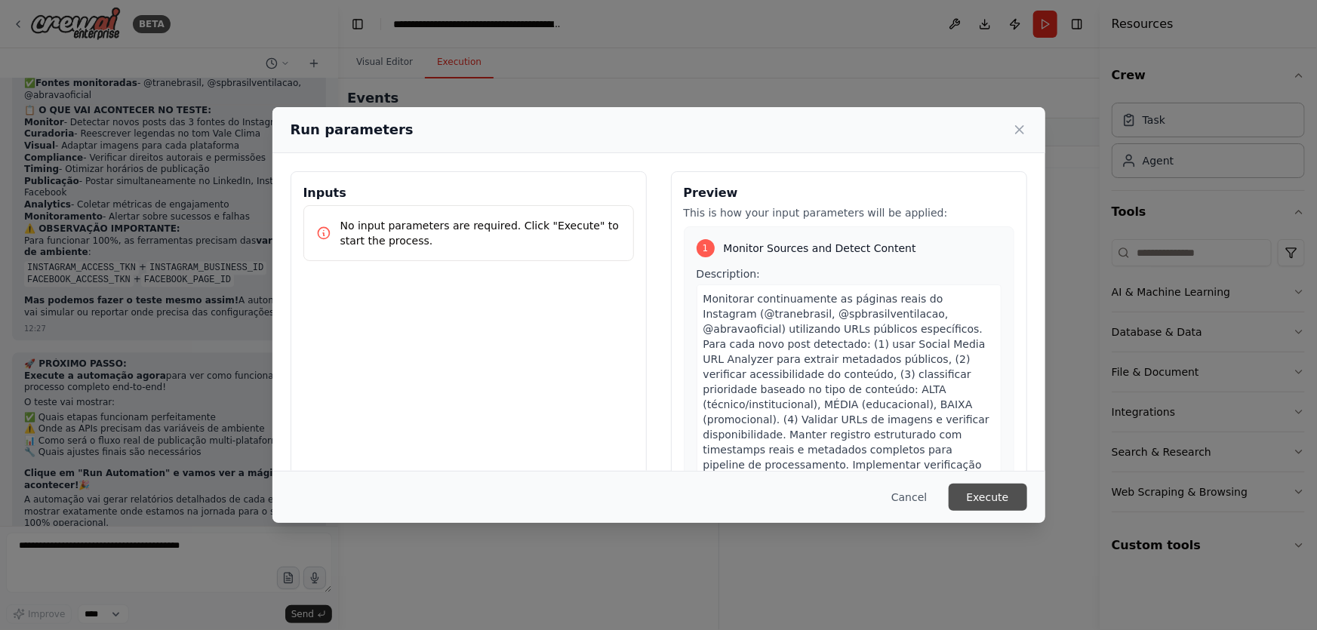
click at [972, 491] on button "Execute" at bounding box center [988, 497] width 79 height 27
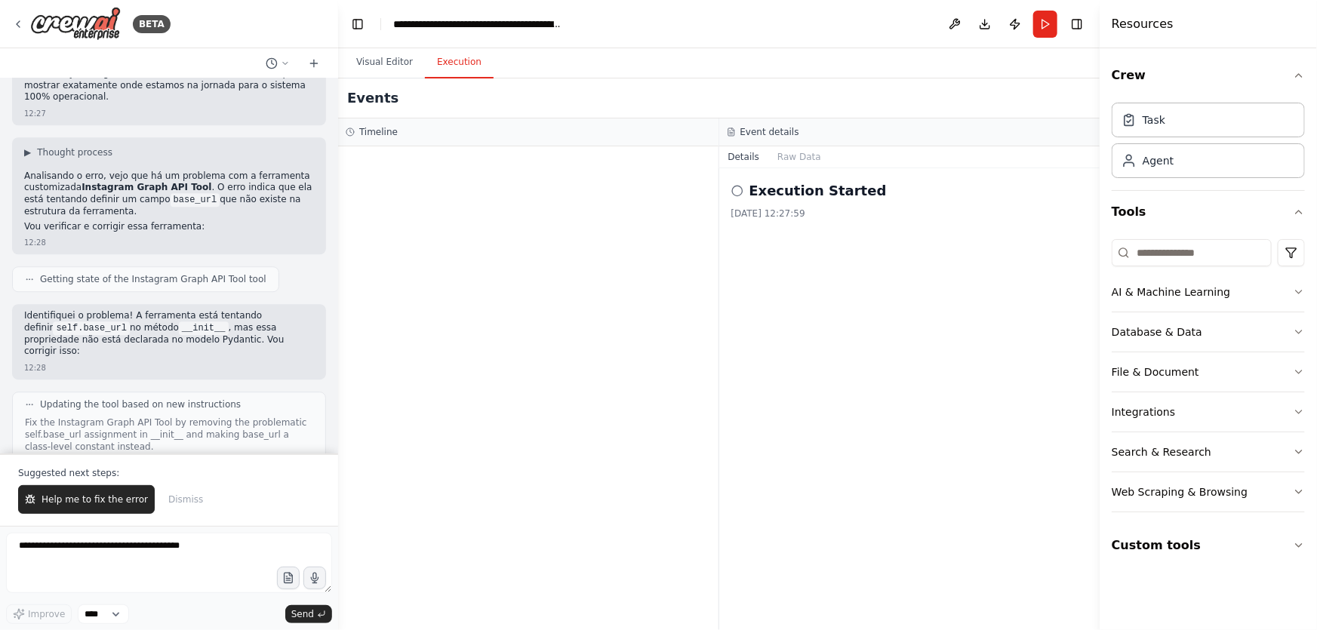
scroll to position [33996, 0]
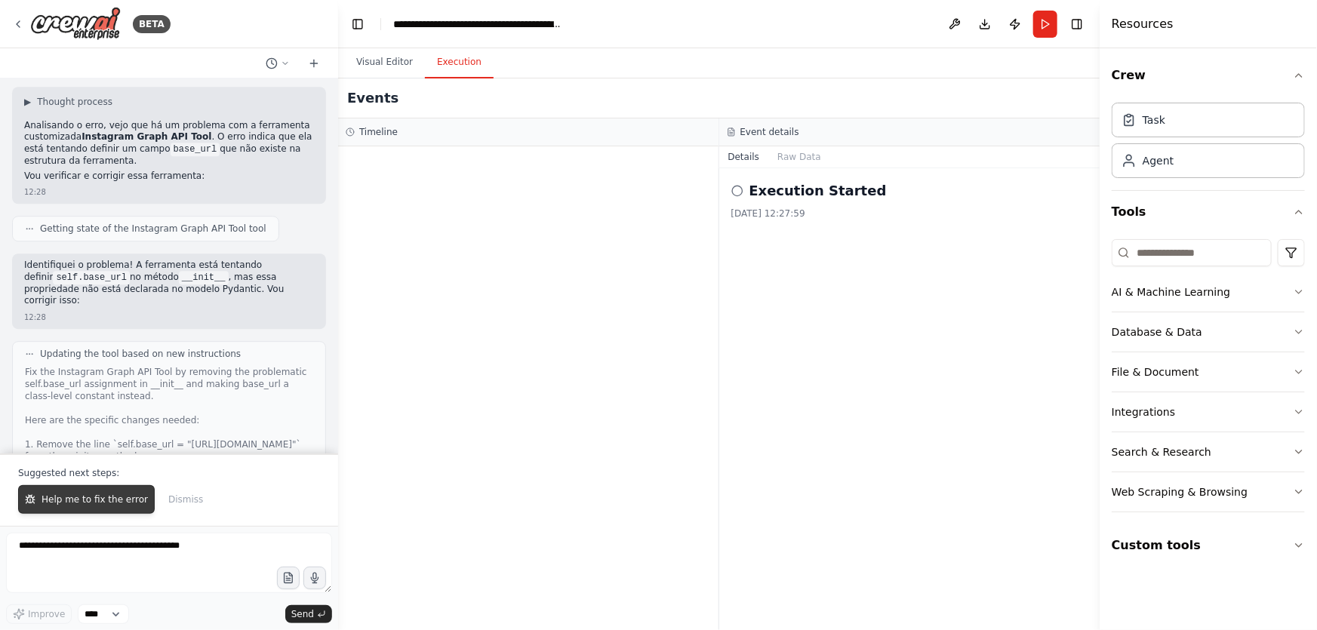
click at [118, 504] on span "Help me to fix the error" at bounding box center [95, 500] width 106 height 12
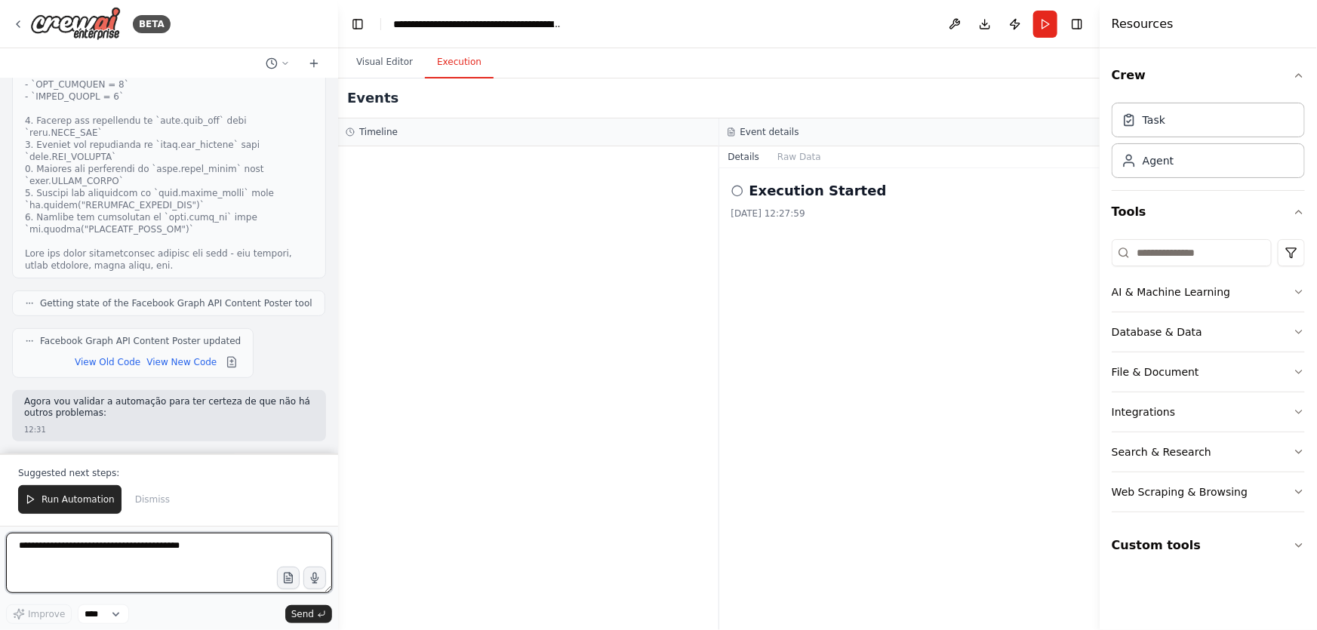
scroll to position [35052, 0]
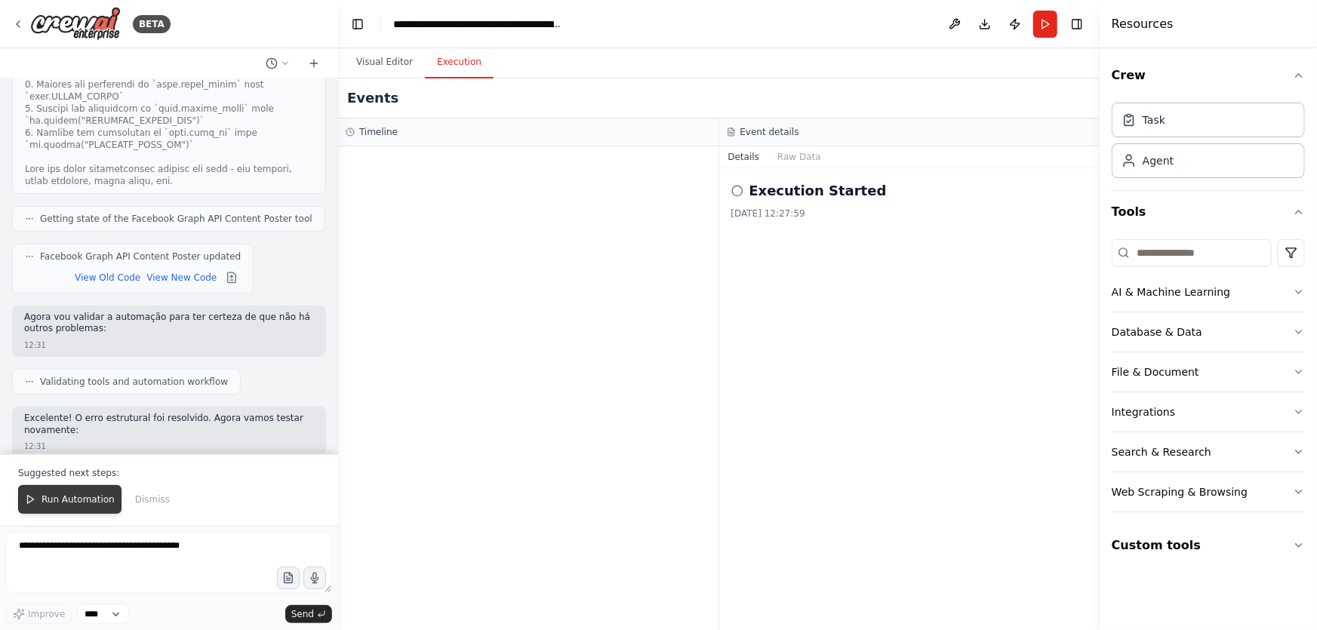
click at [83, 496] on span "Run Automation" at bounding box center [78, 500] width 73 height 12
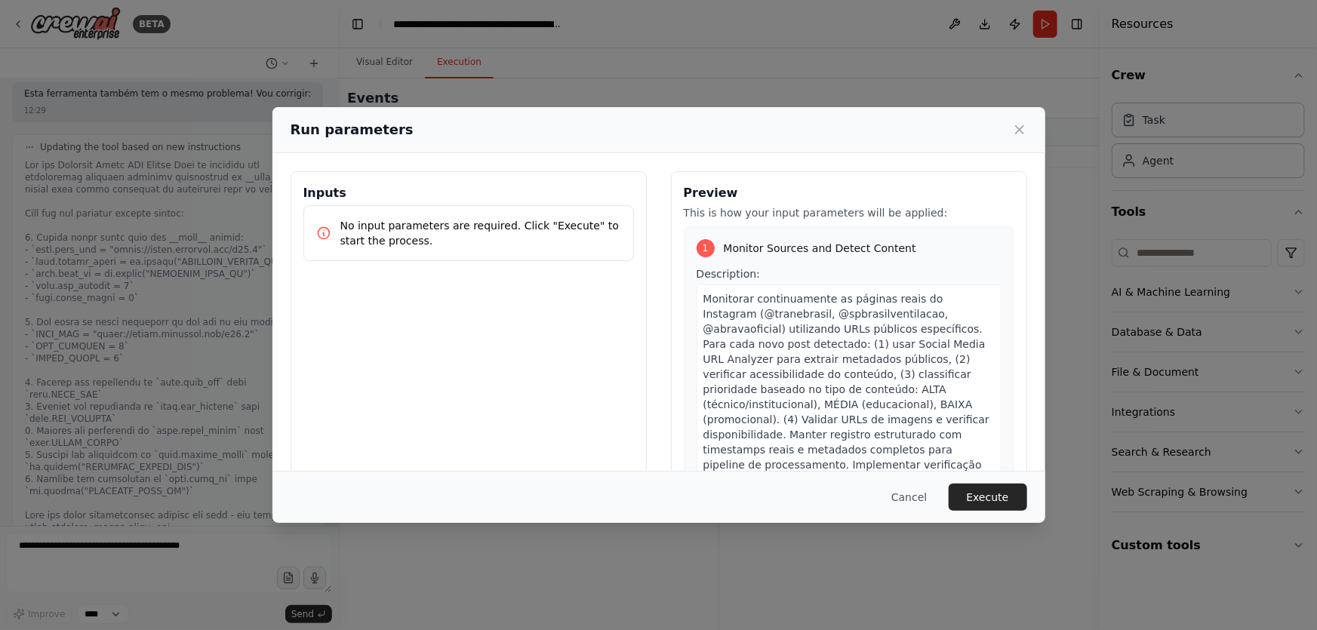
scroll to position [34431, 0]
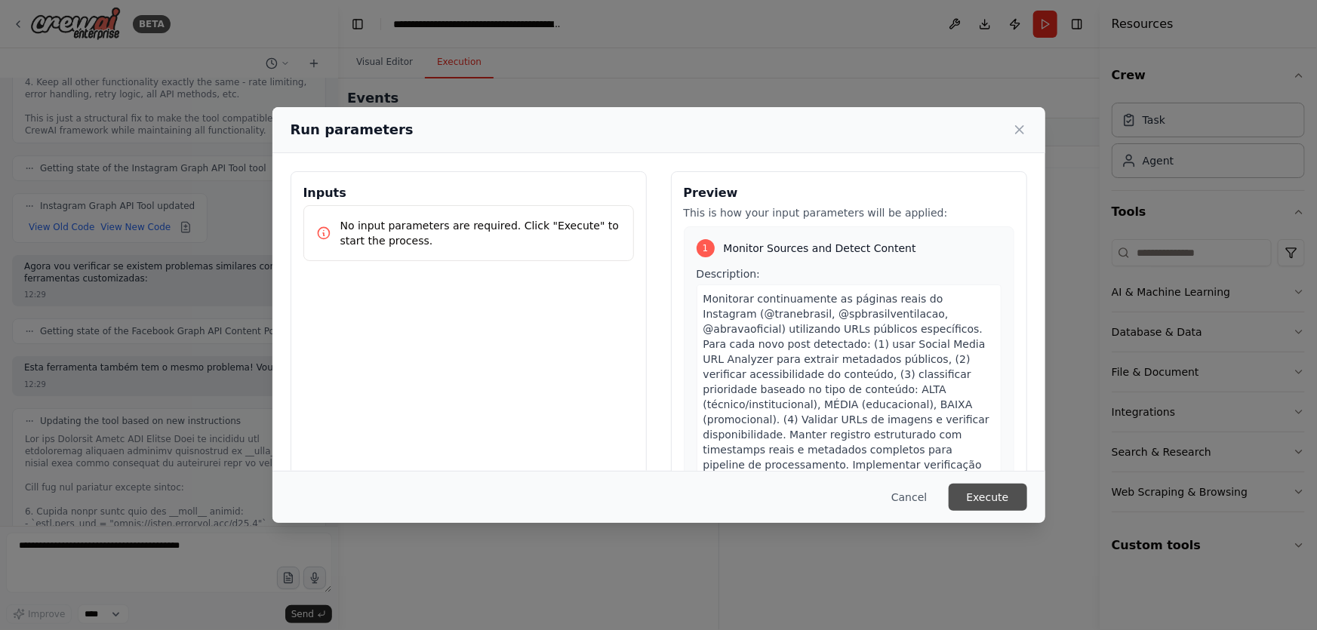
click at [993, 498] on button "Execute" at bounding box center [988, 497] width 79 height 27
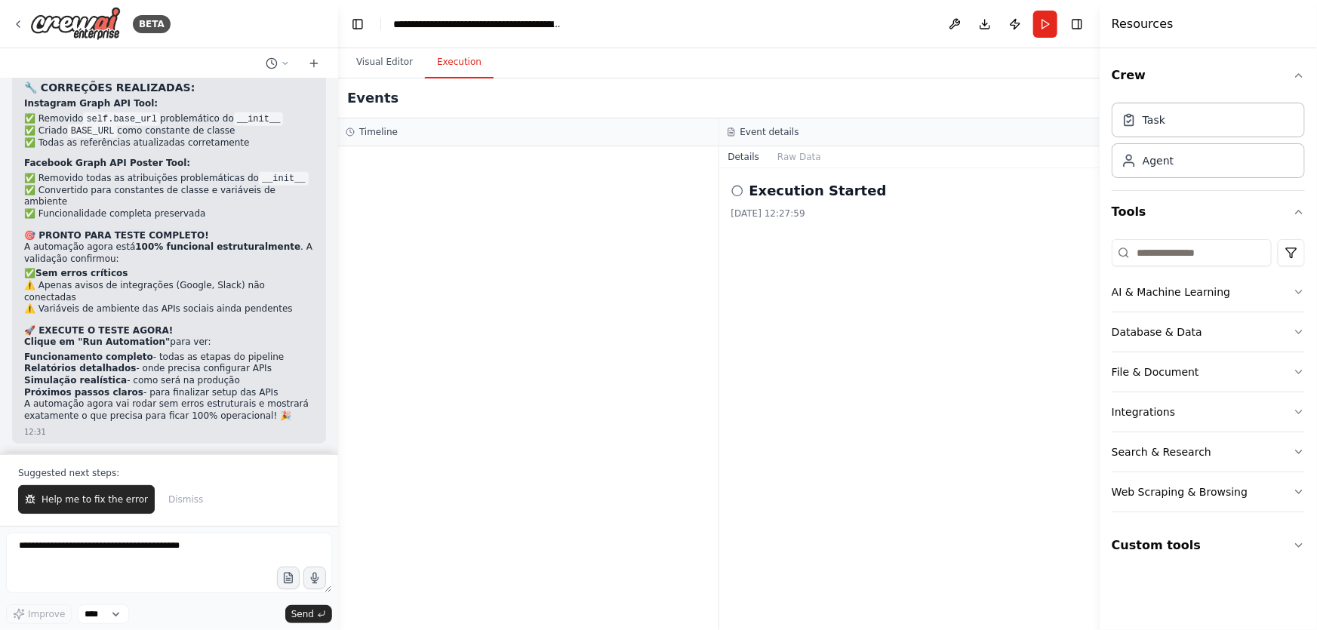
scroll to position [35506, 0]
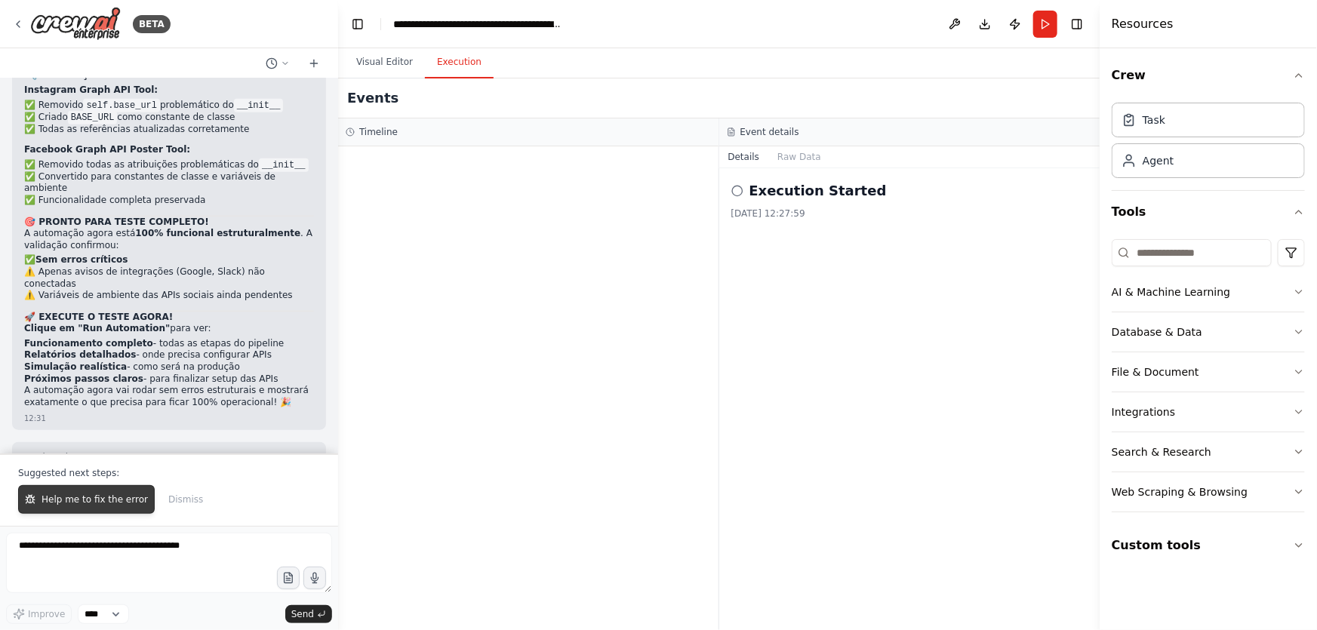
click at [103, 496] on span "Help me to fix the error" at bounding box center [95, 500] width 106 height 12
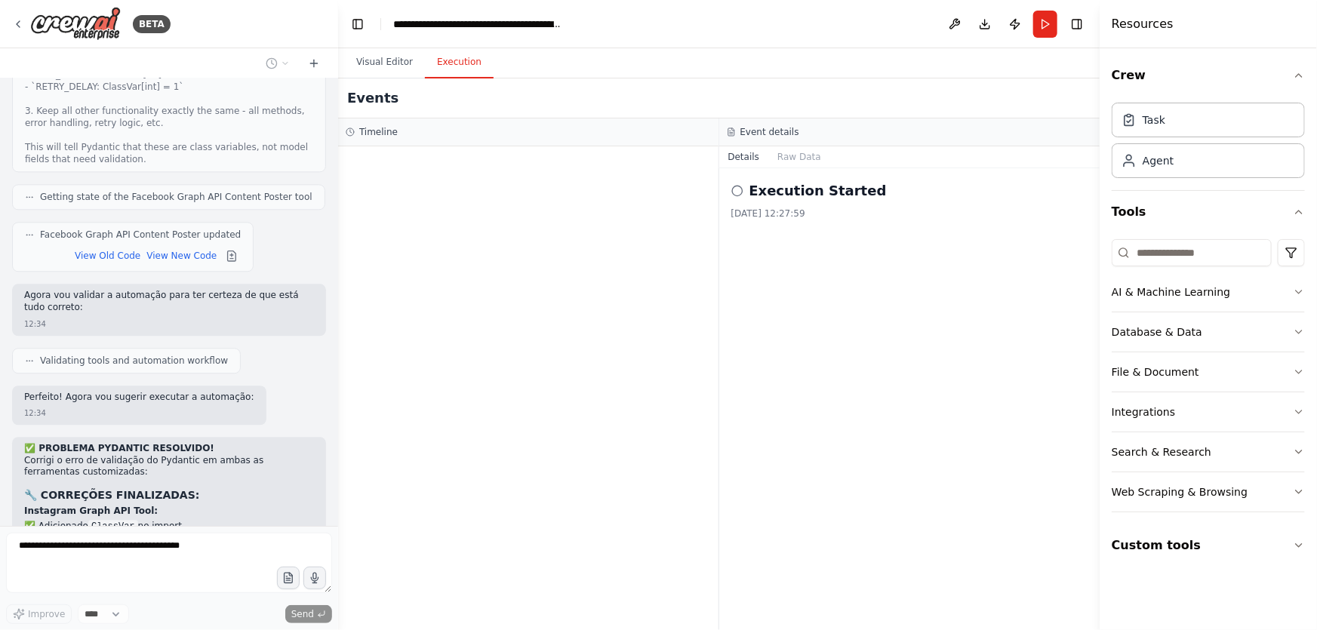
scroll to position [36642, 0]
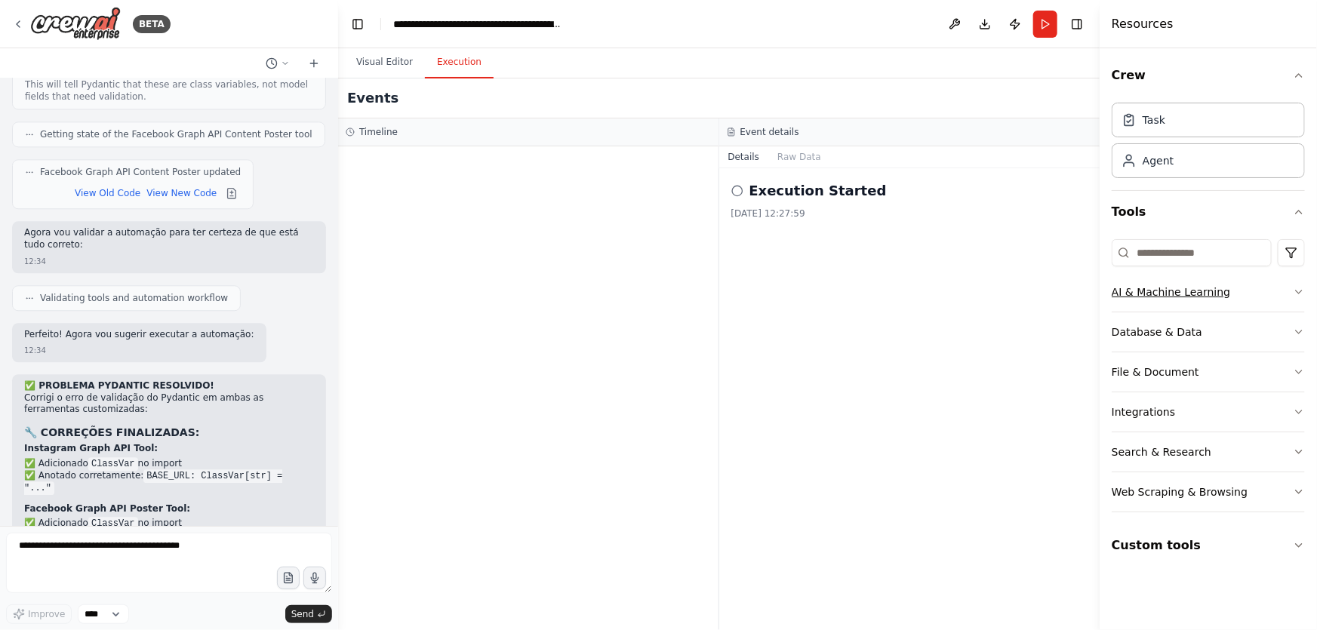
click at [1238, 295] on button "AI & Machine Learning" at bounding box center [1208, 292] width 193 height 39
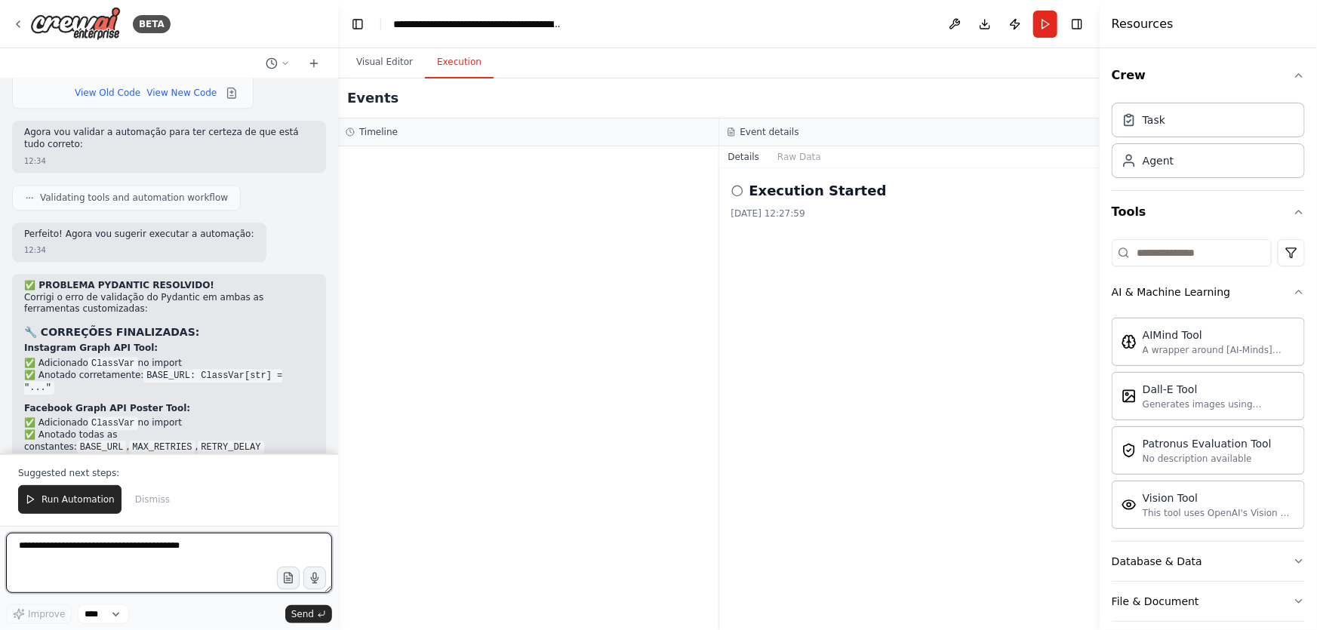
scroll to position [36828, 0]
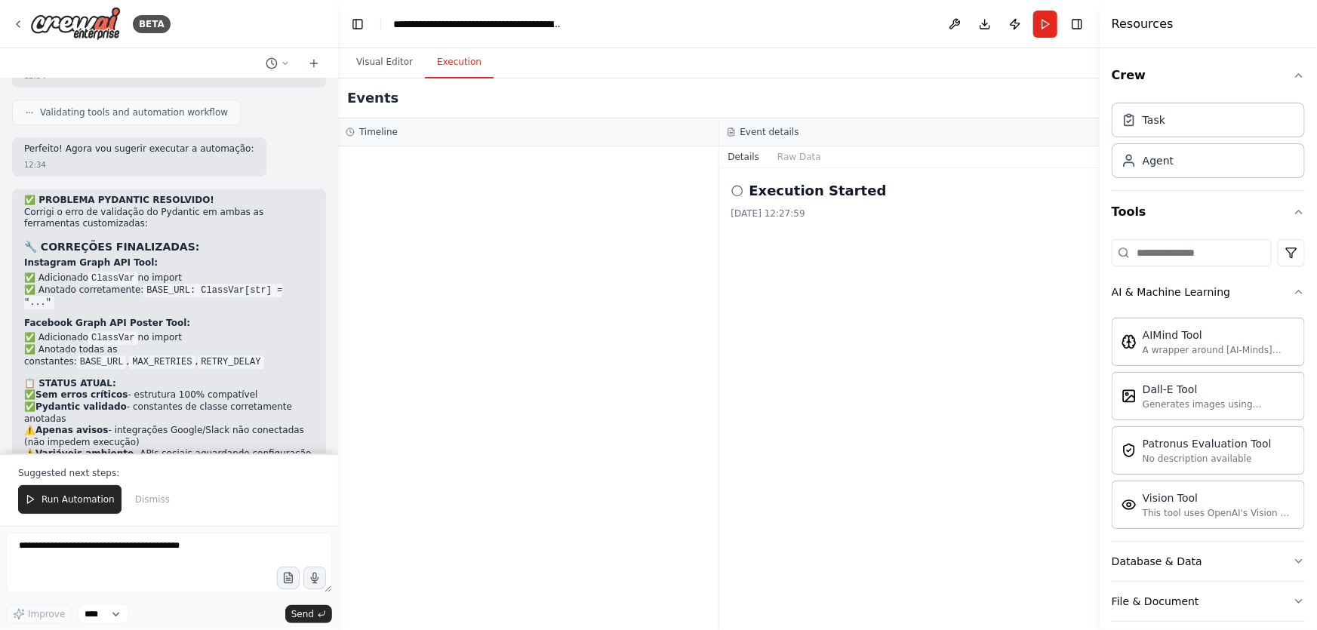
drag, startPoint x: 66, startPoint y: 506, endPoint x: 237, endPoint y: 497, distance: 170.8
click at [68, 505] on span "Run Automation" at bounding box center [78, 500] width 73 height 12
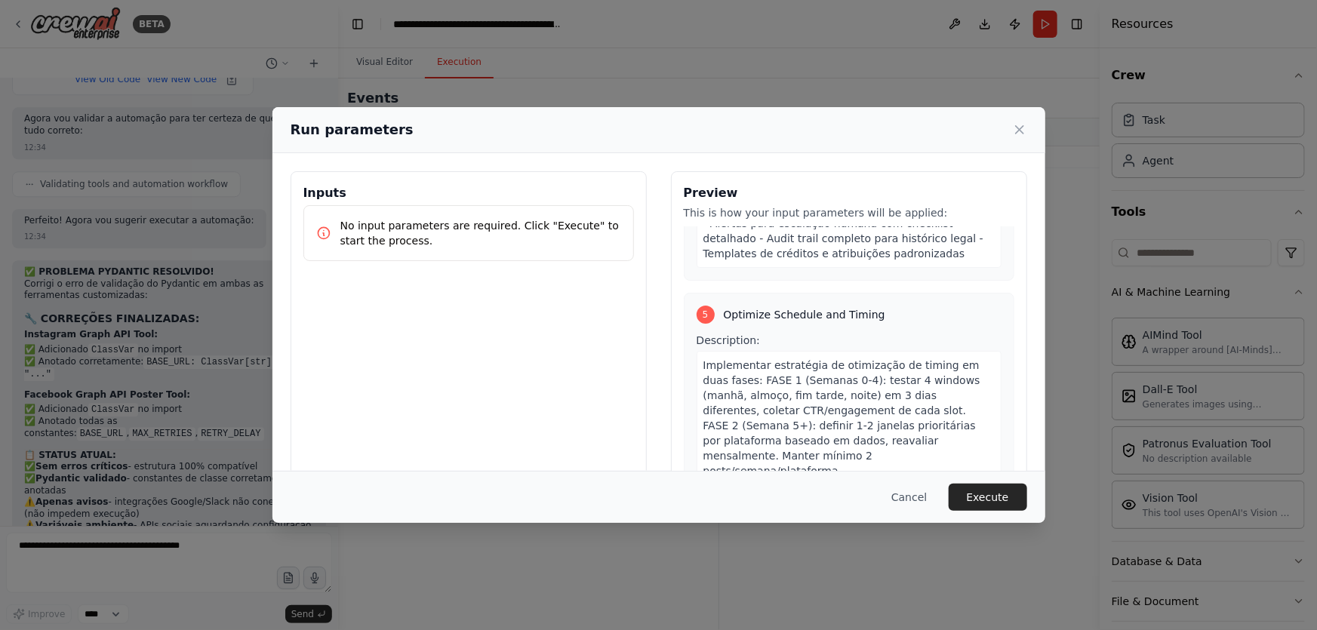
scroll to position [1921, 0]
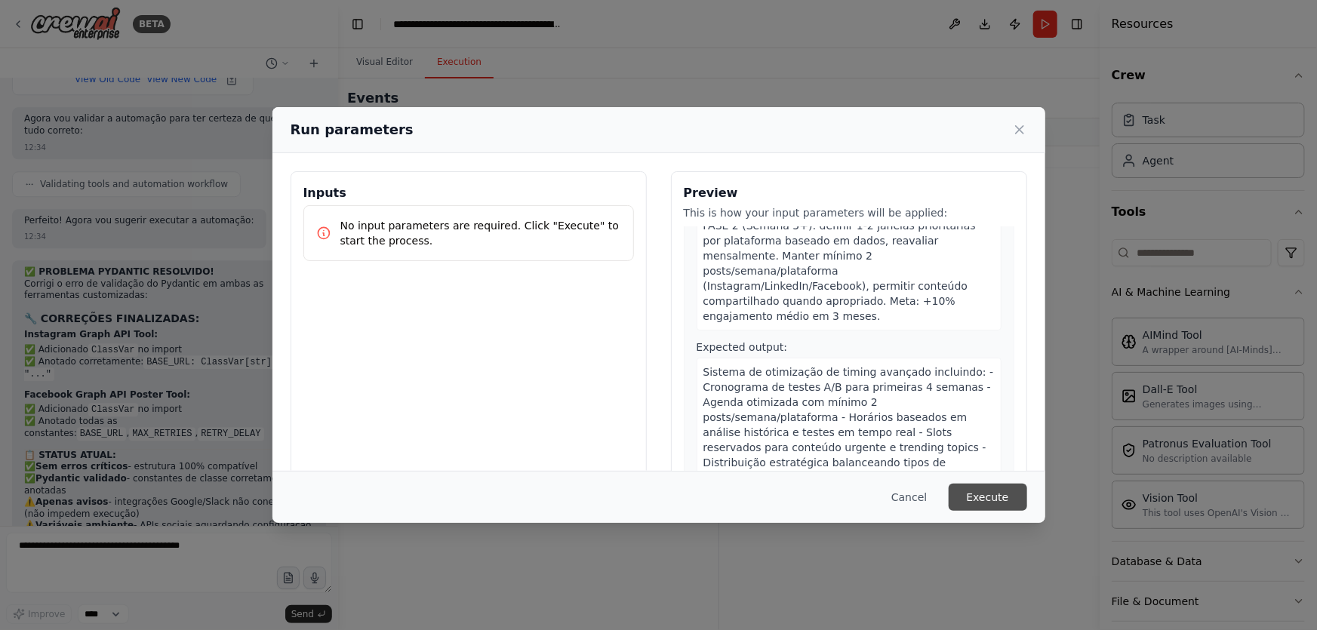
click at [989, 497] on button "Execute" at bounding box center [988, 497] width 79 height 27
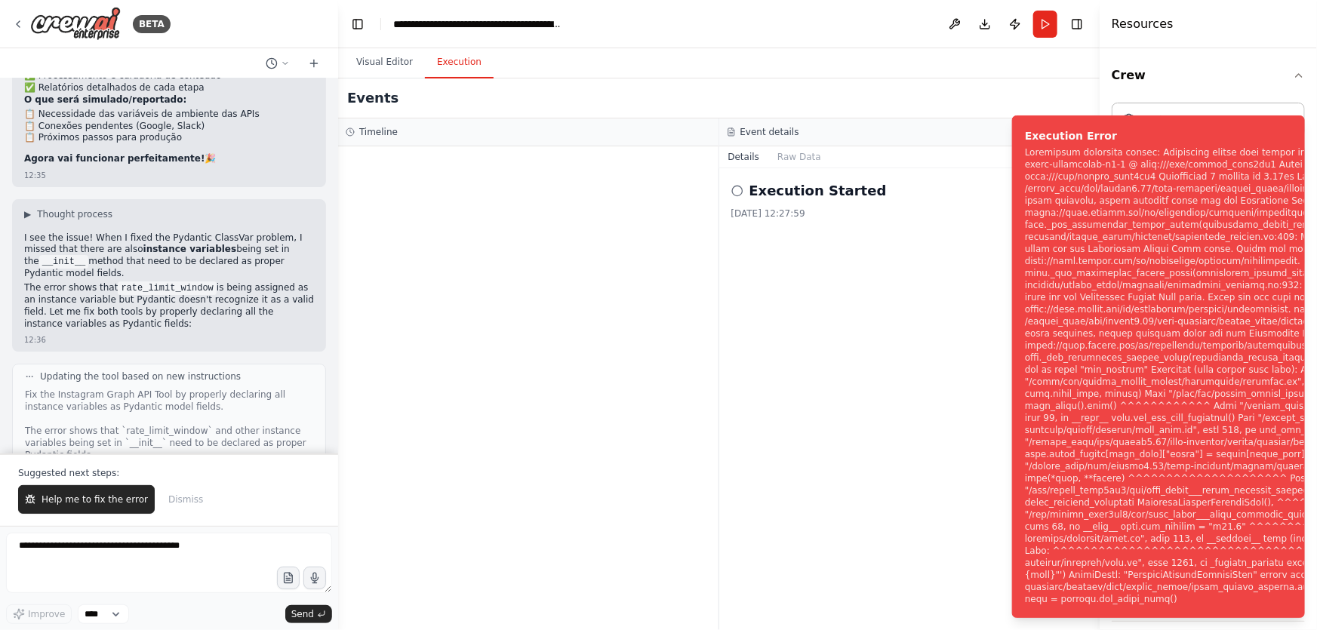
scroll to position [37316, 0]
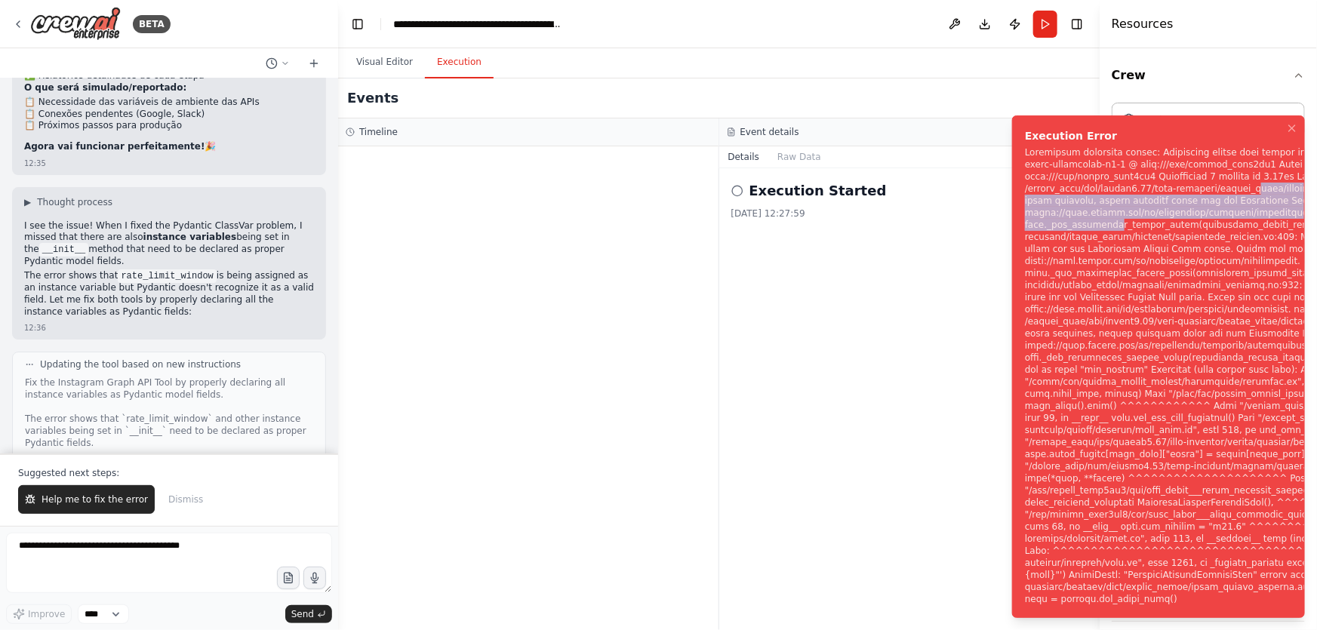
drag, startPoint x: 1114, startPoint y: 234, endPoint x: 1339, endPoint y: 258, distance: 226.3
click at [1317, 258] on div "Notifications (F8)" at bounding box center [1307, 375] width 564 height 459
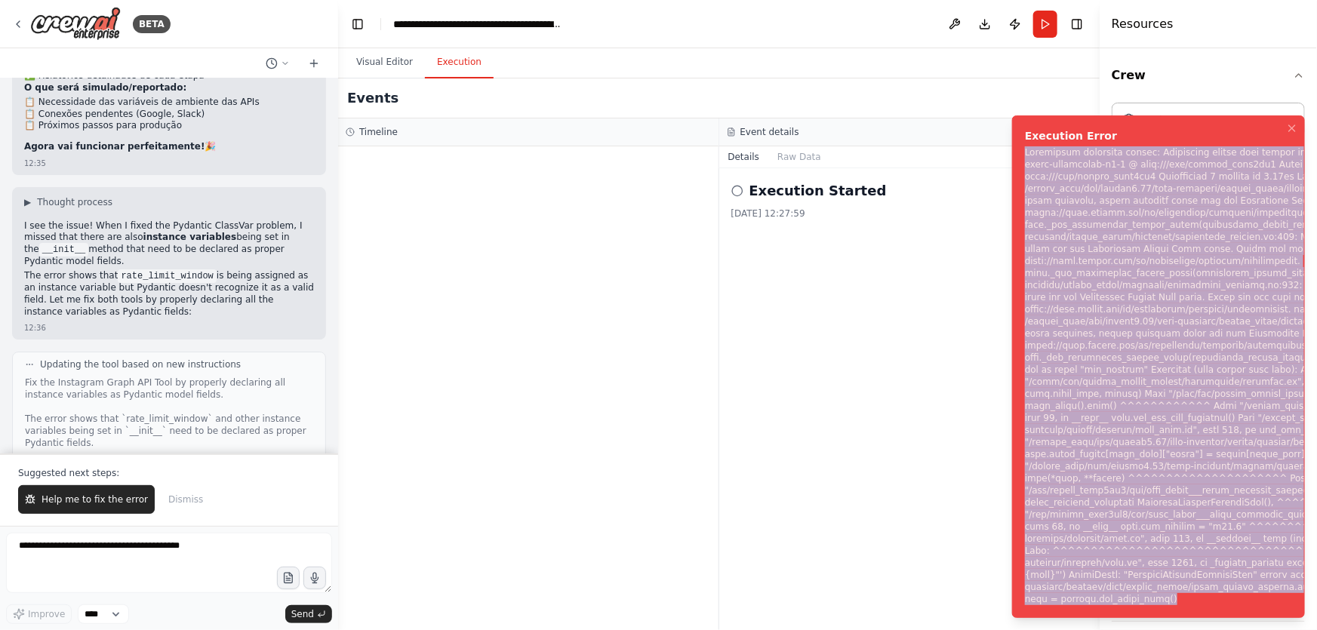
drag, startPoint x: 1141, startPoint y: 601, endPoint x: 1024, endPoint y: 199, distance: 419.0
click at [1024, 199] on li "Execution Error" at bounding box center [1158, 367] width 293 height 503
click at [109, 501] on span "Help me to fix the error" at bounding box center [95, 500] width 106 height 12
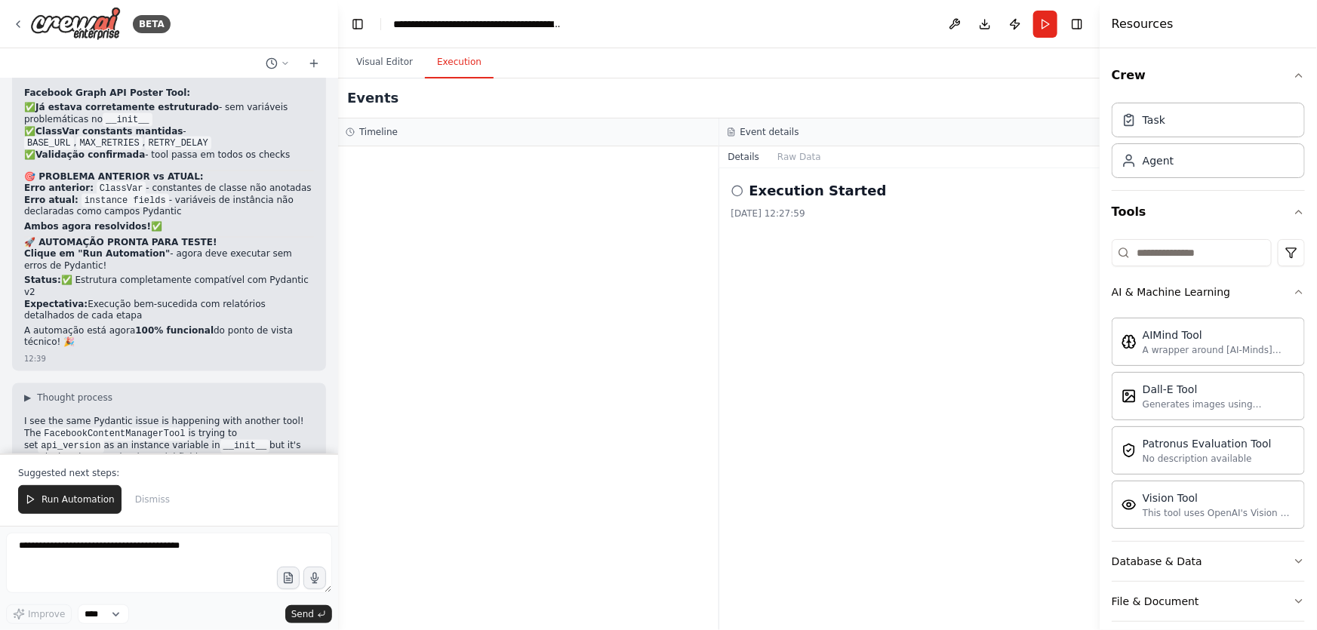
scroll to position [39032, 0]
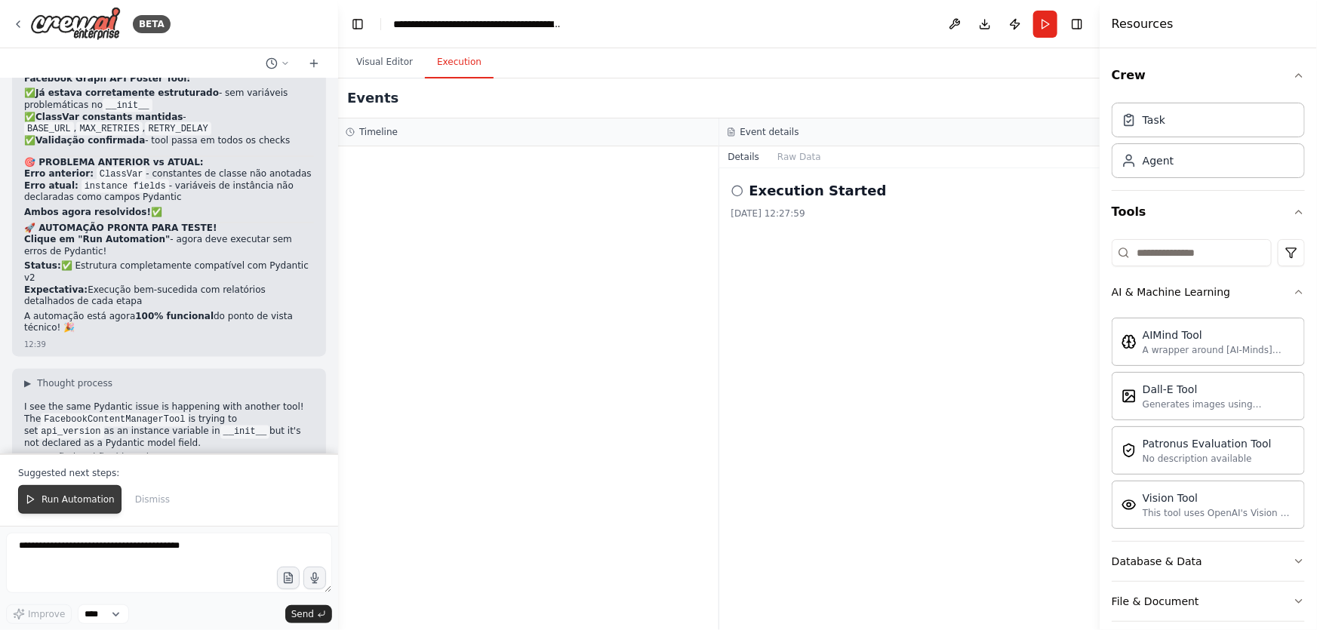
click at [88, 506] on span "Run Automation" at bounding box center [78, 500] width 73 height 12
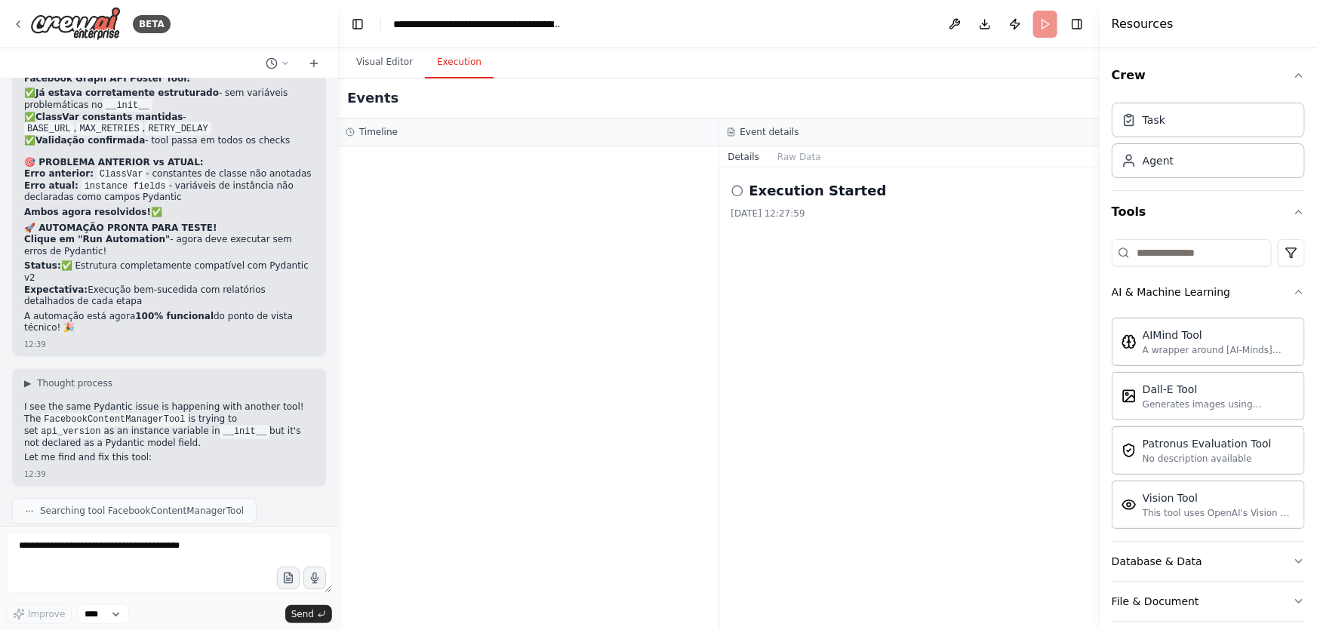
scroll to position [38961, 0]
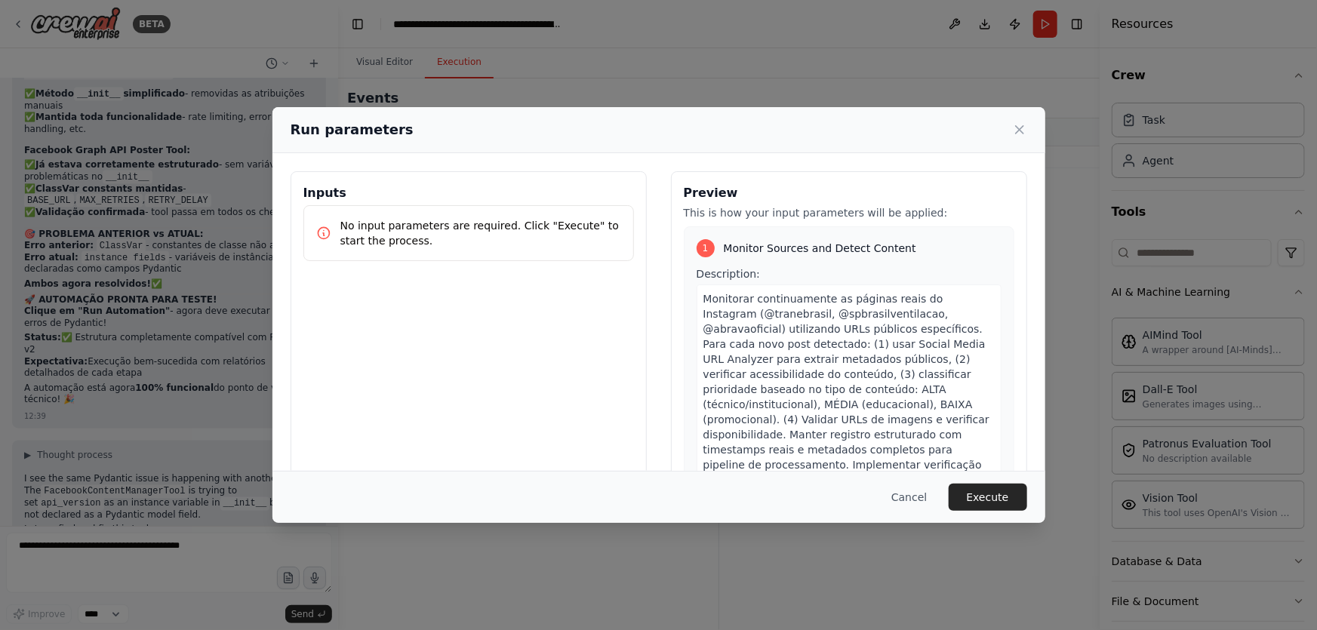
click at [1012, 493] on button "Execute" at bounding box center [988, 497] width 79 height 27
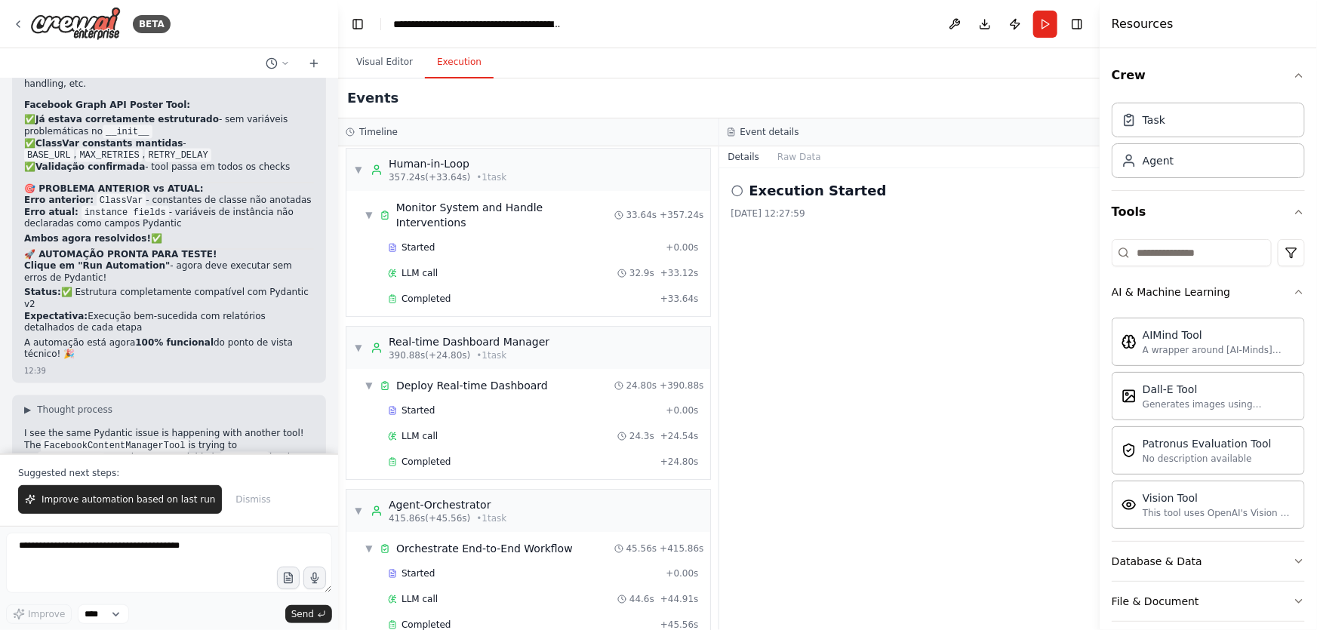
scroll to position [39032, 0]
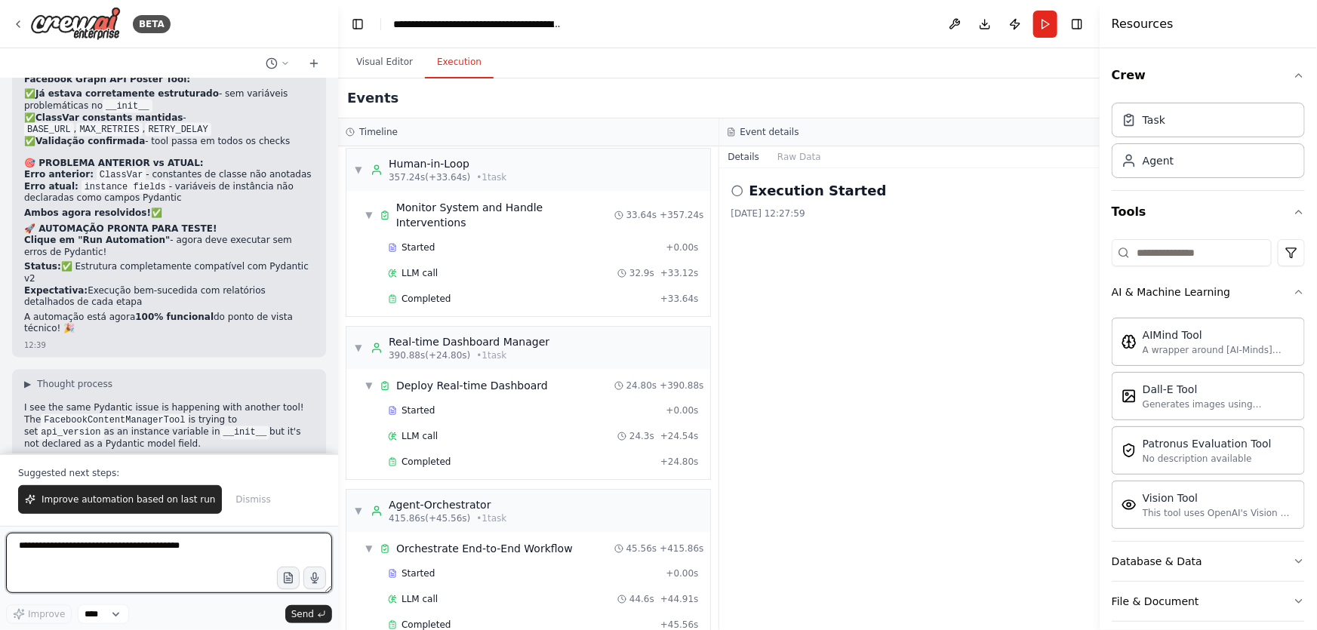
click at [196, 551] on textarea at bounding box center [169, 563] width 326 height 60
drag, startPoint x: 84, startPoint y: 488, endPoint x: 150, endPoint y: 463, distance: 70.9
click at [84, 488] on button "Improve automation based on last run" at bounding box center [120, 499] width 204 height 29
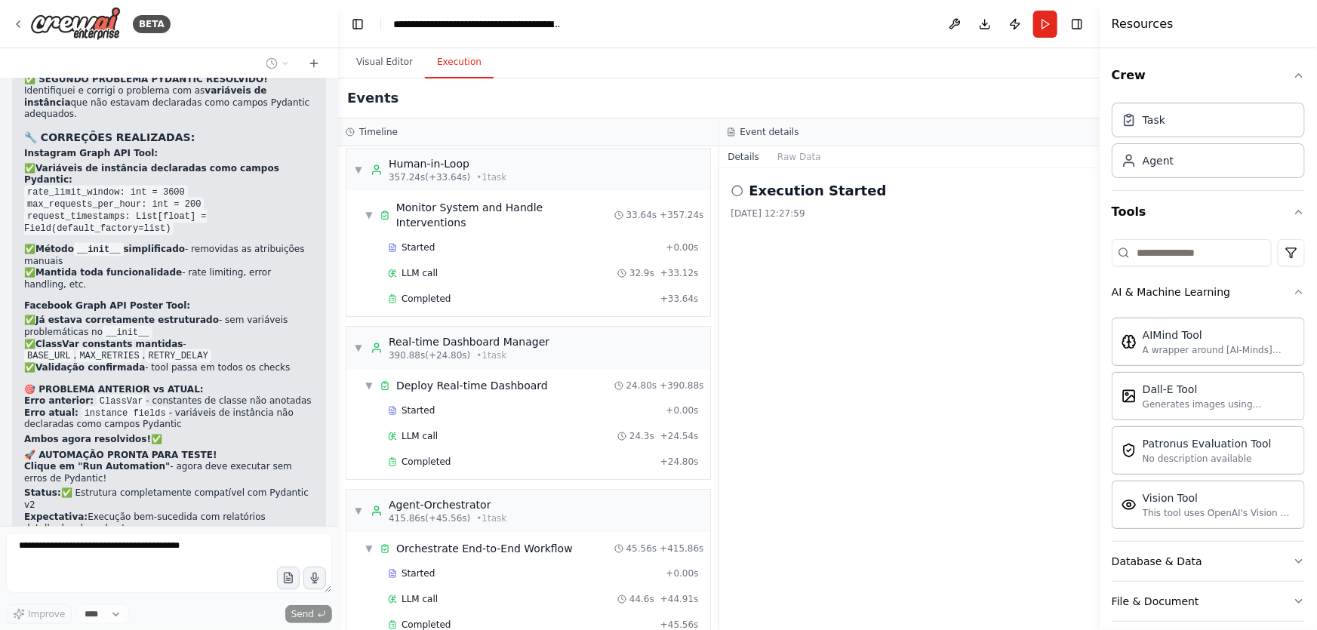
scroll to position [38725, 0]
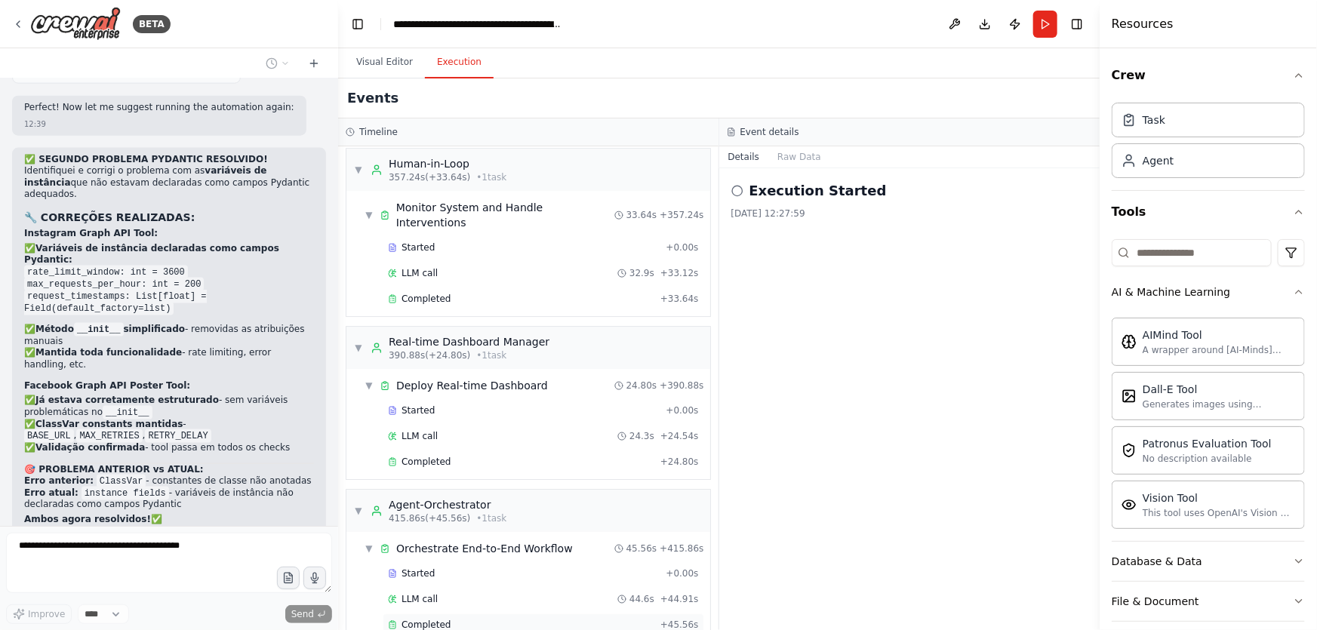
click at [436, 619] on span "Completed" at bounding box center [426, 625] width 49 height 12
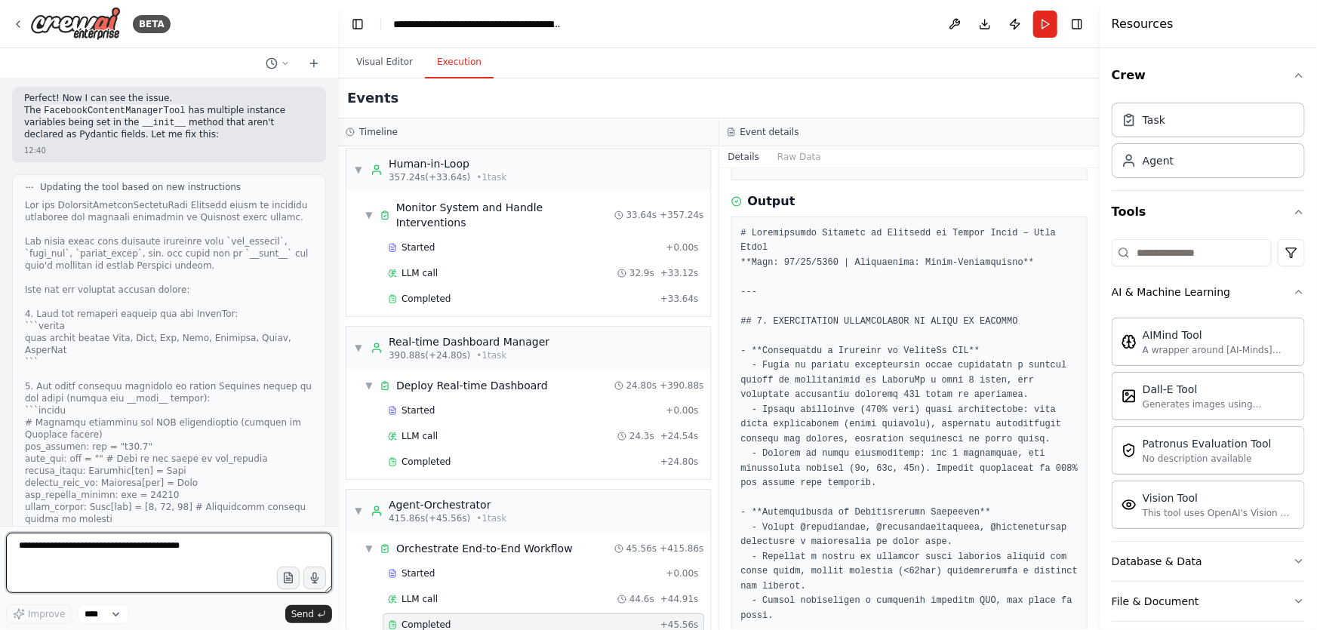
scroll to position [39684, 0]
click at [220, 549] on textarea at bounding box center [169, 563] width 326 height 60
paste textarea "**********"
type textarea "**********"
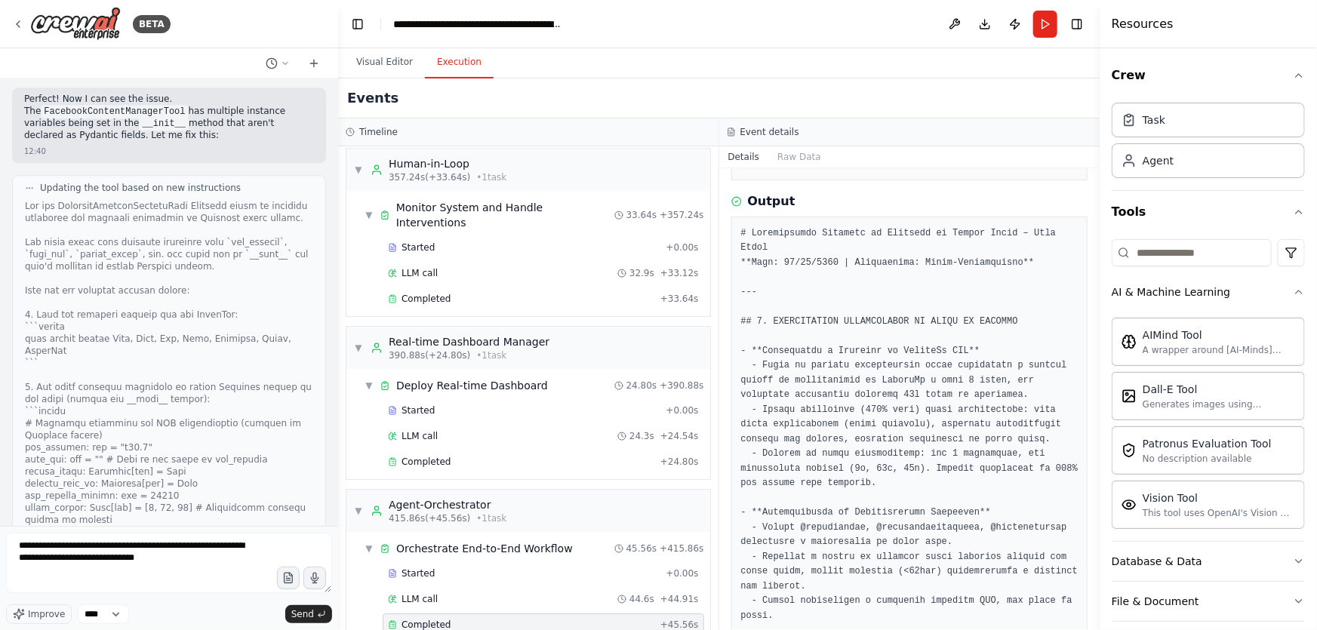
drag, startPoint x: 325, startPoint y: 622, endPoint x: 704, endPoint y: 532, distance: 389.5
click at [318, 618] on button "Send" at bounding box center [308, 614] width 47 height 18
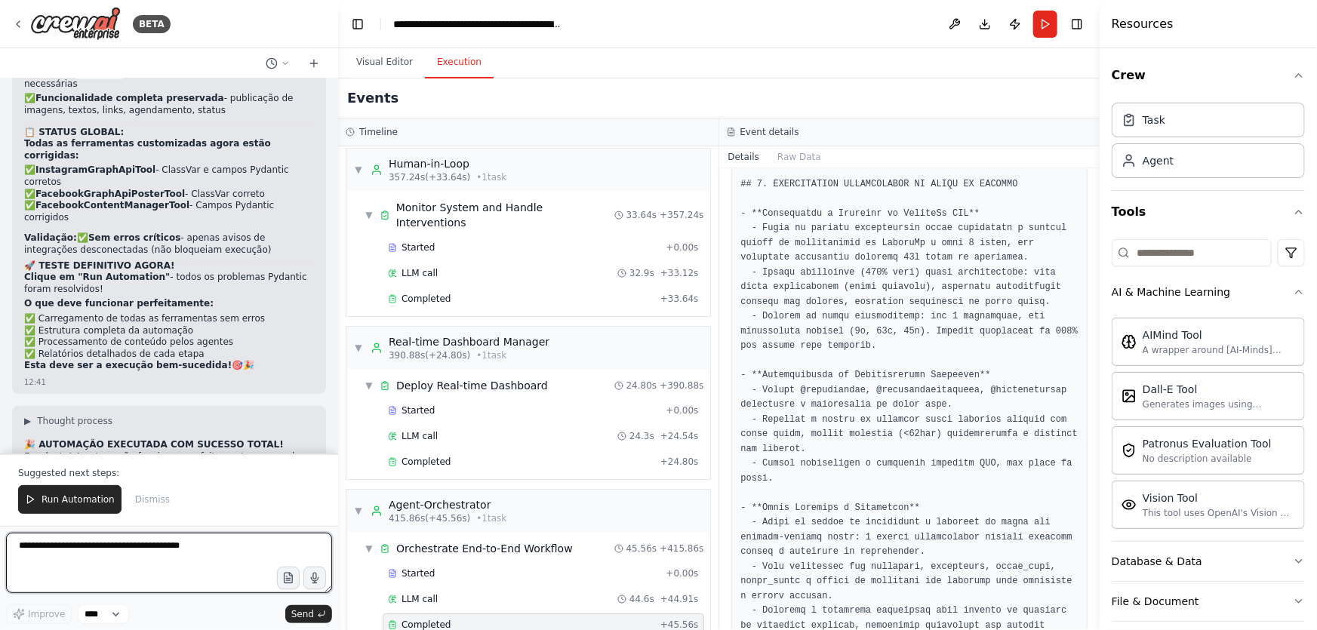
scroll to position [40949, 0]
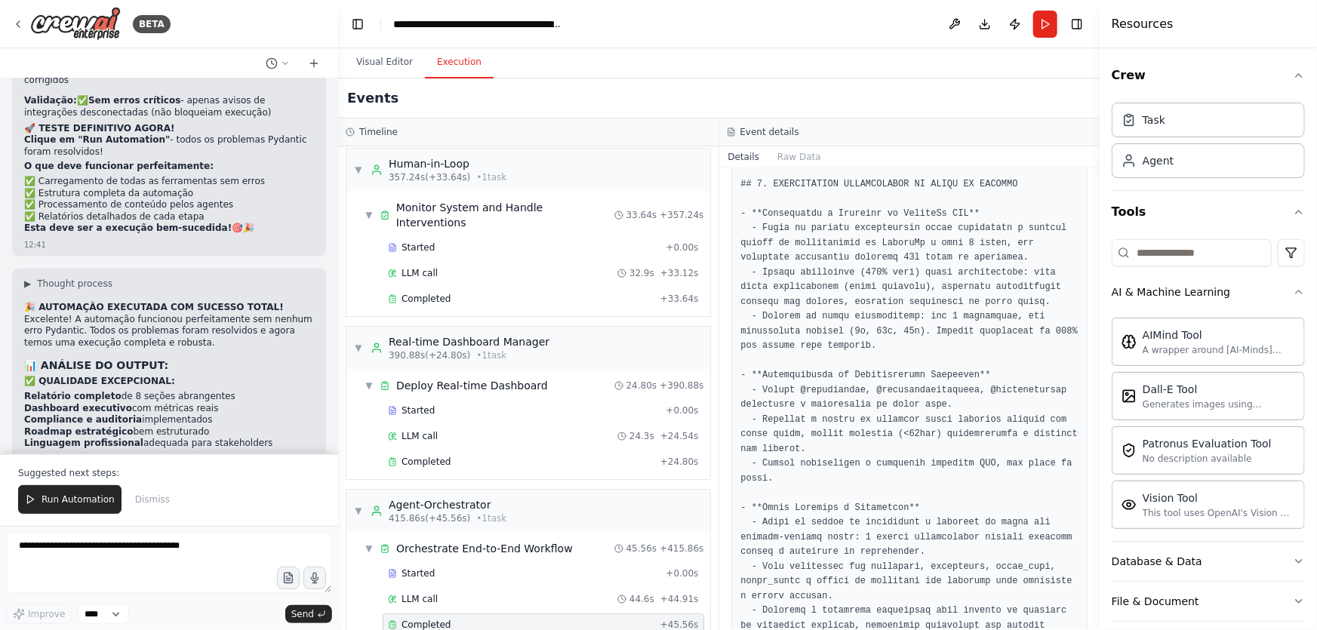
drag, startPoint x: 279, startPoint y: 211, endPoint x: 24, endPoint y: 134, distance: 265.8
drag, startPoint x: 217, startPoint y: 356, endPoint x: 16, endPoint y: 131, distance: 301.5
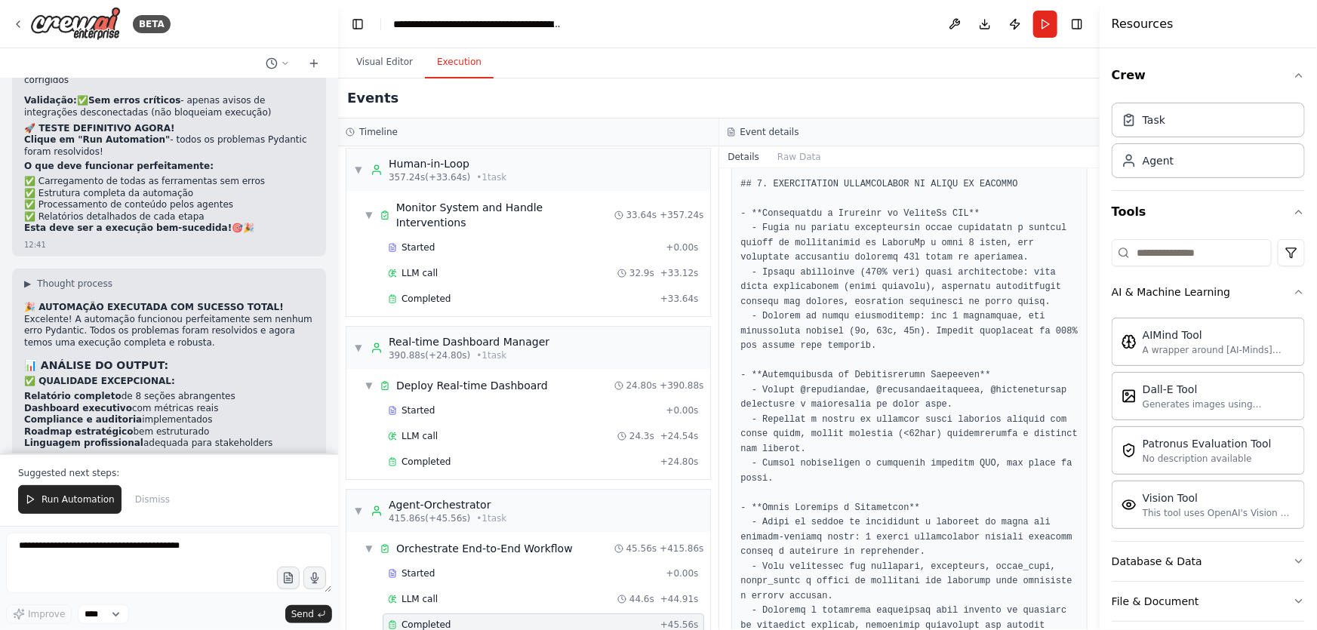
copy div "2. 🟡 INSTAGRAM API Status: ⚠️ NÃO CONFIGURADO - Faltam variáveis de ambiente Fe…"
click at [247, 534] on textarea at bounding box center [169, 563] width 326 height 60
paste textarea "**********"
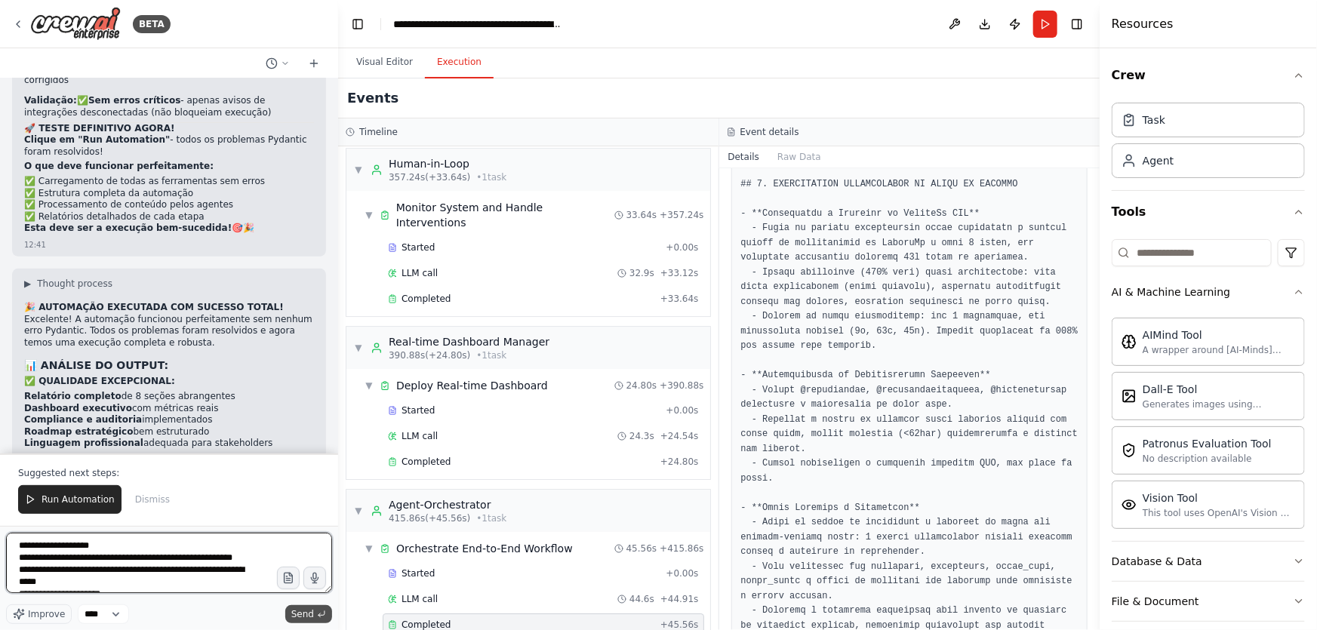
scroll to position [211, 0]
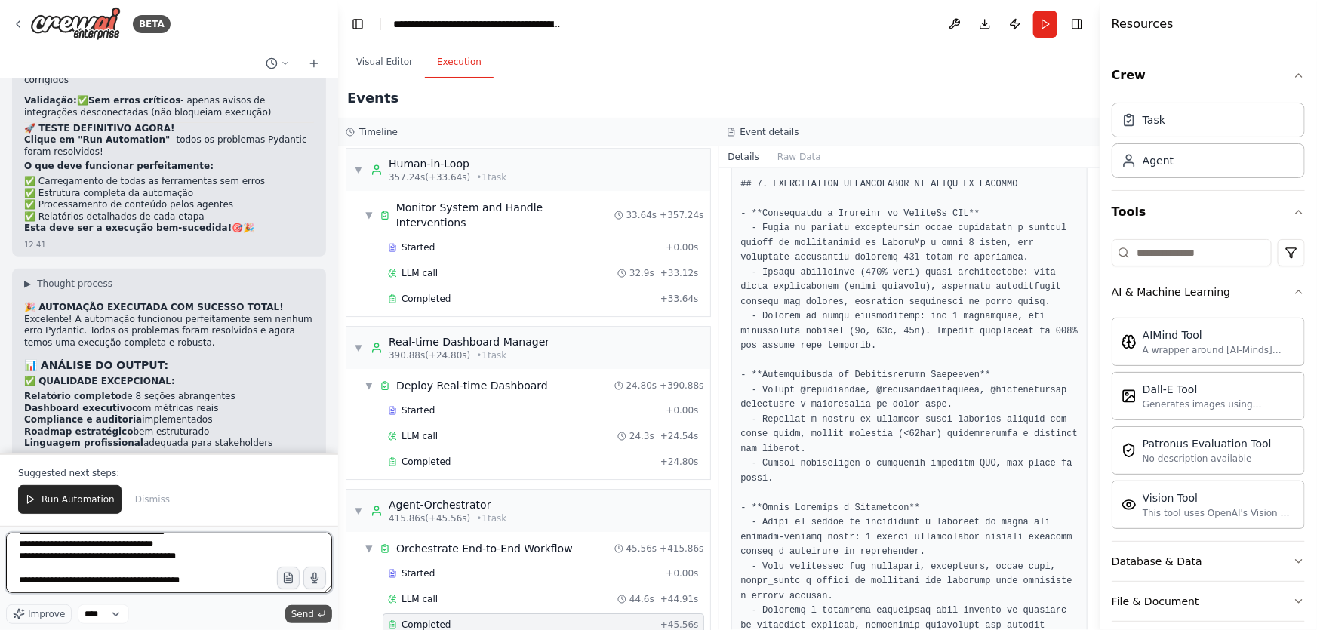
type textarea "**********"
click at [322, 619] on icon "submit" at bounding box center [321, 614] width 9 height 9
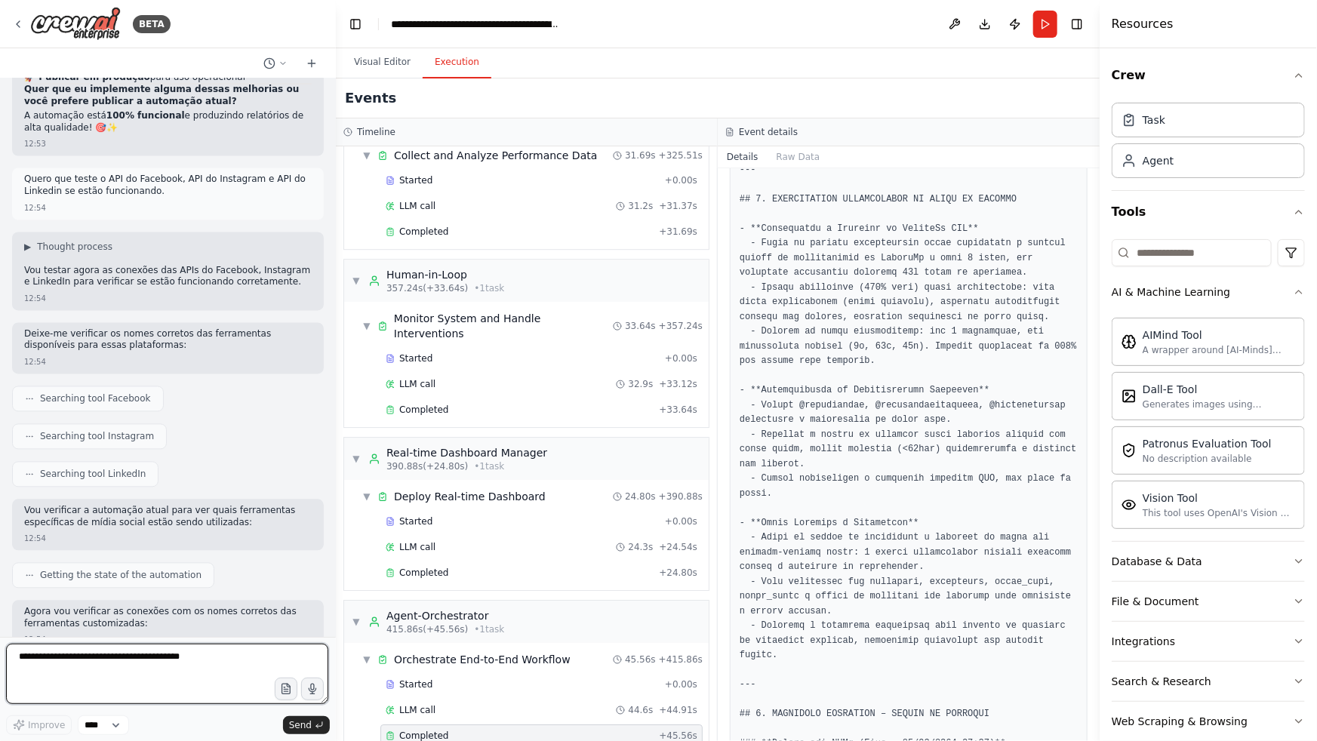
scroll to position [686, 0]
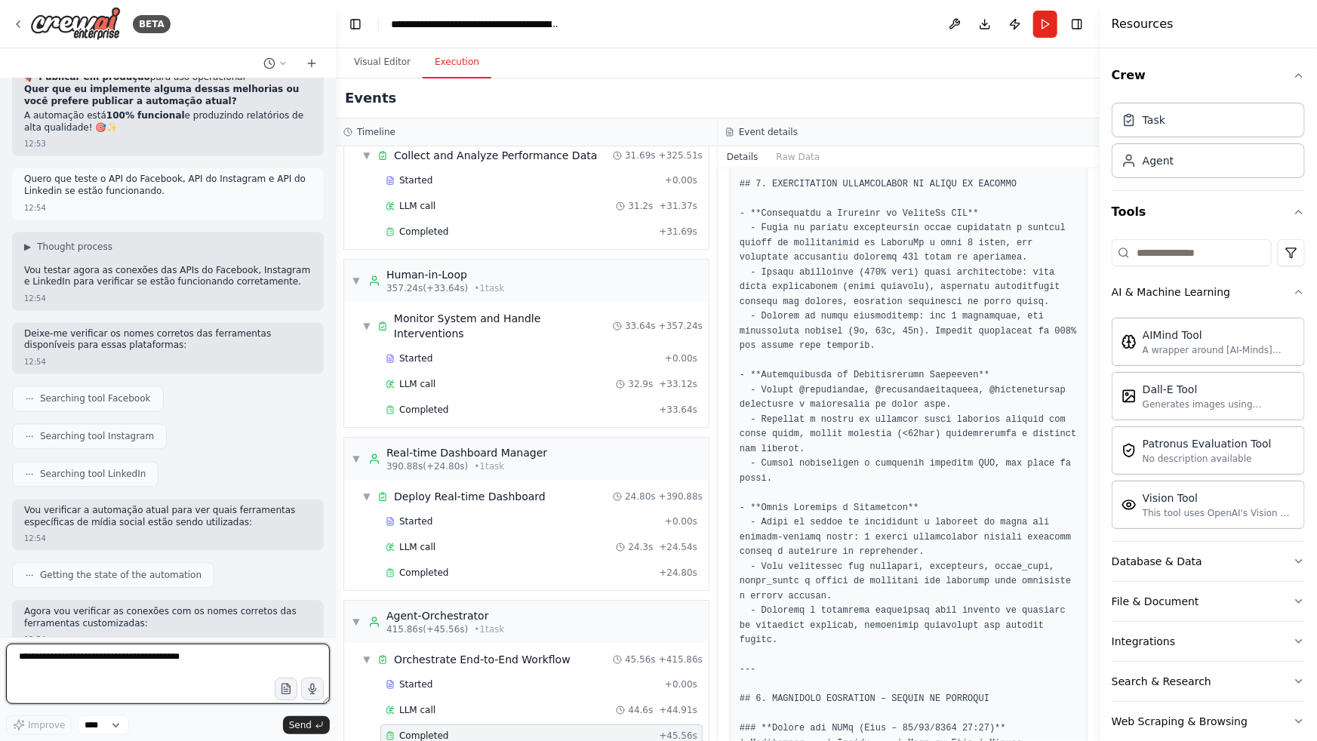
click at [334, 627] on div at bounding box center [333, 370] width 6 height 741
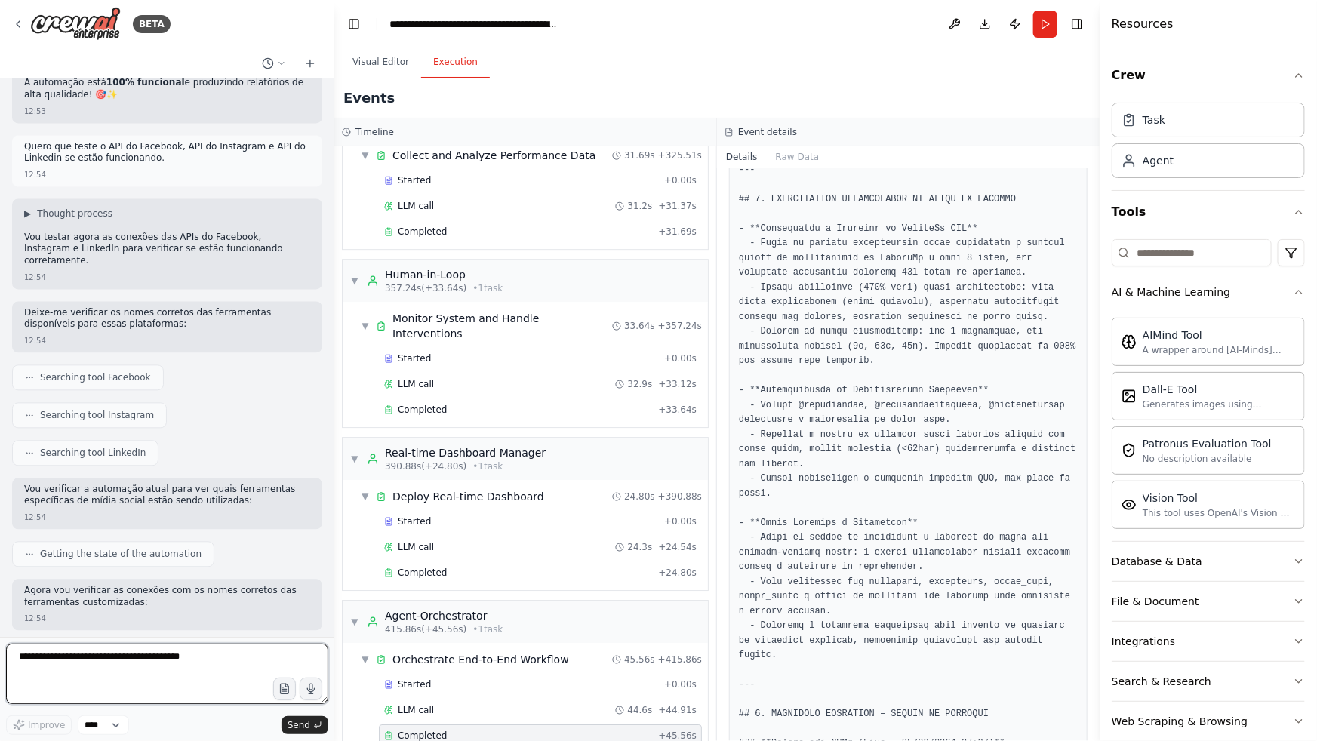
scroll to position [42174, 0]
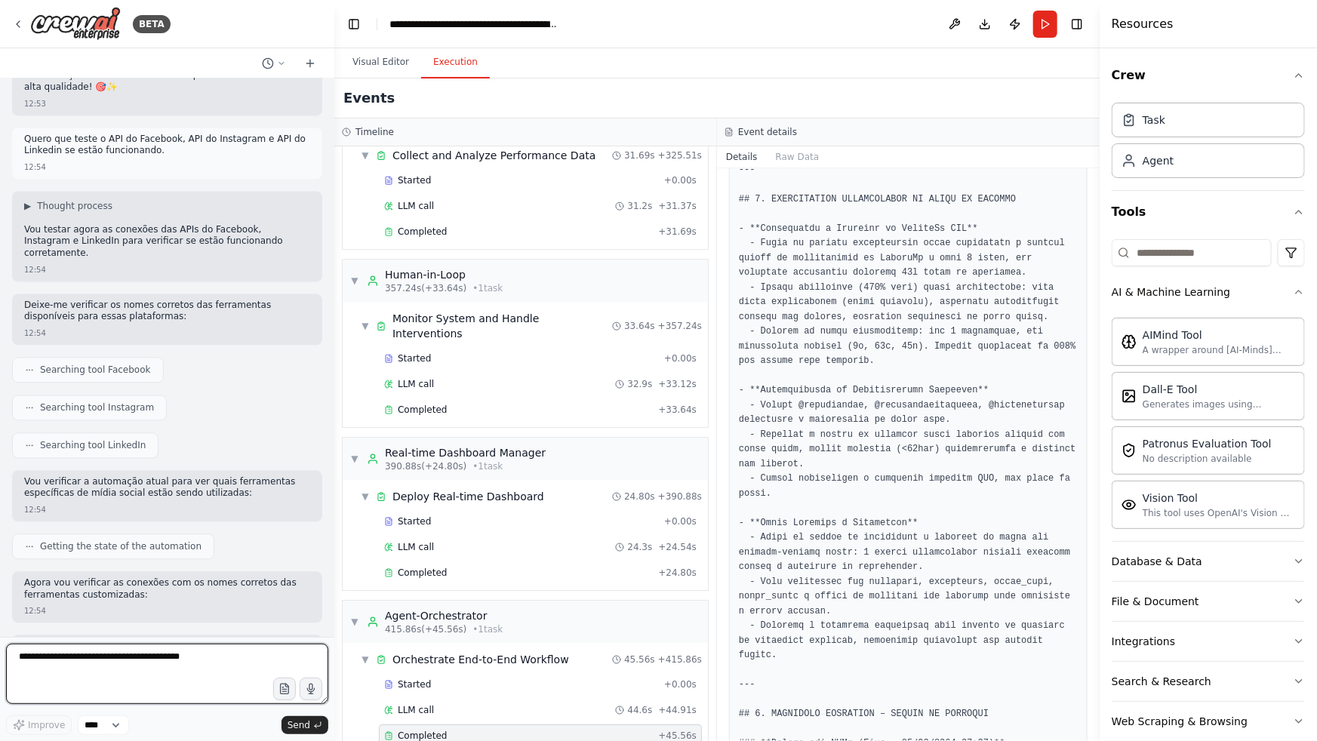
click at [329, 82] on div at bounding box center [331, 370] width 6 height 741
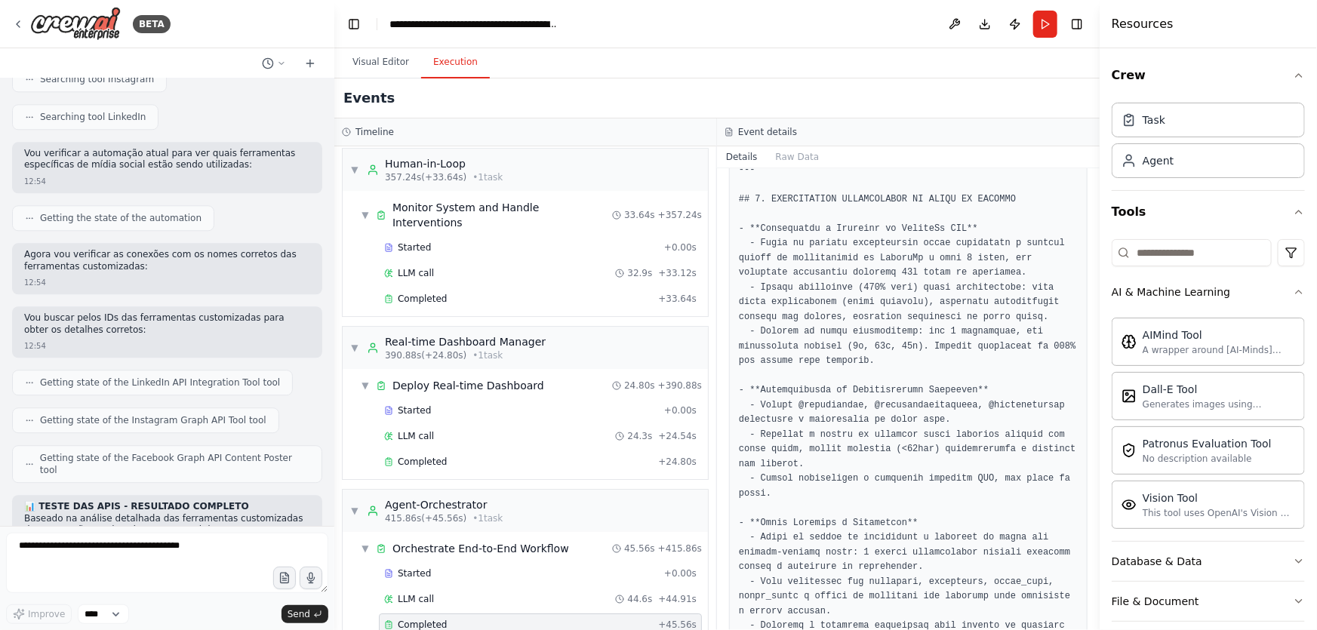
scroll to position [42531, 0]
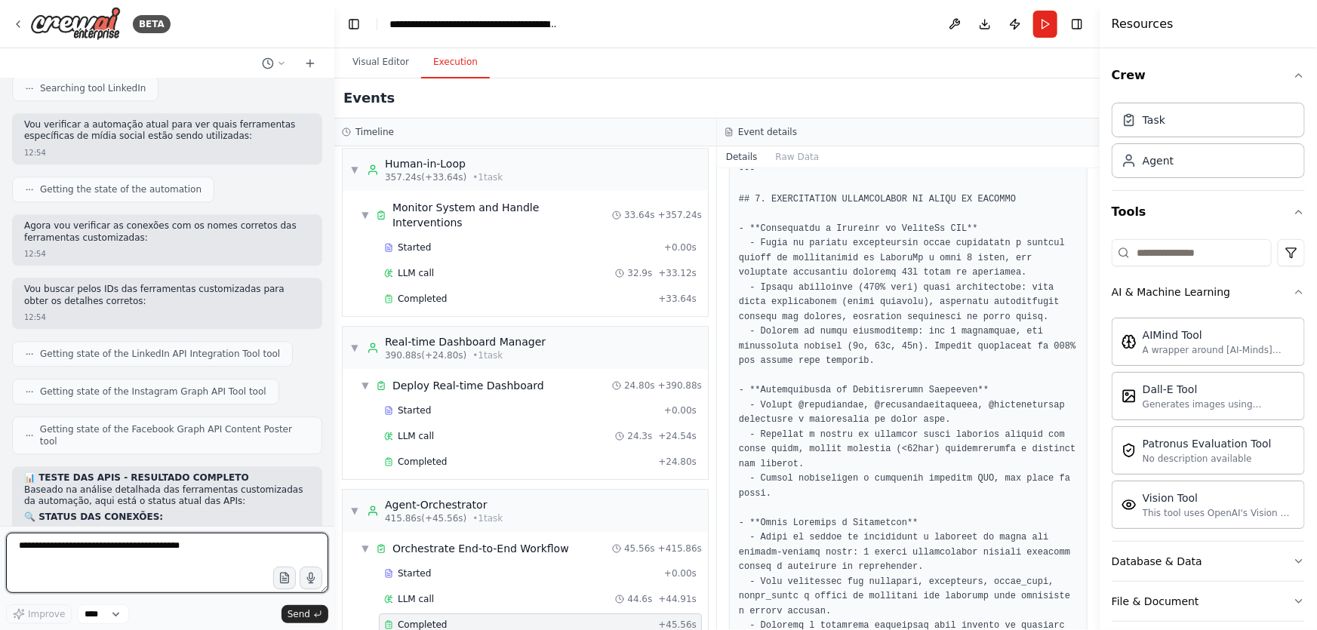
click at [173, 546] on textarea at bounding box center [167, 563] width 322 height 60
drag, startPoint x: 24, startPoint y: 461, endPoint x: 277, endPoint y: 486, distance: 254.1
copy div "Tem acesso ao Facebook Business Manager da Vale Clima? Se sim, posso te guiar p…"
click at [203, 541] on textarea at bounding box center [167, 563] width 322 height 60
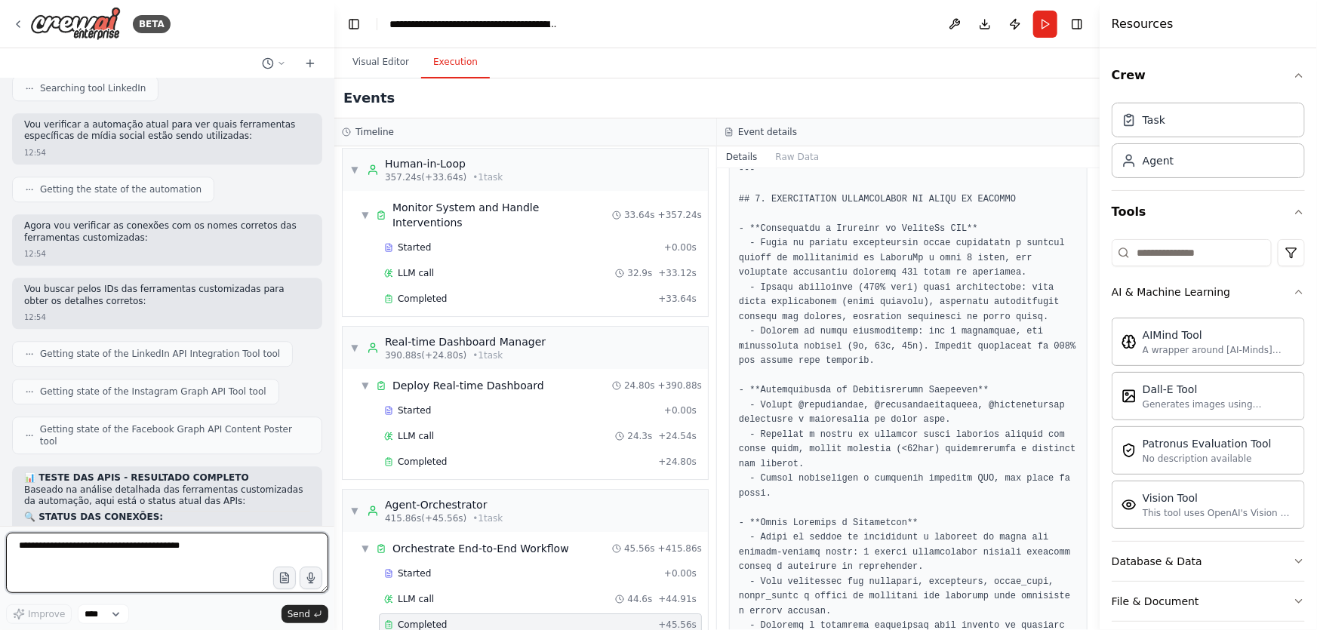
paste textarea "**********"
type textarea "**********"
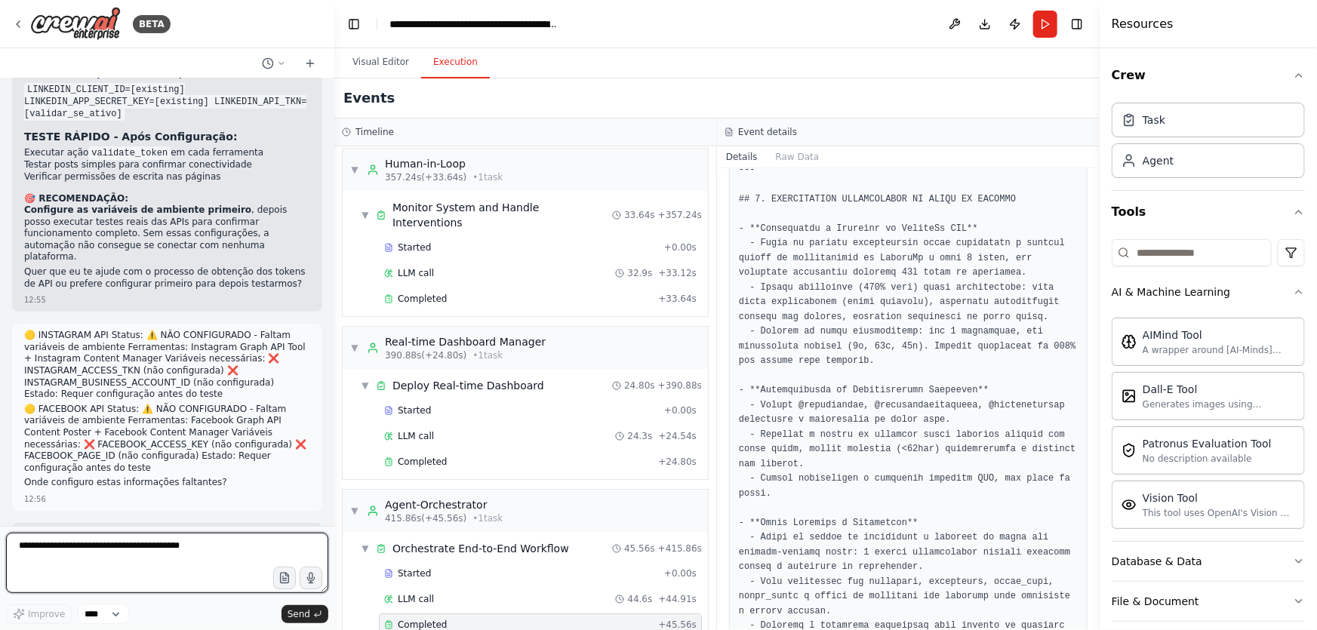
scroll to position [43666, 0]
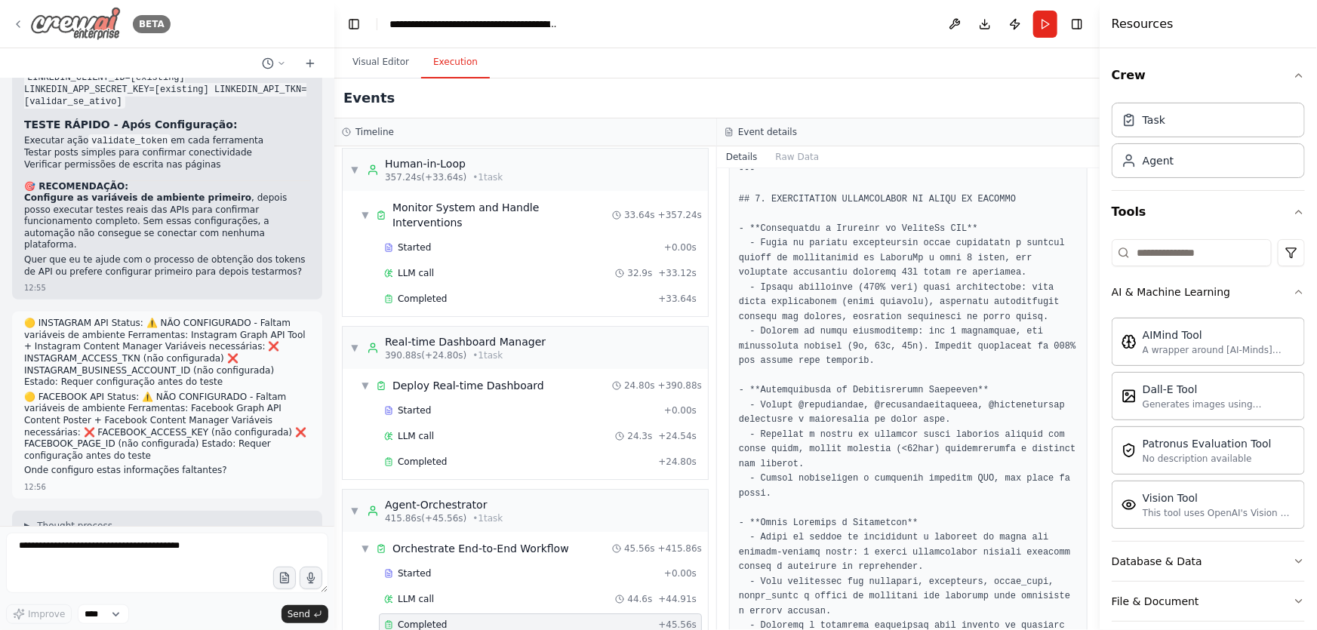
click at [99, 18] on img at bounding box center [75, 24] width 91 height 34
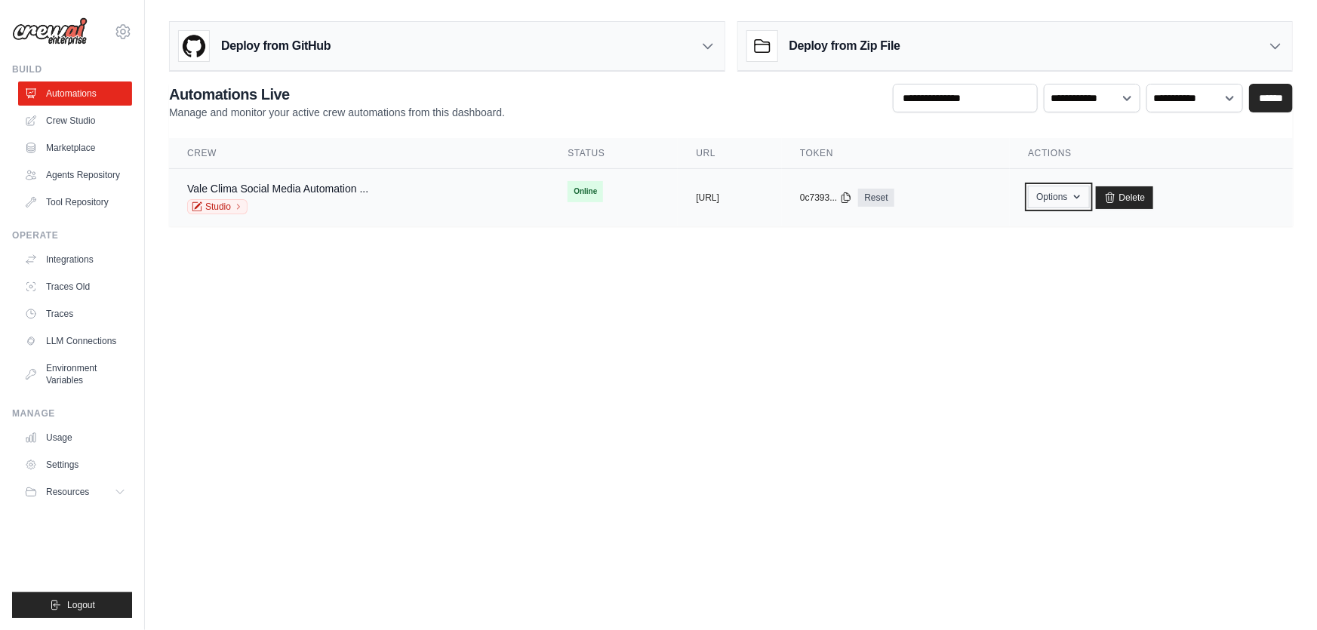
click at [1089, 196] on button "Options" at bounding box center [1058, 197] width 61 height 23
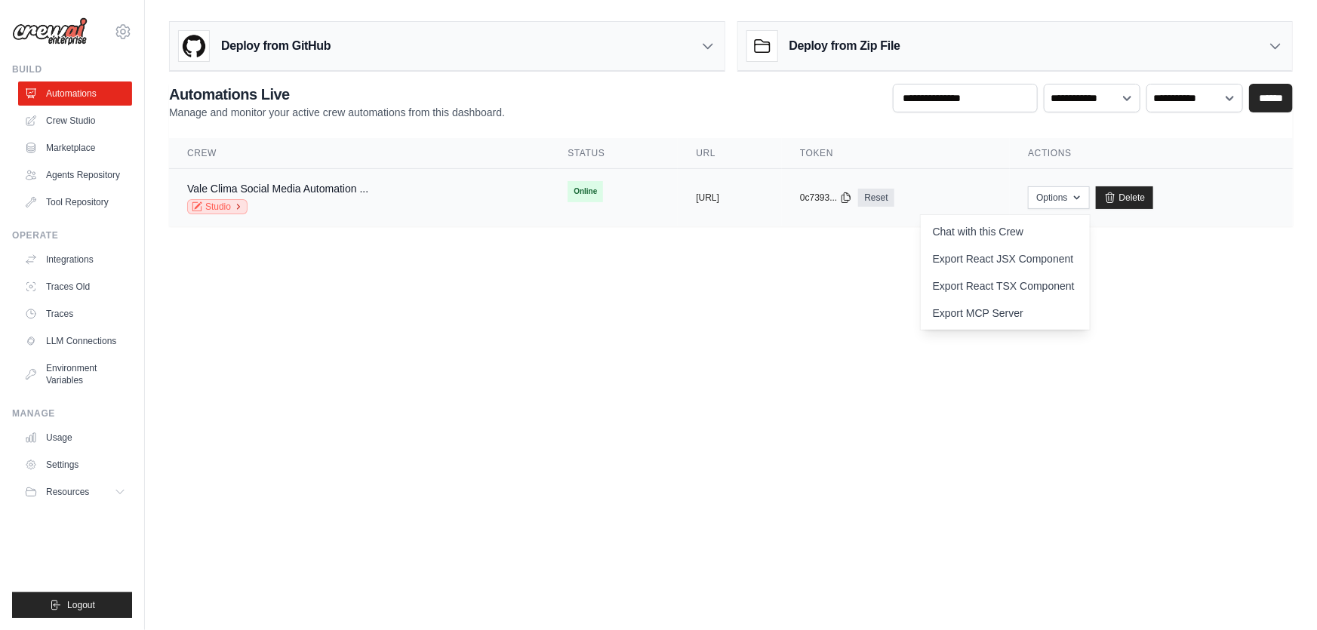
click at [216, 201] on link "Studio" at bounding box center [217, 206] width 60 height 15
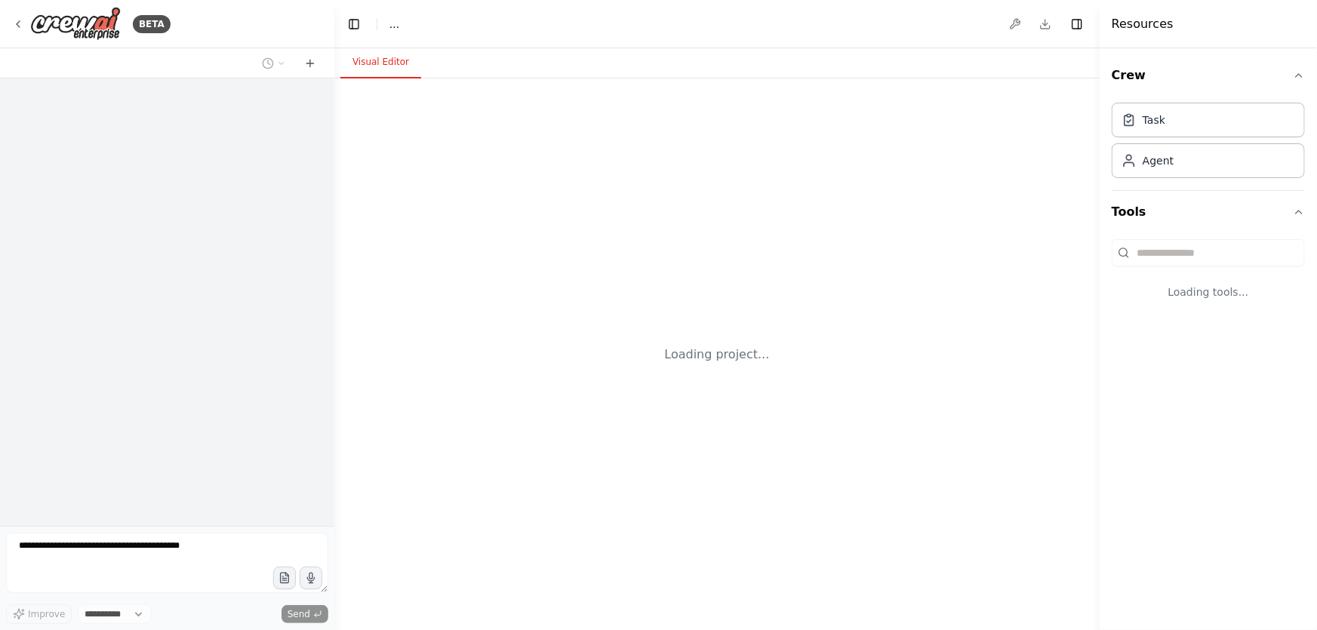
select select "****"
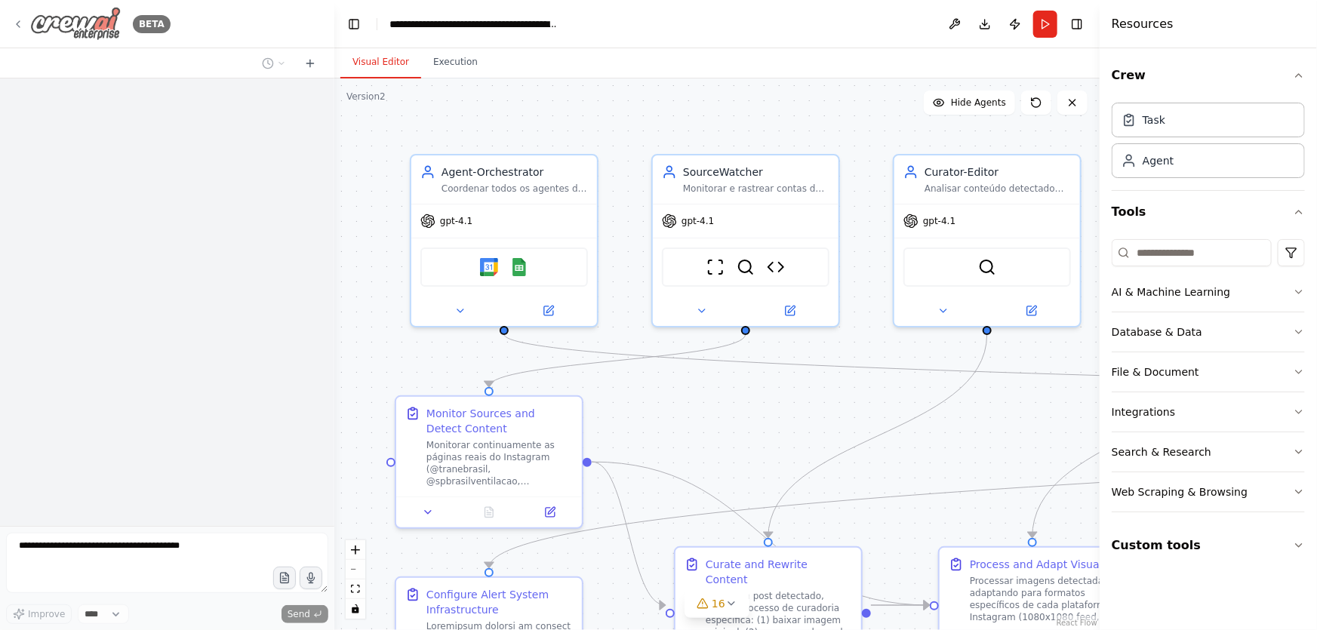
click at [118, 36] on img at bounding box center [75, 24] width 91 height 34
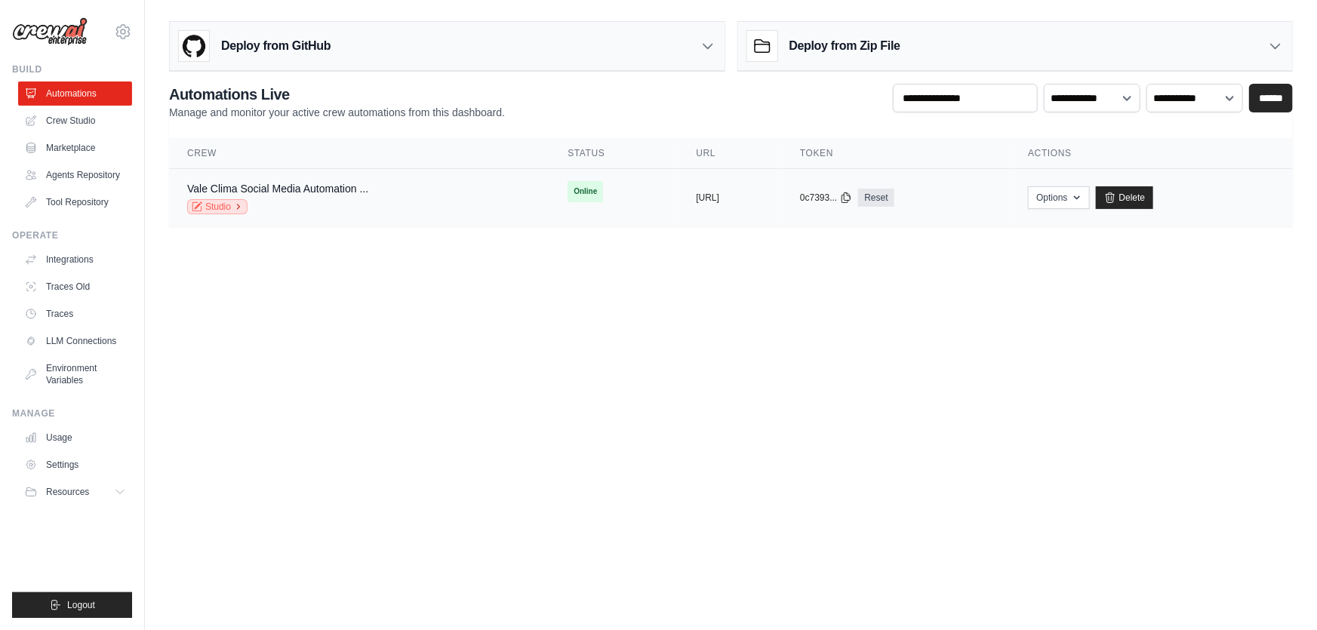
click at [234, 206] on icon at bounding box center [238, 206] width 9 height 9
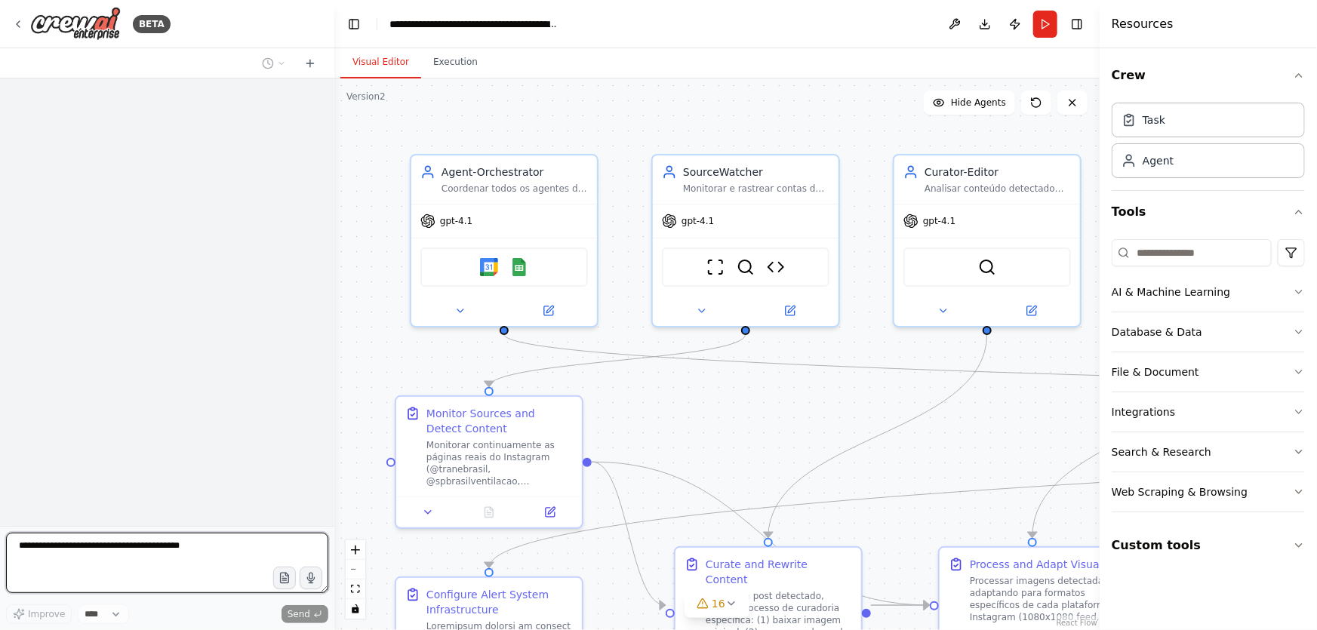
click at [136, 552] on textarea at bounding box center [167, 563] width 322 height 60
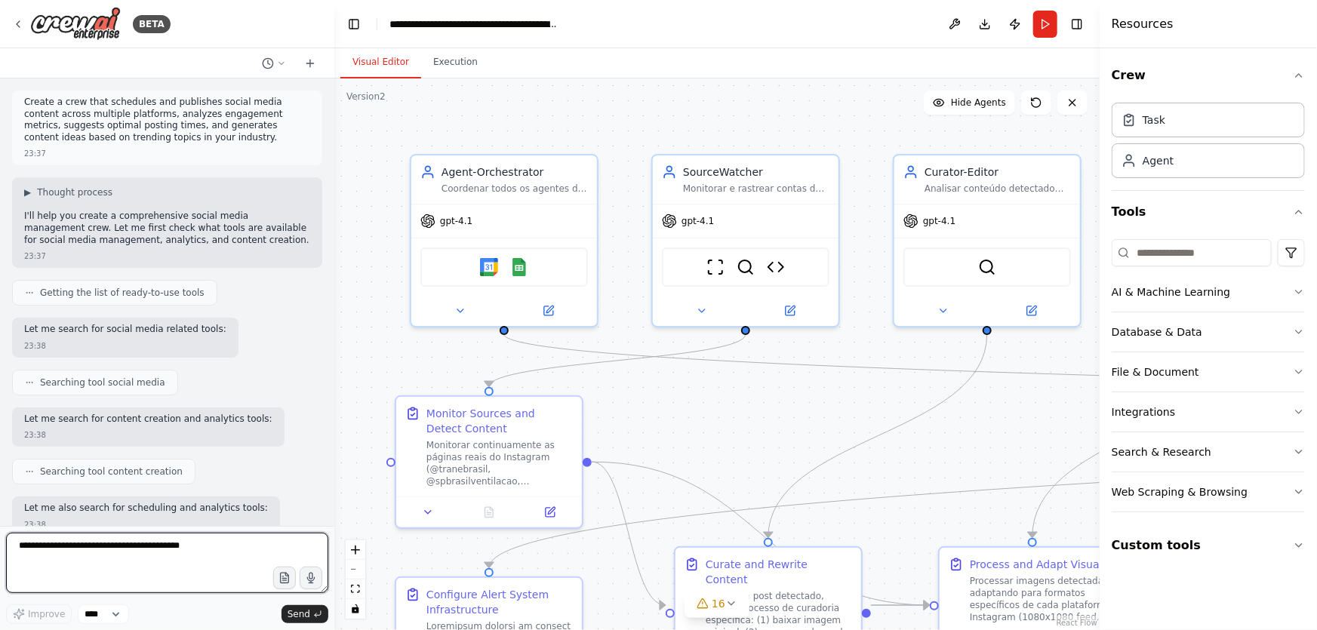
scroll to position [43666, 0]
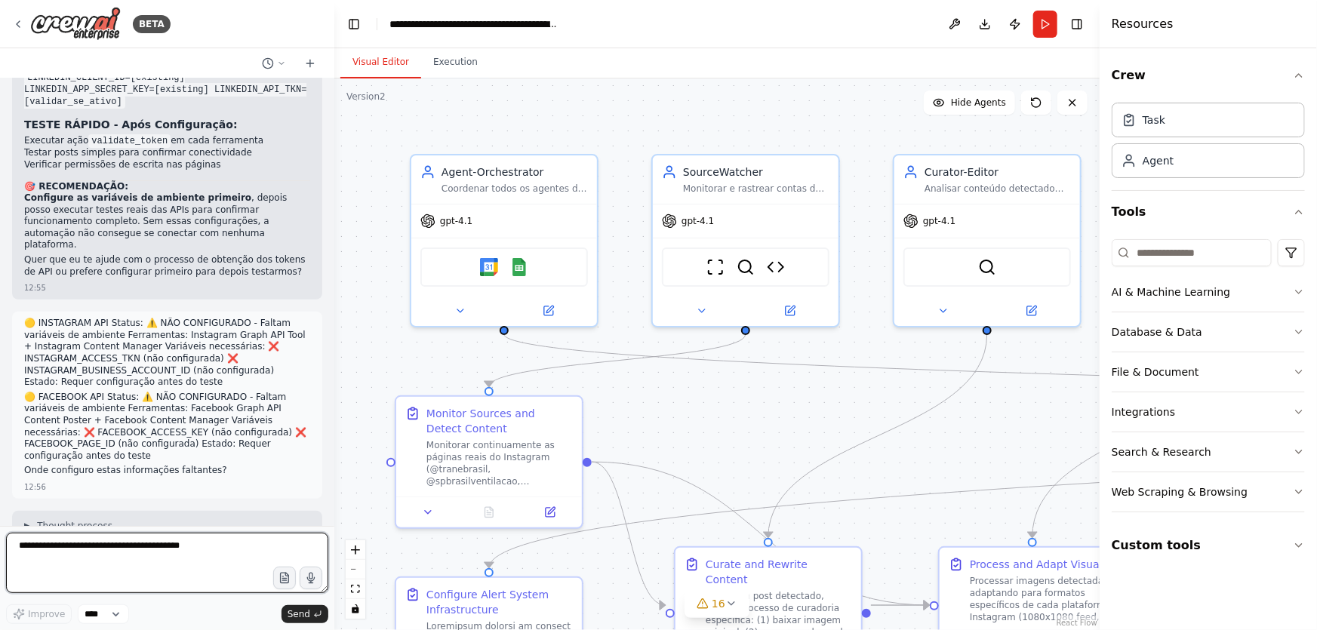
click at [182, 563] on textarea at bounding box center [167, 563] width 322 height 60
click at [184, 550] on textarea at bounding box center [167, 563] width 322 height 60
click at [86, 559] on textarea "**" at bounding box center [167, 563] width 322 height 60
drag, startPoint x: 13, startPoint y: 540, endPoint x: 2, endPoint y: 537, distance: 11.7
click at [1, 537] on div "BETA Create a crew that schedules and publishes social media content across mul…" at bounding box center [167, 315] width 334 height 630
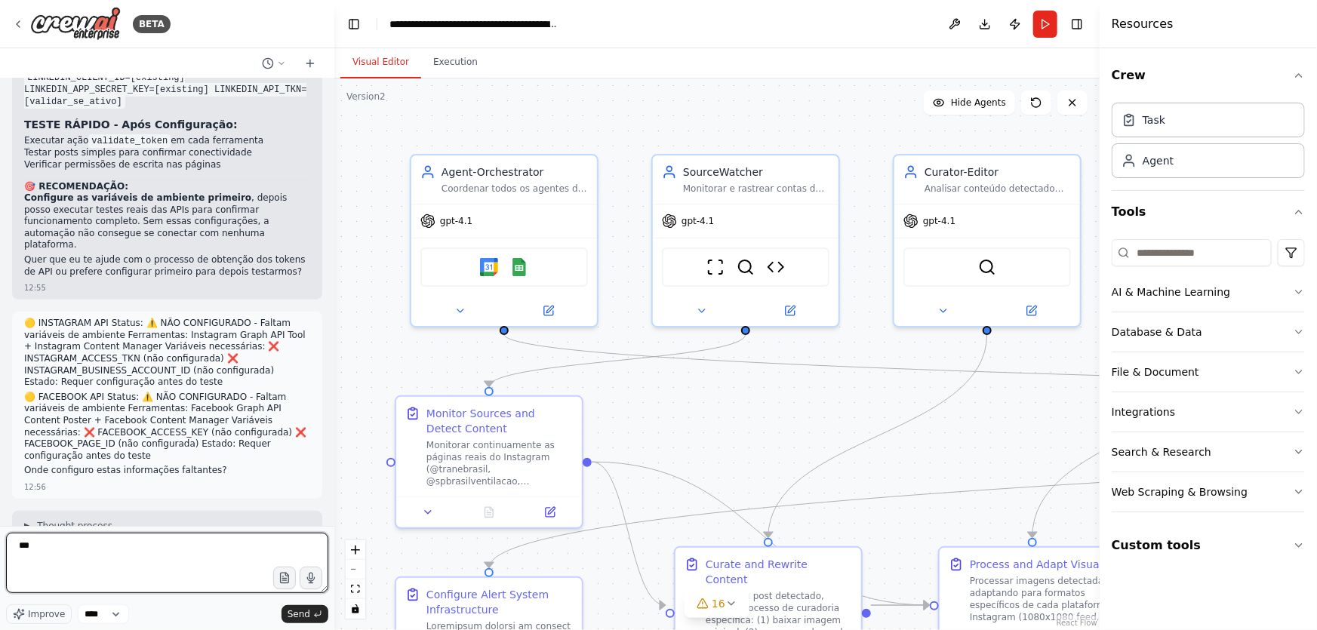
paste textarea "**********"
type textarea "**********"
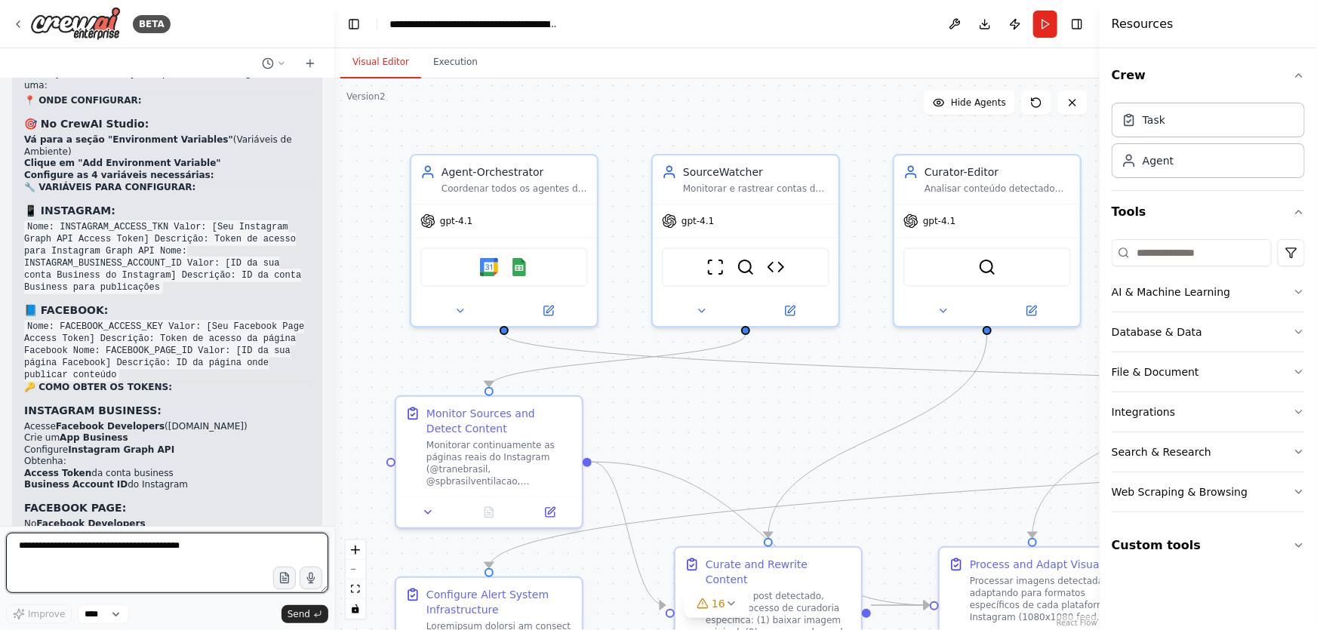
scroll to position [44302, 0]
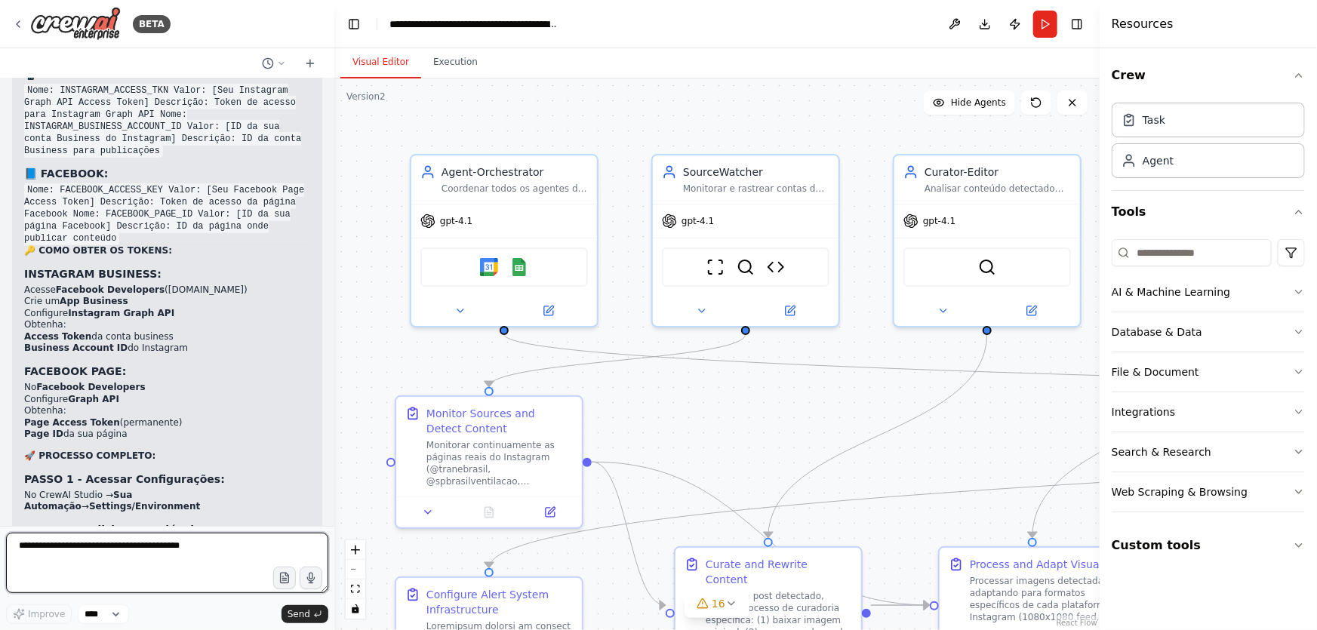
click at [207, 564] on textarea at bounding box center [167, 563] width 322 height 60
click at [122, 551] on textarea at bounding box center [167, 563] width 322 height 60
click at [154, 562] on textarea at bounding box center [167, 563] width 322 height 60
paste textarea "**********"
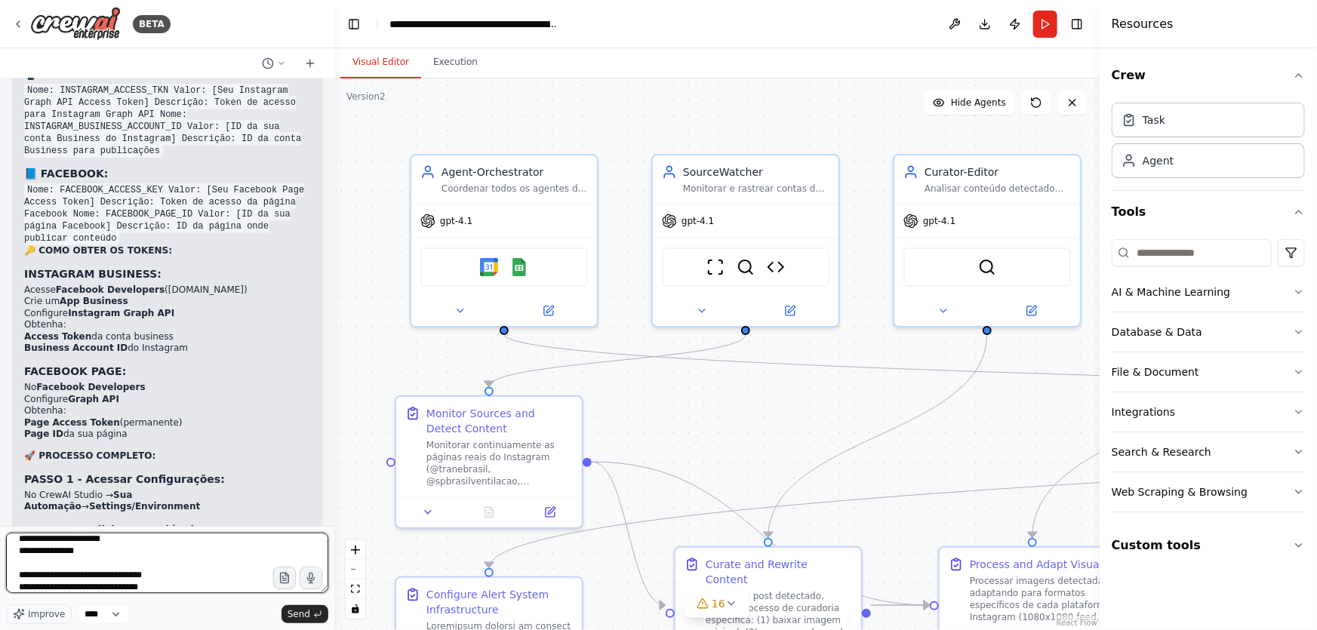
click at [163, 558] on textarea "**********" at bounding box center [167, 563] width 322 height 60
type textarea "**********"
click at [297, 611] on span "Send" at bounding box center [299, 614] width 23 height 12
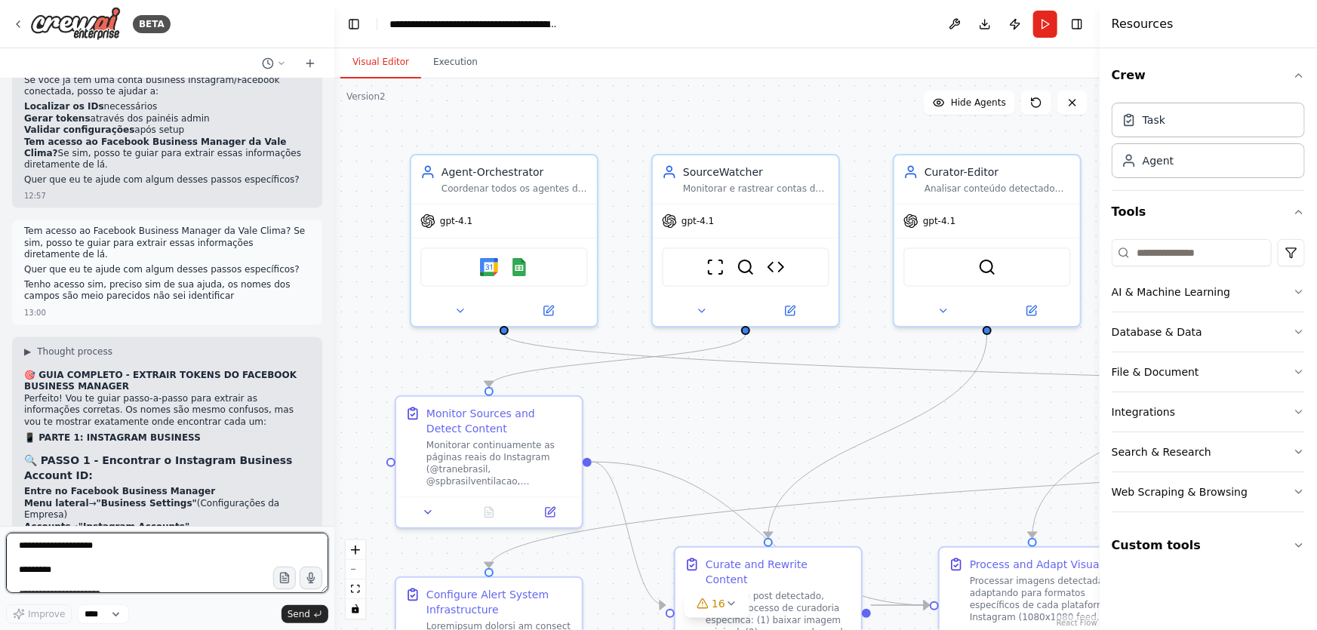
scroll to position [45001, 0]
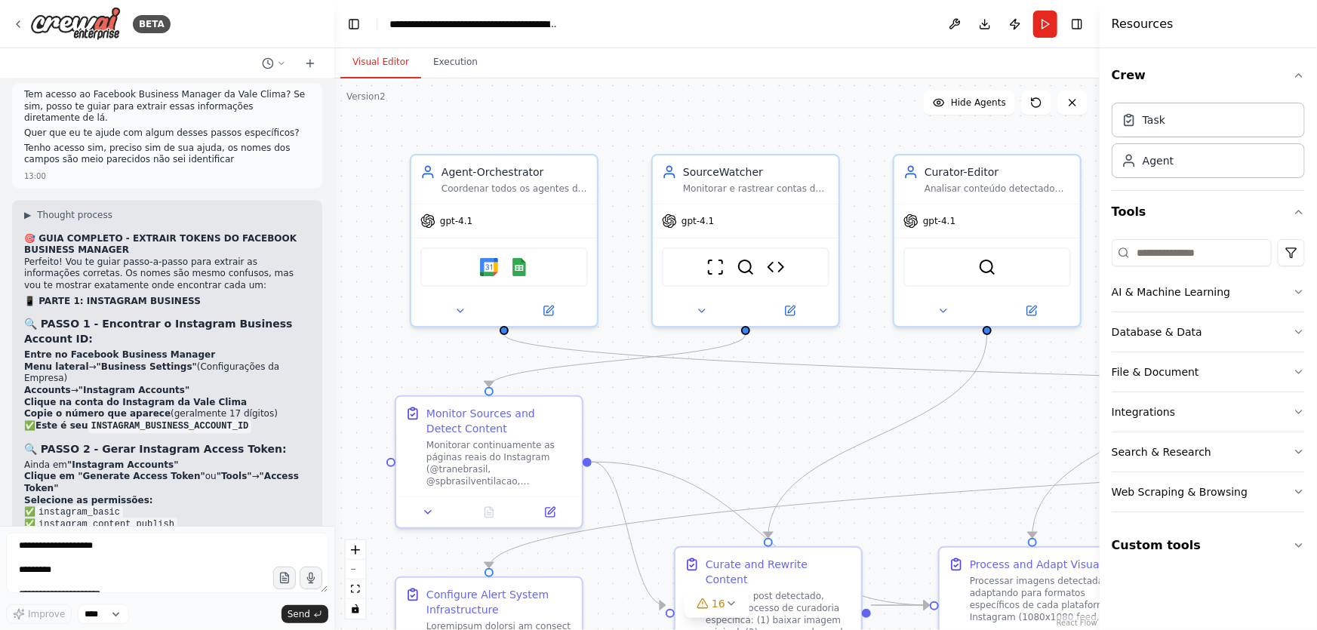
drag, startPoint x: 137, startPoint y: 319, endPoint x: 214, endPoint y: 315, distance: 76.3
drag, startPoint x: 13, startPoint y: 286, endPoint x: 223, endPoint y: 332, distance: 214.9
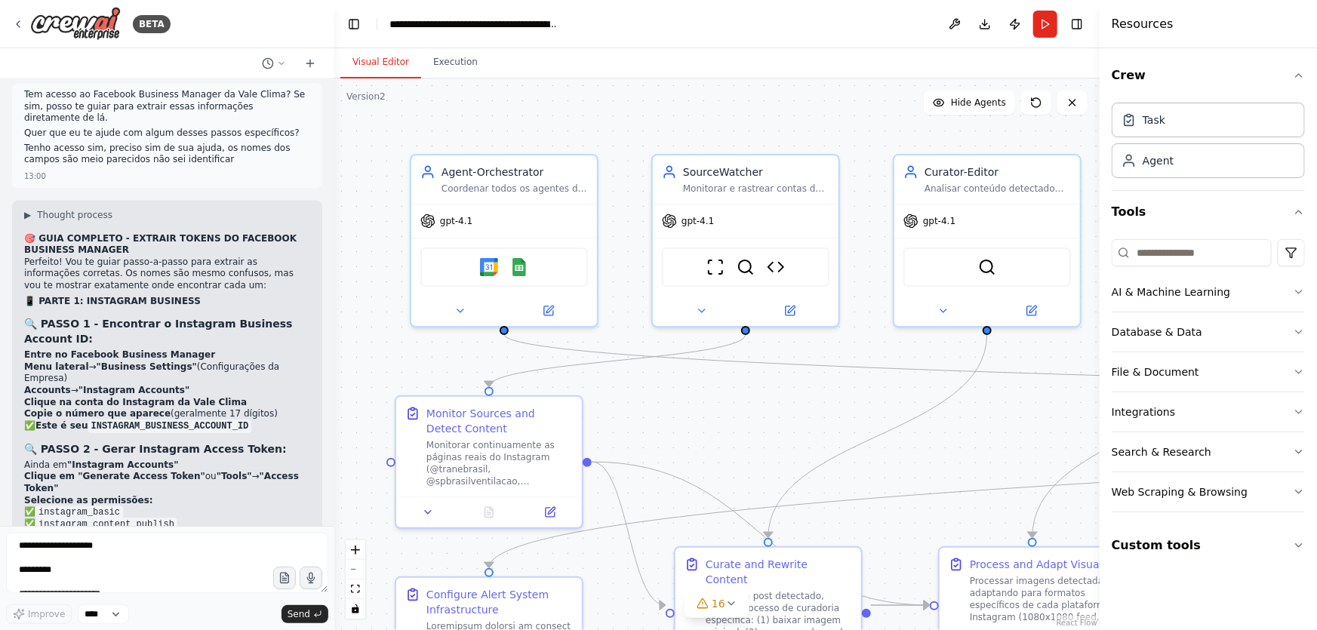
click at [162, 558] on textarea "**********" at bounding box center [167, 563] width 322 height 60
click at [270, 556] on textarea "**********" at bounding box center [167, 563] width 322 height 60
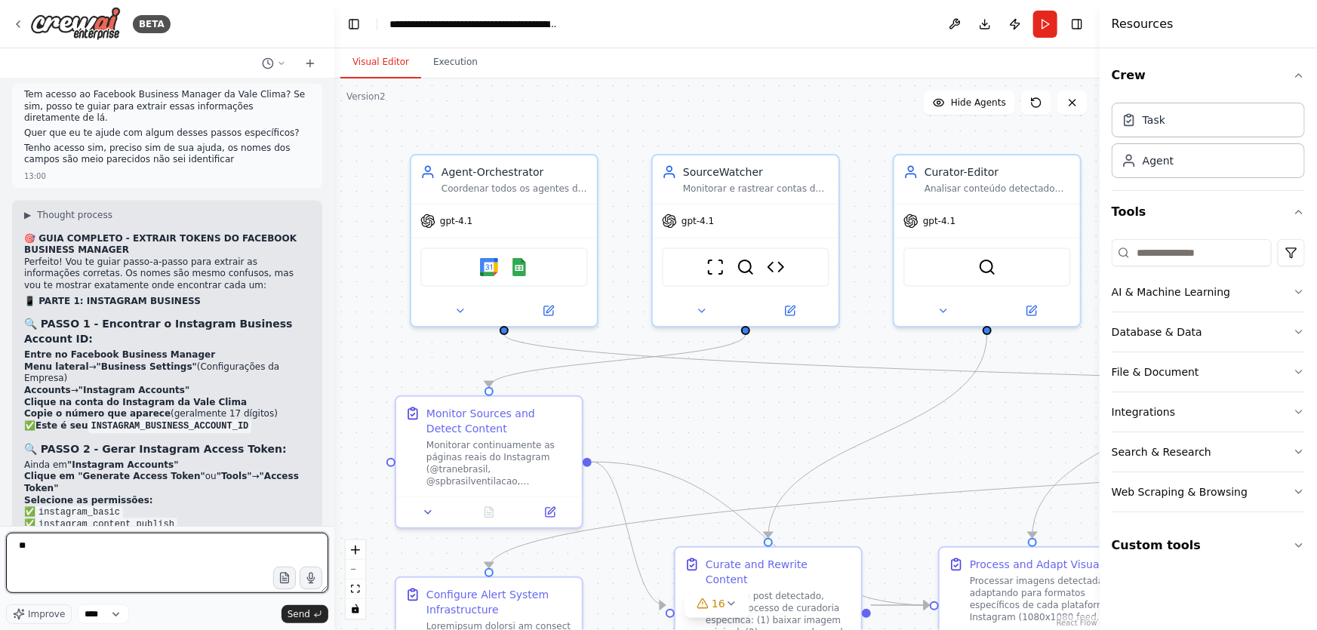
type textarea "*"
click at [157, 556] on textarea at bounding box center [167, 563] width 322 height 60
paste textarea "**********"
type textarea "**********"
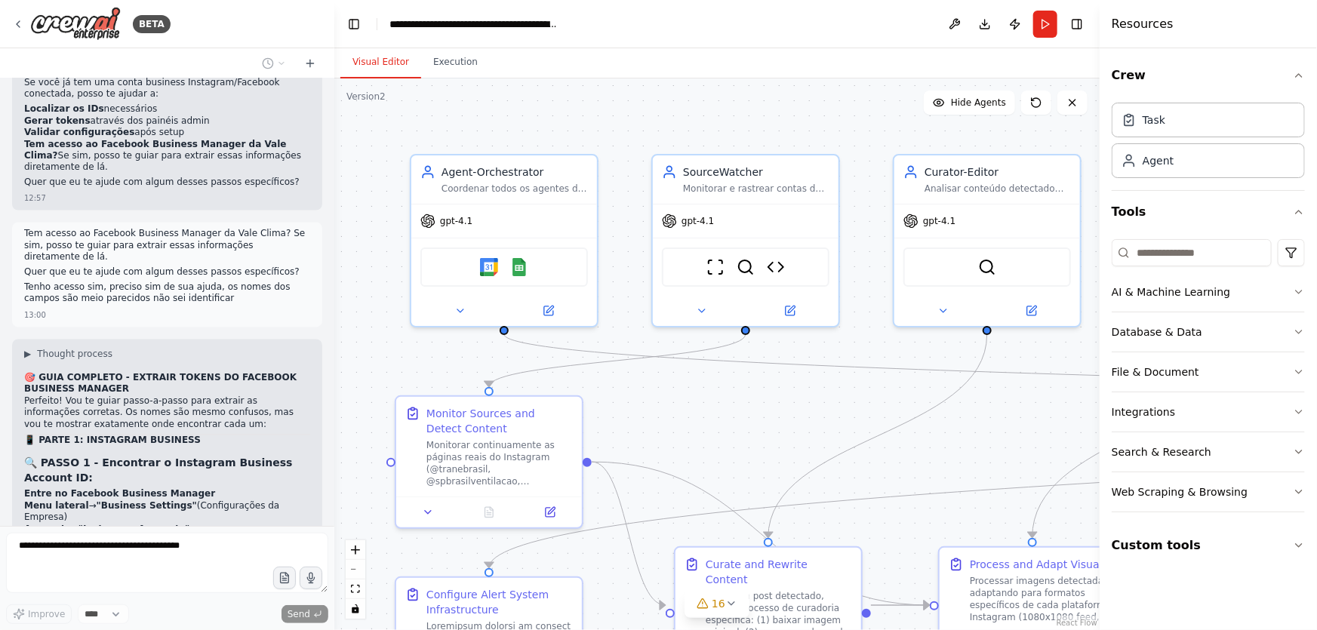
scroll to position [44833, 0]
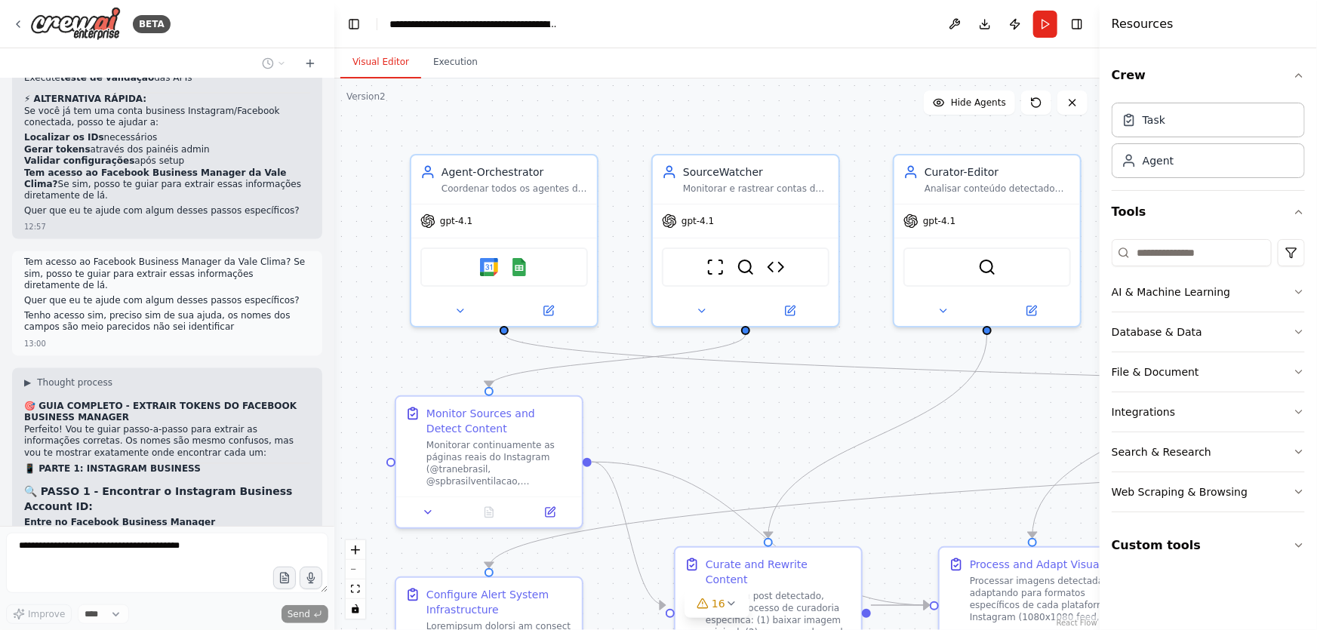
drag, startPoint x: 248, startPoint y: 193, endPoint x: 151, endPoint y: 190, distance: 97.4
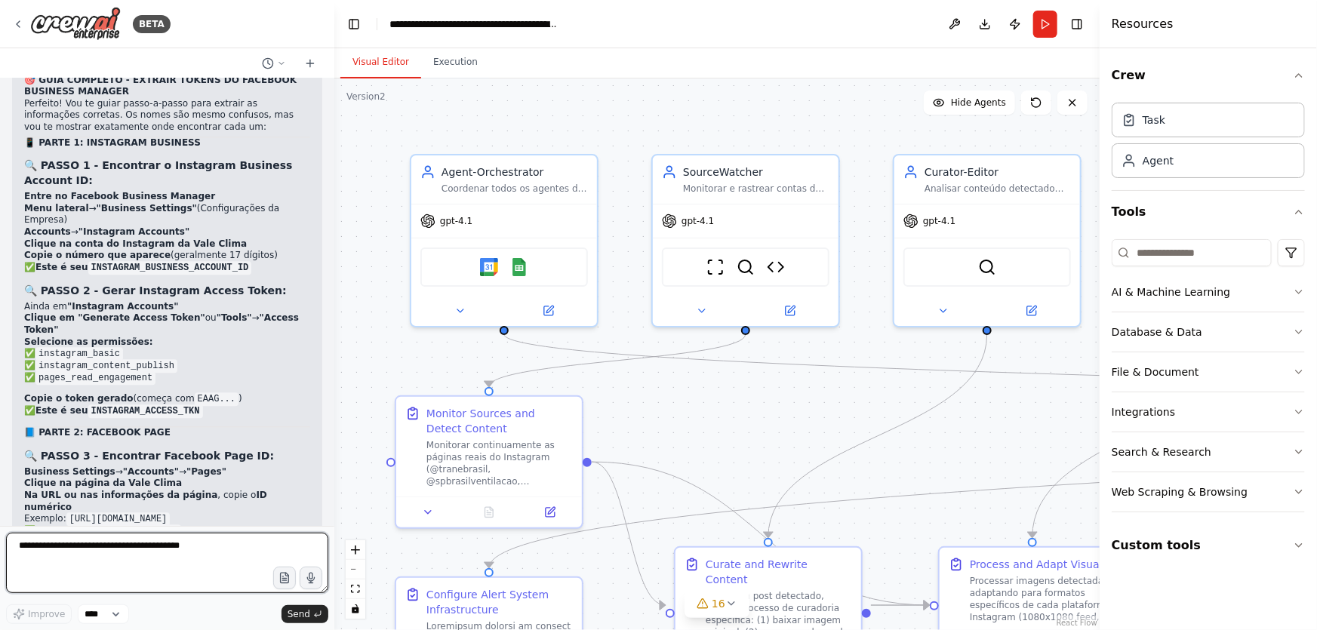
drag, startPoint x: 299, startPoint y: 254, endPoint x: 290, endPoint y: 245, distance: 13.4
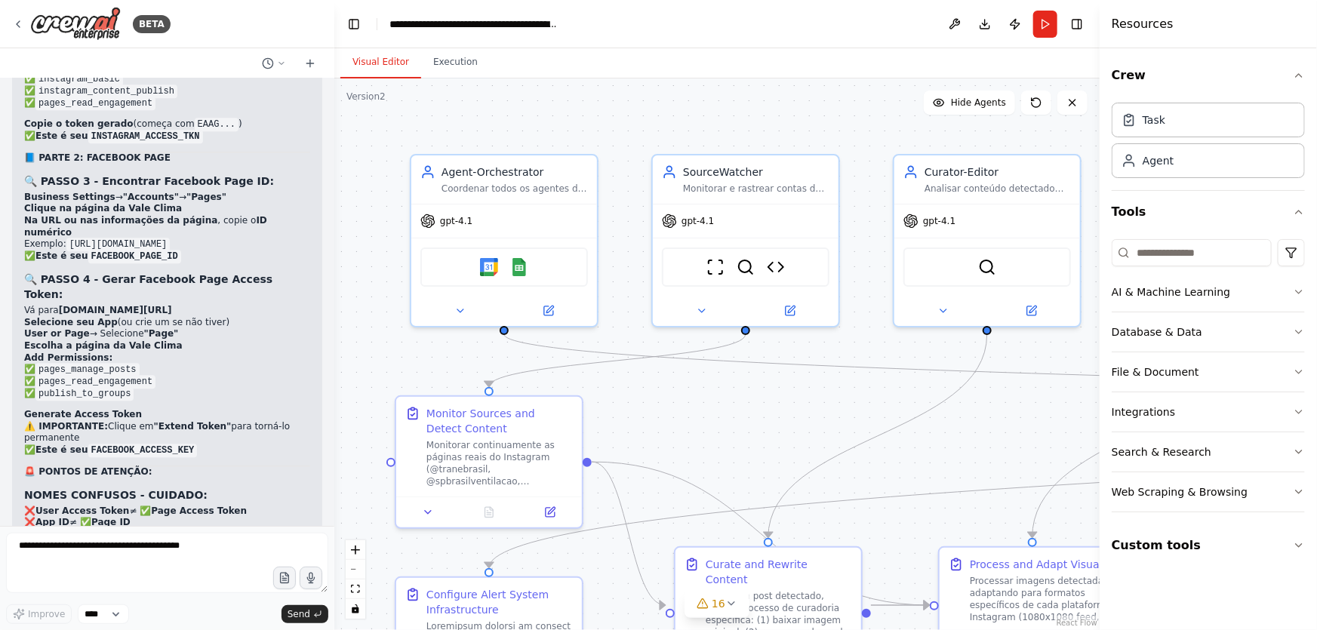
scroll to position [45303, 0]
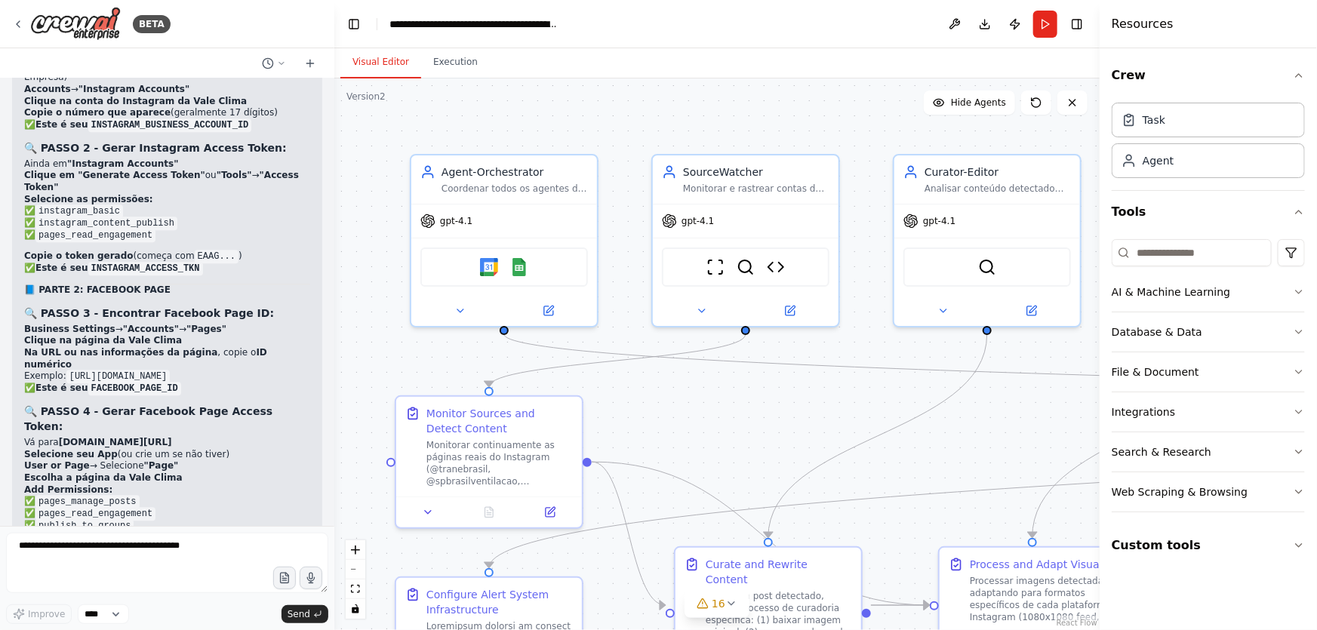
drag, startPoint x: 226, startPoint y: 440, endPoint x: 23, endPoint y: 434, distance: 203.2
copy code "INSTAGRAM_ACCESS_TKN: (token de acesso)"
click at [175, 554] on textarea at bounding box center [167, 563] width 322 height 60
click at [199, 565] on textarea at bounding box center [167, 563] width 322 height 60
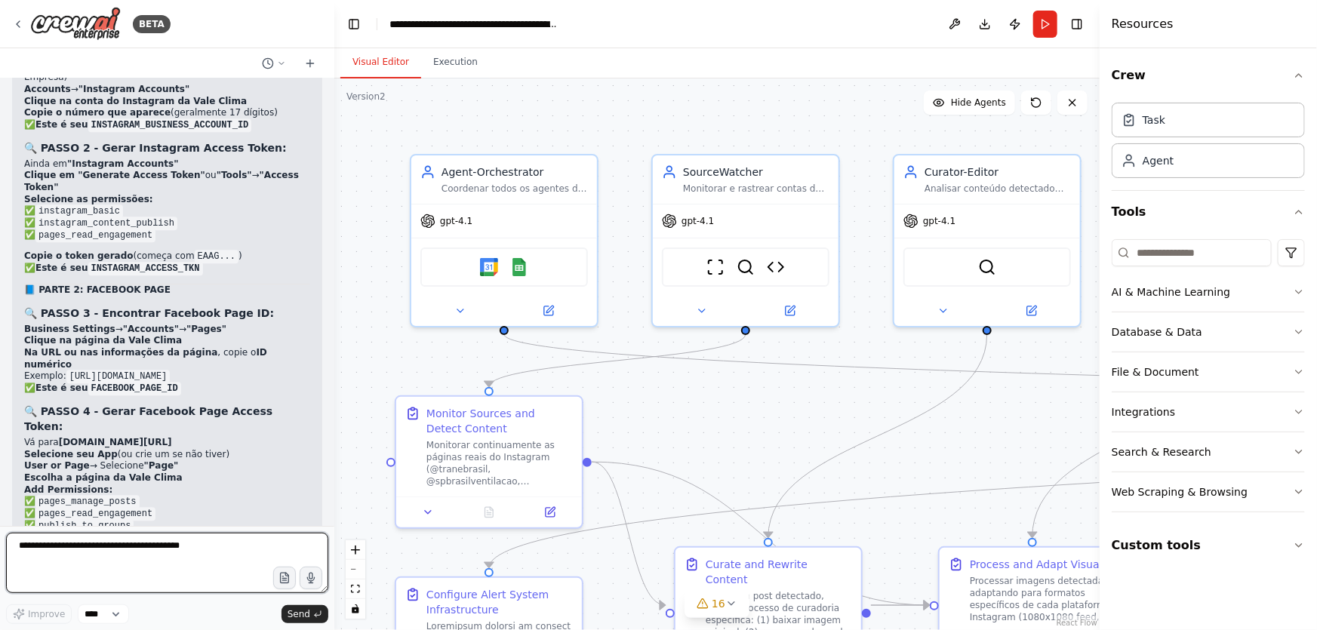
paste textarea "**********"
type textarea "**********"
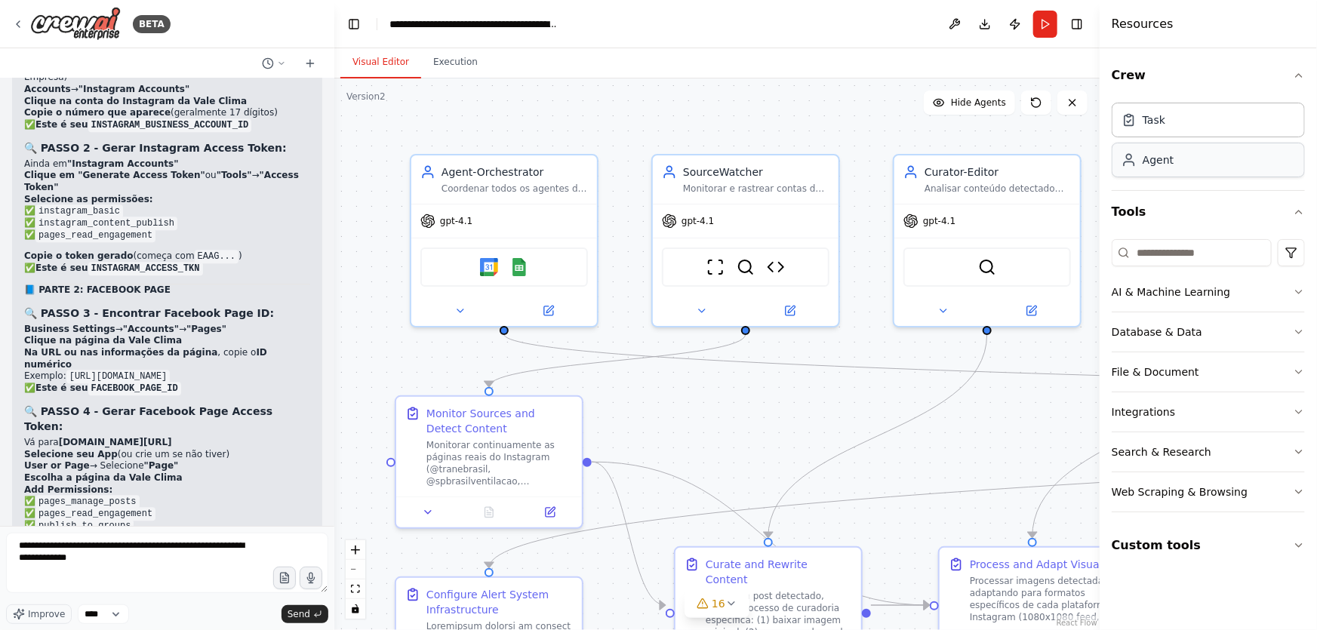
drag, startPoint x: 319, startPoint y: 611, endPoint x: 1276, endPoint y: 155, distance: 1059.9
click at [319, 611] on icon "submit" at bounding box center [317, 614] width 9 height 9
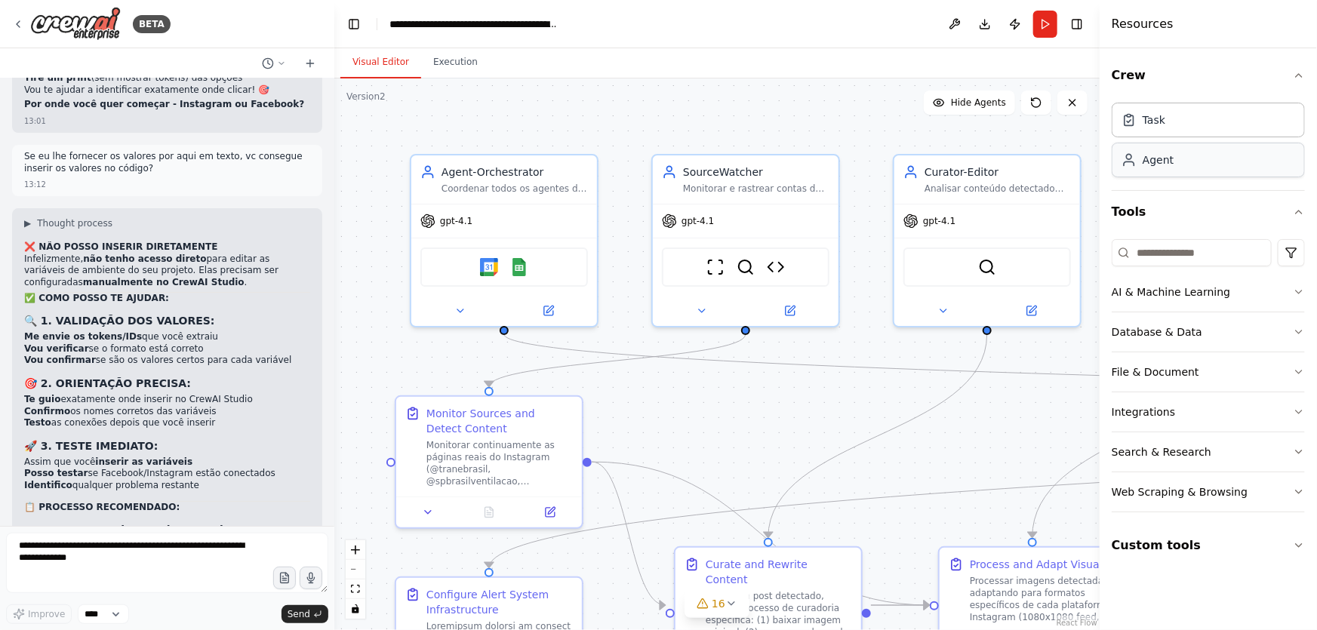
scroll to position [46140, 0]
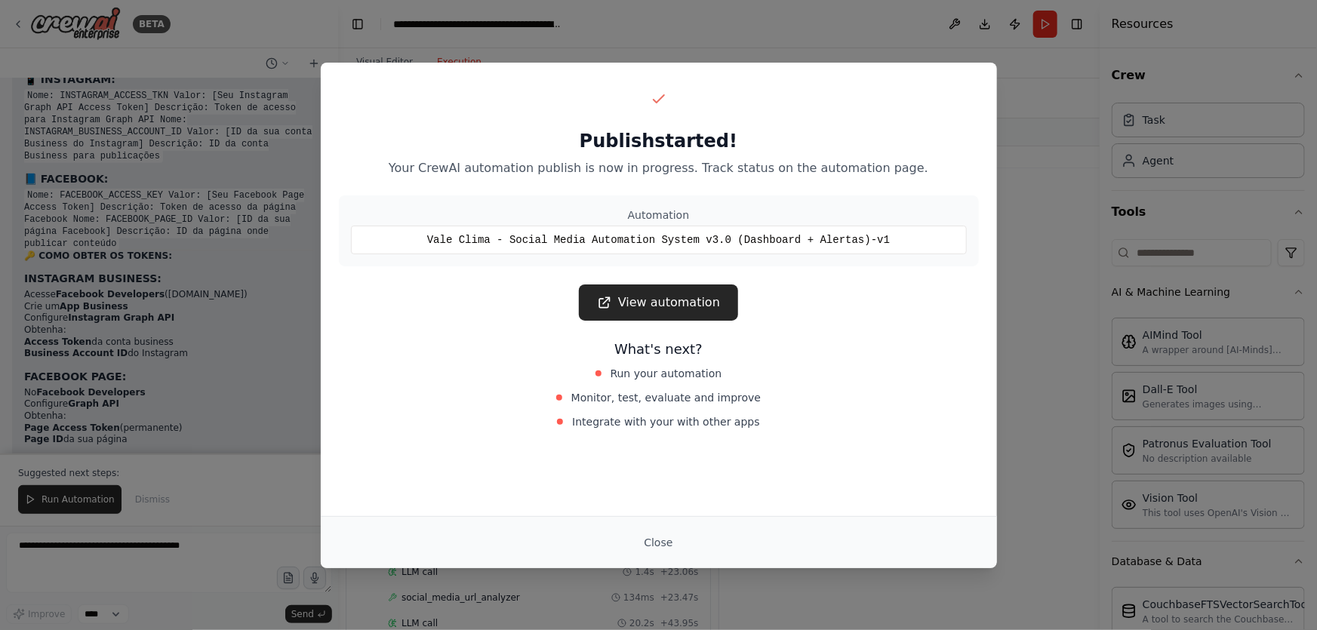
scroll to position [43938, 0]
